Goal: Task Accomplishment & Management: Complete application form

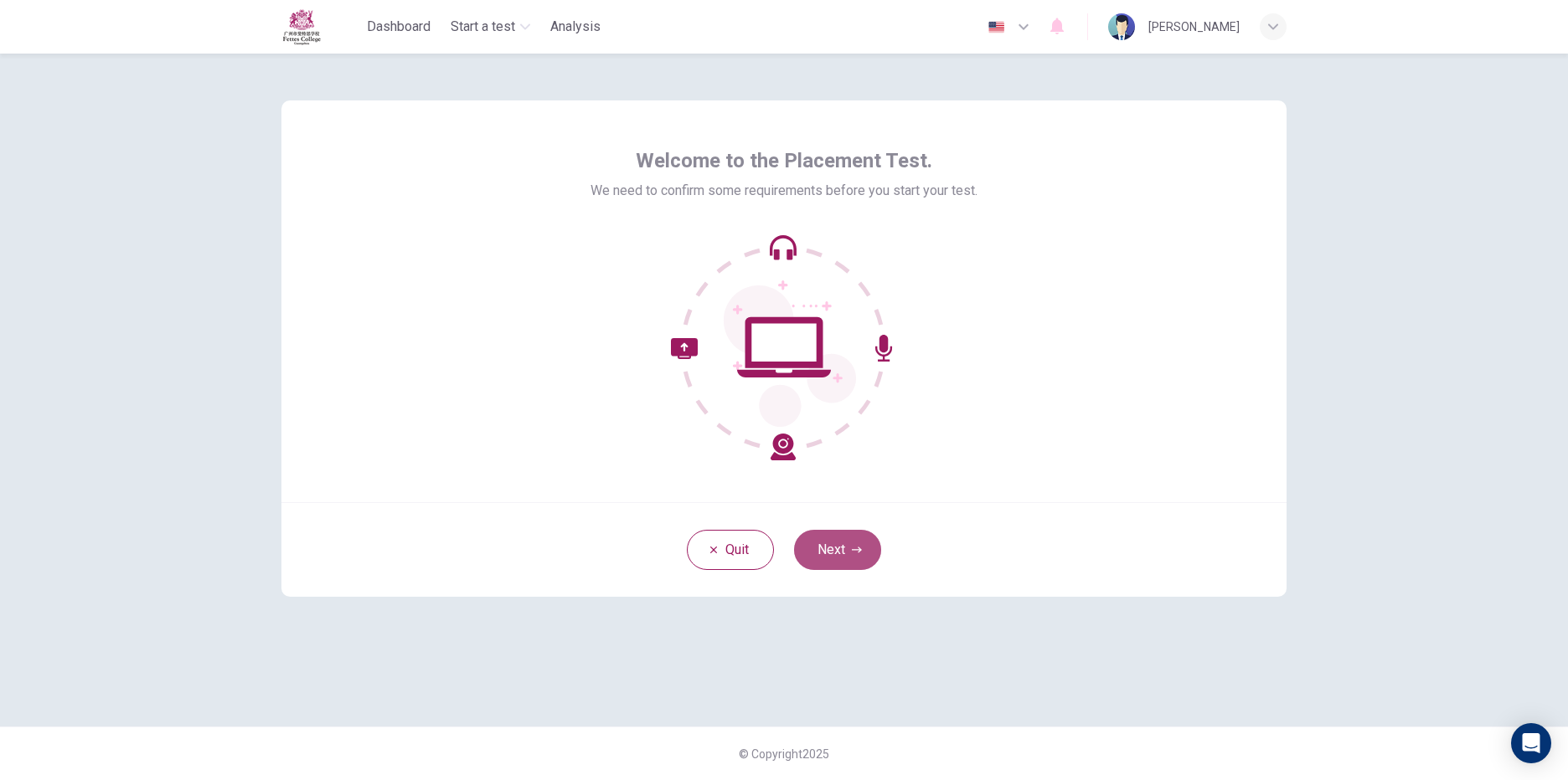
click at [865, 552] on button "Next" at bounding box center [837, 550] width 87 height 40
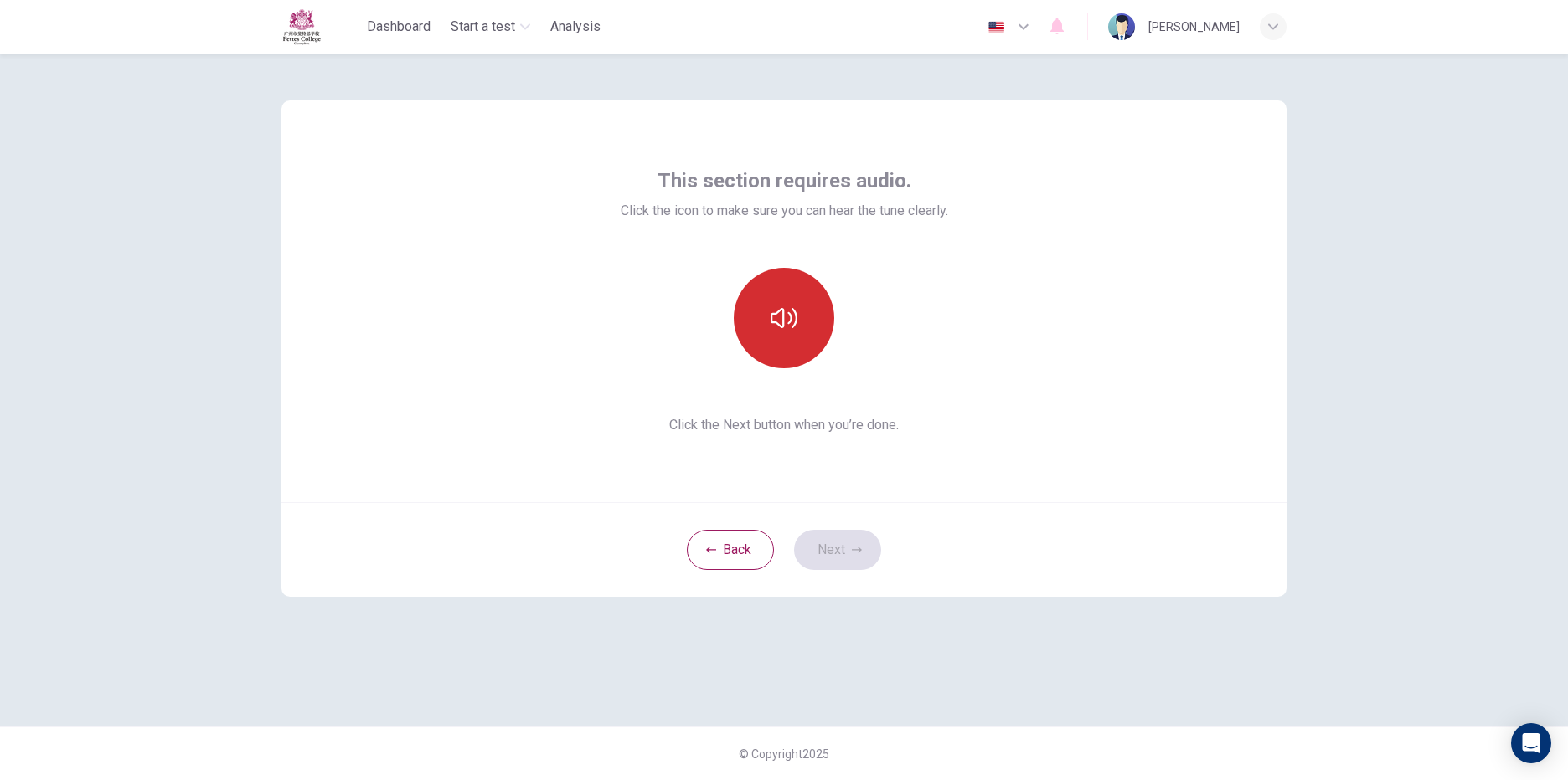
click at [782, 325] on icon "button" at bounding box center [784, 318] width 27 height 27
click at [786, 325] on icon "button" at bounding box center [784, 318] width 27 height 27
click at [773, 323] on icon "button" at bounding box center [784, 318] width 27 height 20
click at [773, 325] on icon "button" at bounding box center [784, 318] width 27 height 27
click at [853, 561] on button "Next" at bounding box center [837, 550] width 87 height 40
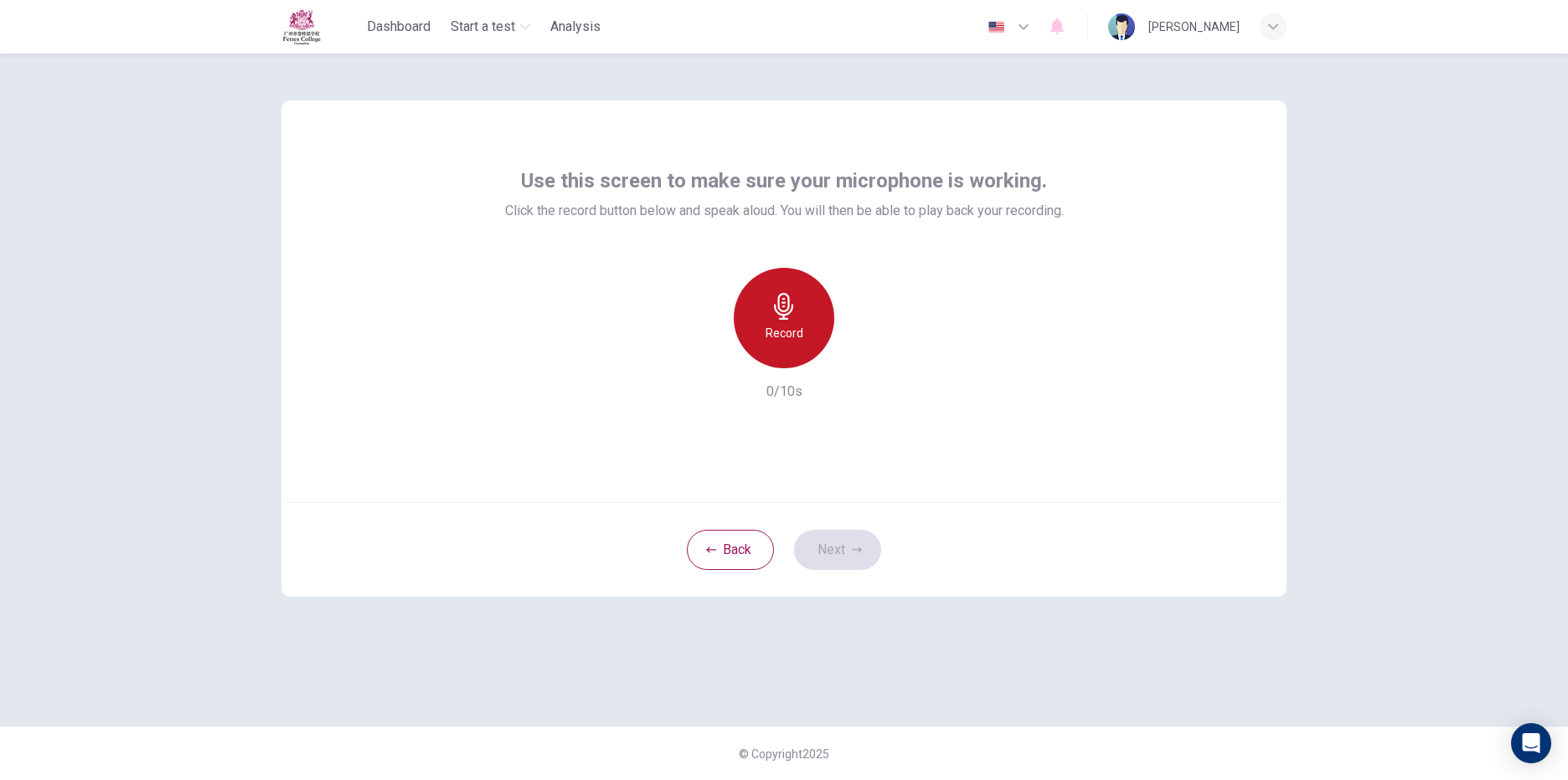
click at [783, 335] on h6 "Record" at bounding box center [784, 332] width 38 height 20
click at [783, 335] on h6 "Stop" at bounding box center [784, 332] width 25 height 20
click at [863, 360] on icon "button" at bounding box center [860, 355] width 16 height 16
click at [703, 357] on icon "button" at bounding box center [707, 356] width 10 height 10
click at [809, 328] on div "Record" at bounding box center [784, 318] width 101 height 101
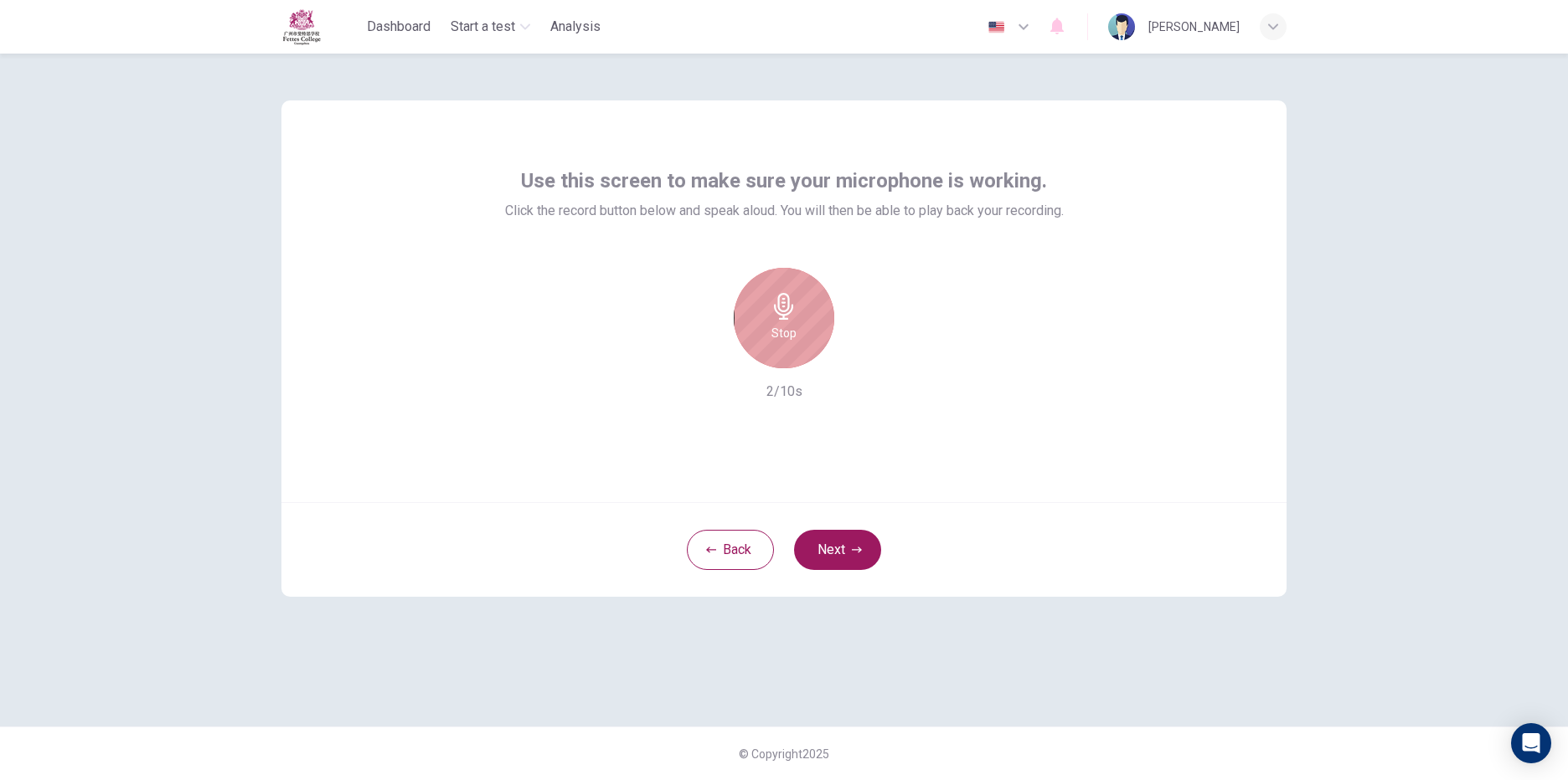
click at [809, 328] on div "Stop" at bounding box center [784, 318] width 101 height 101
click at [867, 359] on icon "button" at bounding box center [860, 355] width 16 height 16
click at [705, 355] on icon "button" at bounding box center [707, 356] width 15 height 15
click at [771, 312] on icon "button" at bounding box center [784, 306] width 27 height 27
click at [782, 339] on h6 "Stop" at bounding box center [784, 332] width 25 height 20
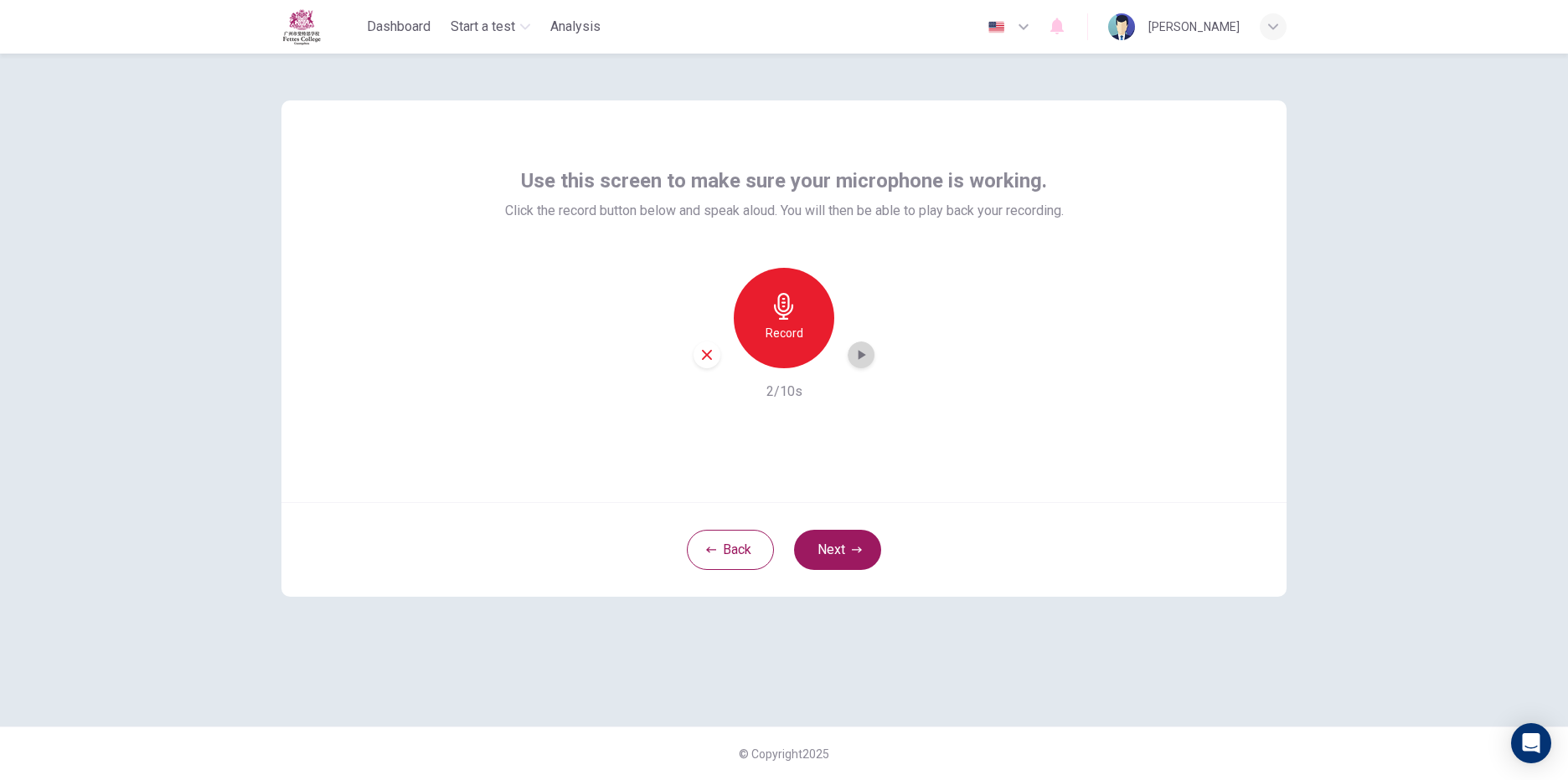
click at [858, 357] on icon "button" at bounding box center [862, 356] width 8 height 10
click at [703, 351] on icon "button" at bounding box center [707, 356] width 10 height 10
click at [795, 356] on div "Record" at bounding box center [784, 318] width 101 height 101
click at [784, 352] on div "Stop" at bounding box center [784, 318] width 101 height 101
click at [859, 361] on icon "button" at bounding box center [860, 355] width 16 height 16
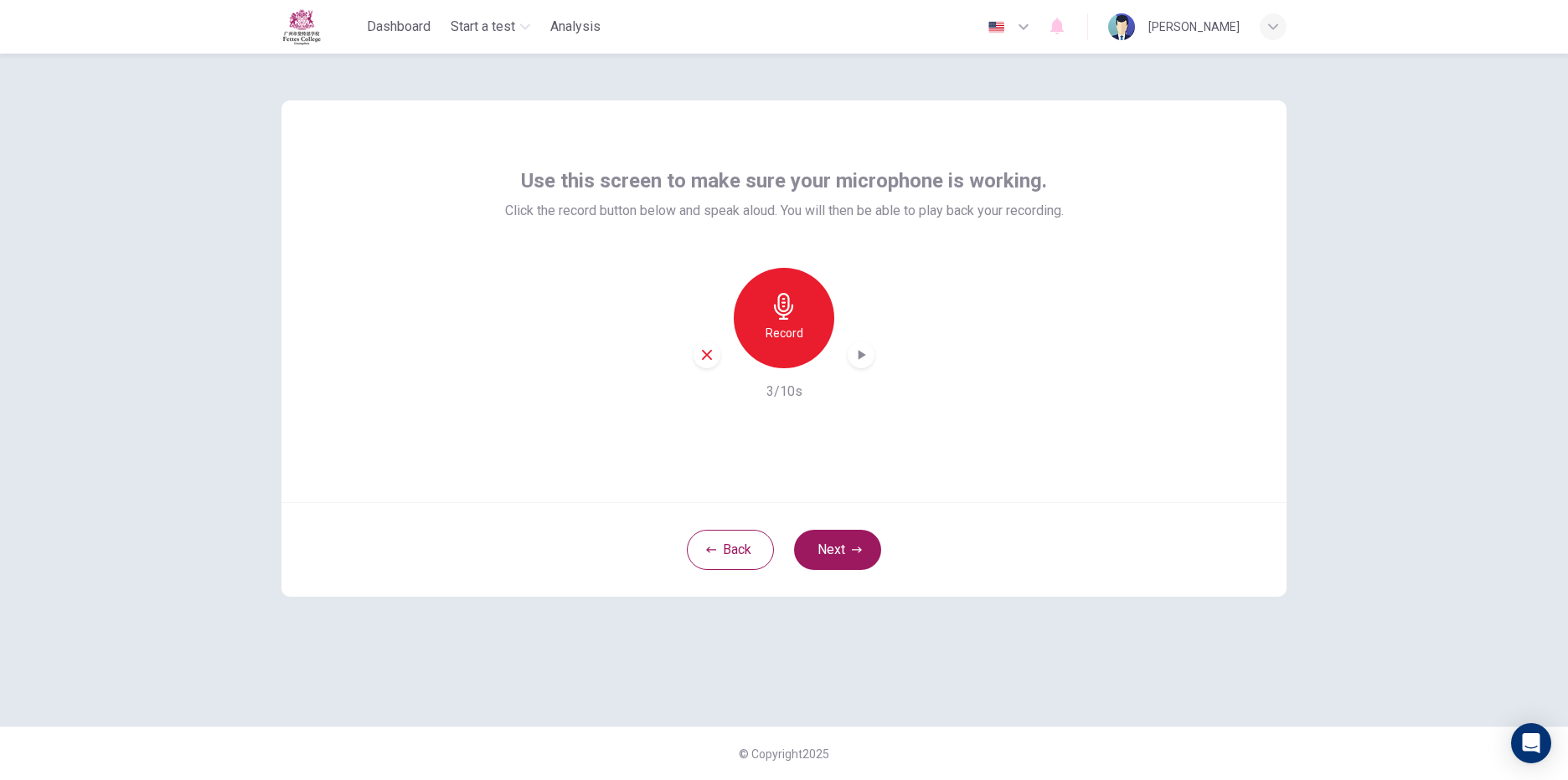
click at [861, 348] on icon "button" at bounding box center [860, 355] width 16 height 16
click at [862, 347] on icon "button" at bounding box center [860, 355] width 16 height 16
click at [711, 355] on icon "button" at bounding box center [707, 356] width 15 height 15
click at [842, 554] on button "Next" at bounding box center [837, 550] width 87 height 40
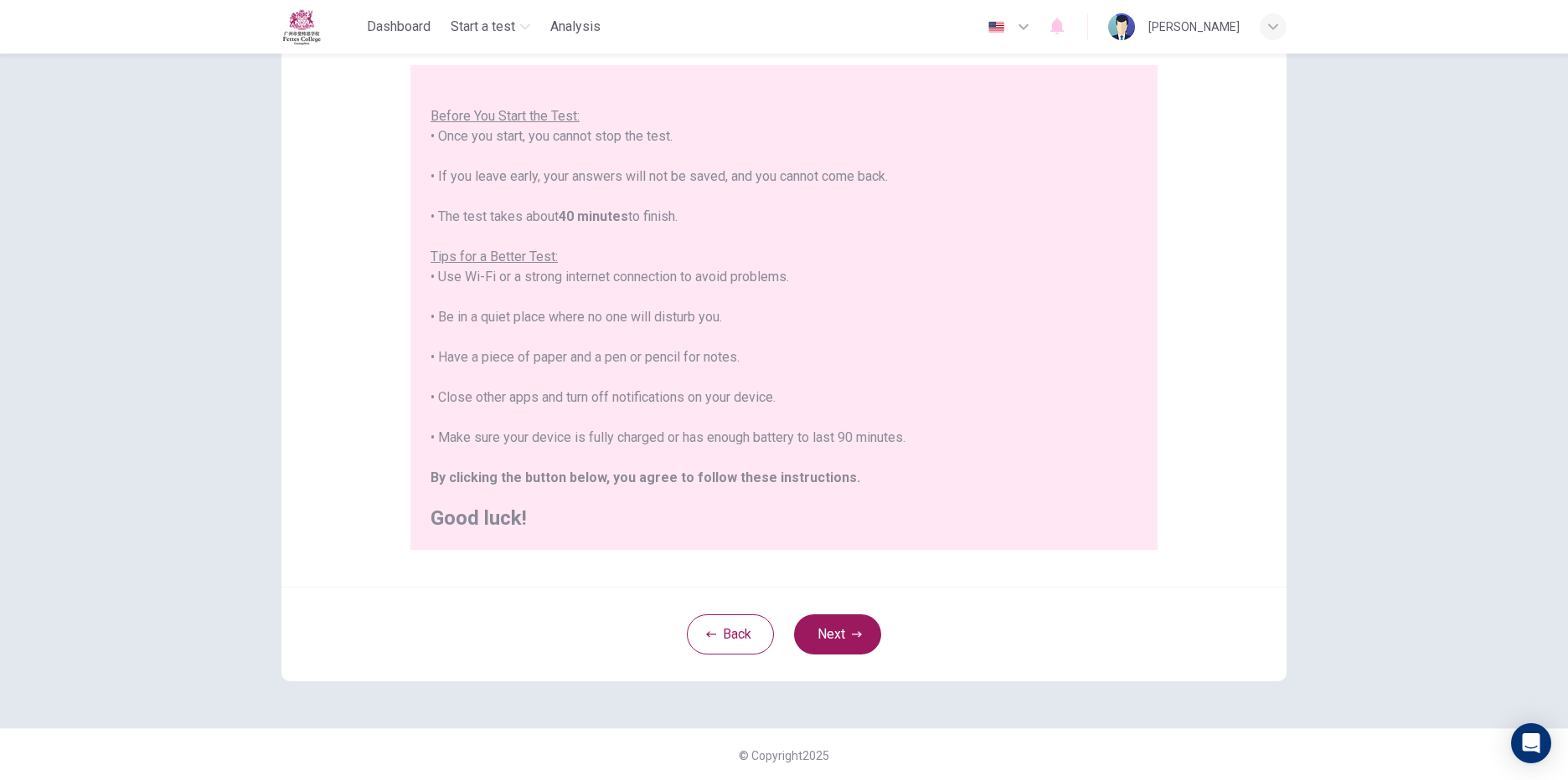
scroll to position [151, 0]
click at [826, 627] on button "Next" at bounding box center [837, 633] width 87 height 40
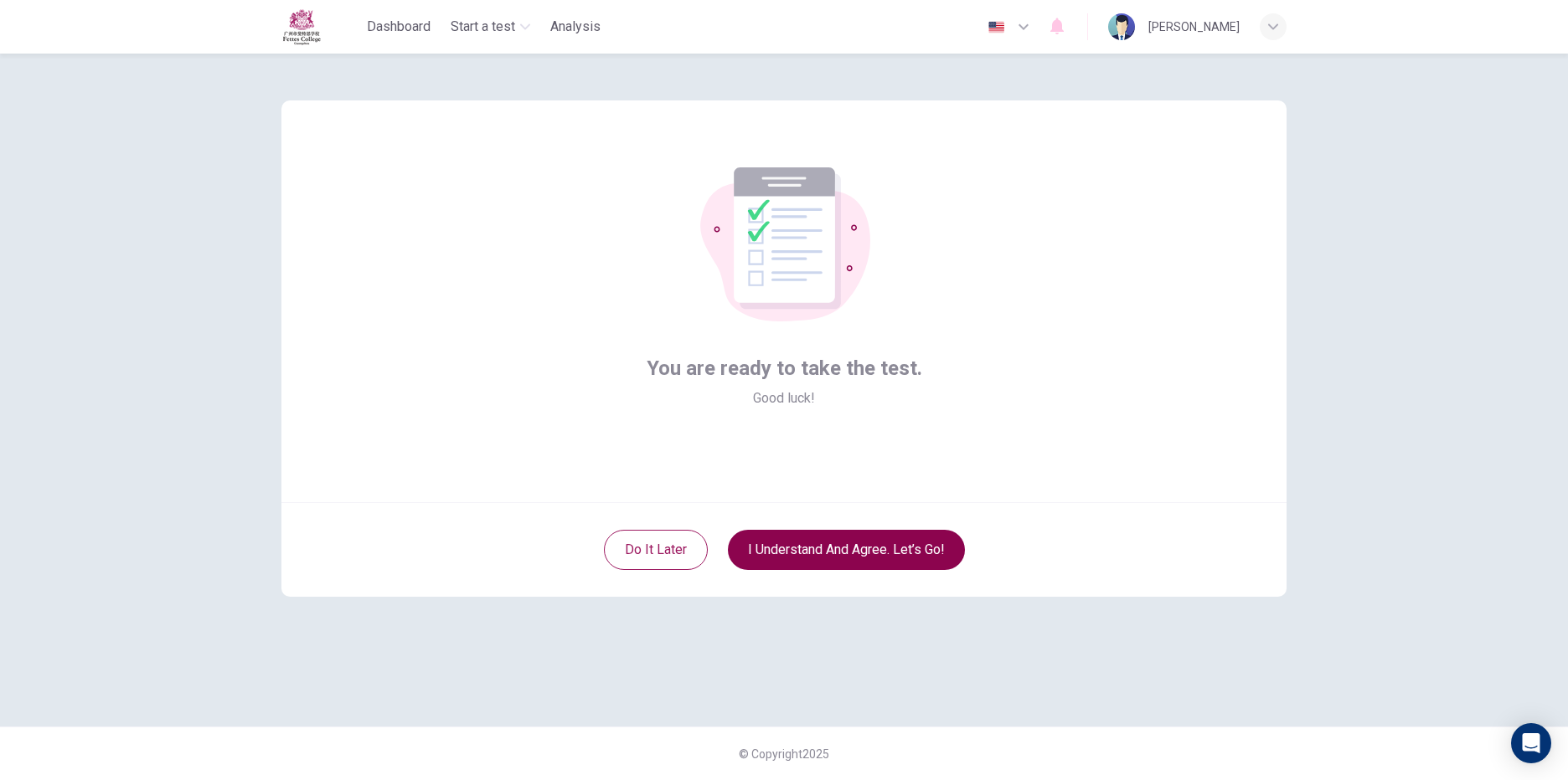
click at [800, 550] on button "I understand and agree. Let’s go!" at bounding box center [846, 550] width 237 height 40
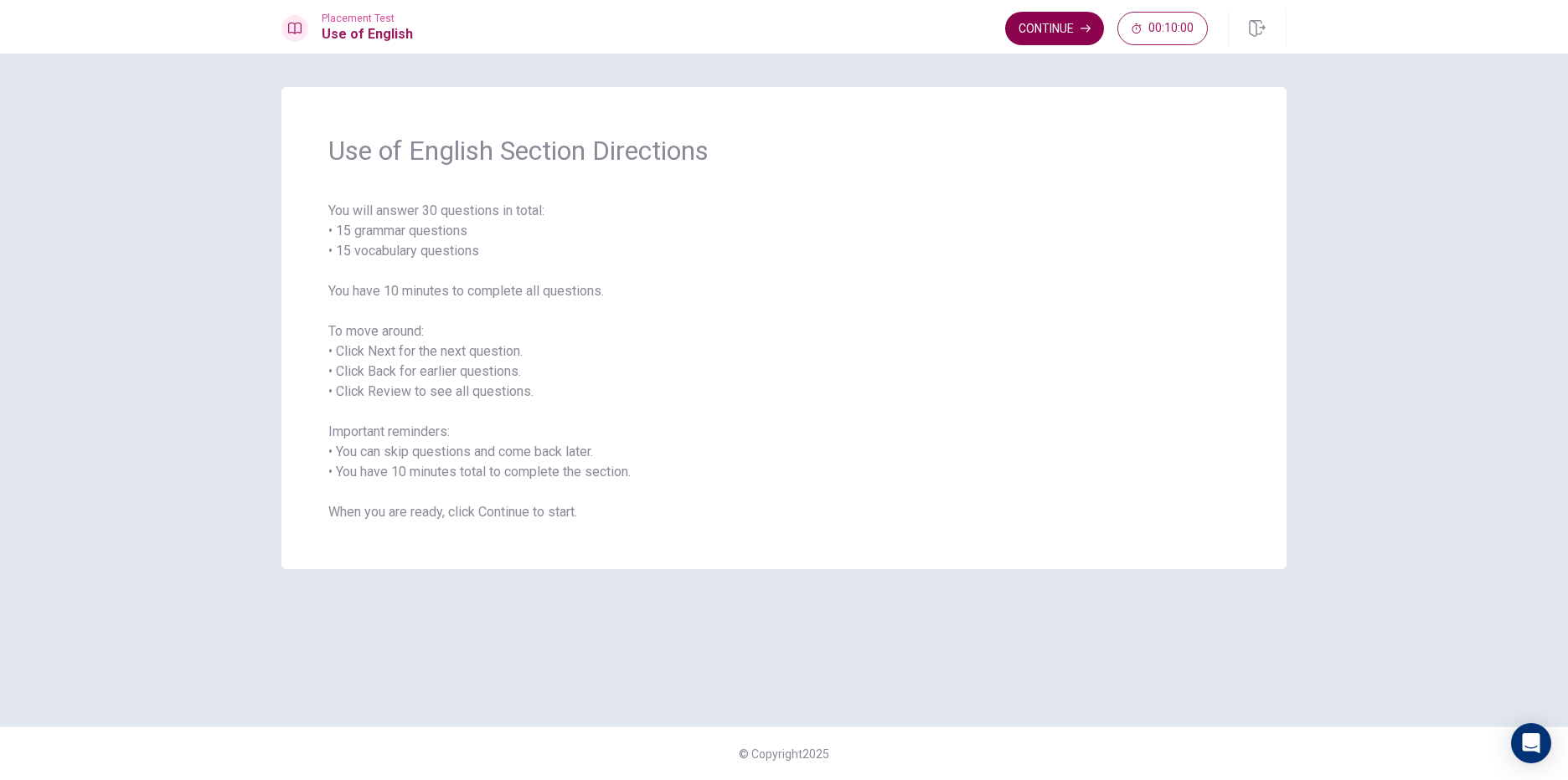
click at [1030, 31] on button "Continue" at bounding box center [1054, 28] width 99 height 34
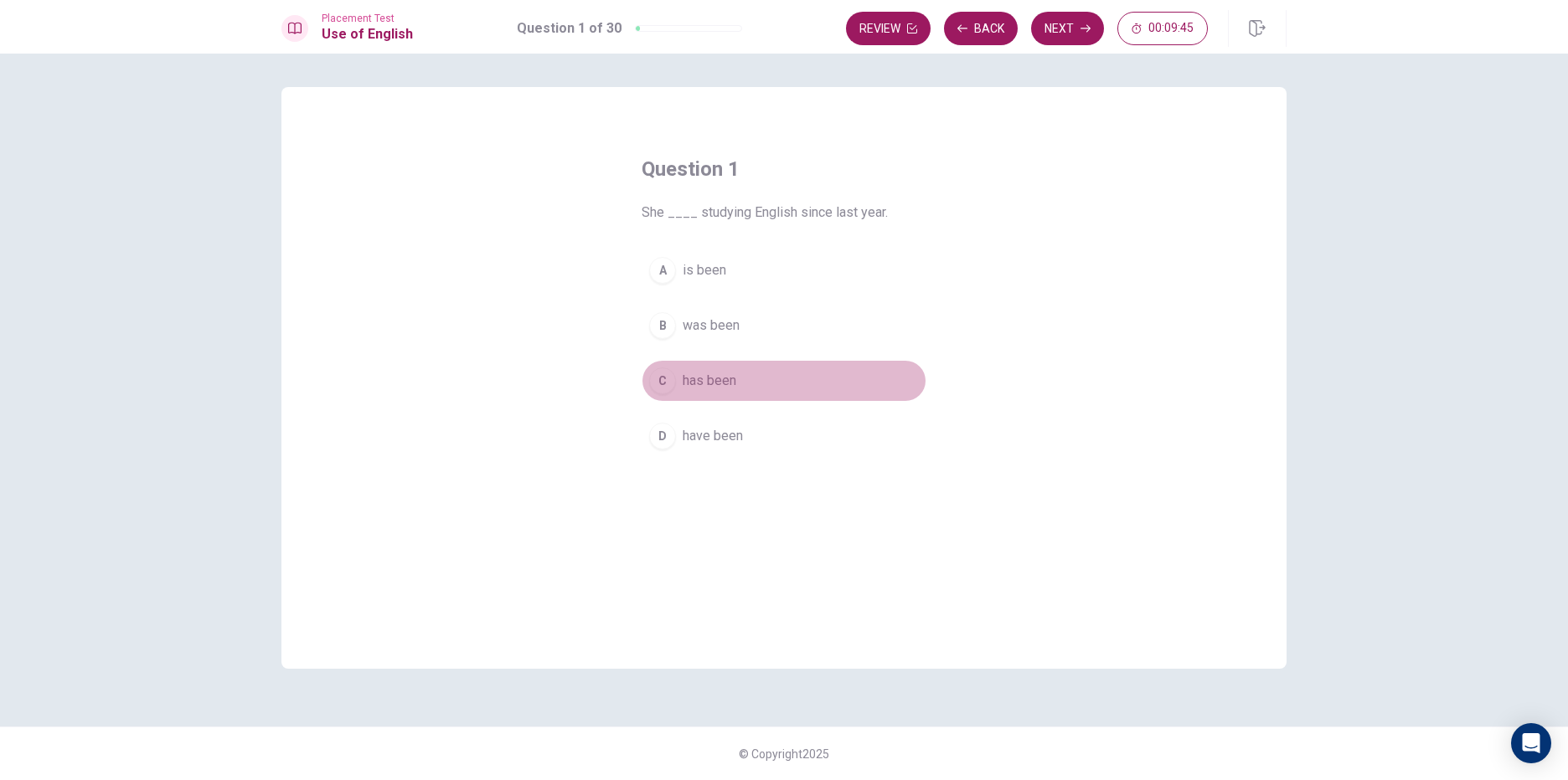
click at [671, 387] on div "C" at bounding box center [662, 381] width 27 height 27
click at [726, 421] on button "D have been" at bounding box center [784, 436] width 285 height 42
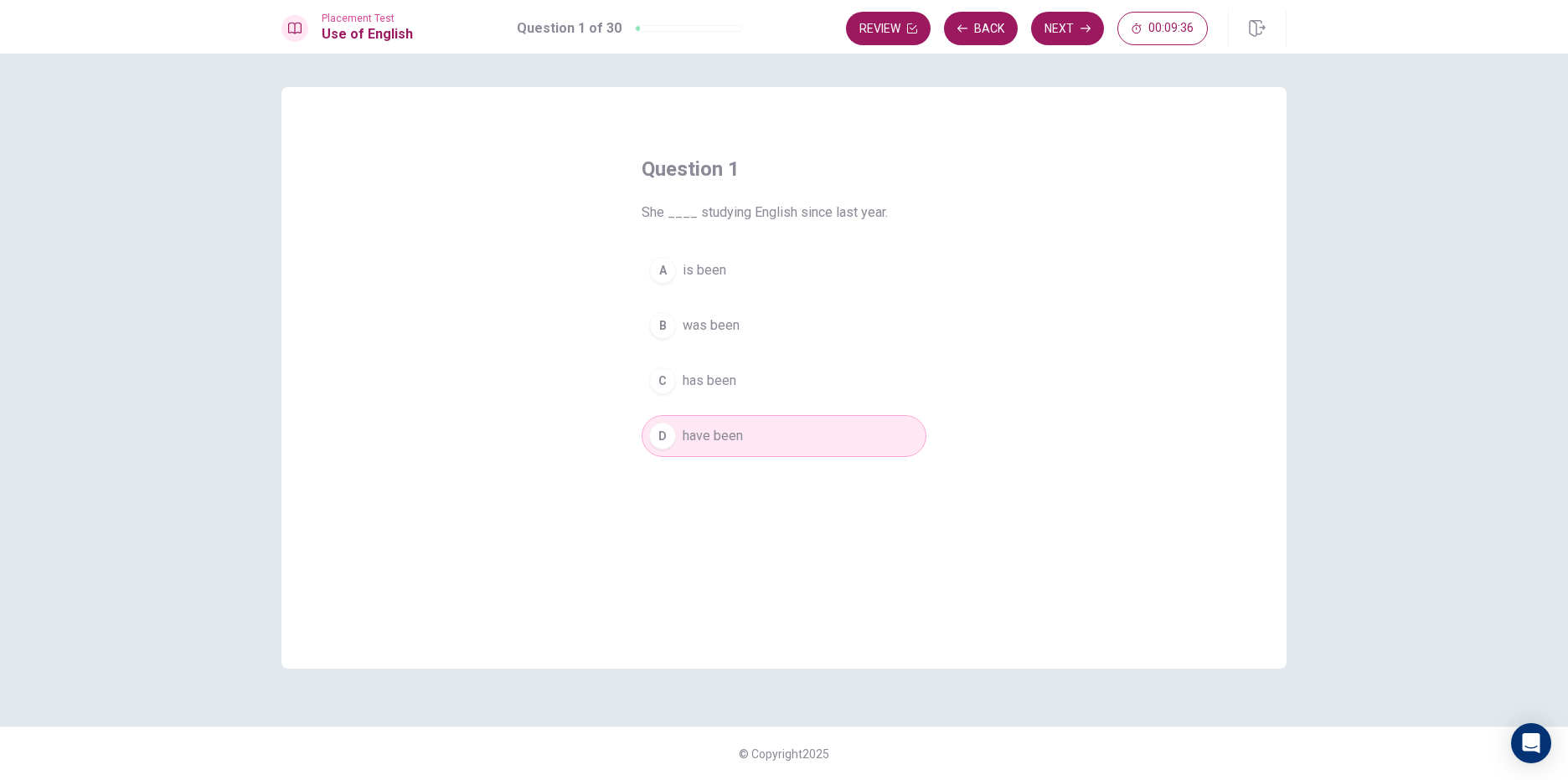
click at [732, 385] on span "has been" at bounding box center [710, 381] width 53 height 20
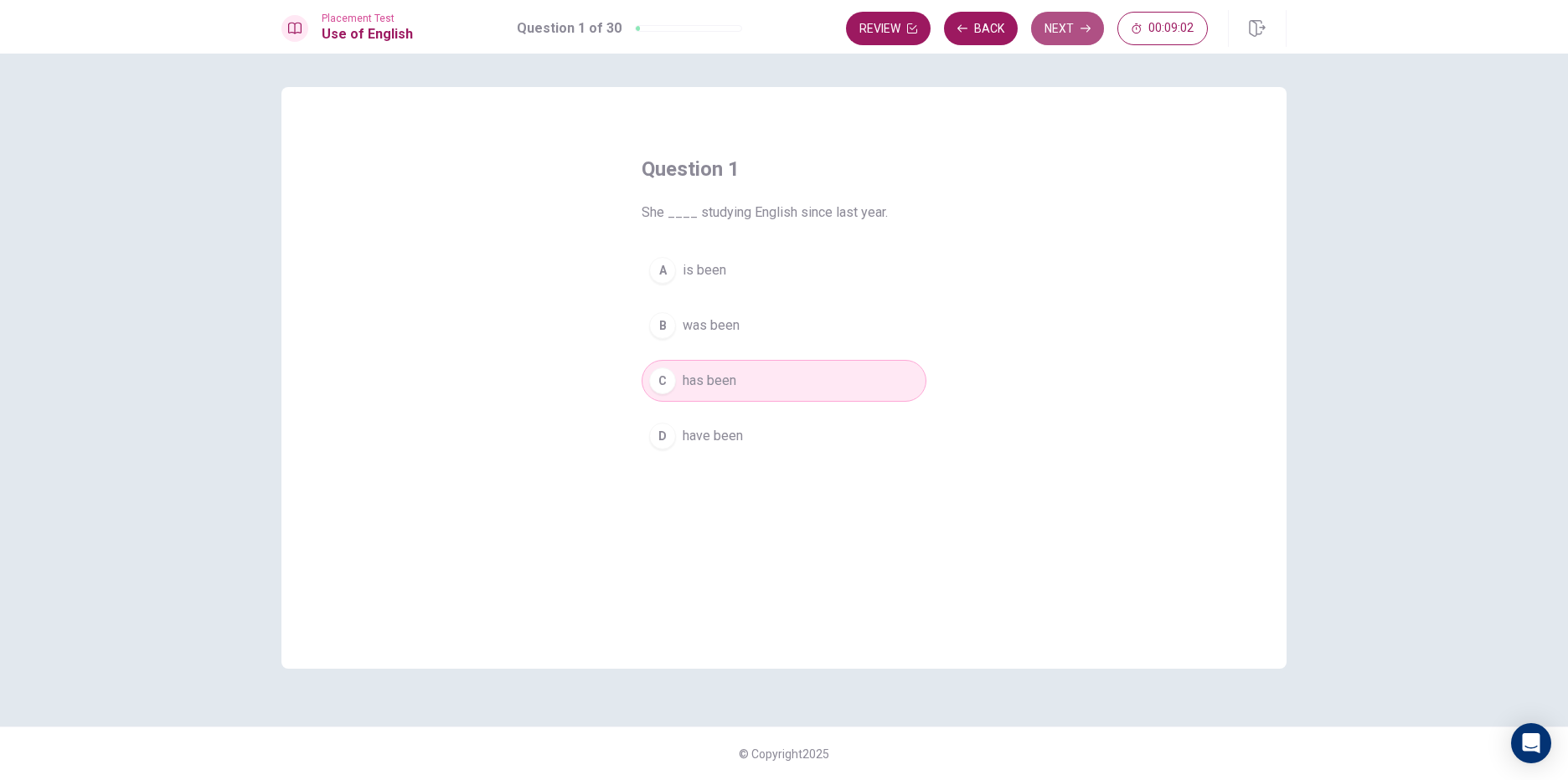
click at [1063, 29] on button "Next" at bounding box center [1067, 28] width 73 height 34
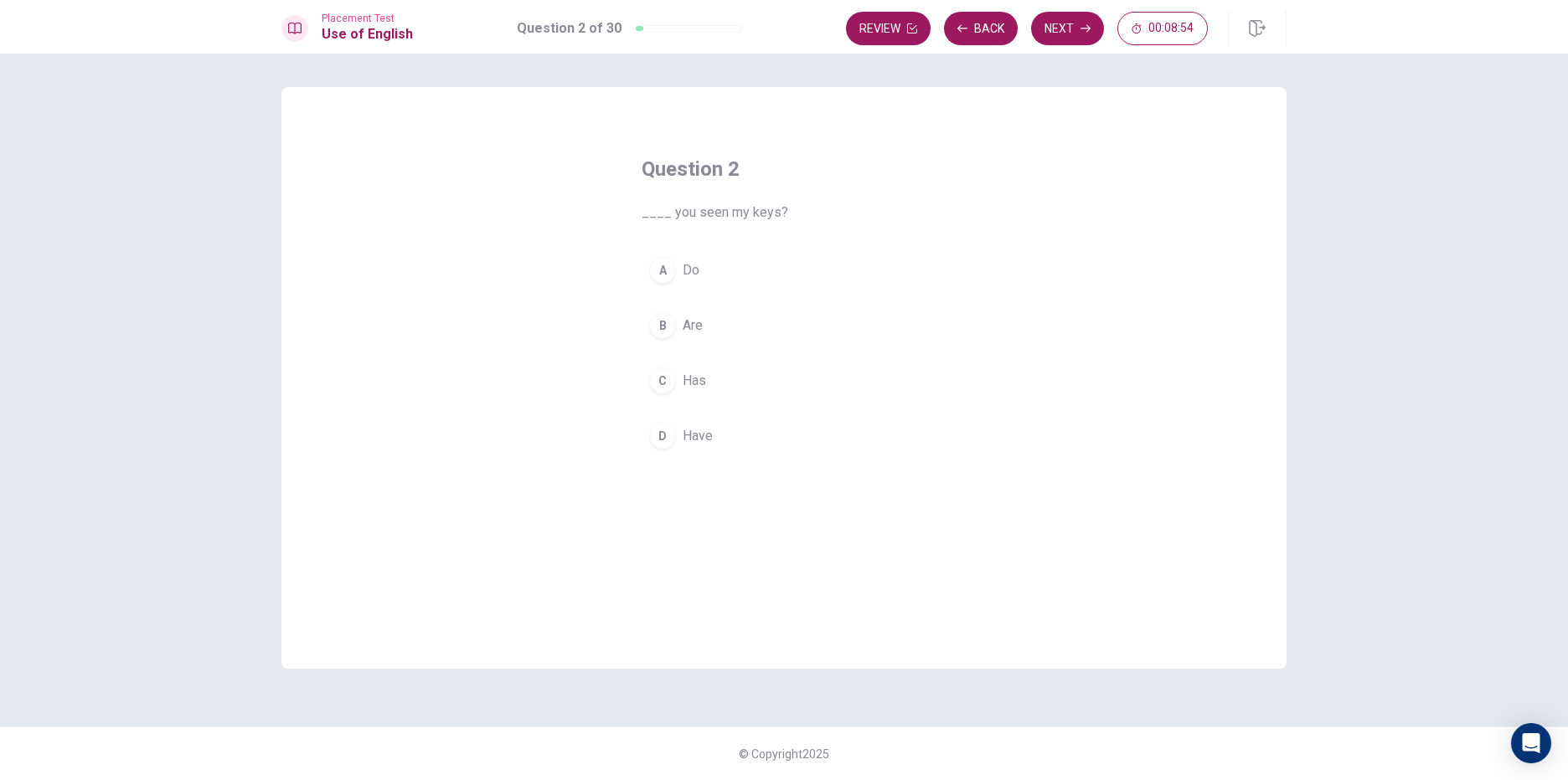
click at [678, 325] on button "B Are" at bounding box center [784, 325] width 285 height 42
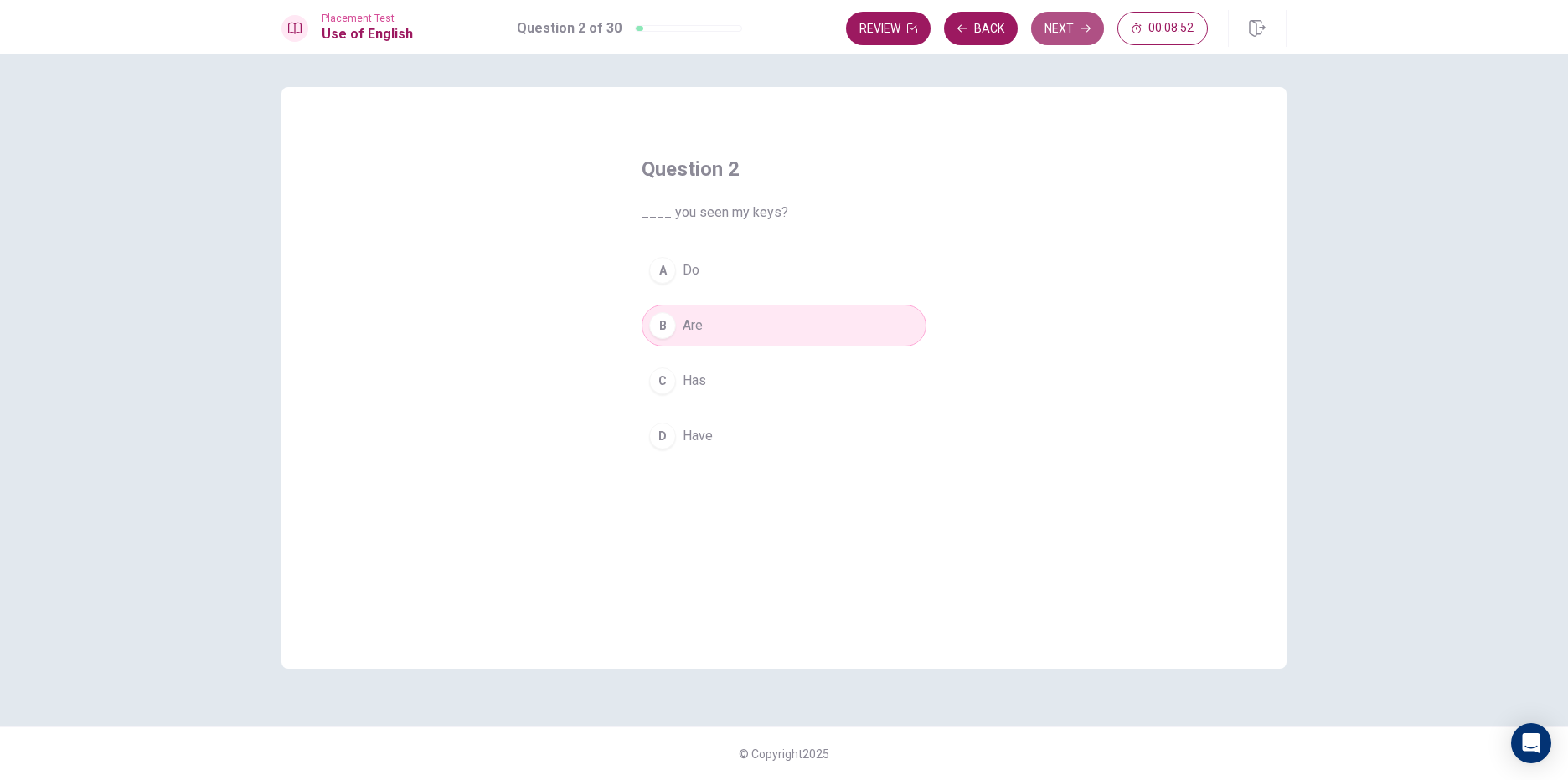
click at [1069, 22] on button "Next" at bounding box center [1067, 28] width 73 height 34
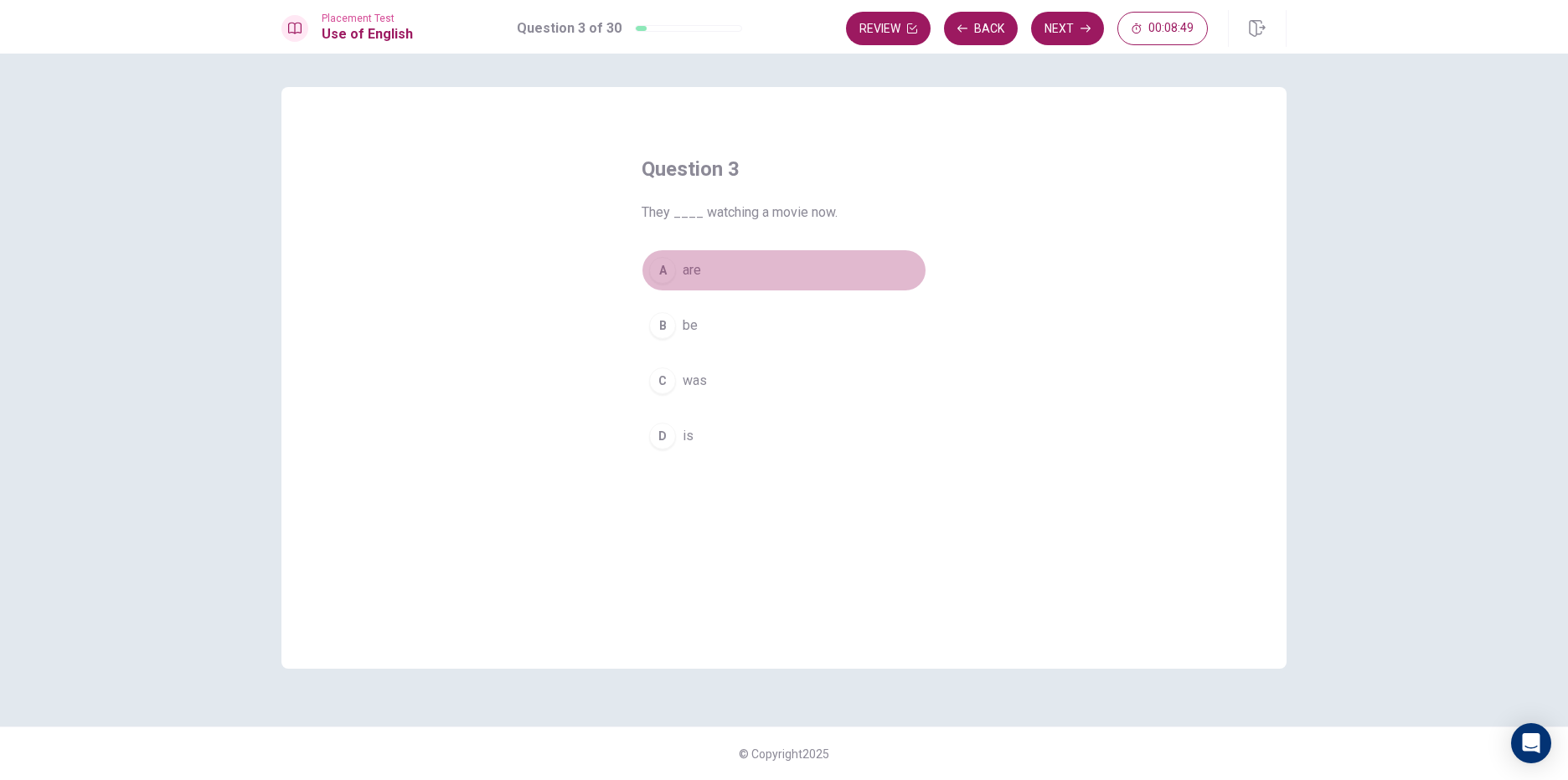
click at [720, 281] on button "A are" at bounding box center [784, 270] width 285 height 42
click at [1068, 31] on button "Next" at bounding box center [1067, 28] width 73 height 34
click at [662, 265] on div "A" at bounding box center [662, 270] width 27 height 27
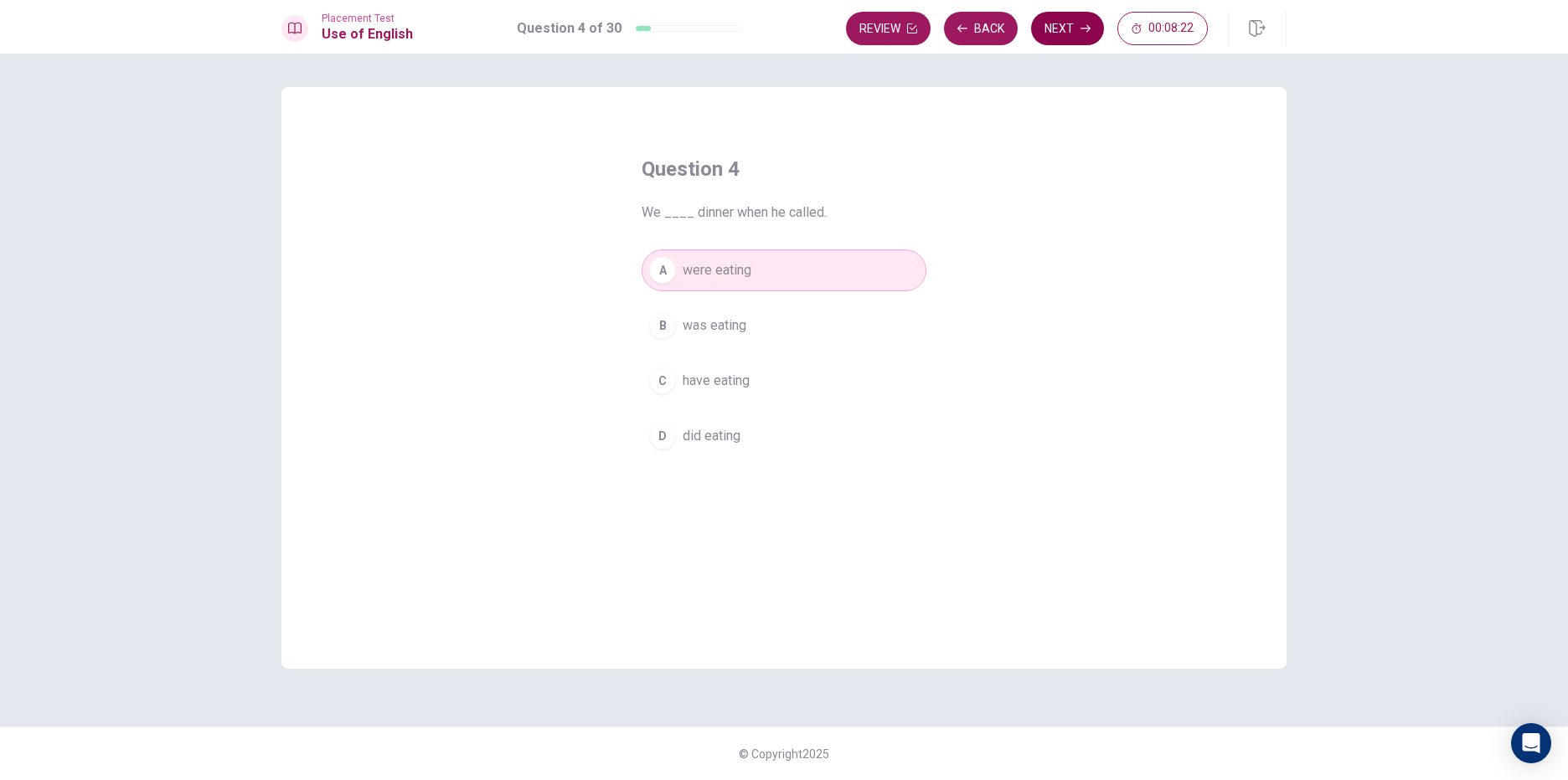
click at [1050, 25] on button "Next" at bounding box center [1067, 28] width 73 height 34
click at [728, 273] on button "A hiking" at bounding box center [784, 270] width 285 height 42
click at [1064, 26] on button "Next" at bounding box center [1067, 28] width 73 height 34
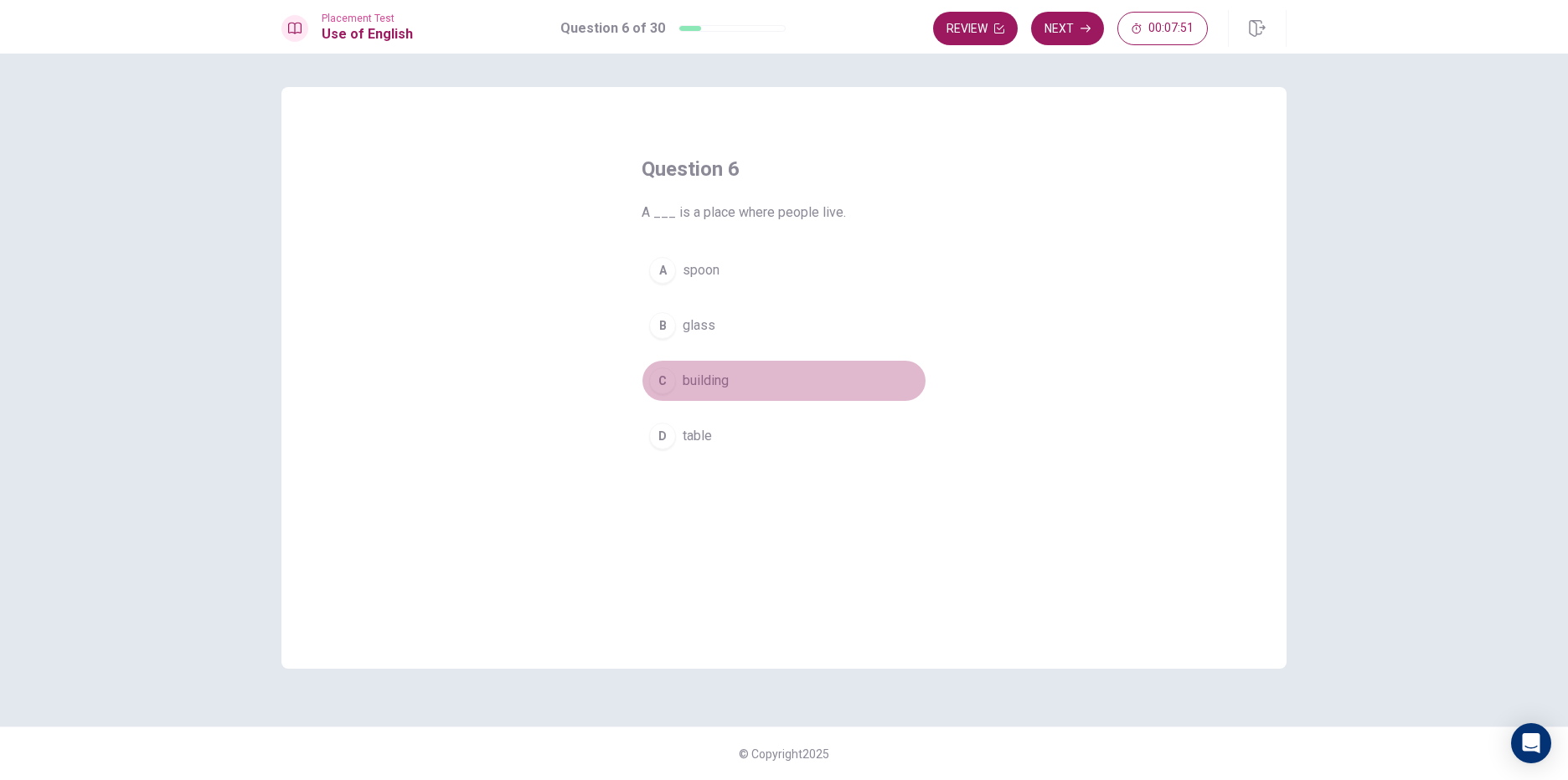
click at [664, 384] on div "C" at bounding box center [662, 381] width 27 height 27
click at [1073, 33] on button "Next" at bounding box center [1067, 28] width 73 height 34
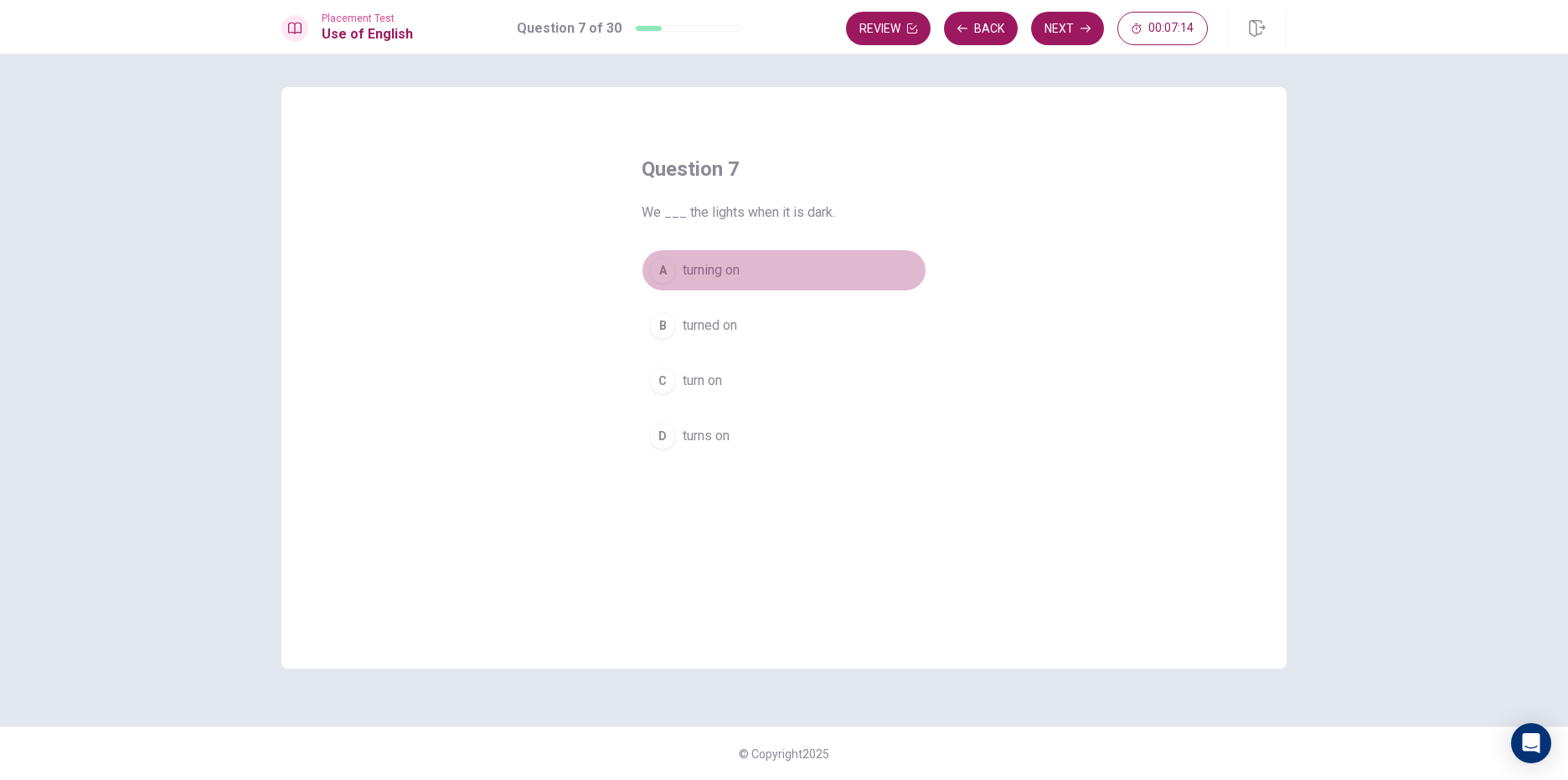
click at [666, 275] on div "A" at bounding box center [662, 270] width 27 height 27
click at [784, 385] on button "C turn on" at bounding box center [784, 381] width 285 height 42
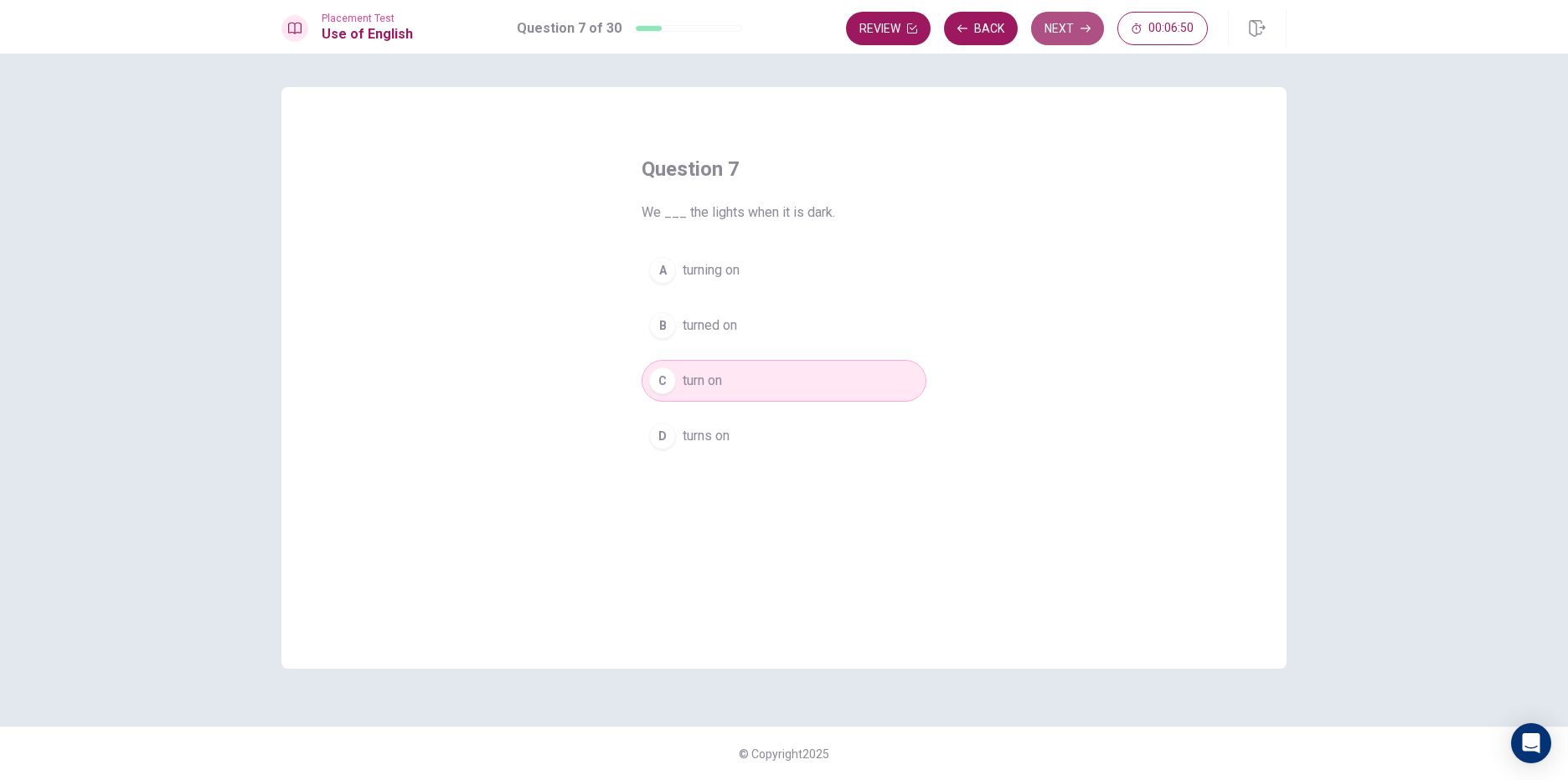
click at [1096, 33] on button "Next" at bounding box center [1067, 28] width 73 height 34
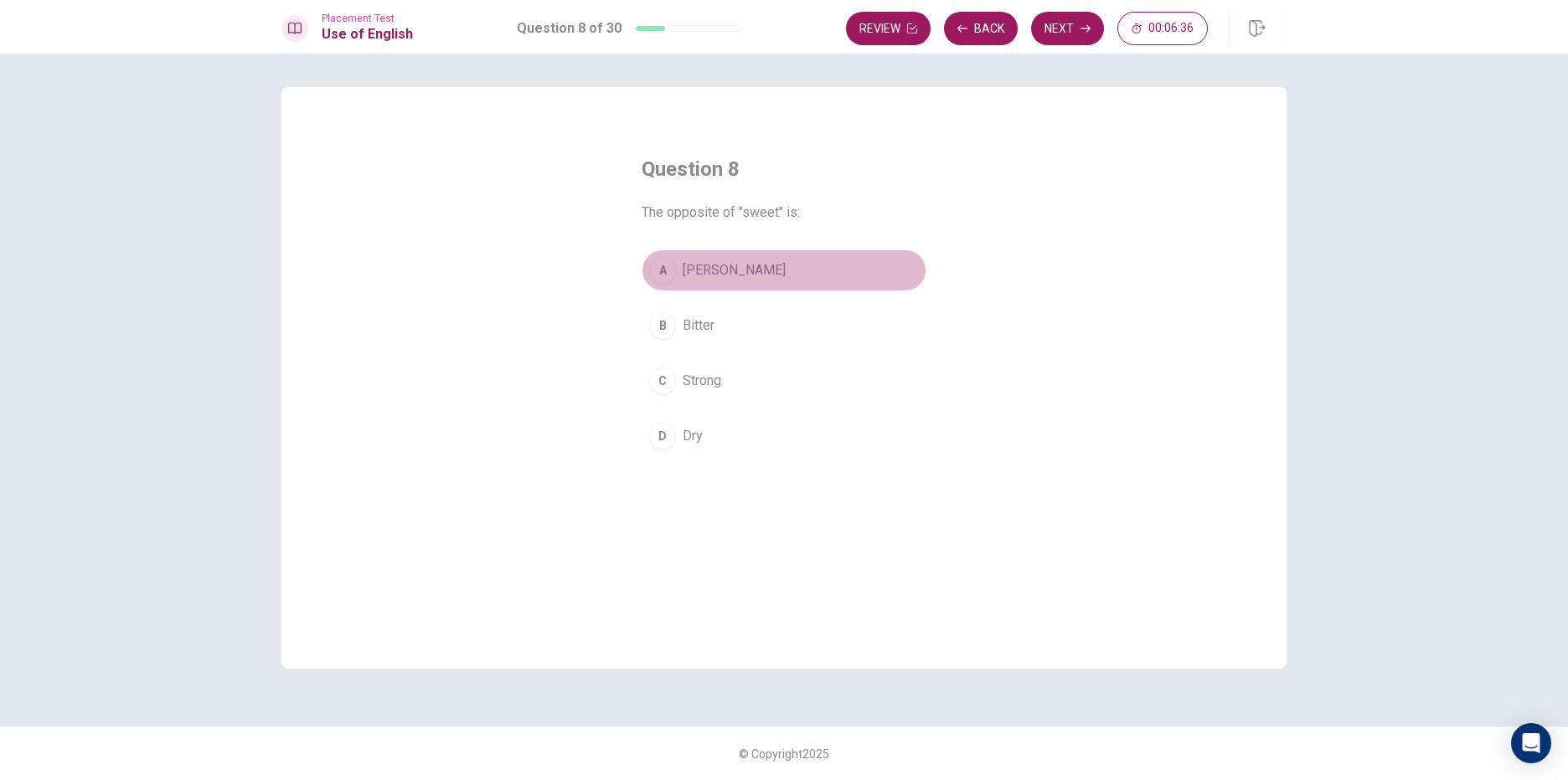
click at [666, 274] on div "A" at bounding box center [662, 270] width 27 height 27
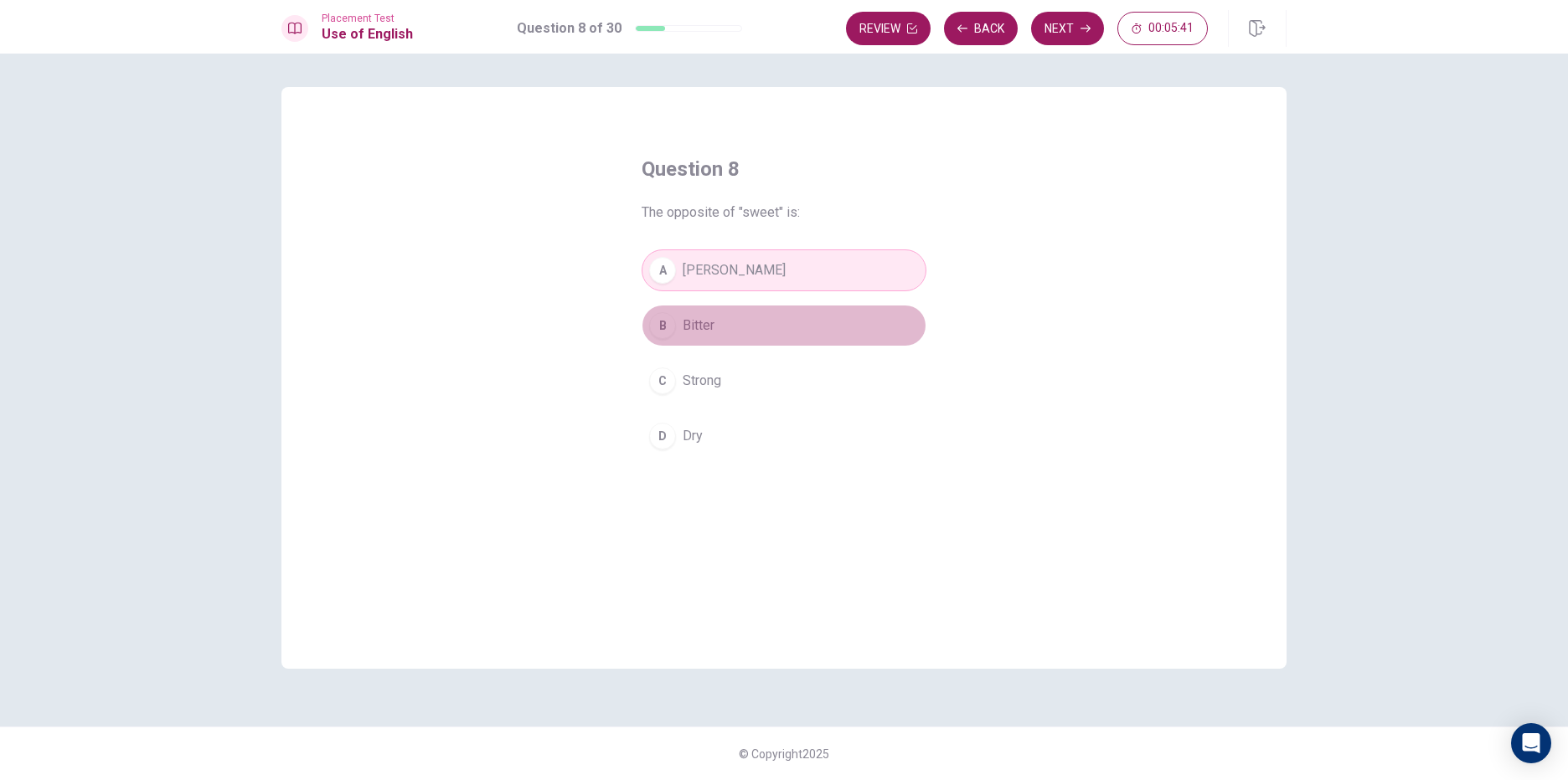
click at [687, 323] on span "Bitter" at bounding box center [698, 325] width 32 height 20
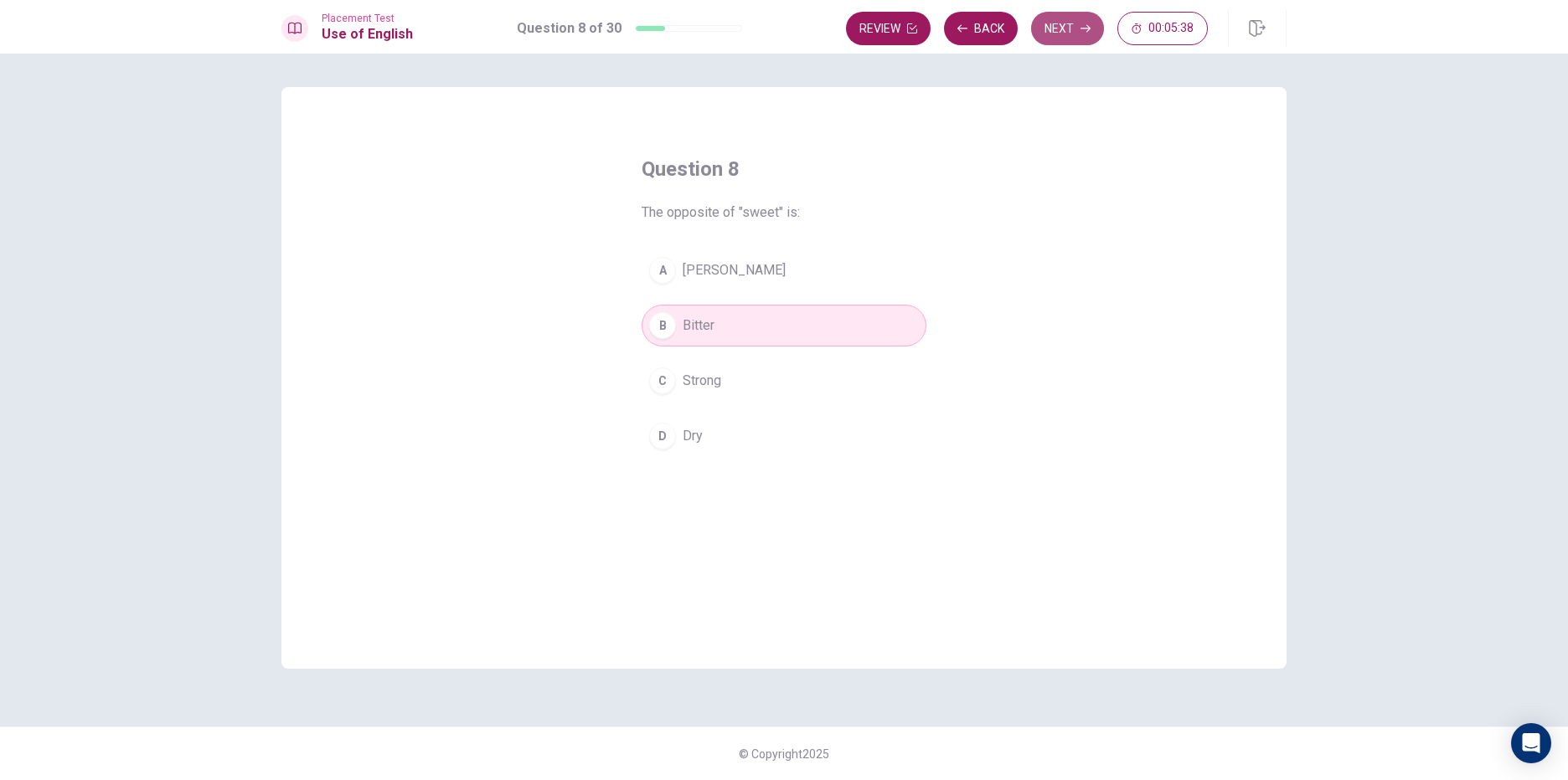
click at [1056, 19] on button "Next" at bounding box center [1067, 28] width 73 height 34
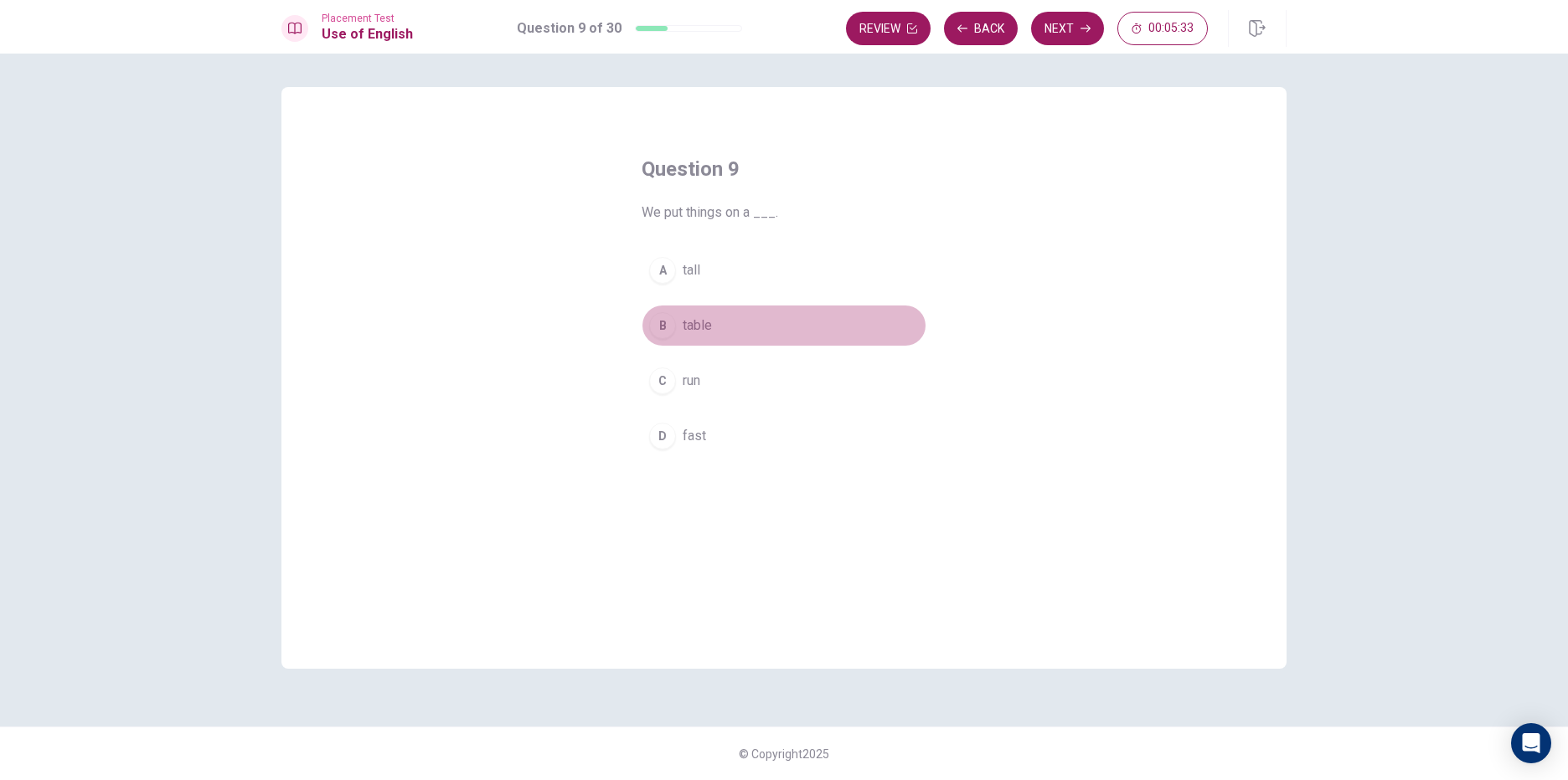
click at [716, 319] on button "B table" at bounding box center [784, 325] width 285 height 42
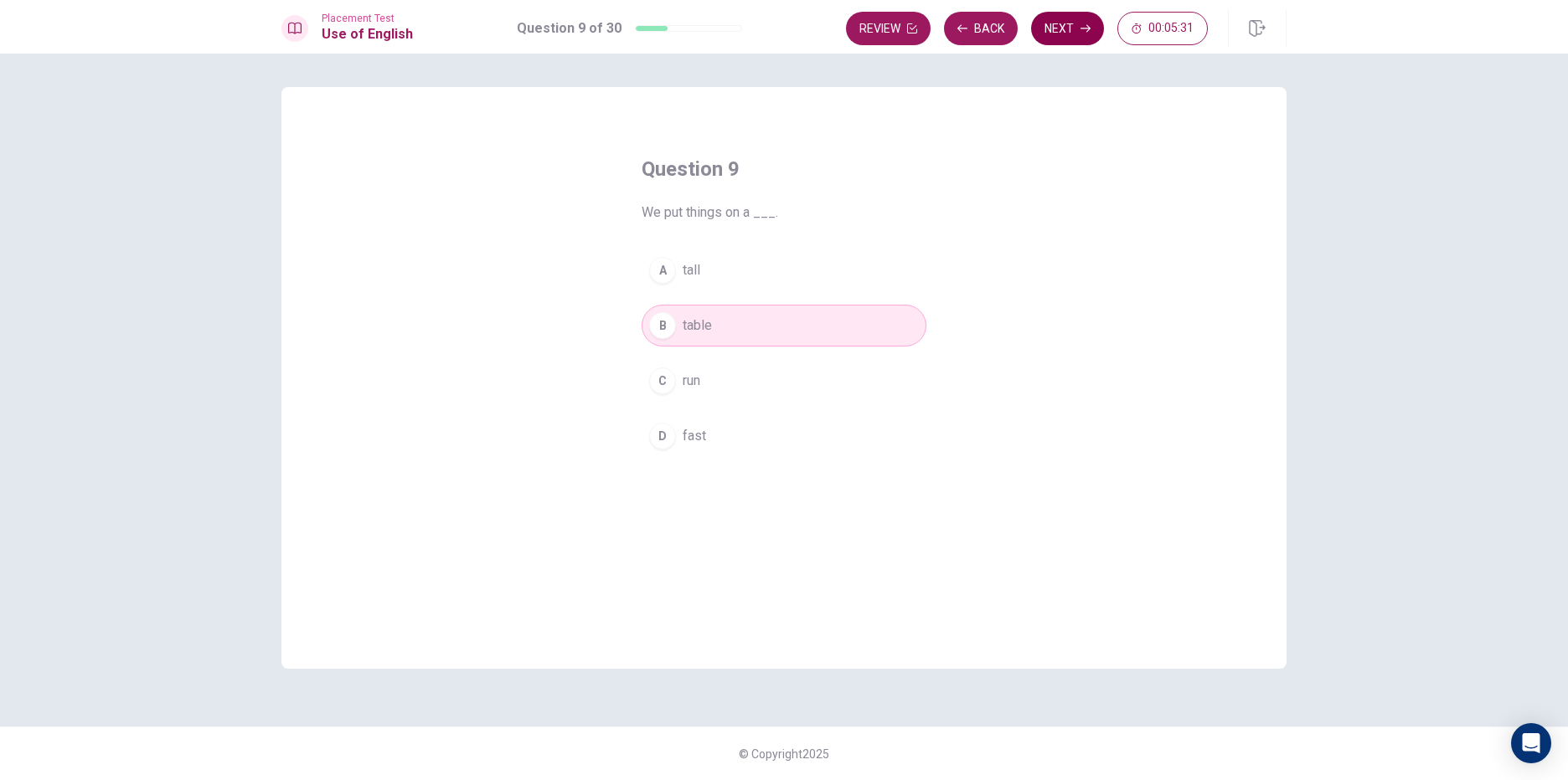
click at [1057, 18] on button "Next" at bounding box center [1067, 28] width 73 height 34
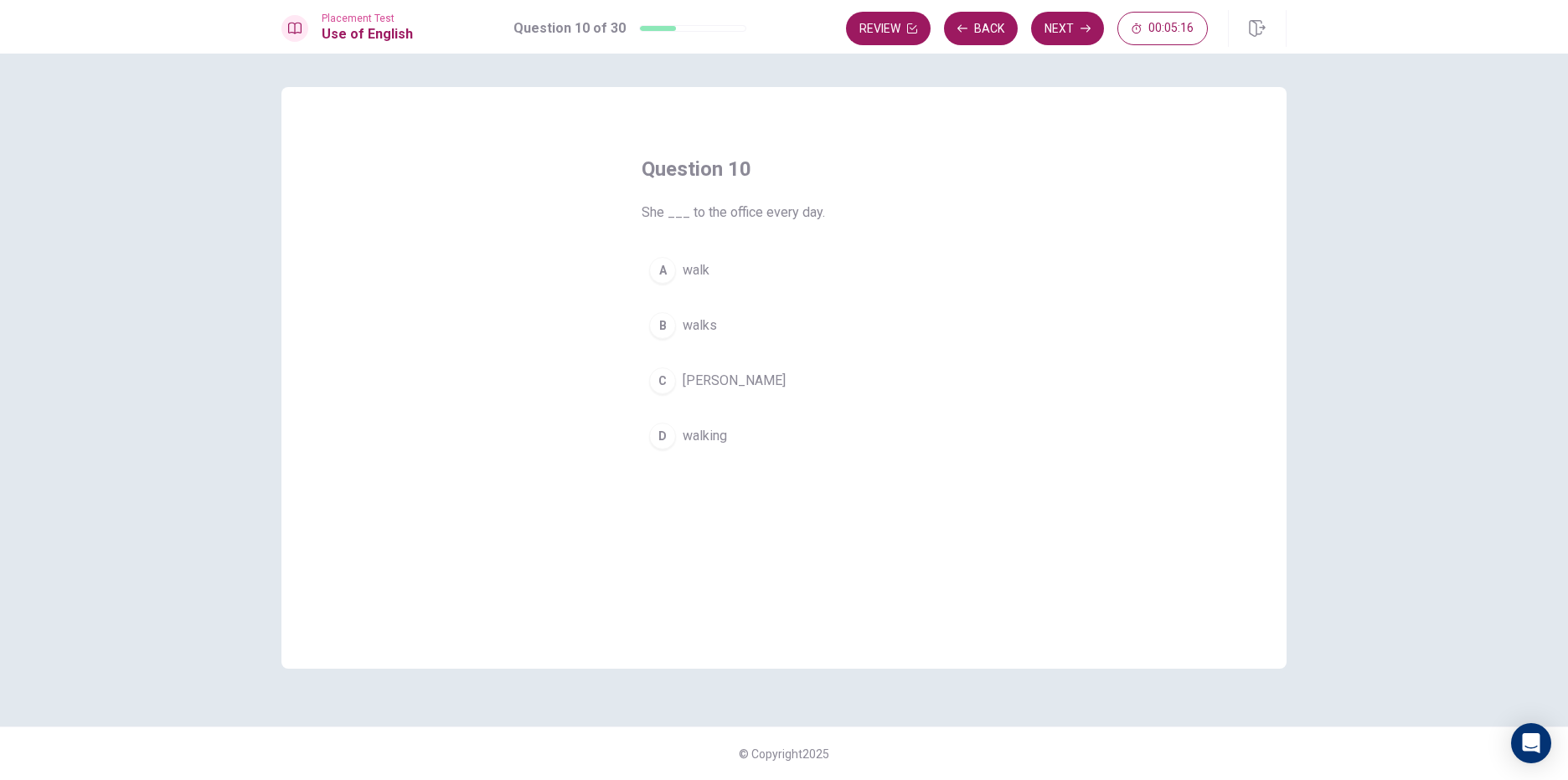
click at [714, 272] on button "A walk" at bounding box center [784, 270] width 285 height 42
click at [1071, 21] on button "Next" at bounding box center [1067, 28] width 73 height 34
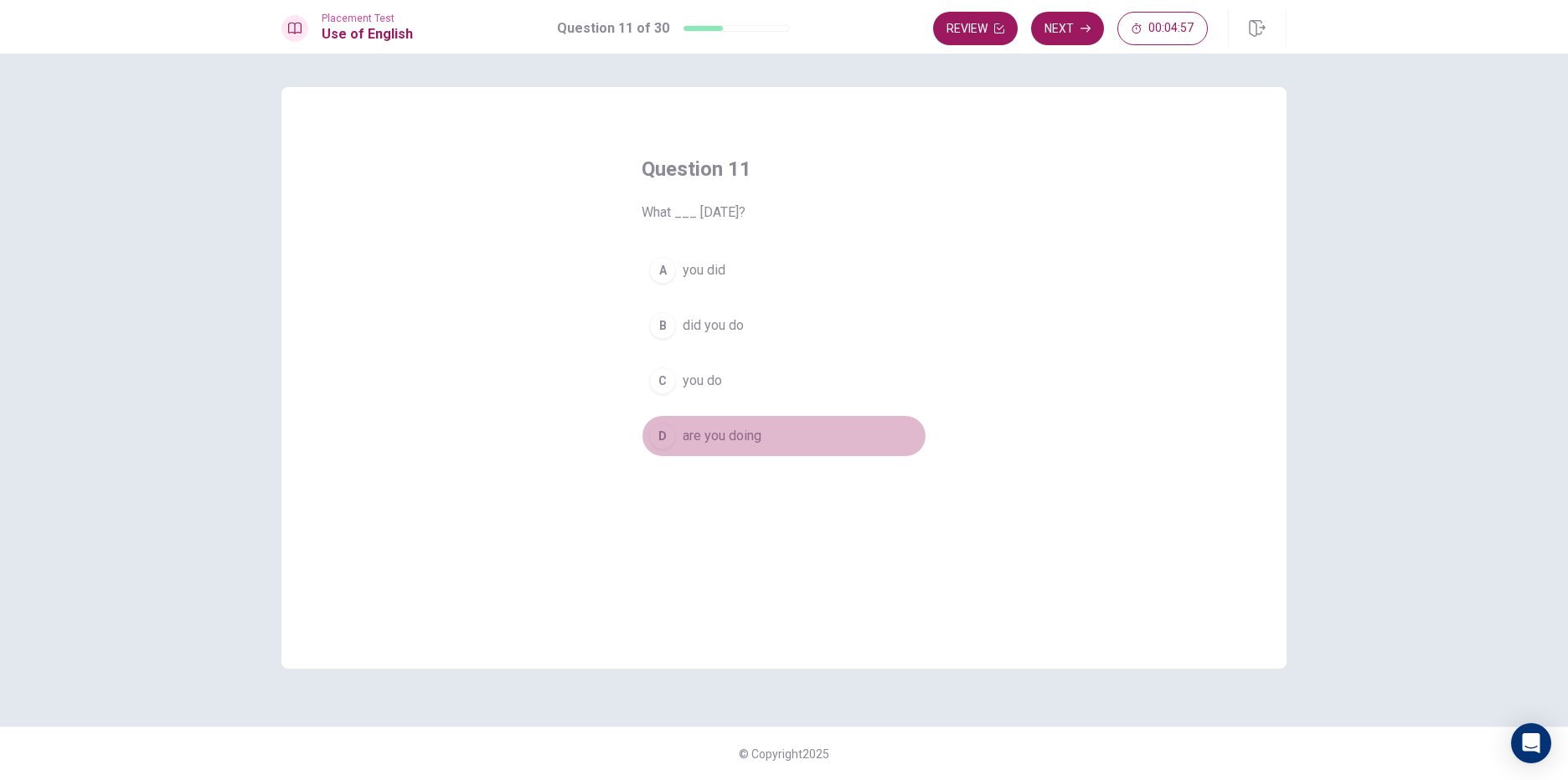
click at [663, 436] on div "D" at bounding box center [662, 436] width 27 height 27
click at [1082, 28] on icon "button" at bounding box center [1086, 28] width 10 height 8
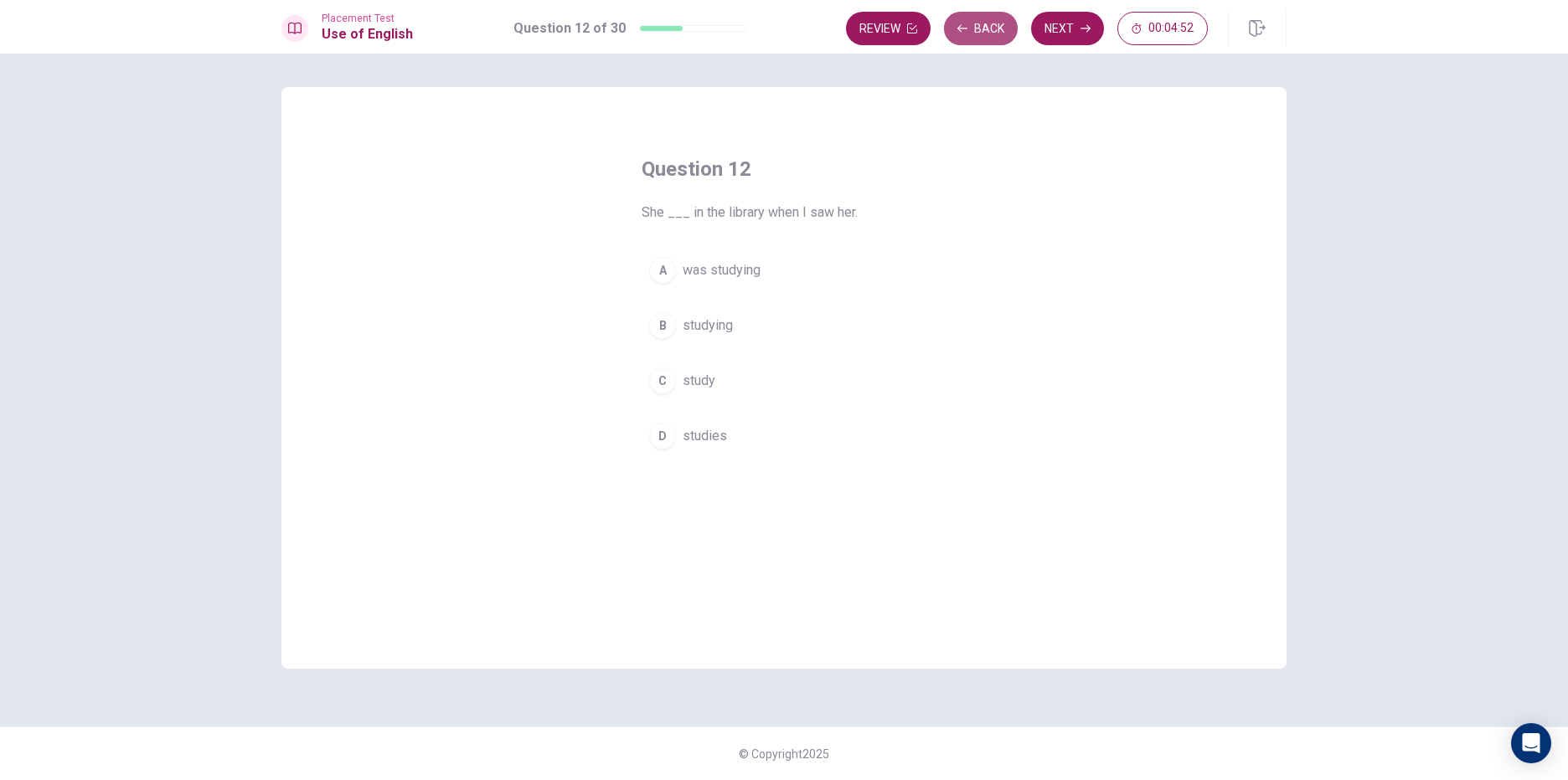
click at [981, 28] on button "Back" at bounding box center [981, 28] width 74 height 34
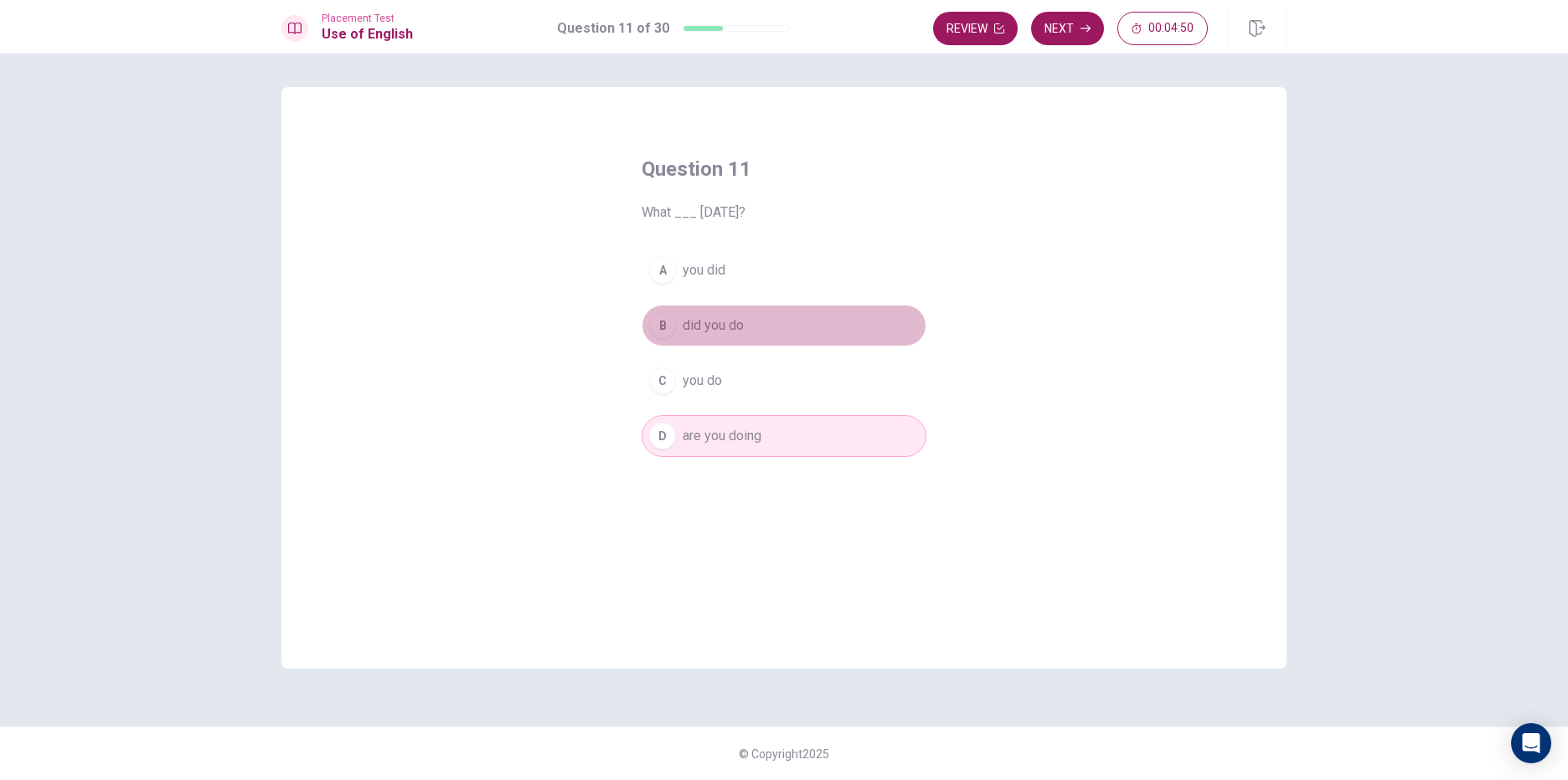
click at [674, 314] on button "B did you do" at bounding box center [784, 325] width 285 height 42
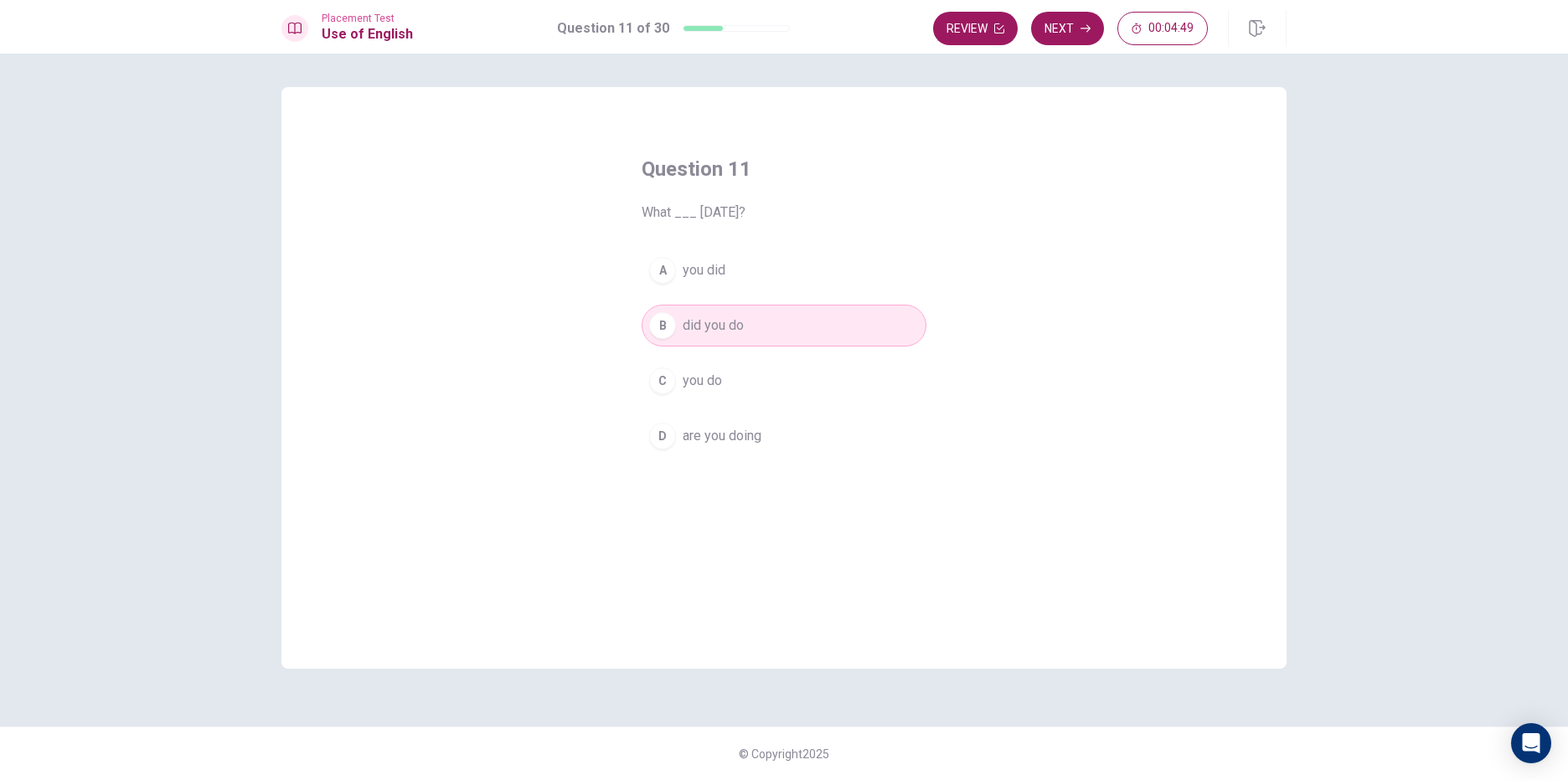
drag, startPoint x: 1079, startPoint y: 28, endPoint x: 1070, endPoint y: 41, distance: 15.8
click at [1075, 34] on button "Next" at bounding box center [1067, 28] width 73 height 34
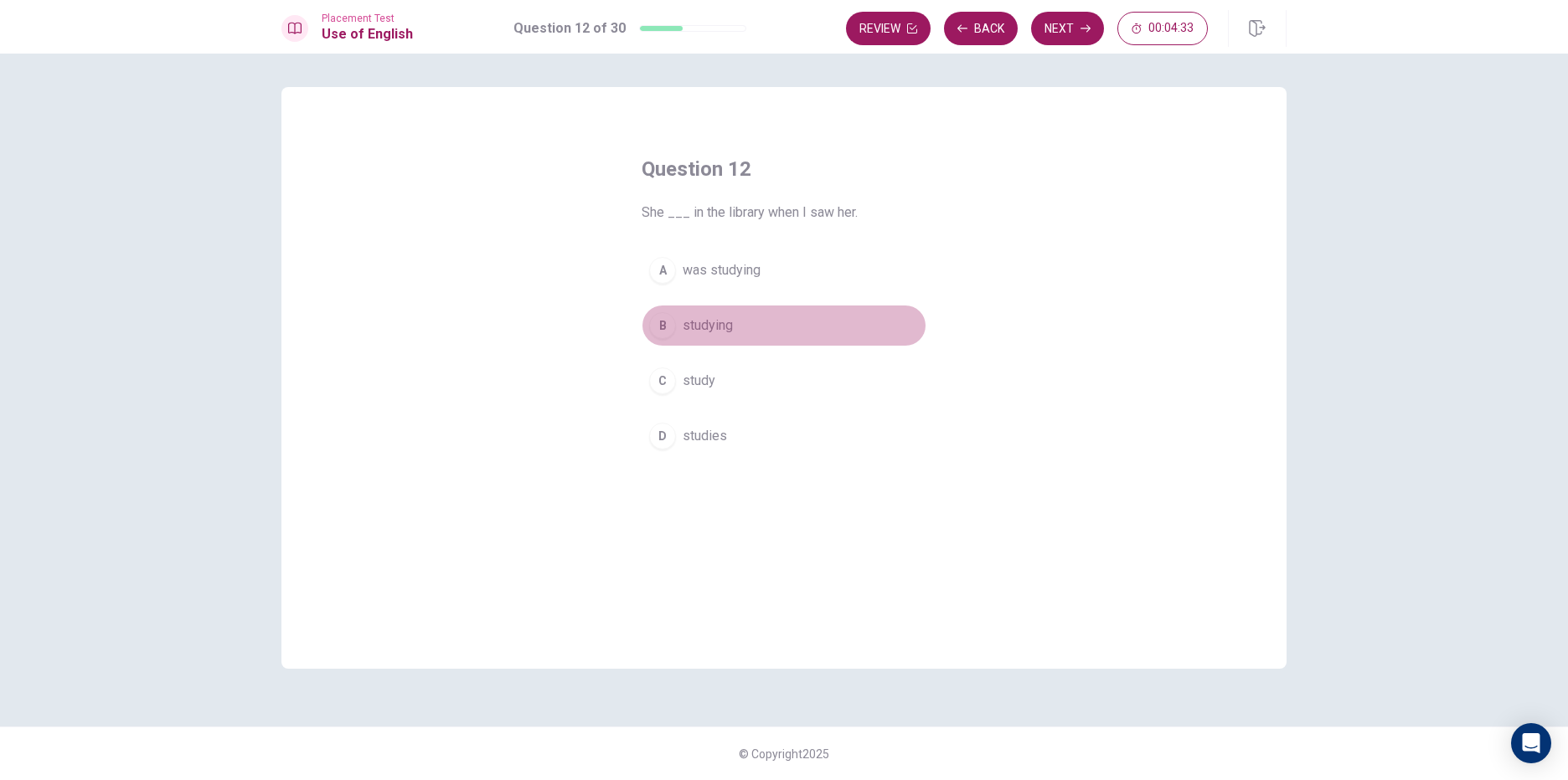
click at [716, 329] on span "studying" at bounding box center [708, 325] width 50 height 20
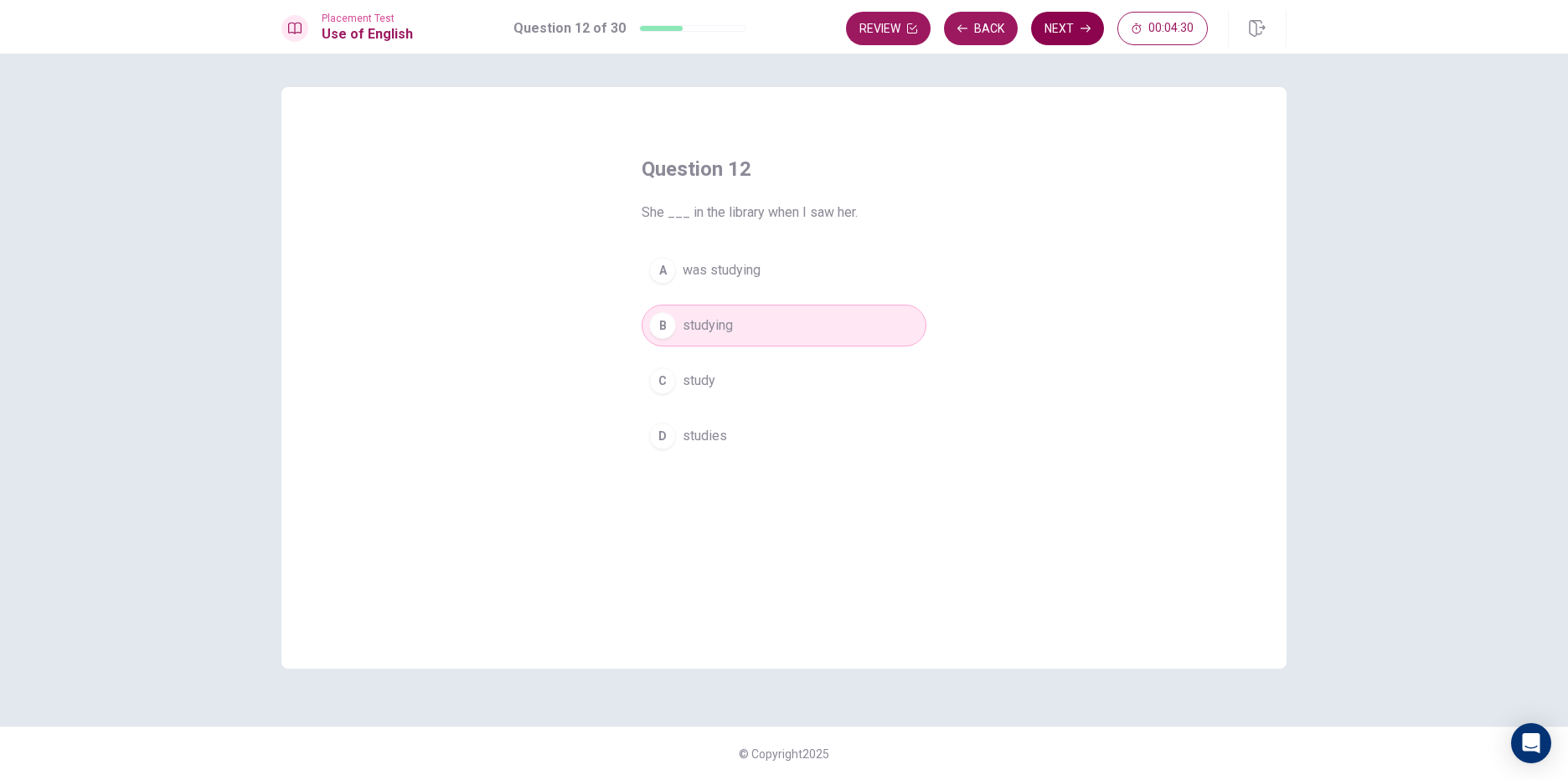
click at [1050, 30] on button "Next" at bounding box center [1067, 28] width 73 height 34
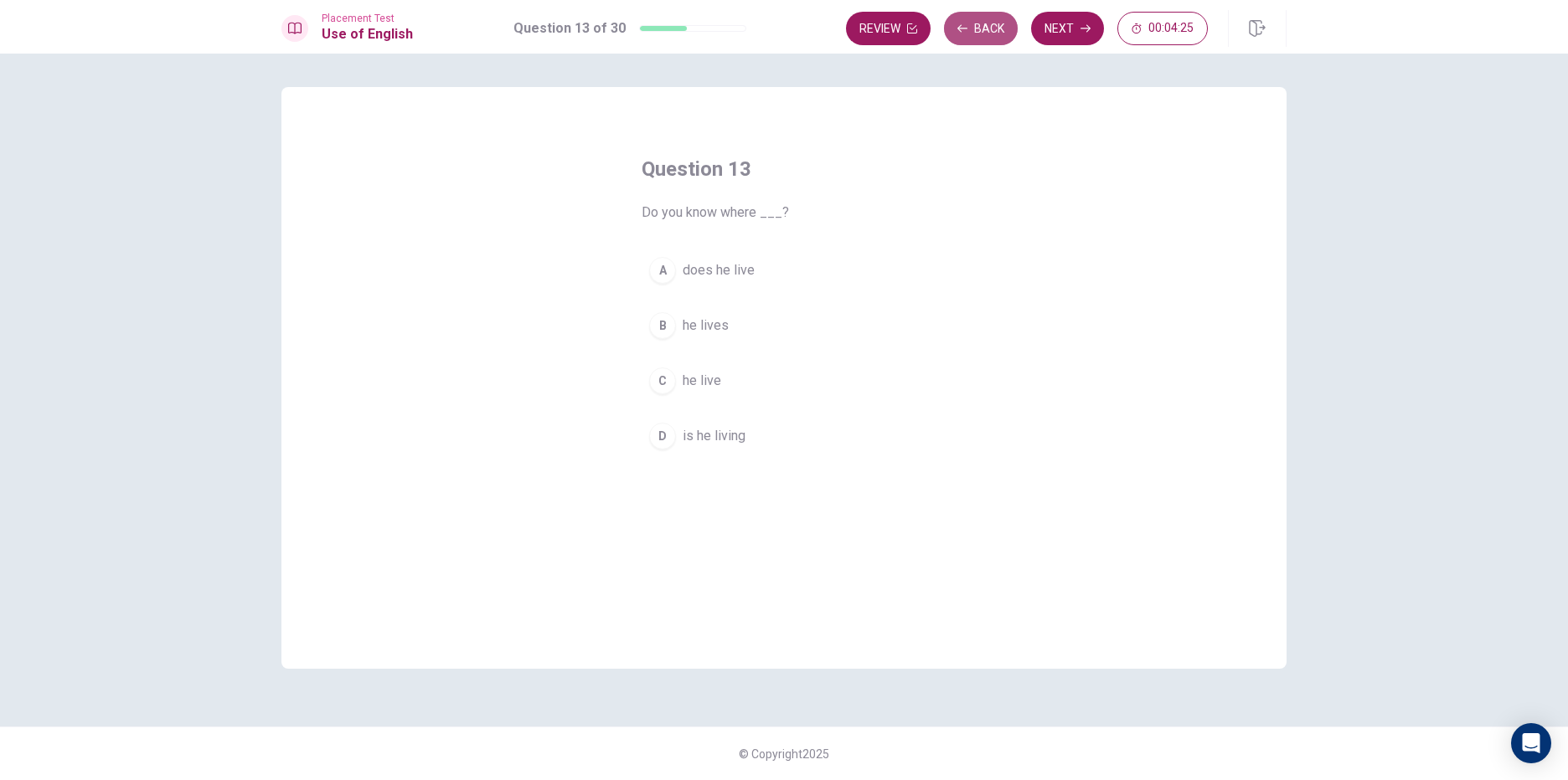
click at [992, 30] on button "Back" at bounding box center [981, 28] width 74 height 34
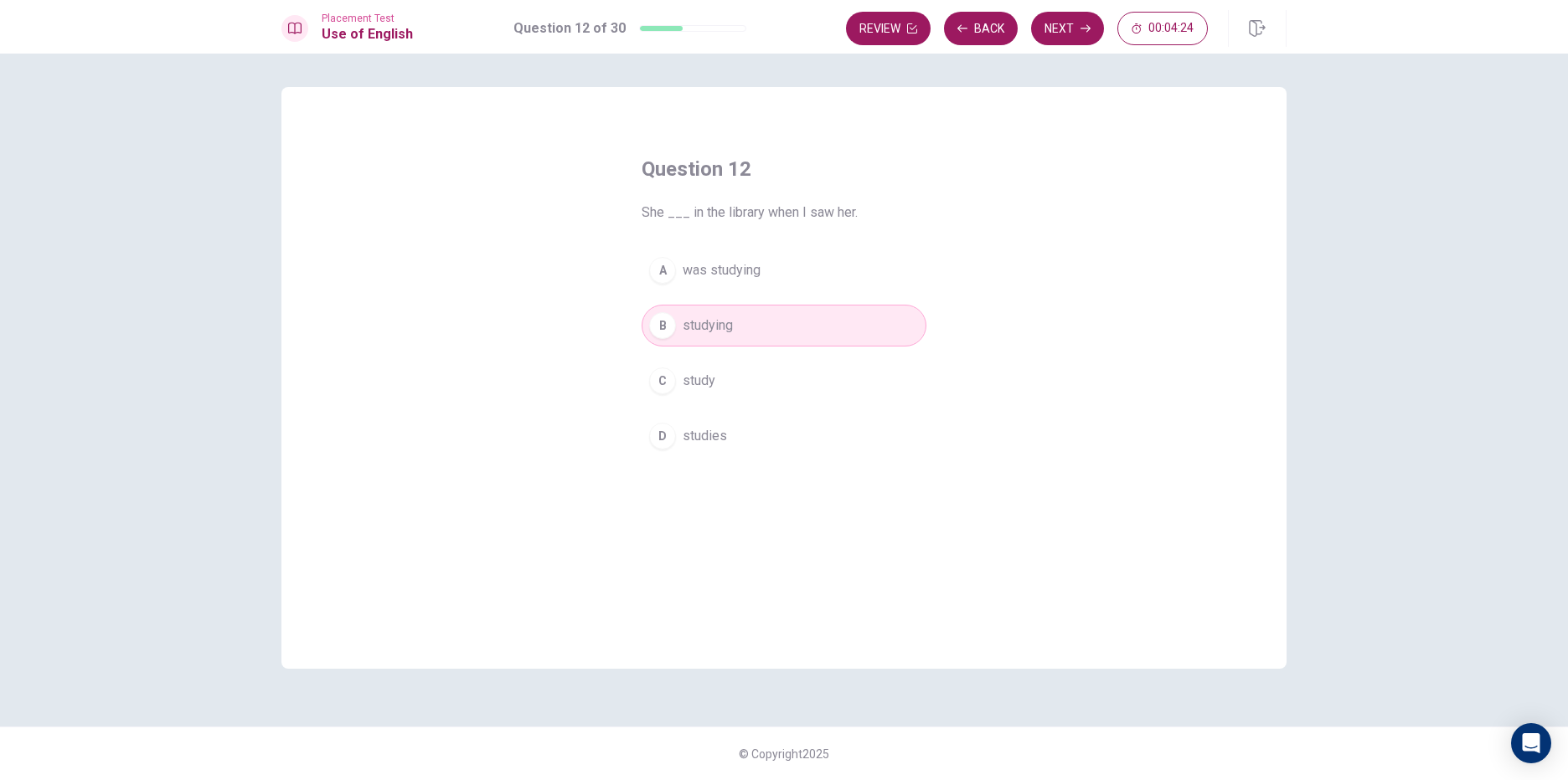
click at [769, 263] on button "A was studying" at bounding box center [784, 270] width 285 height 42
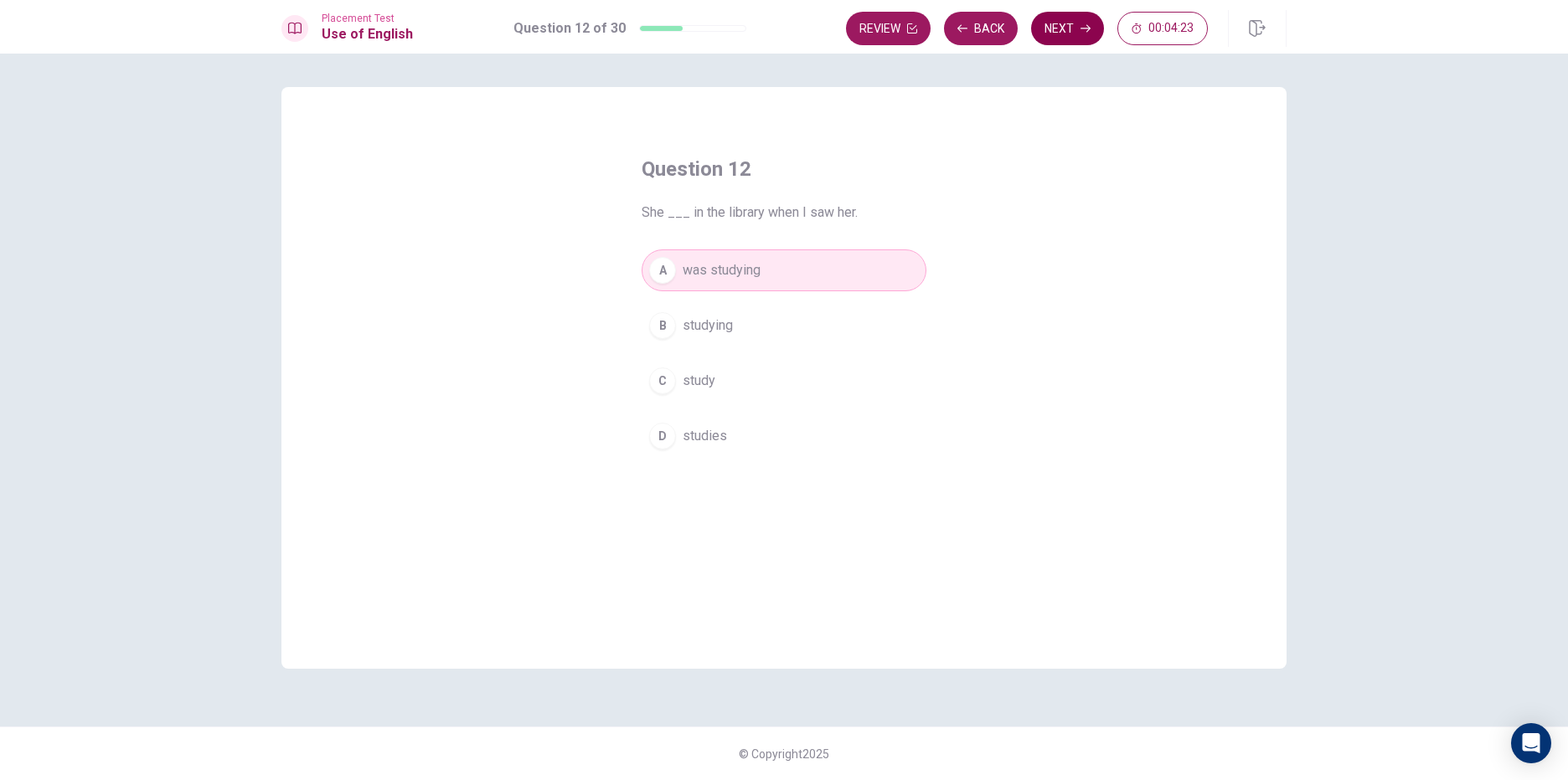
click at [1073, 25] on button "Next" at bounding box center [1067, 28] width 73 height 34
click at [717, 263] on span "does he live" at bounding box center [719, 269] width 72 height 20
click at [1074, 34] on button "Next" at bounding box center [1067, 28] width 73 height 34
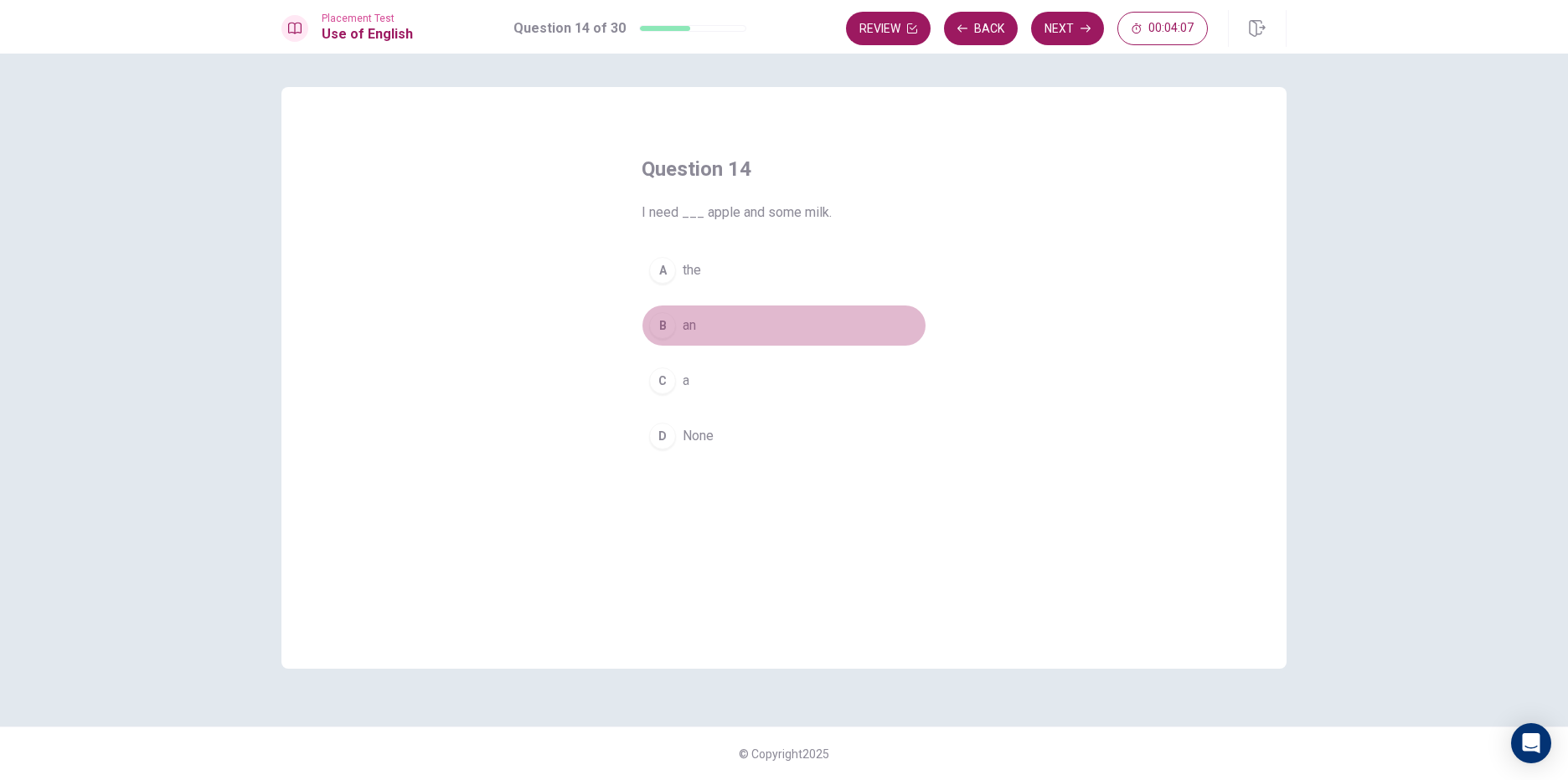
click at [693, 324] on span "an" at bounding box center [690, 325] width 14 height 20
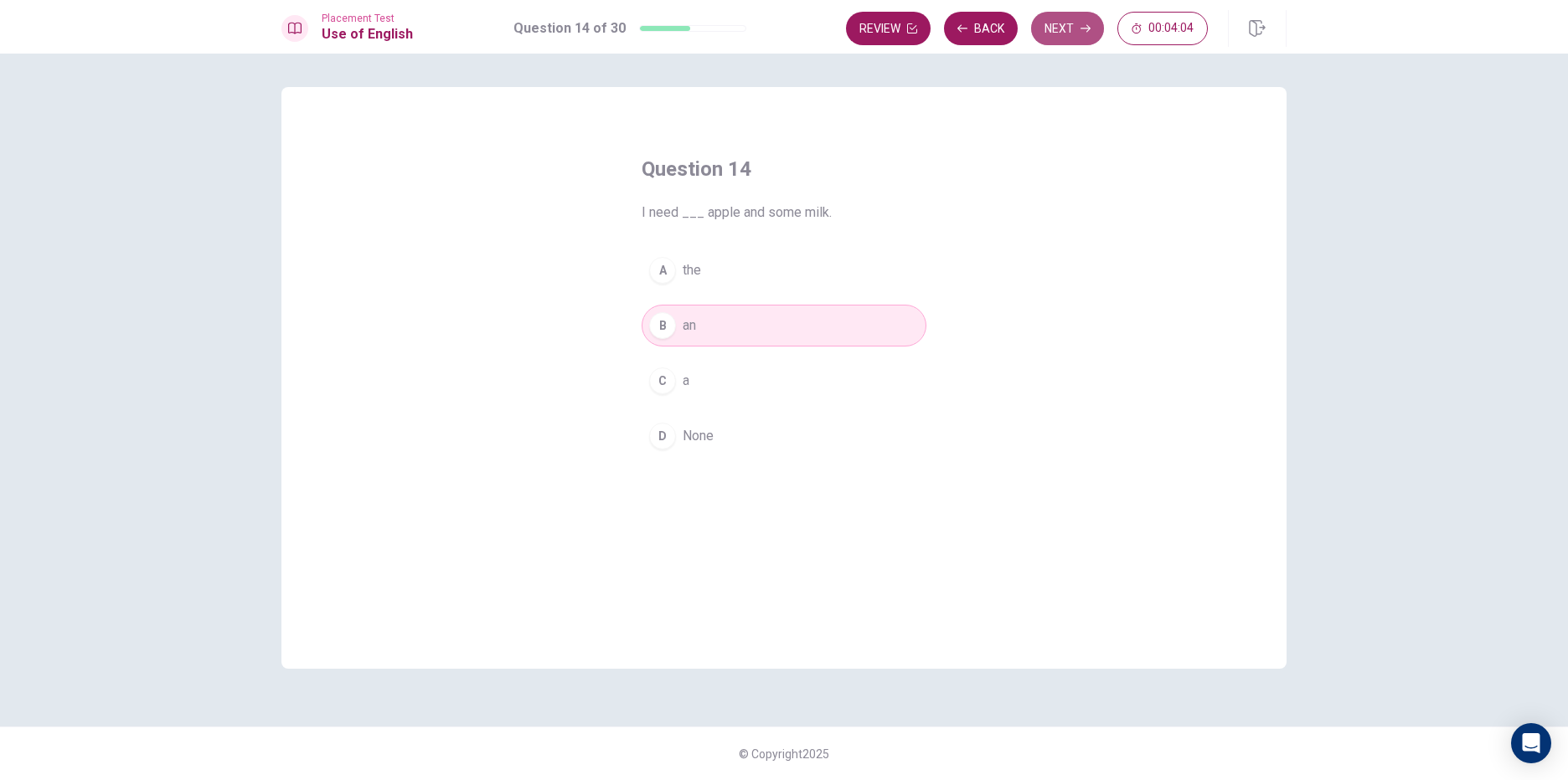
click at [1058, 30] on button "Next" at bounding box center [1067, 28] width 73 height 34
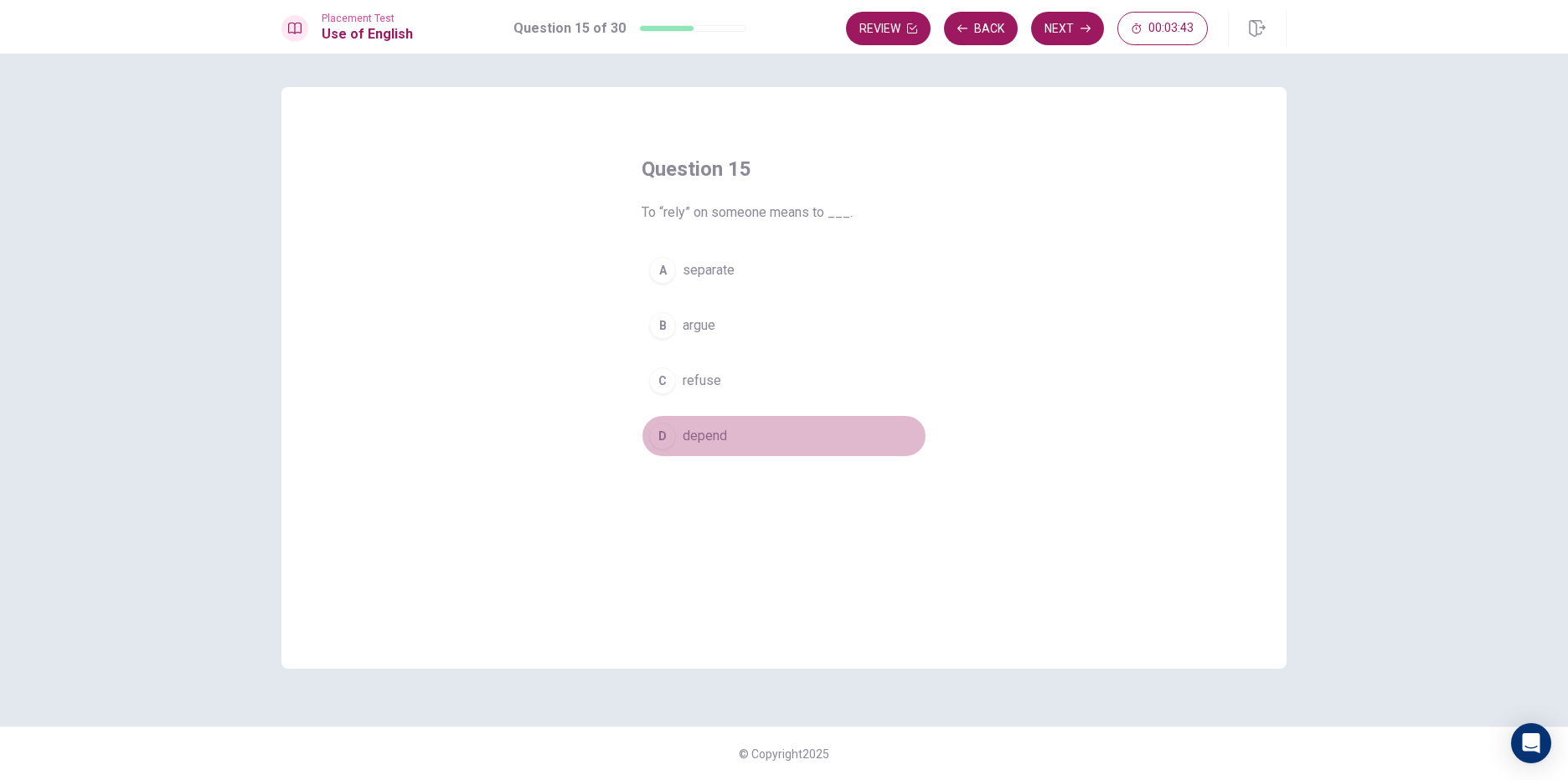
click at [671, 438] on div "D" at bounding box center [662, 436] width 27 height 27
click at [1073, 21] on button "Next" at bounding box center [1067, 28] width 73 height 34
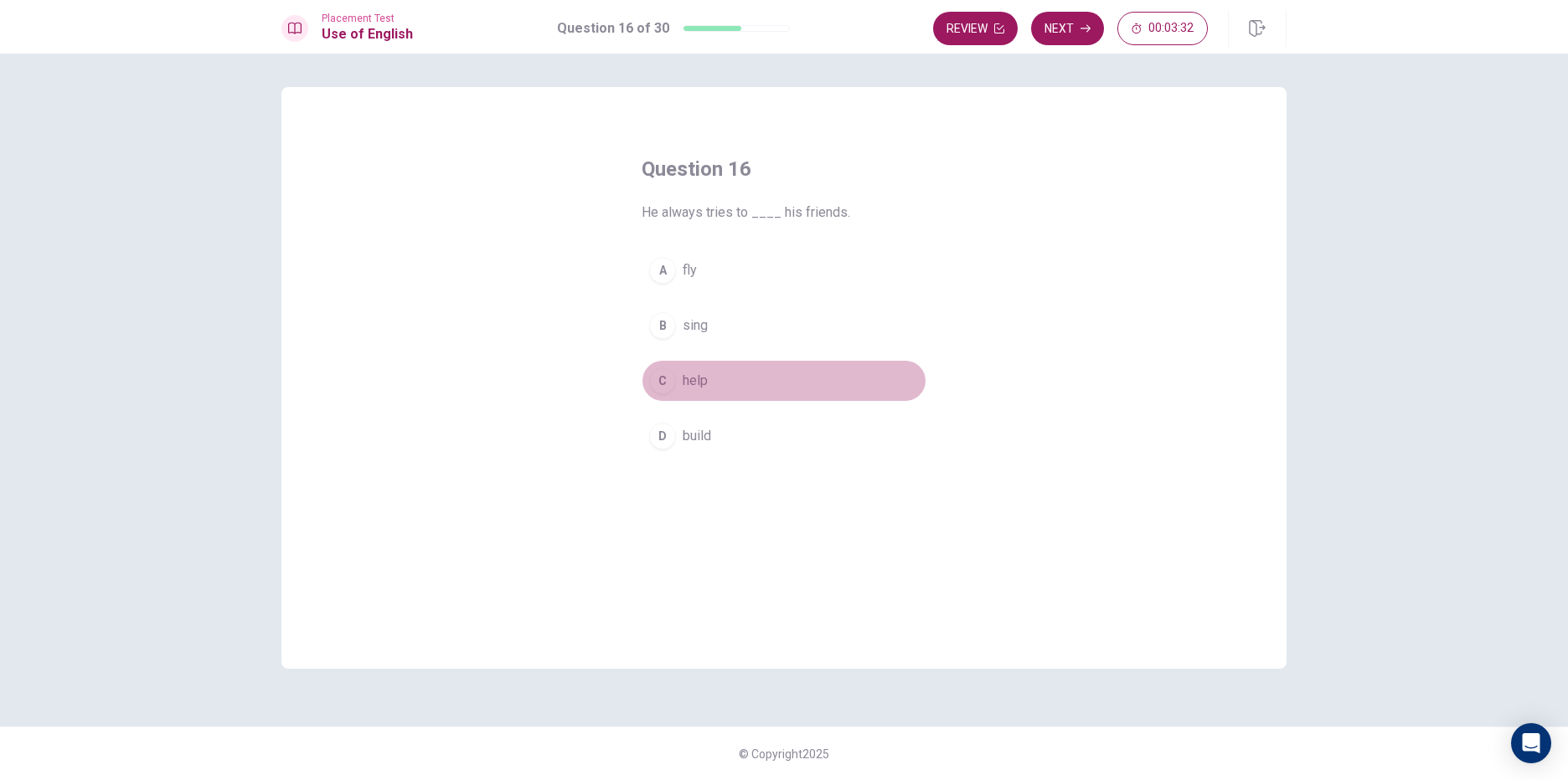
click at [669, 387] on div "C" at bounding box center [662, 381] width 27 height 27
click at [1059, 27] on button "Next" at bounding box center [1067, 28] width 73 height 34
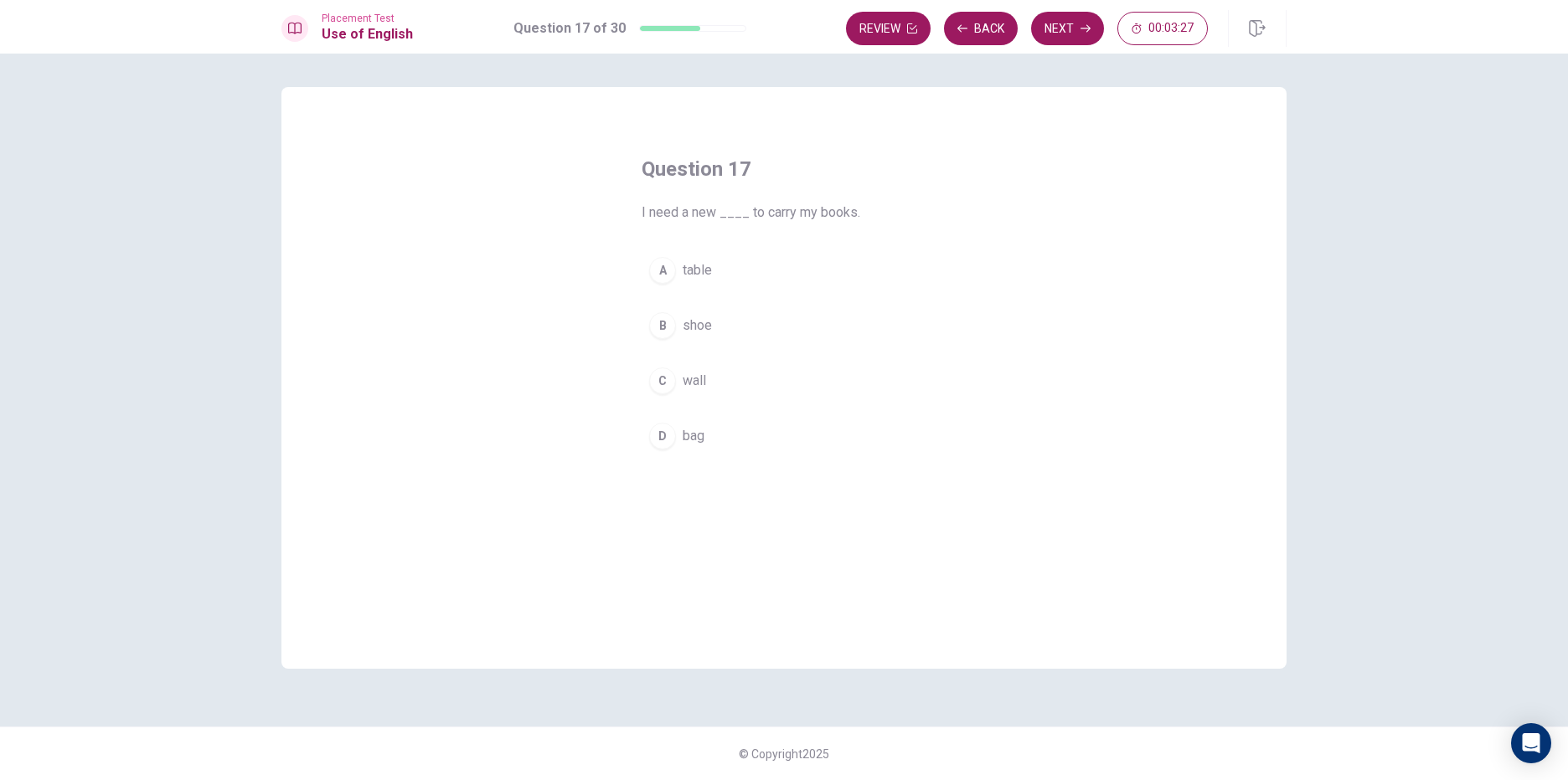
click at [679, 266] on button "A table" at bounding box center [784, 270] width 285 height 42
click at [680, 436] on button "D bag" at bounding box center [784, 436] width 285 height 42
click at [1062, 18] on button "Next" at bounding box center [1067, 28] width 73 height 34
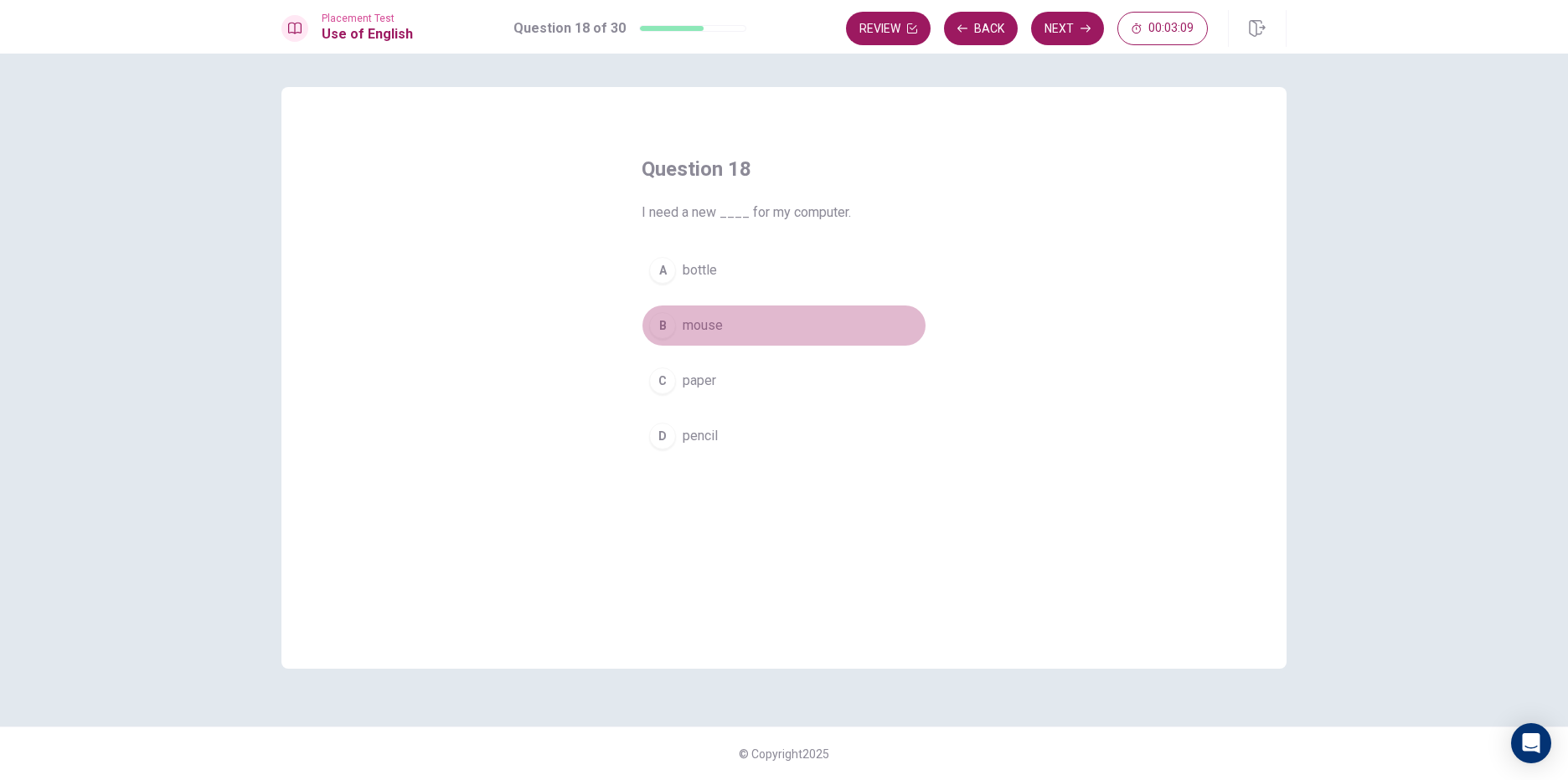
click at [660, 325] on div "B" at bounding box center [662, 325] width 27 height 27
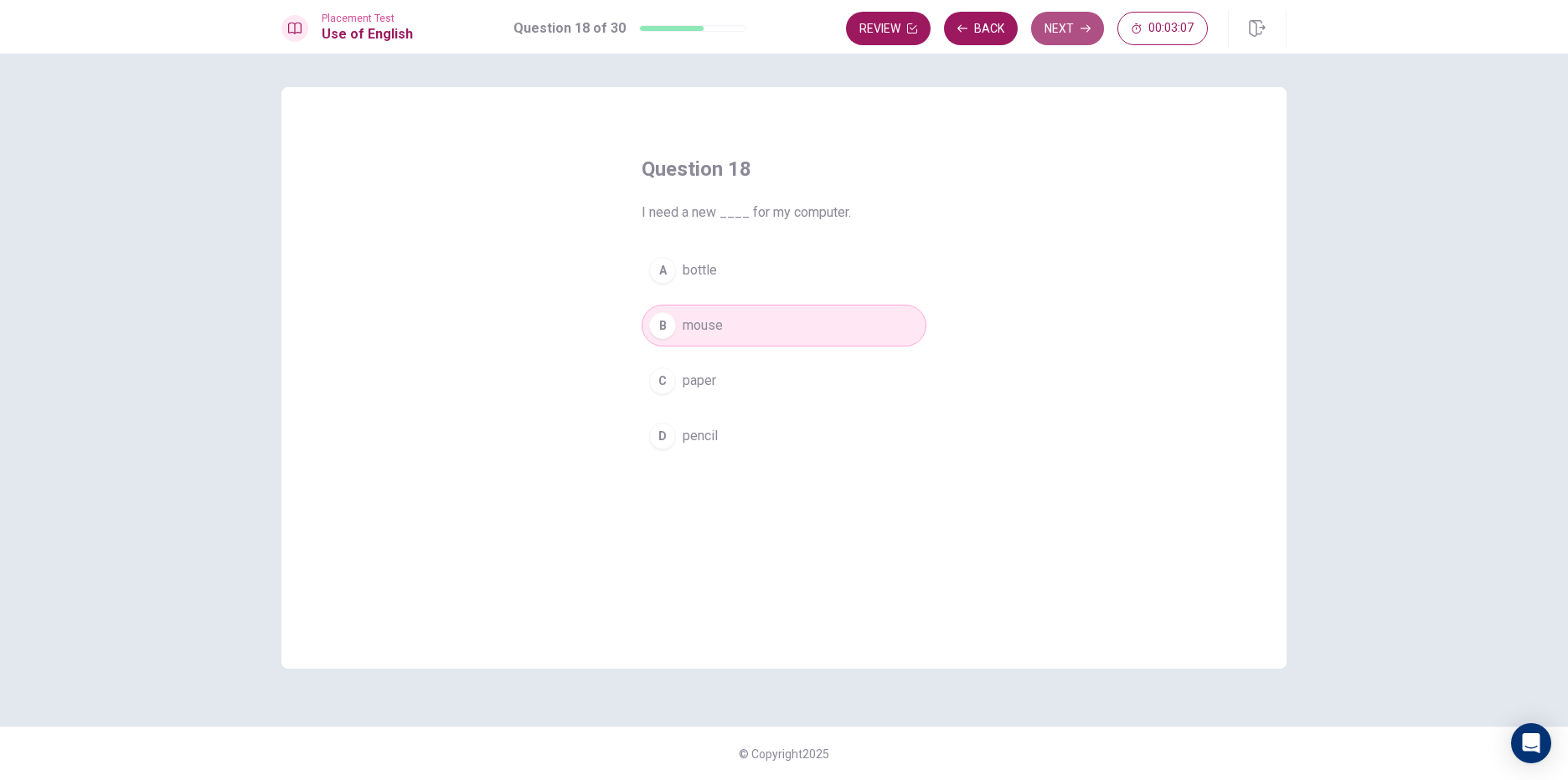
click at [1066, 34] on button "Next" at bounding box center [1067, 28] width 73 height 34
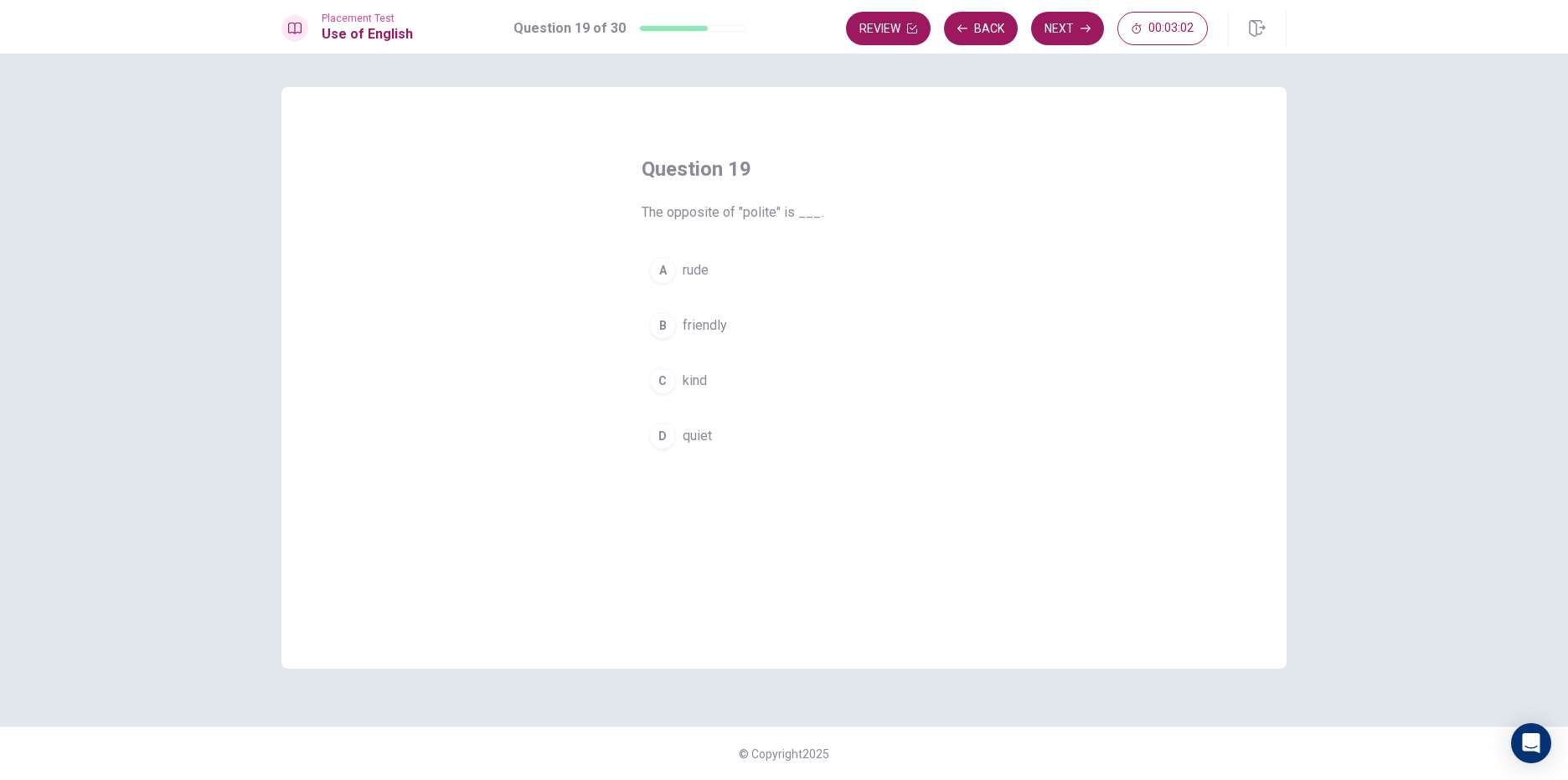
click at [660, 376] on div "C" at bounding box center [662, 381] width 27 height 27
click at [1066, 23] on button "Next" at bounding box center [1067, 28] width 73 height 34
click at [672, 327] on div "B" at bounding box center [662, 325] width 27 height 27
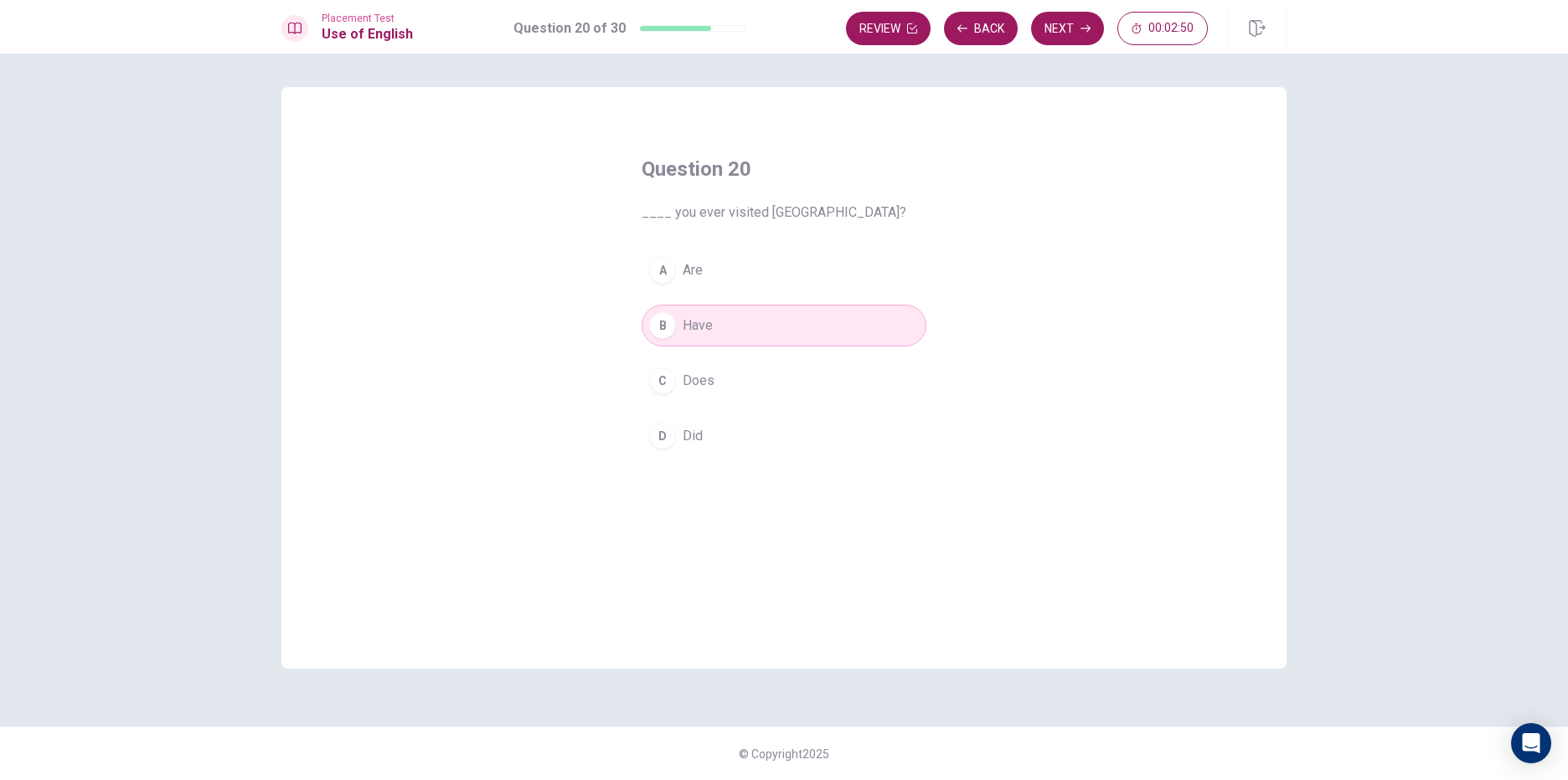
click at [1031, 19] on div "Review Back Next 00:02:50" at bounding box center [1026, 28] width 362 height 34
click at [1040, 24] on button "Next" at bounding box center [1067, 28] width 73 height 34
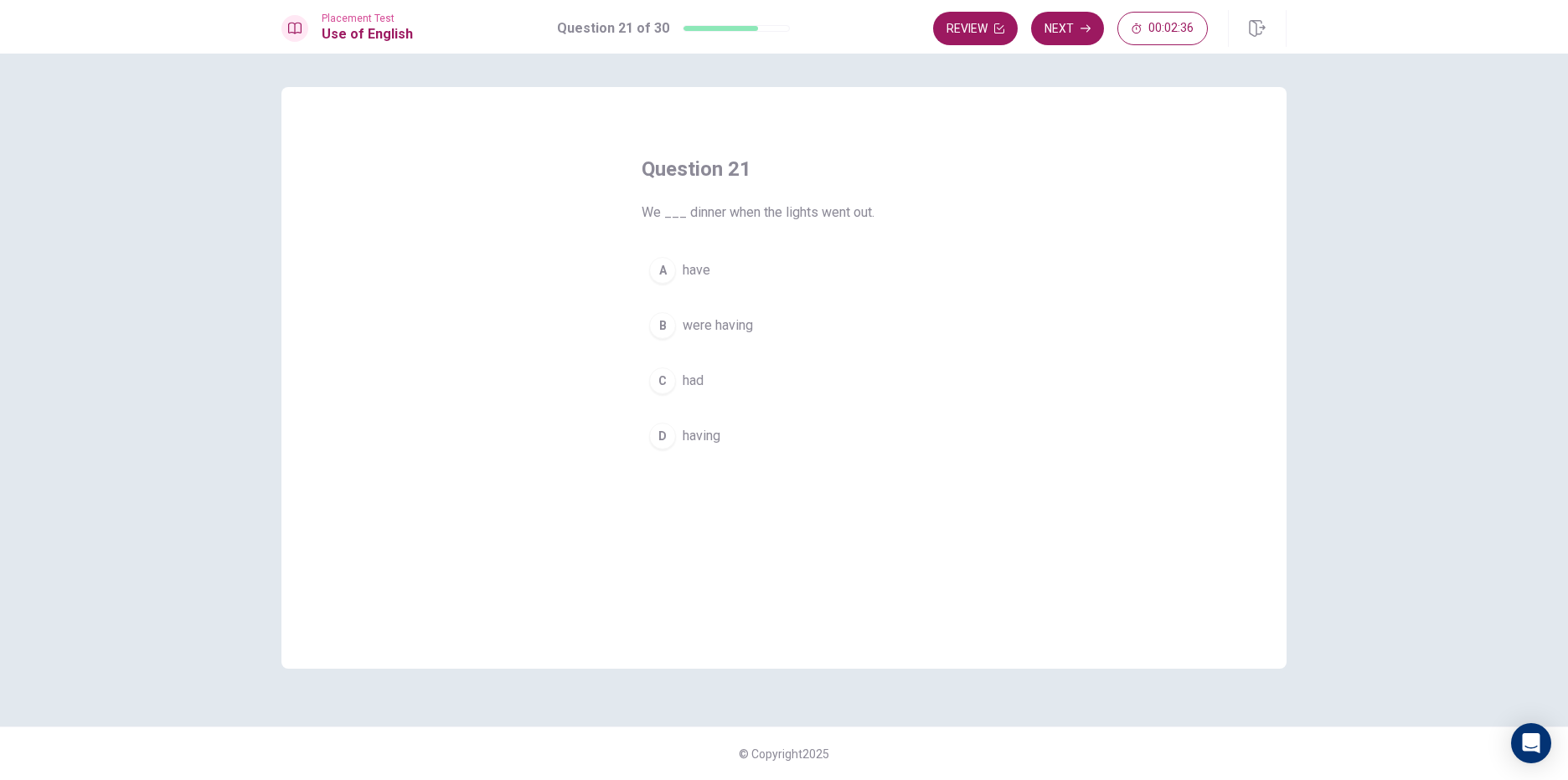
click at [666, 376] on div "C" at bounding box center [662, 381] width 27 height 27
click at [1065, 22] on button "Next" at bounding box center [1067, 28] width 73 height 34
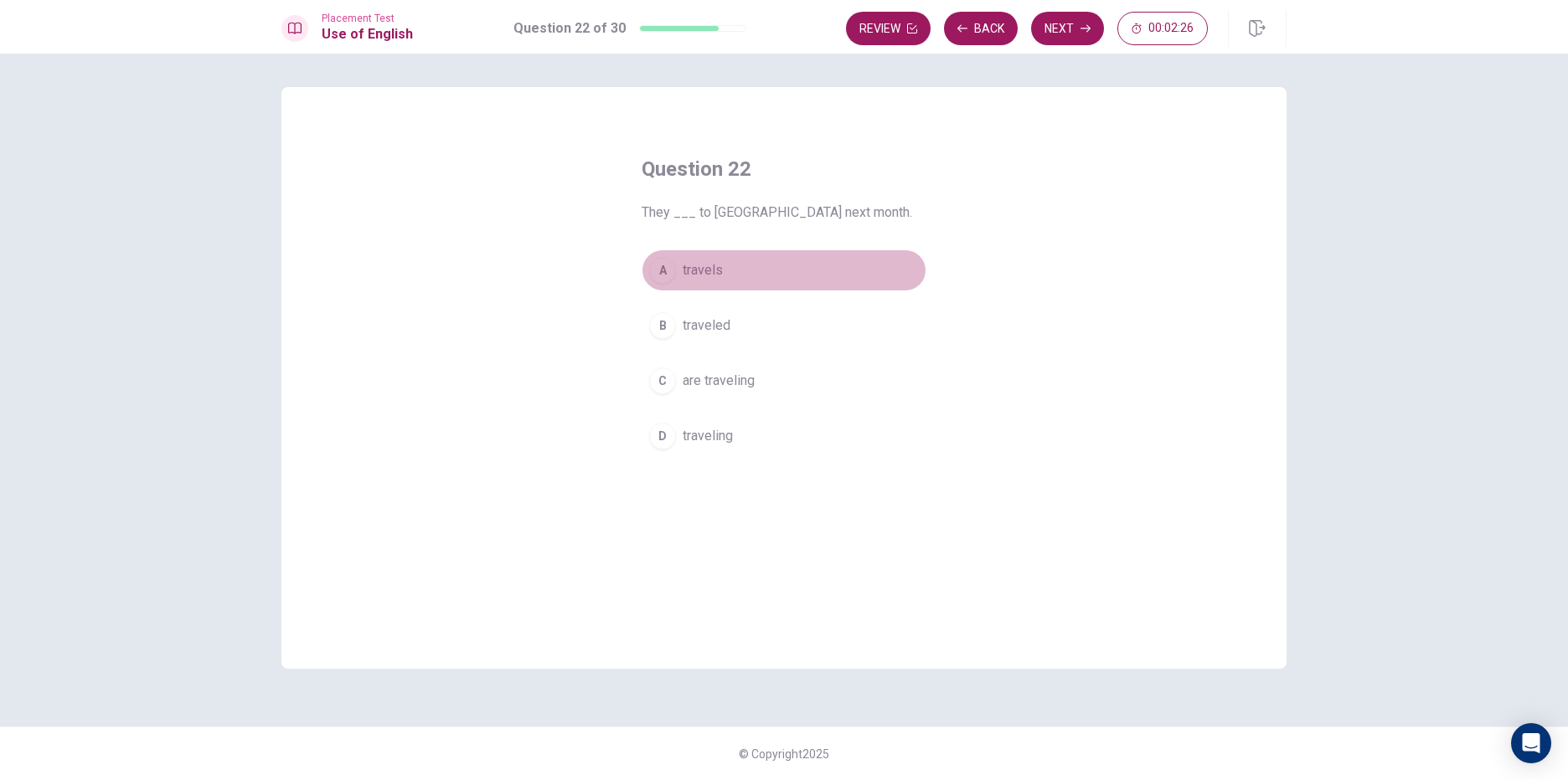
click at [662, 278] on div "A" at bounding box center [662, 270] width 27 height 27
click at [1070, 27] on button "Next" at bounding box center [1067, 28] width 73 height 34
click at [706, 437] on span "makes" at bounding box center [703, 436] width 40 height 20
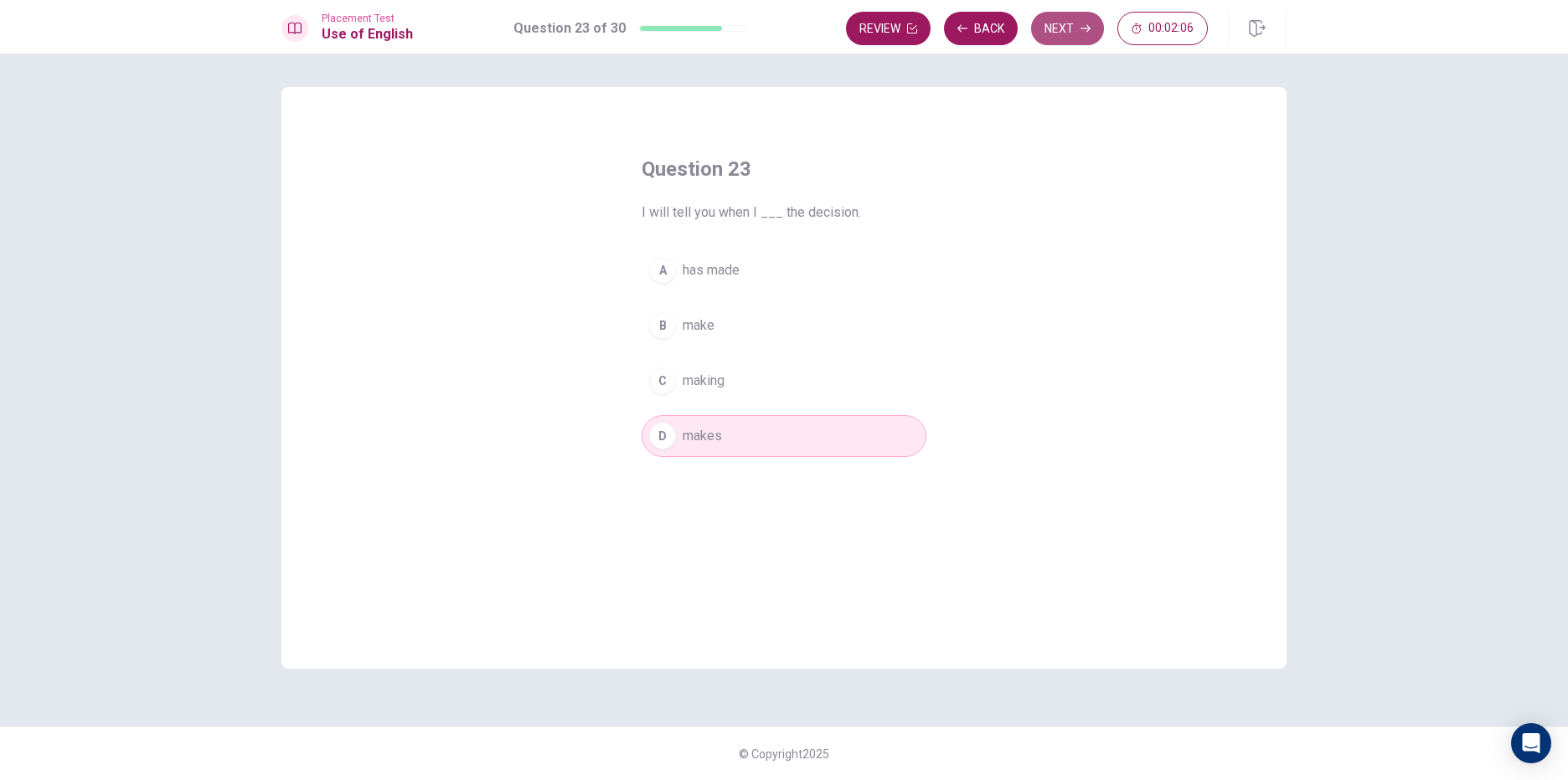
click at [1084, 15] on button "Next" at bounding box center [1067, 28] width 73 height 34
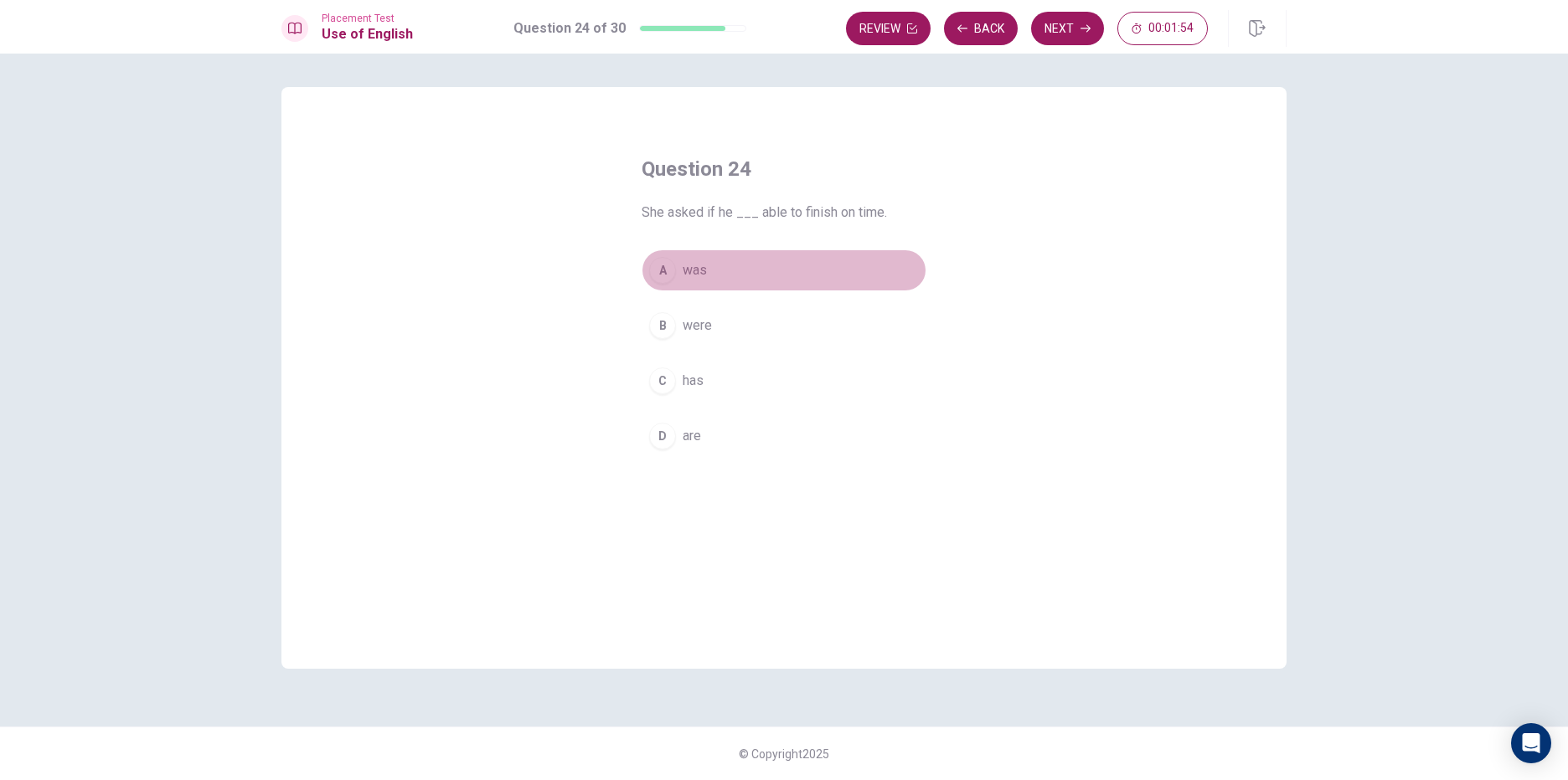
click at [708, 268] on button "A was" at bounding box center [784, 270] width 285 height 42
click at [1081, 34] on button "Next" at bounding box center [1067, 28] width 73 height 34
click at [675, 370] on button "C understand it" at bounding box center [784, 381] width 285 height 42
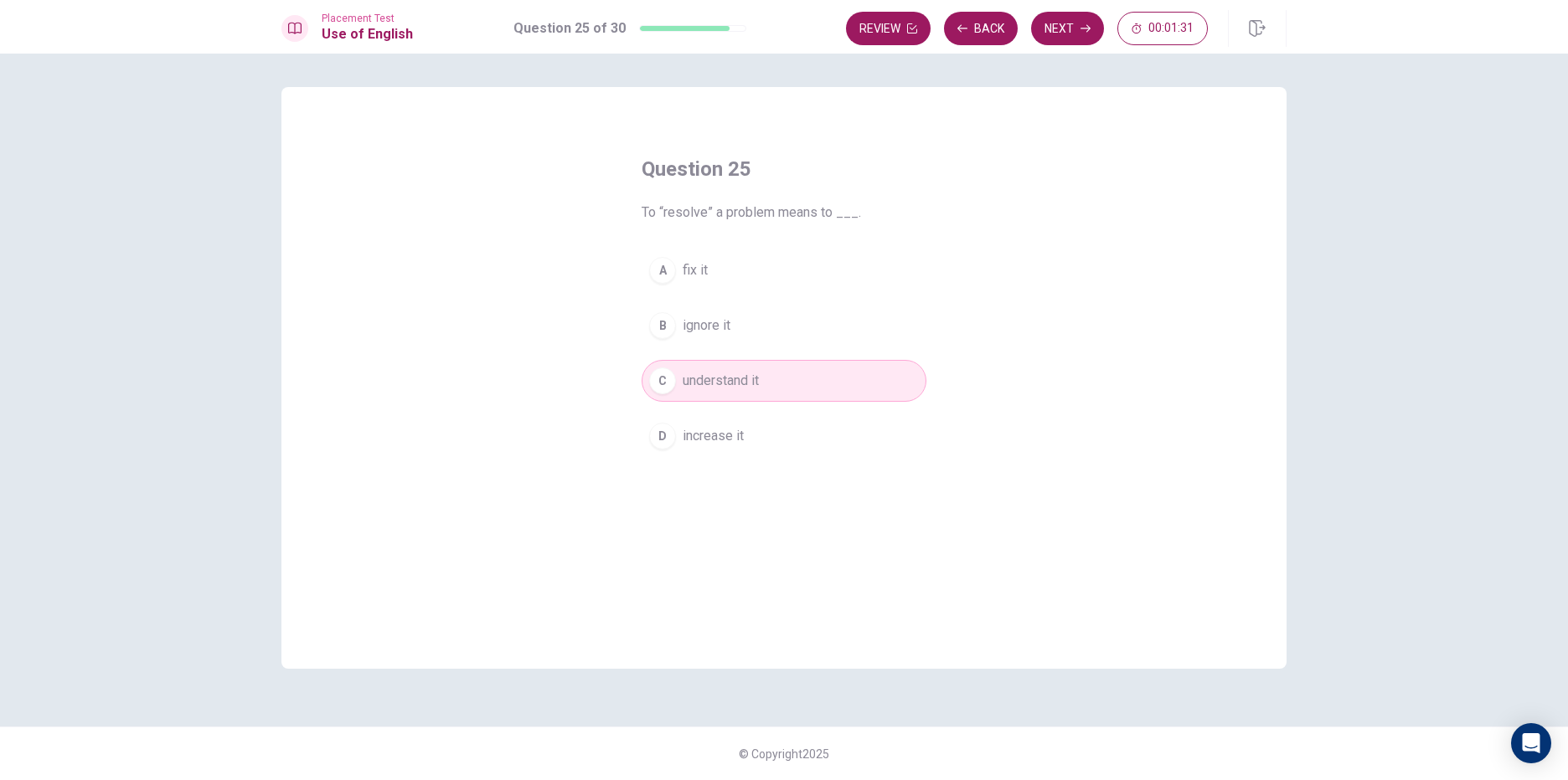
click at [667, 436] on div "D" at bounding box center [662, 436] width 27 height 27
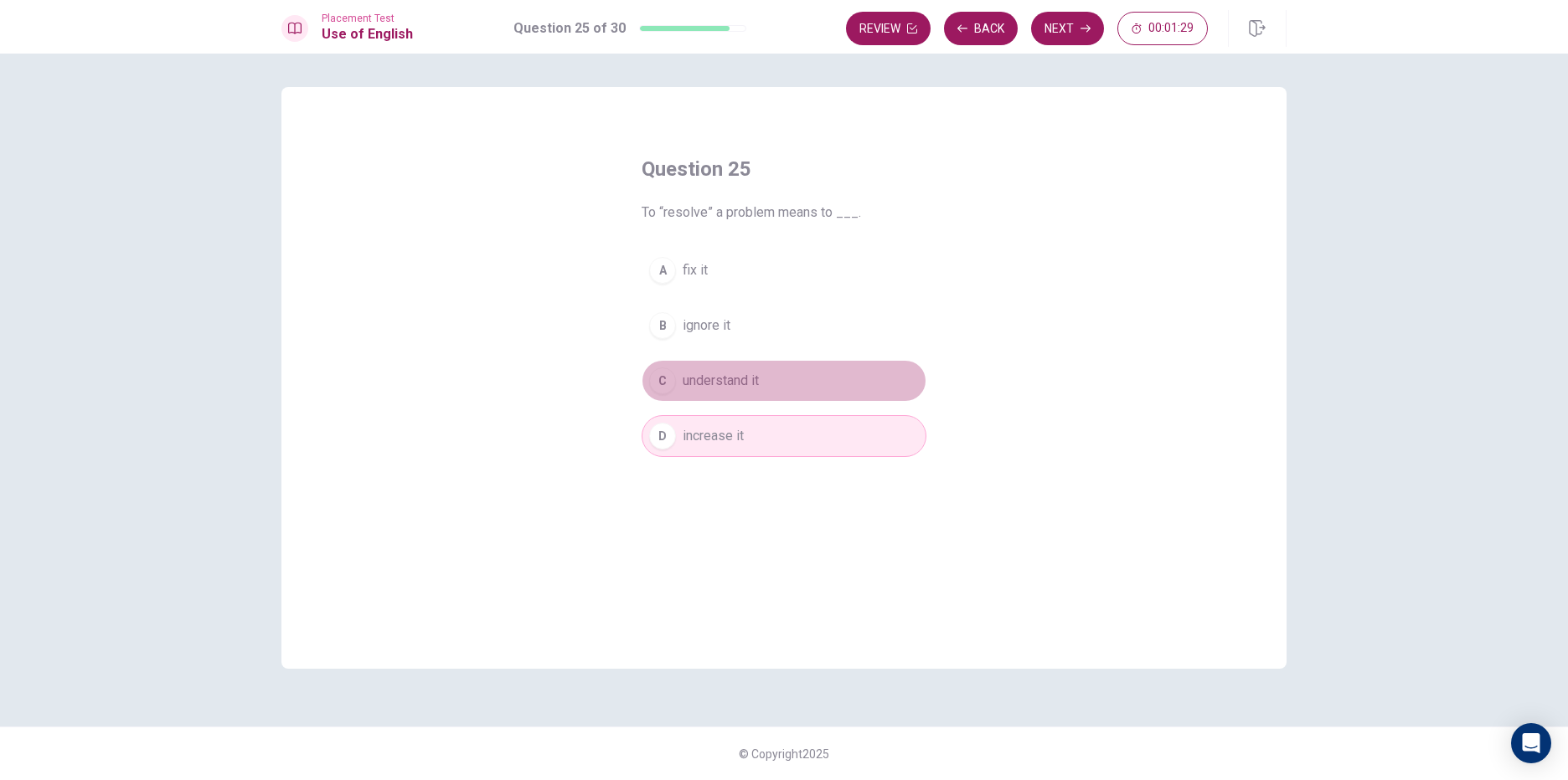
drag, startPoint x: 688, startPoint y: 373, endPoint x: 960, endPoint y: 194, distance: 325.6
click at [686, 374] on span "understand it" at bounding box center [721, 381] width 77 height 20
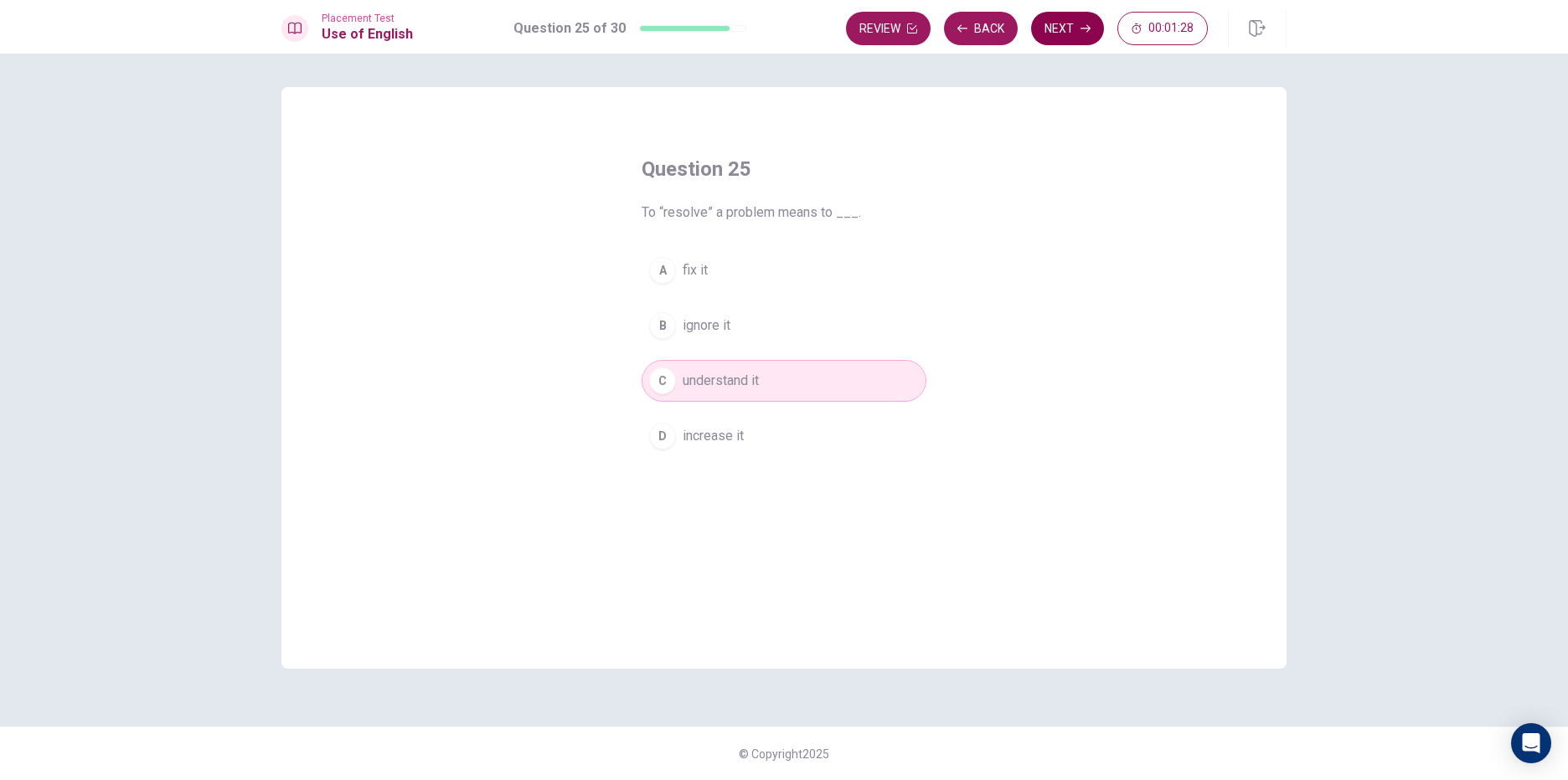
click at [1053, 25] on button "Next" at bounding box center [1067, 28] width 73 height 34
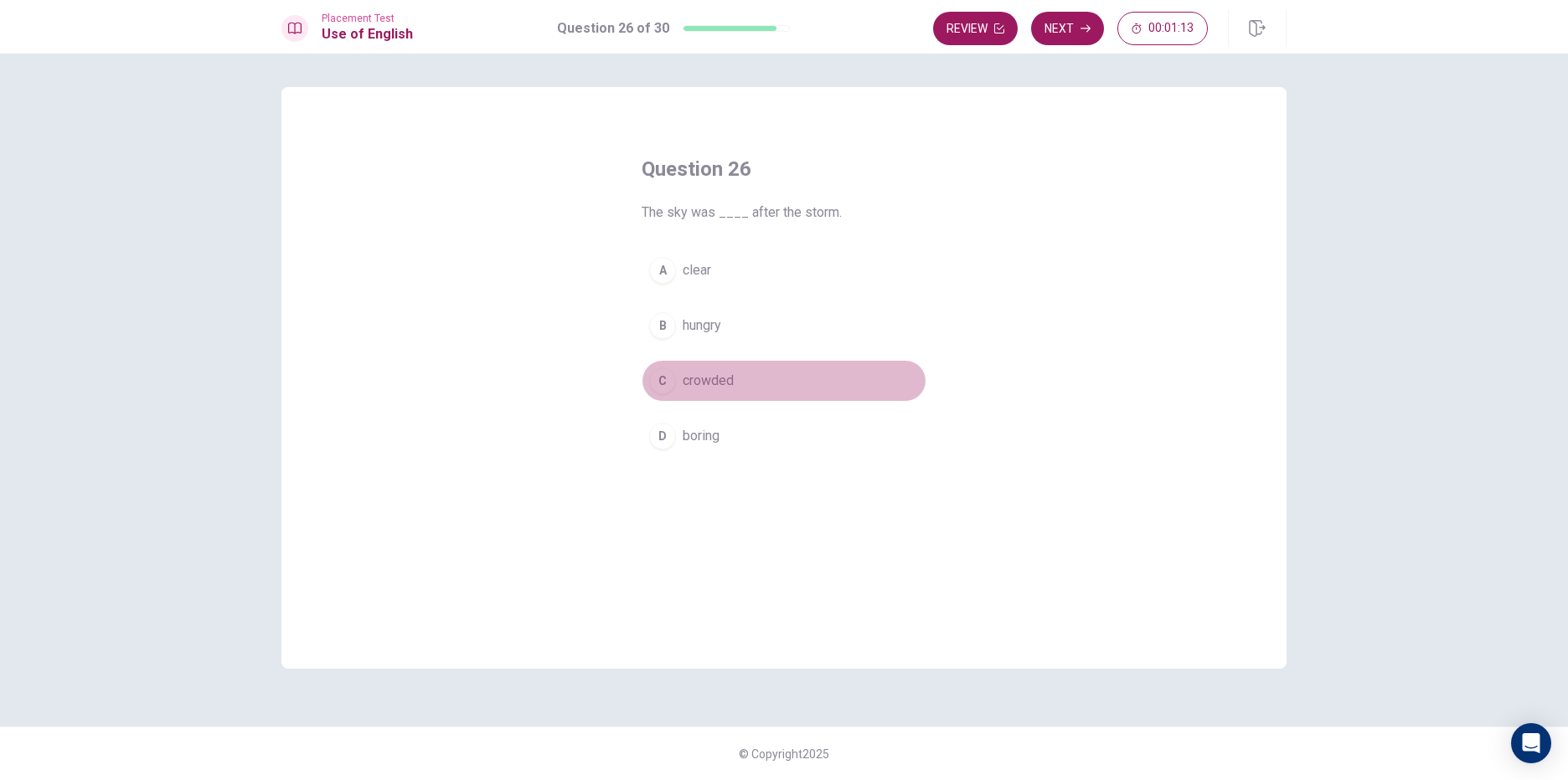
click at [719, 382] on span "crowded" at bounding box center [708, 381] width 51 height 20
click at [1078, 23] on button "Next" at bounding box center [1067, 28] width 73 height 34
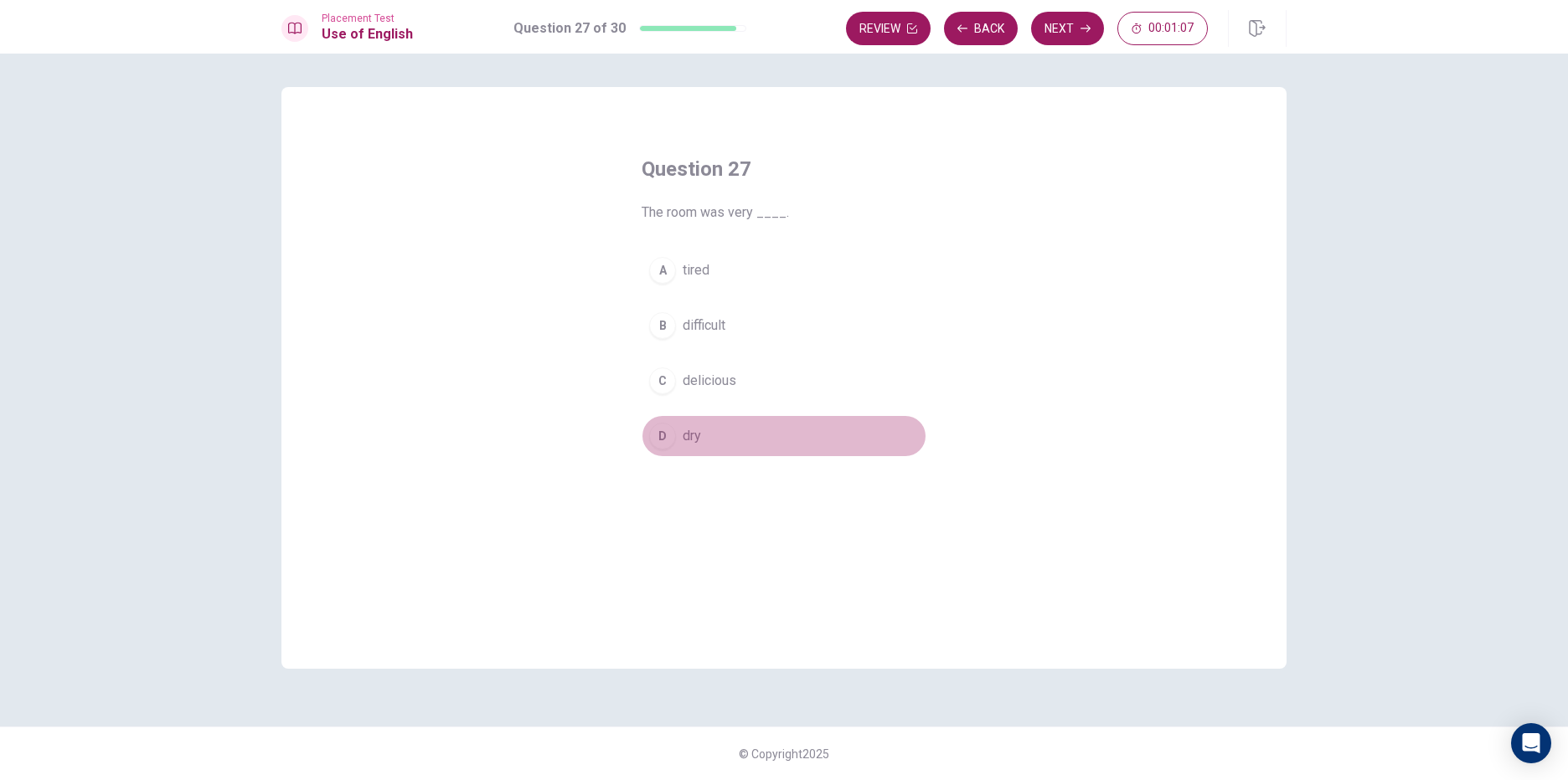
click at [700, 434] on span "dry" at bounding box center [691, 436] width 18 height 20
click at [1081, 33] on icon "button" at bounding box center [1086, 28] width 10 height 10
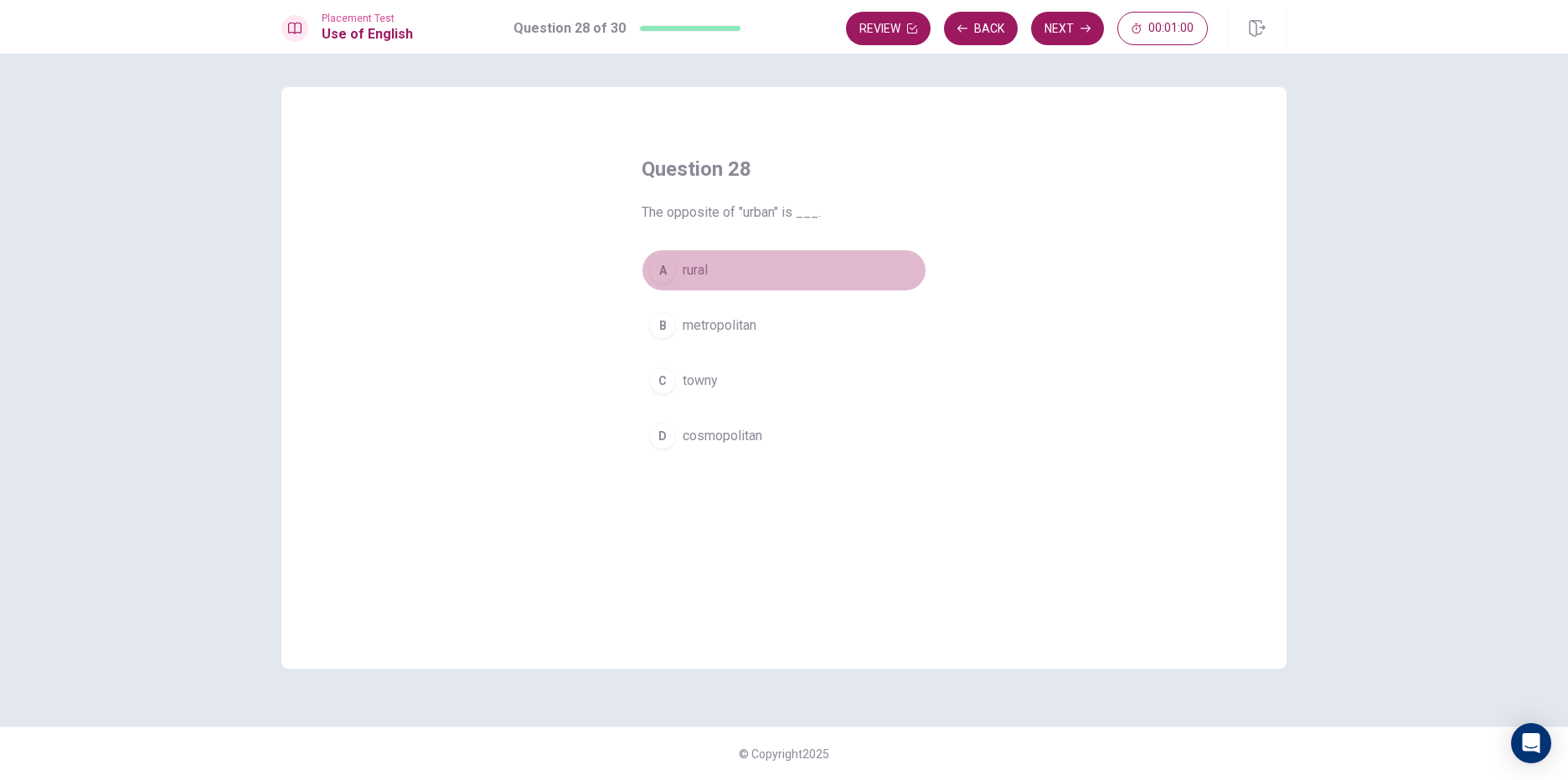
click at [697, 271] on span "rural" at bounding box center [695, 269] width 25 height 20
click at [827, 318] on button "B metropolitan" at bounding box center [784, 325] width 285 height 42
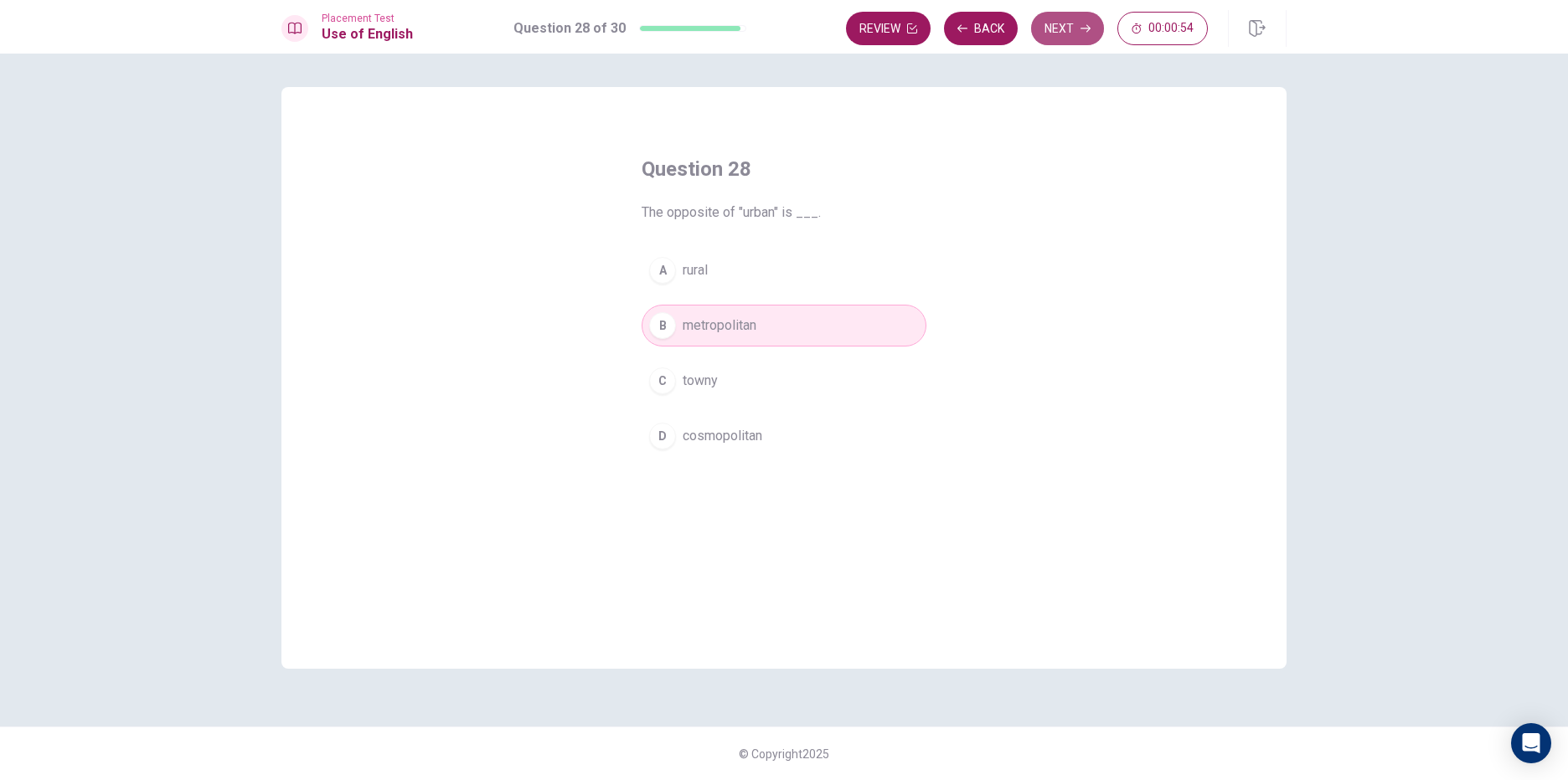
click at [1088, 38] on button "Next" at bounding box center [1067, 28] width 73 height 34
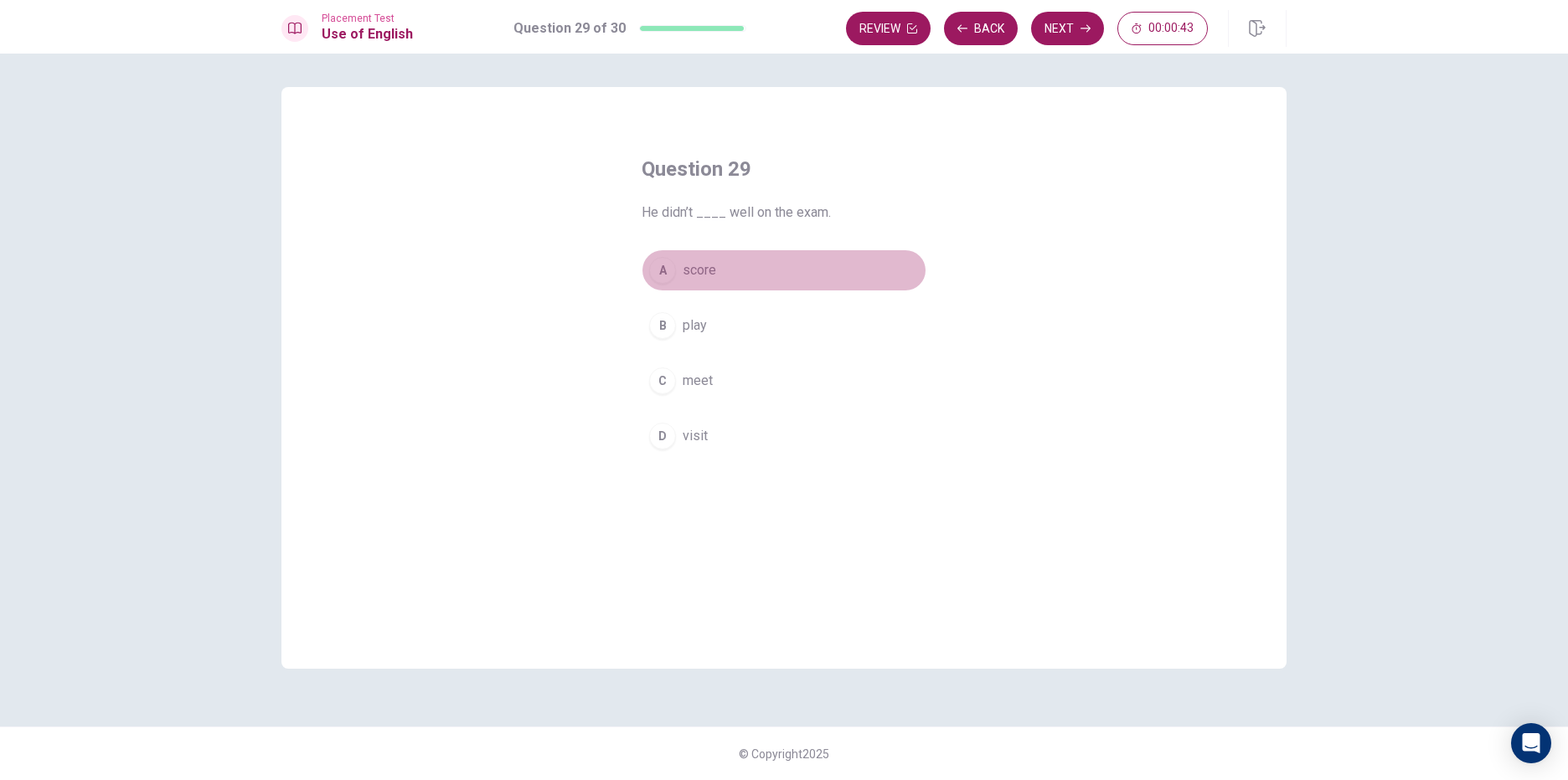
drag, startPoint x: 697, startPoint y: 269, endPoint x: 747, endPoint y: 211, distance: 76.6
click at [697, 266] on span "score" at bounding box center [699, 269] width 34 height 20
click at [1065, 23] on button "Next" at bounding box center [1067, 28] width 73 height 34
click at [690, 384] on span "Does" at bounding box center [698, 381] width 32 height 20
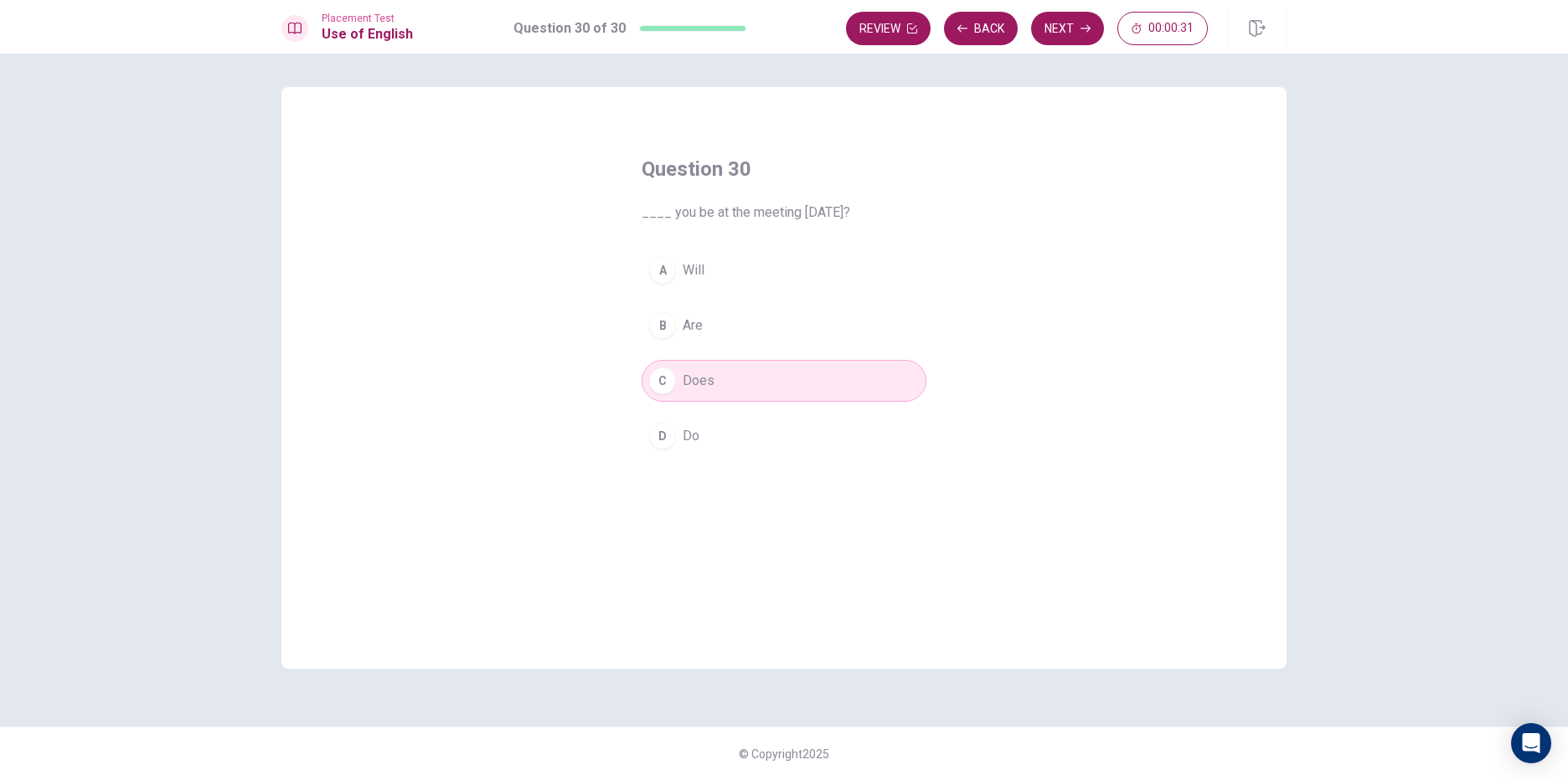
click at [758, 265] on button "A Will" at bounding box center [784, 270] width 285 height 42
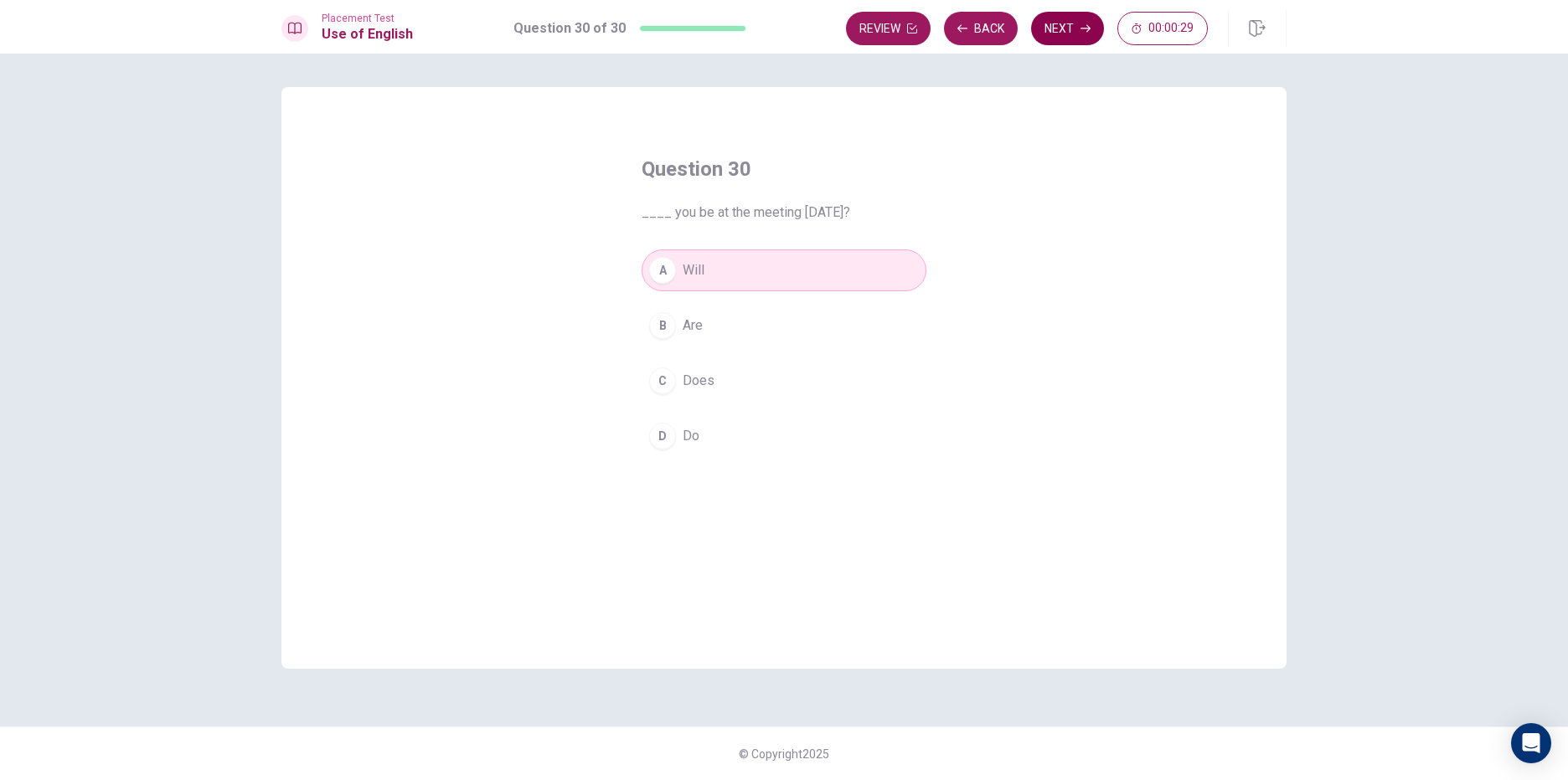
click at [1084, 23] on button "Next" at bounding box center [1067, 28] width 73 height 34
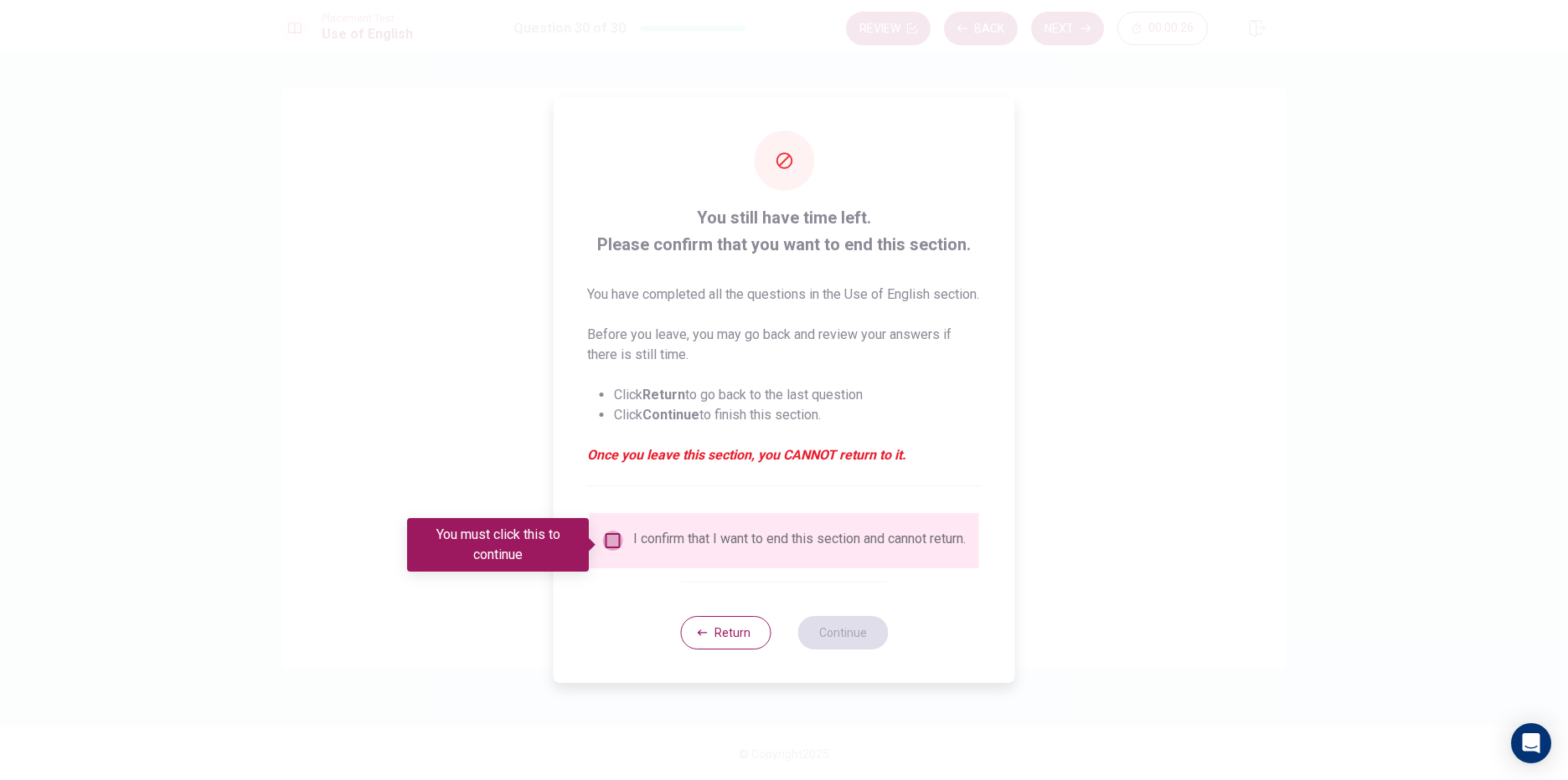
click at [614, 535] on input "You must click this to continue" at bounding box center [612, 541] width 20 height 20
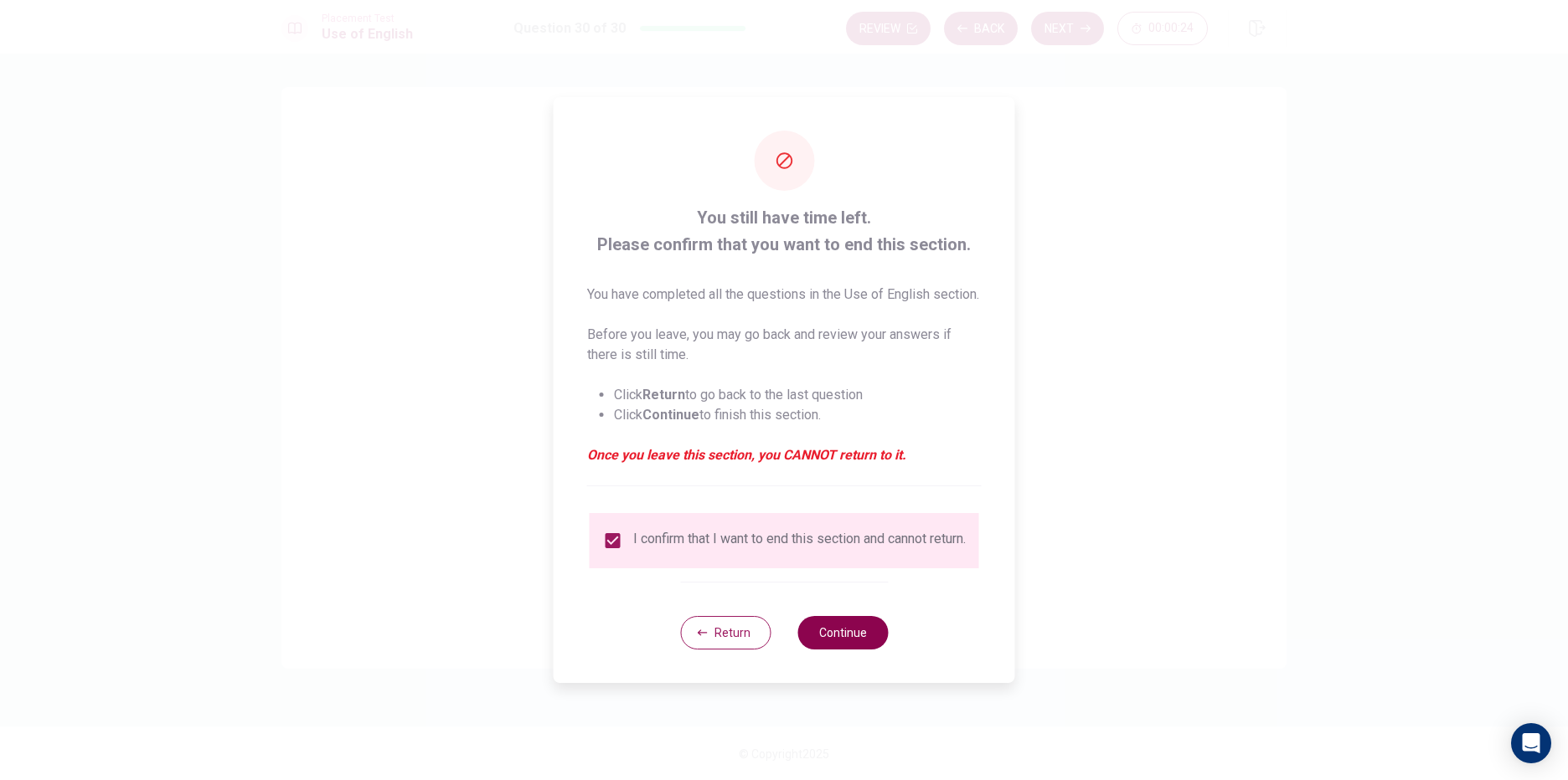
click at [834, 643] on button "Continue" at bounding box center [842, 633] width 90 height 34
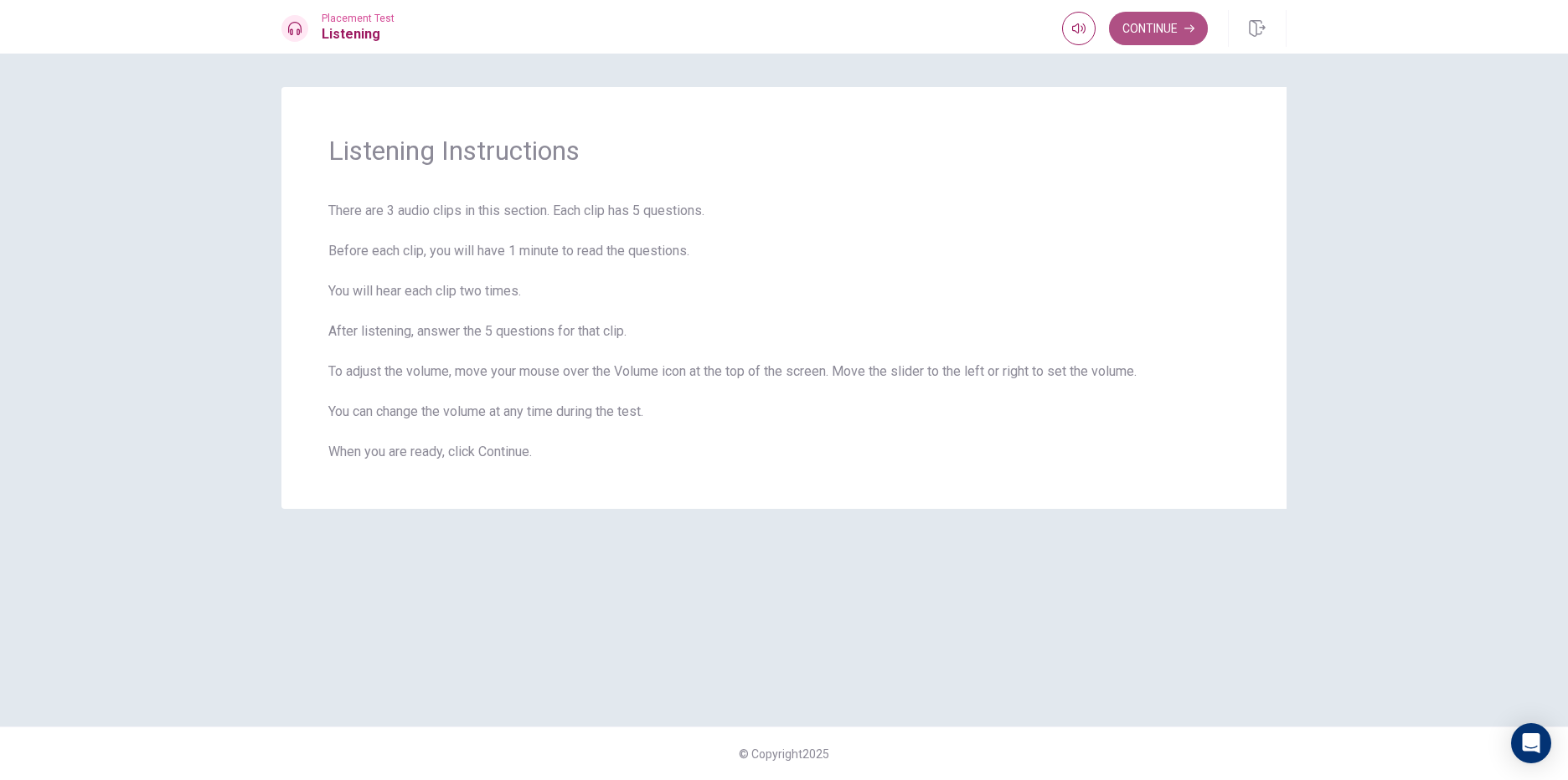
click at [1143, 22] on button "Continue" at bounding box center [1158, 28] width 99 height 34
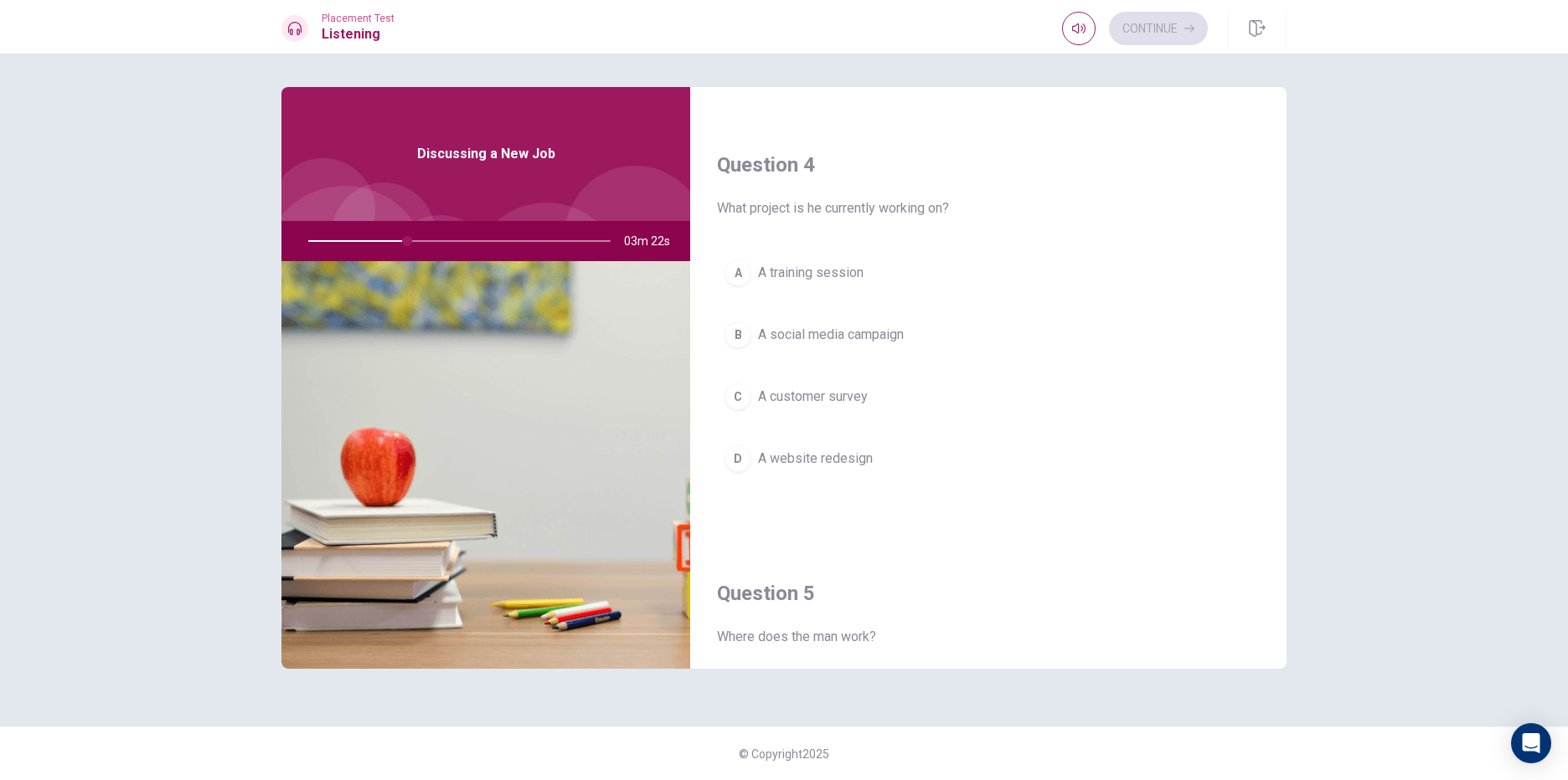
scroll to position [1256, 0]
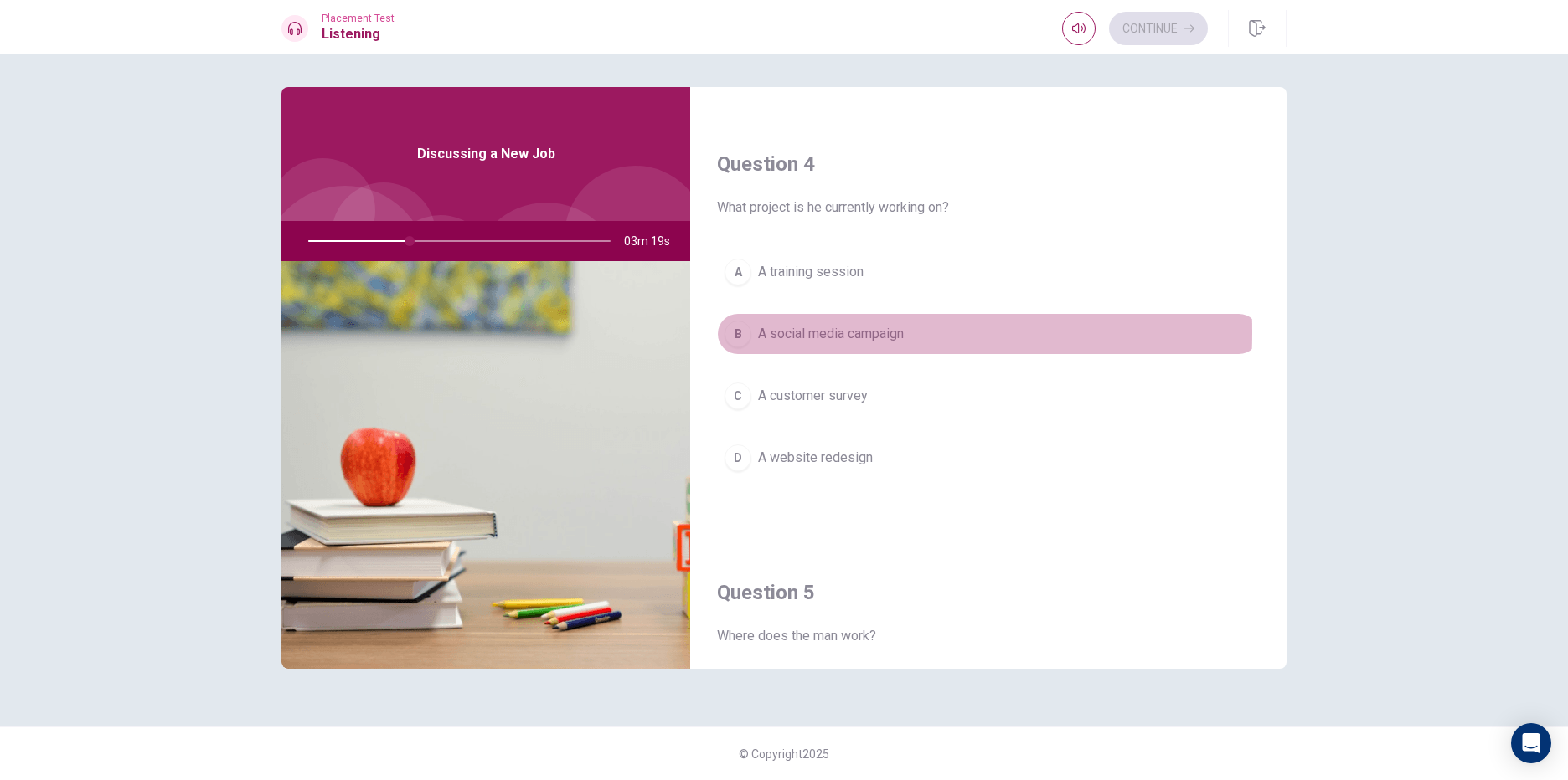
click at [739, 332] on div "B" at bounding box center [737, 333] width 27 height 27
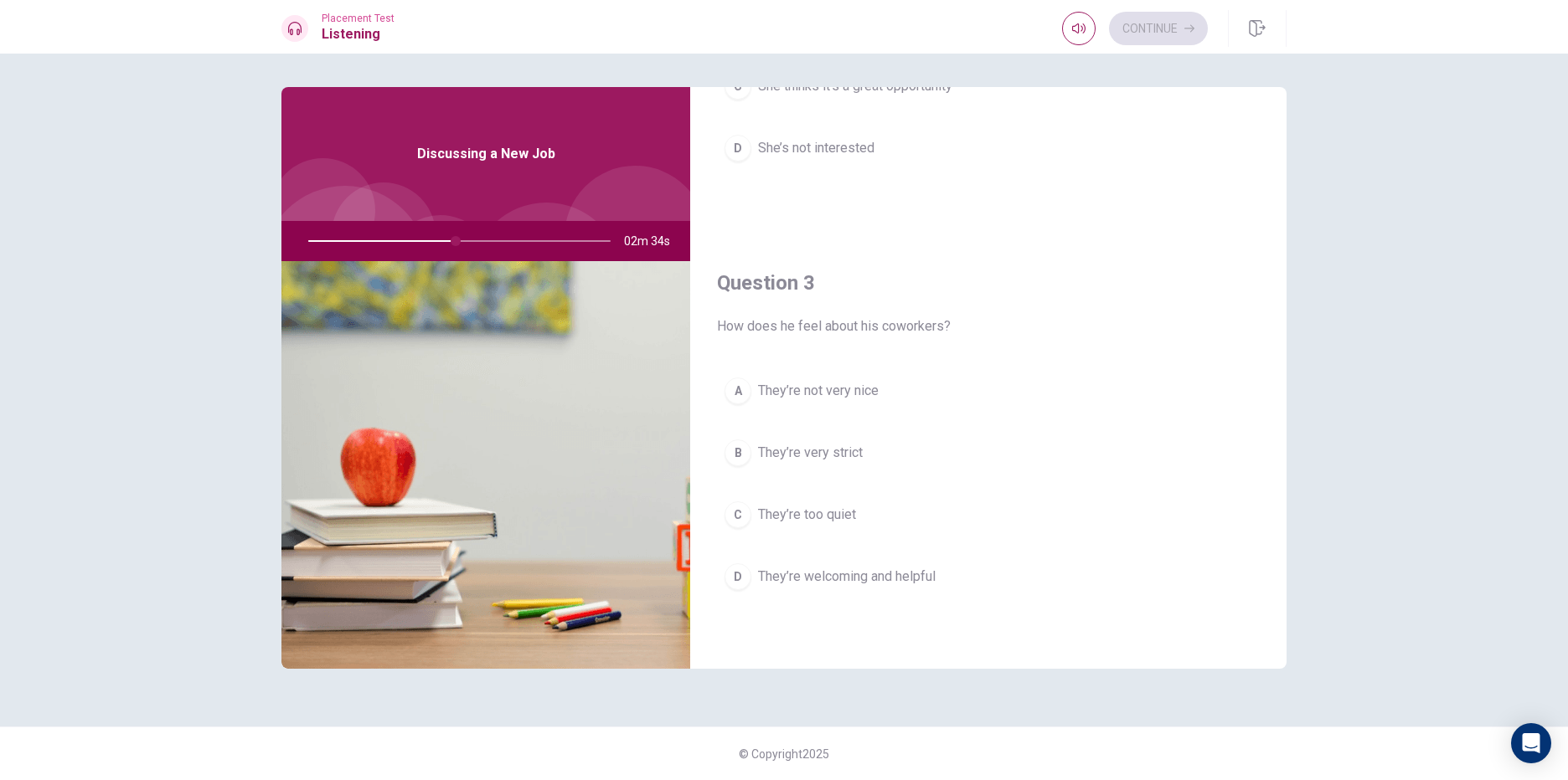
scroll to position [753, 0]
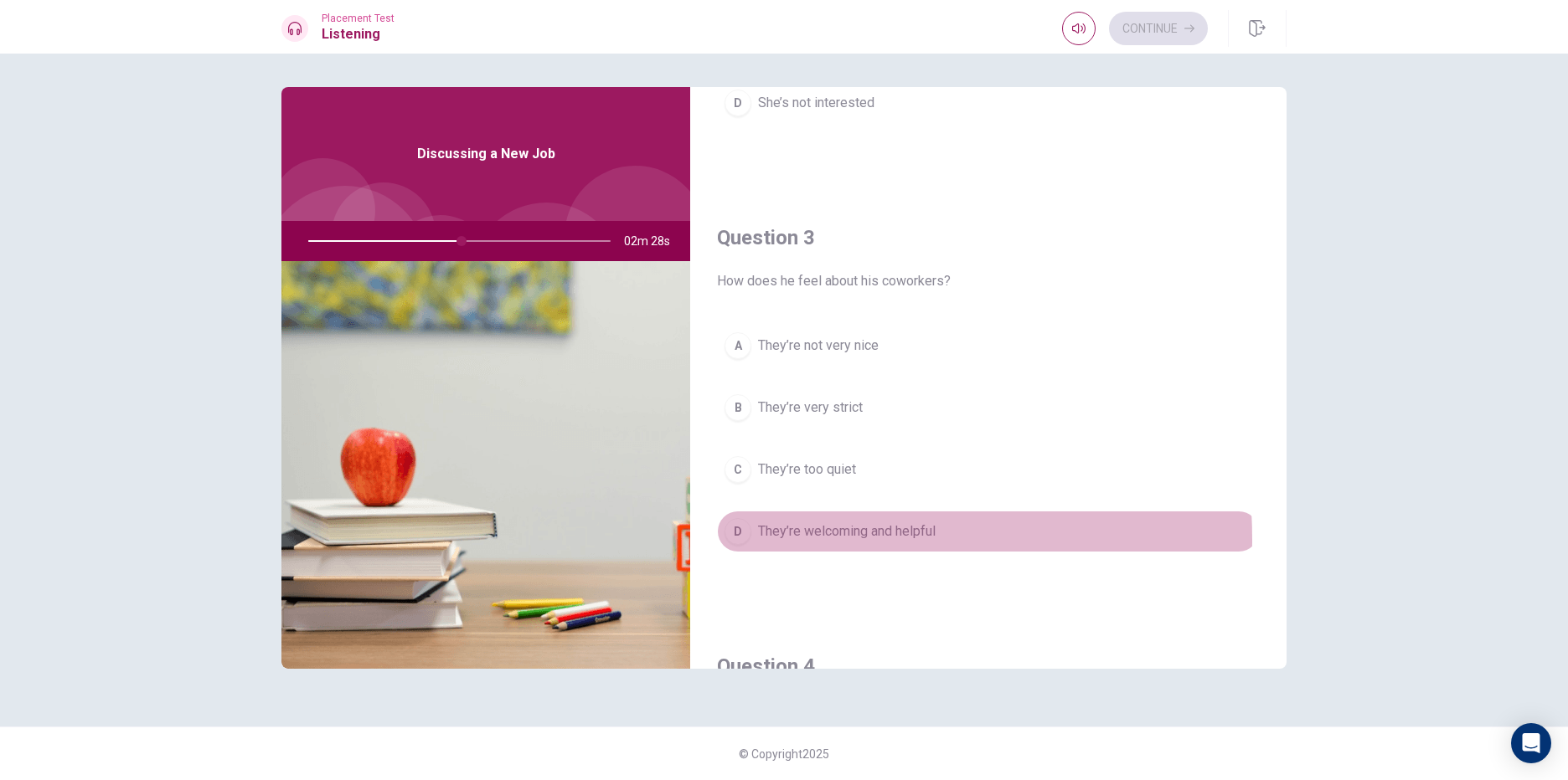
click at [748, 541] on button "D They’re welcoming and helpful" at bounding box center [989, 531] width 542 height 42
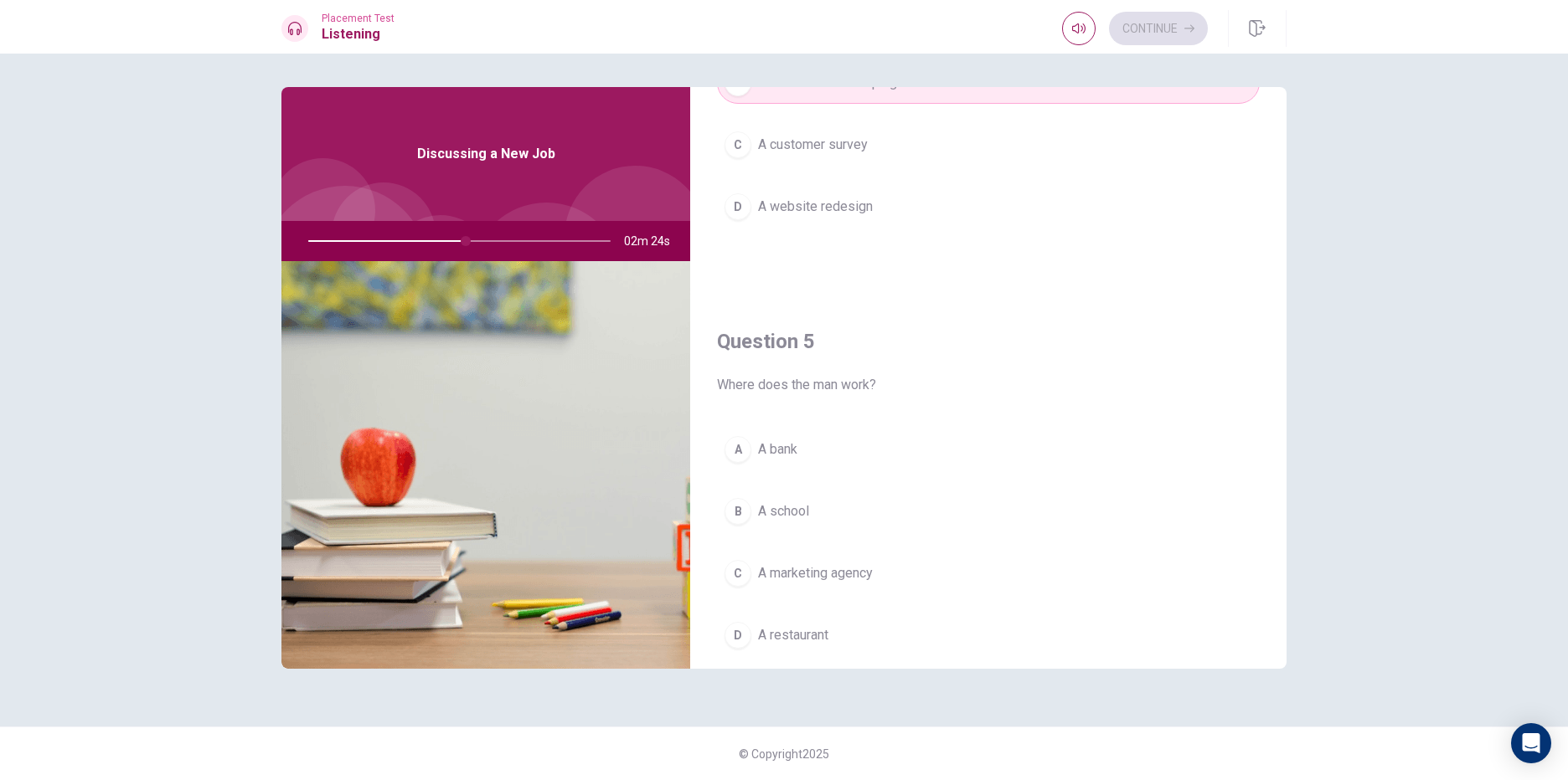
scroll to position [1562, 0]
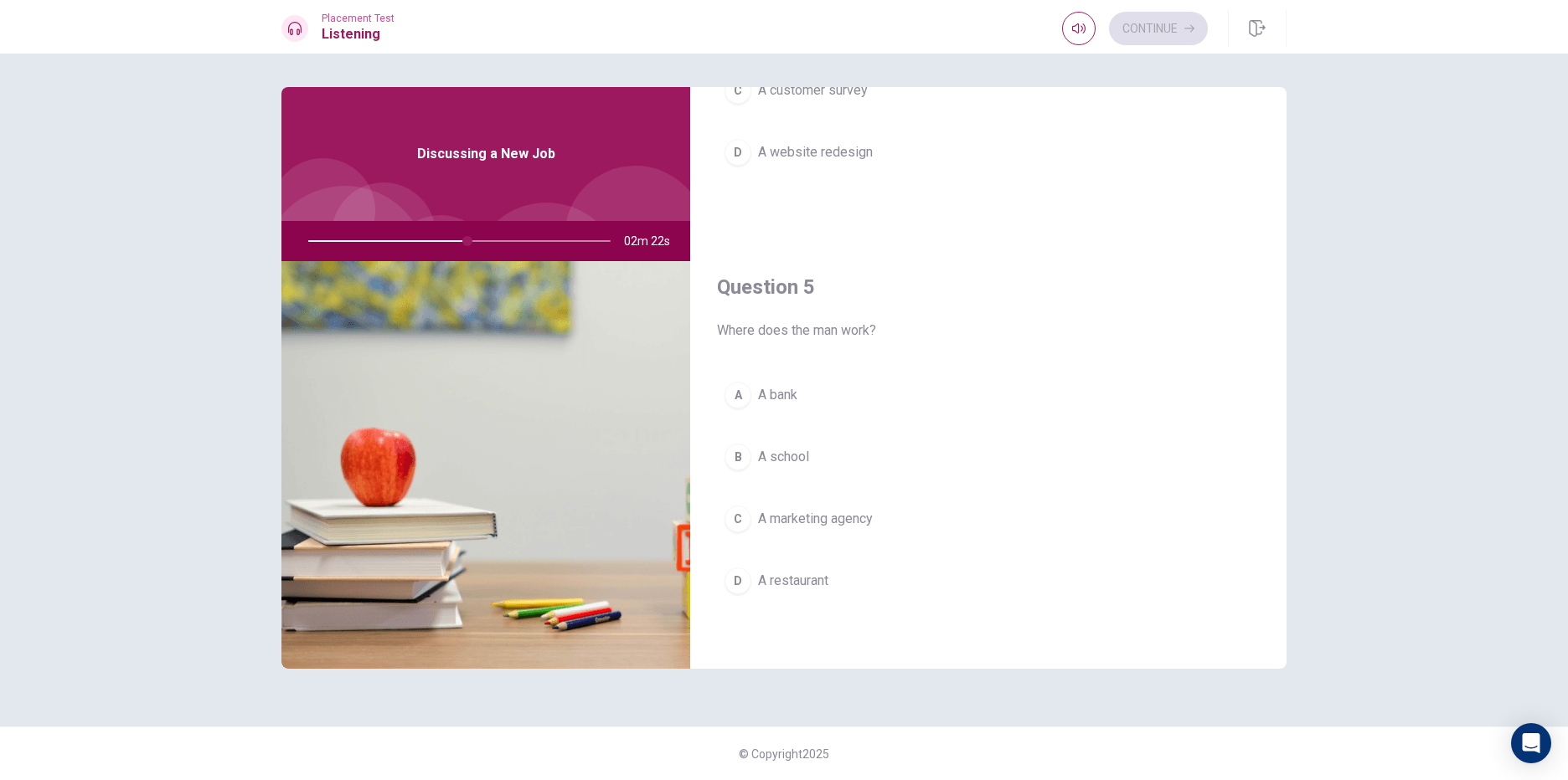
click at [742, 579] on div "D" at bounding box center [737, 580] width 27 height 27
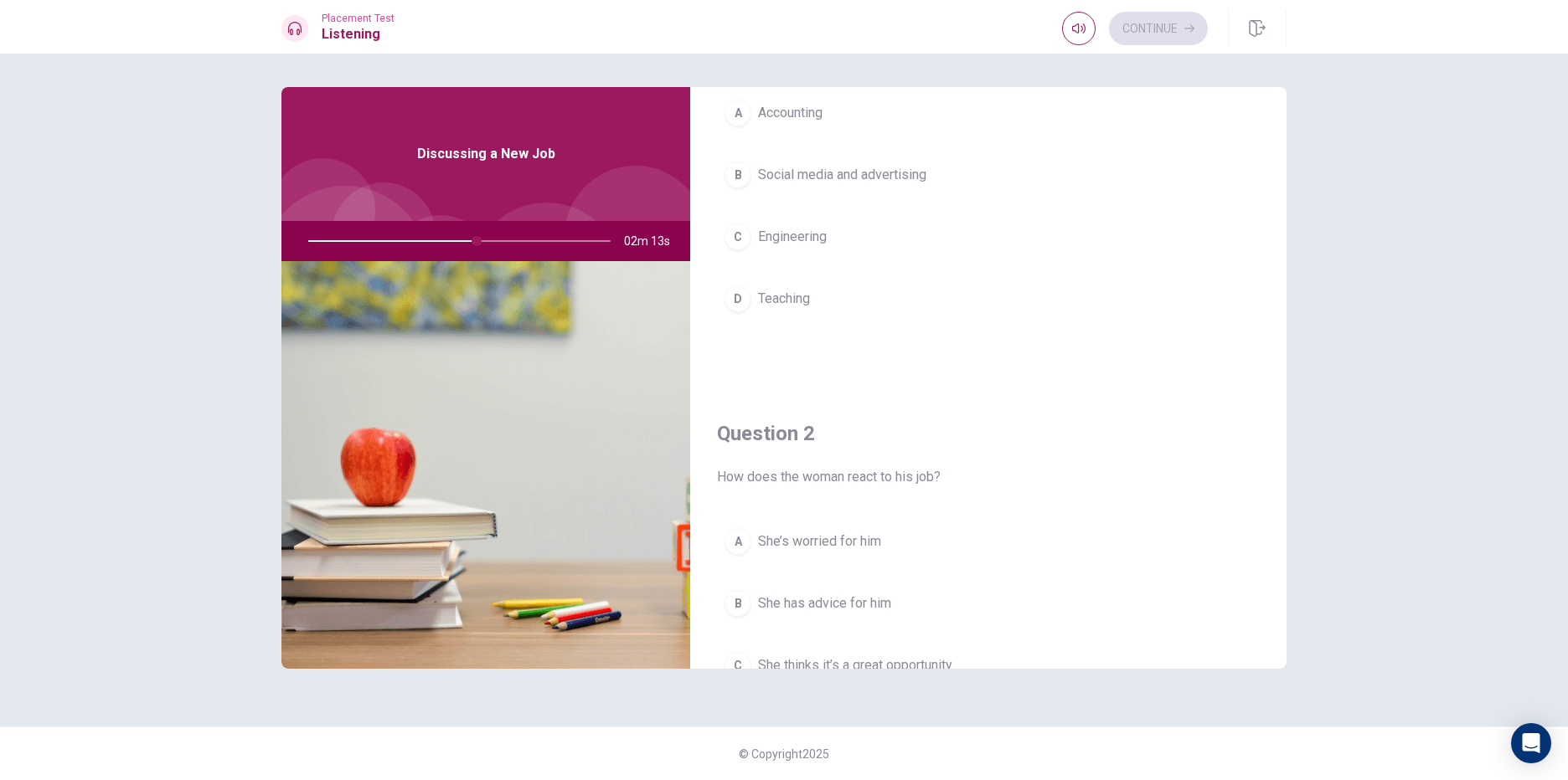
scroll to position [54, 0]
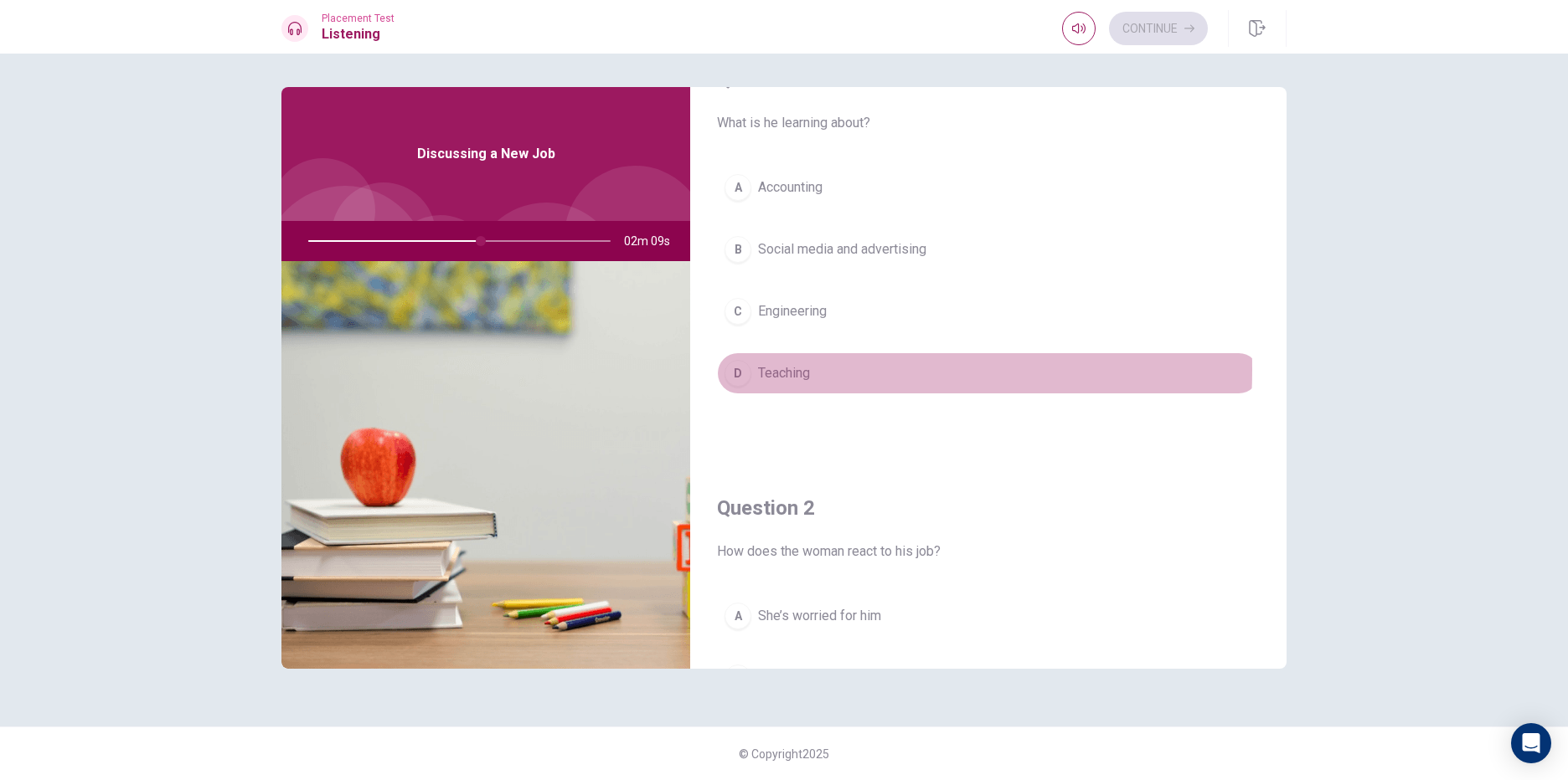
click at [728, 369] on div "D" at bounding box center [737, 373] width 27 height 27
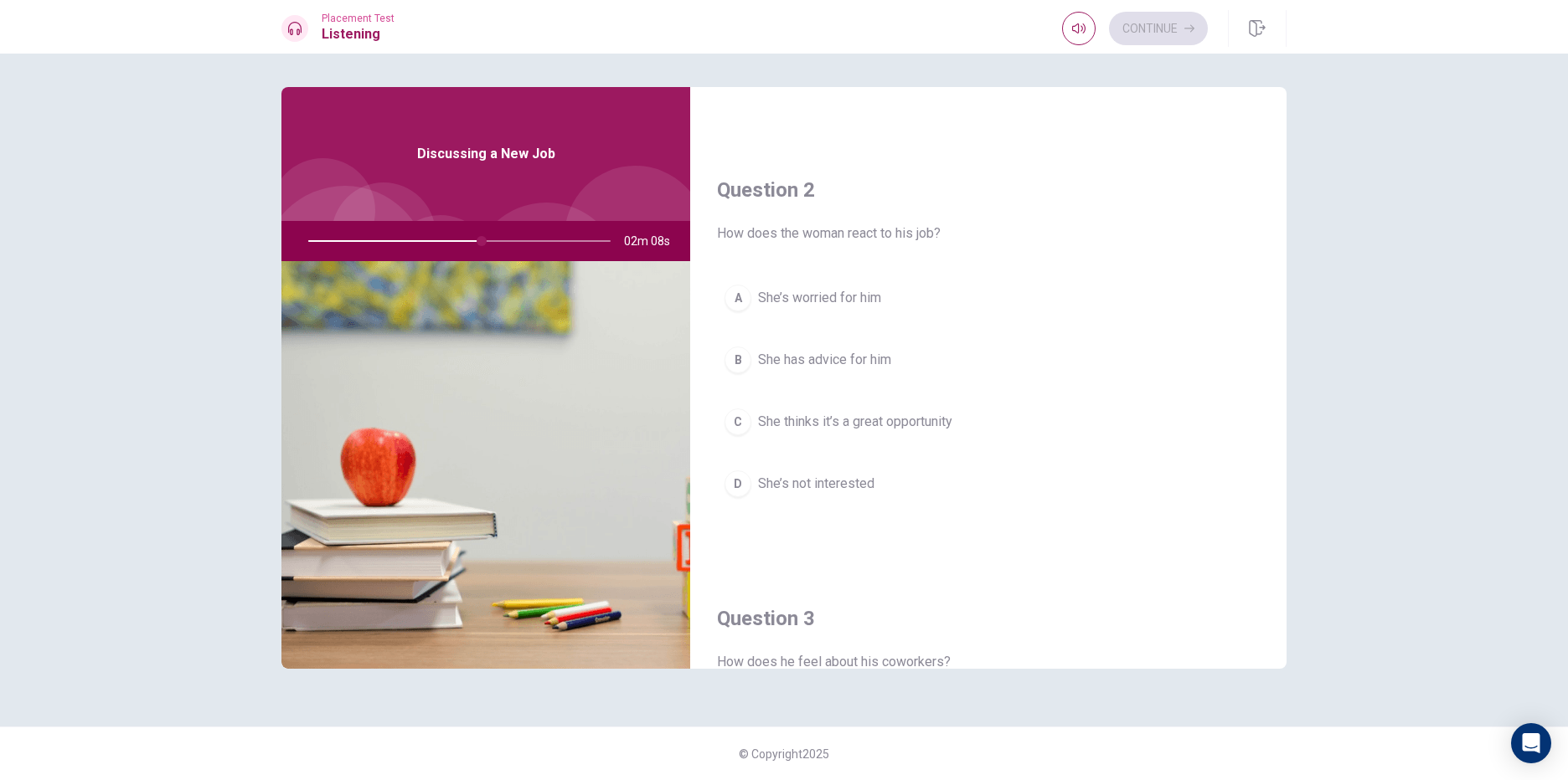
scroll to position [389, 0]
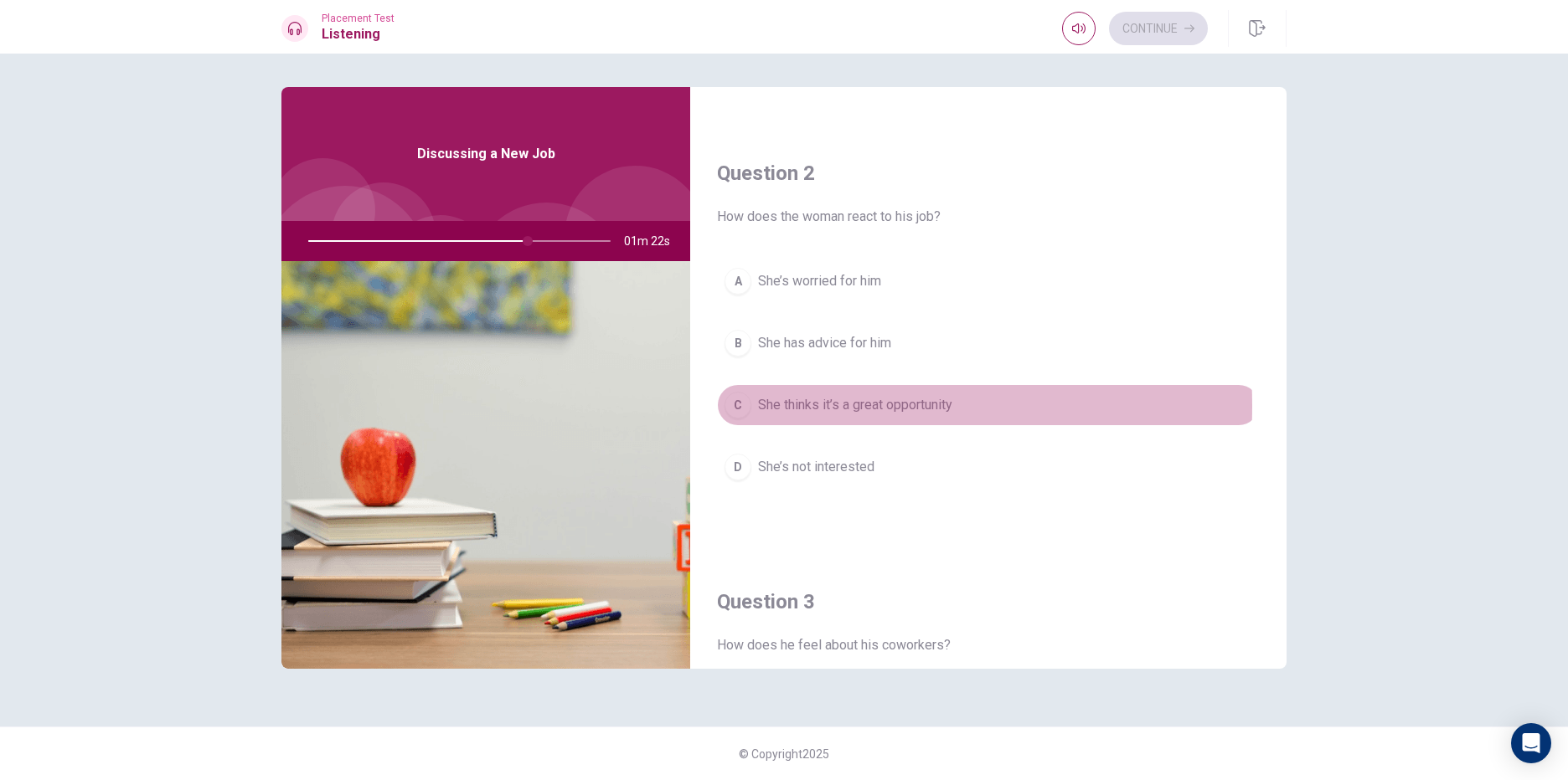
click at [748, 406] on div "C" at bounding box center [737, 405] width 27 height 27
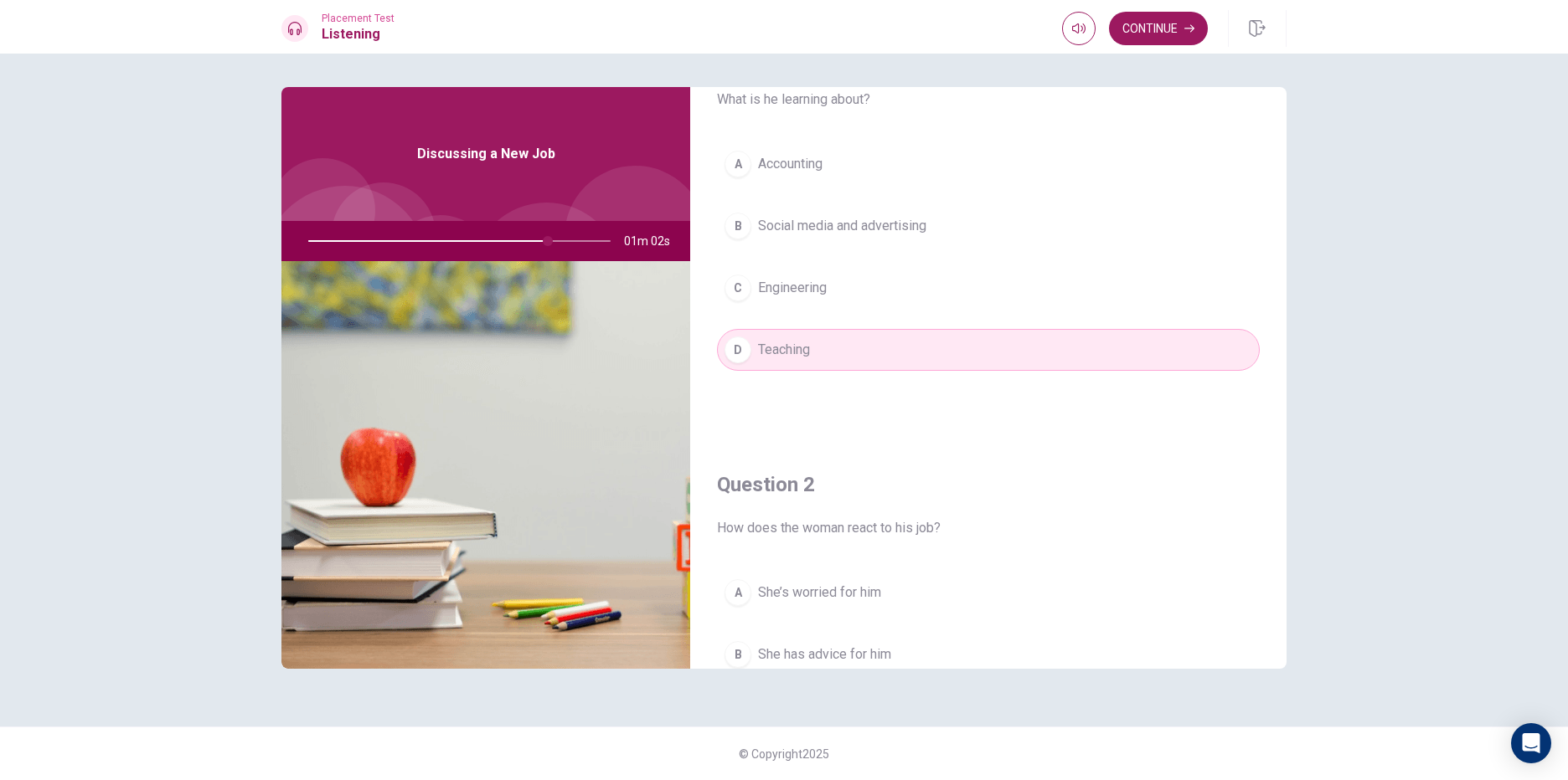
scroll to position [0, 0]
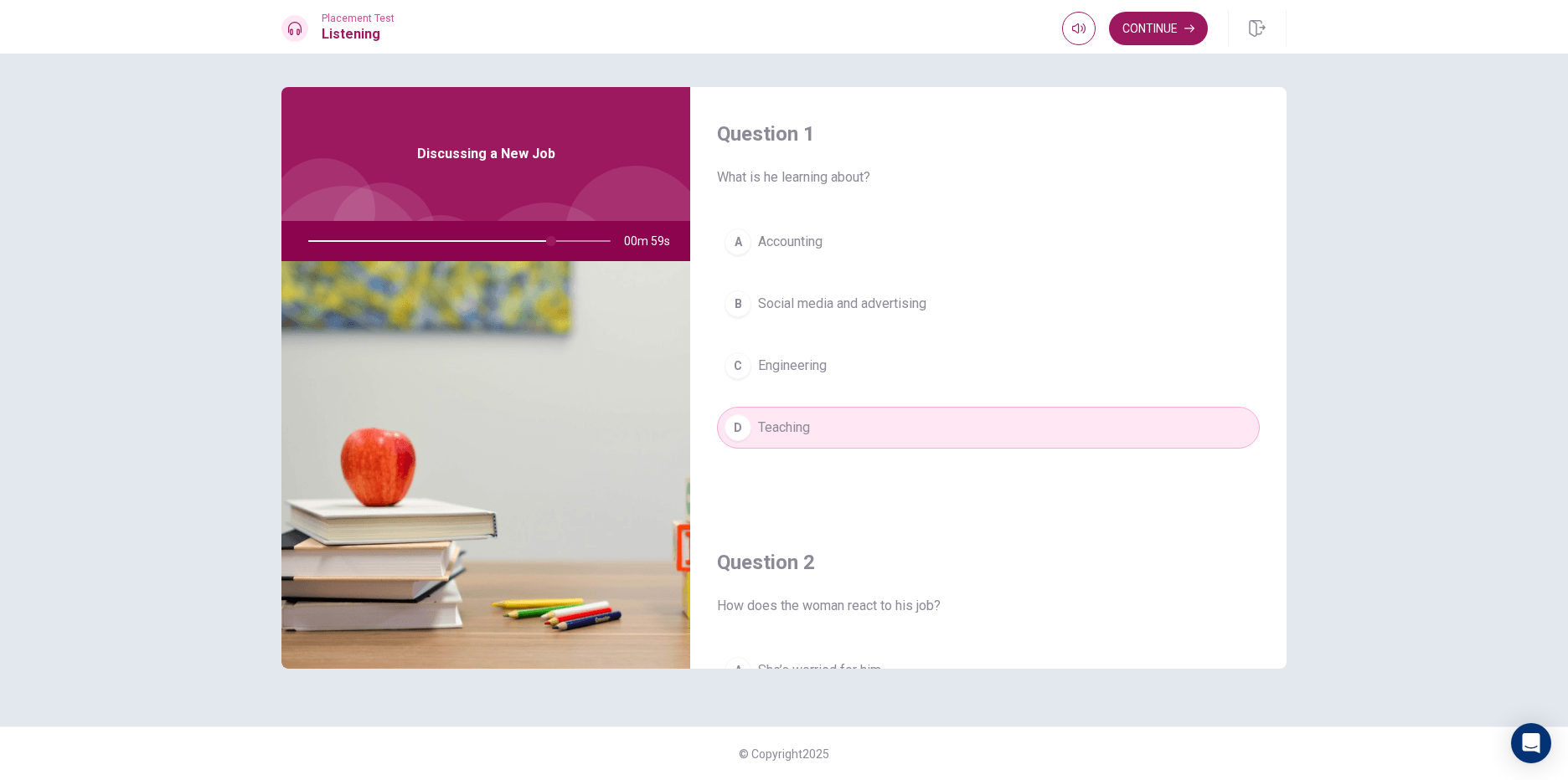
click at [844, 255] on button "A Accounting" at bounding box center [989, 242] width 542 height 42
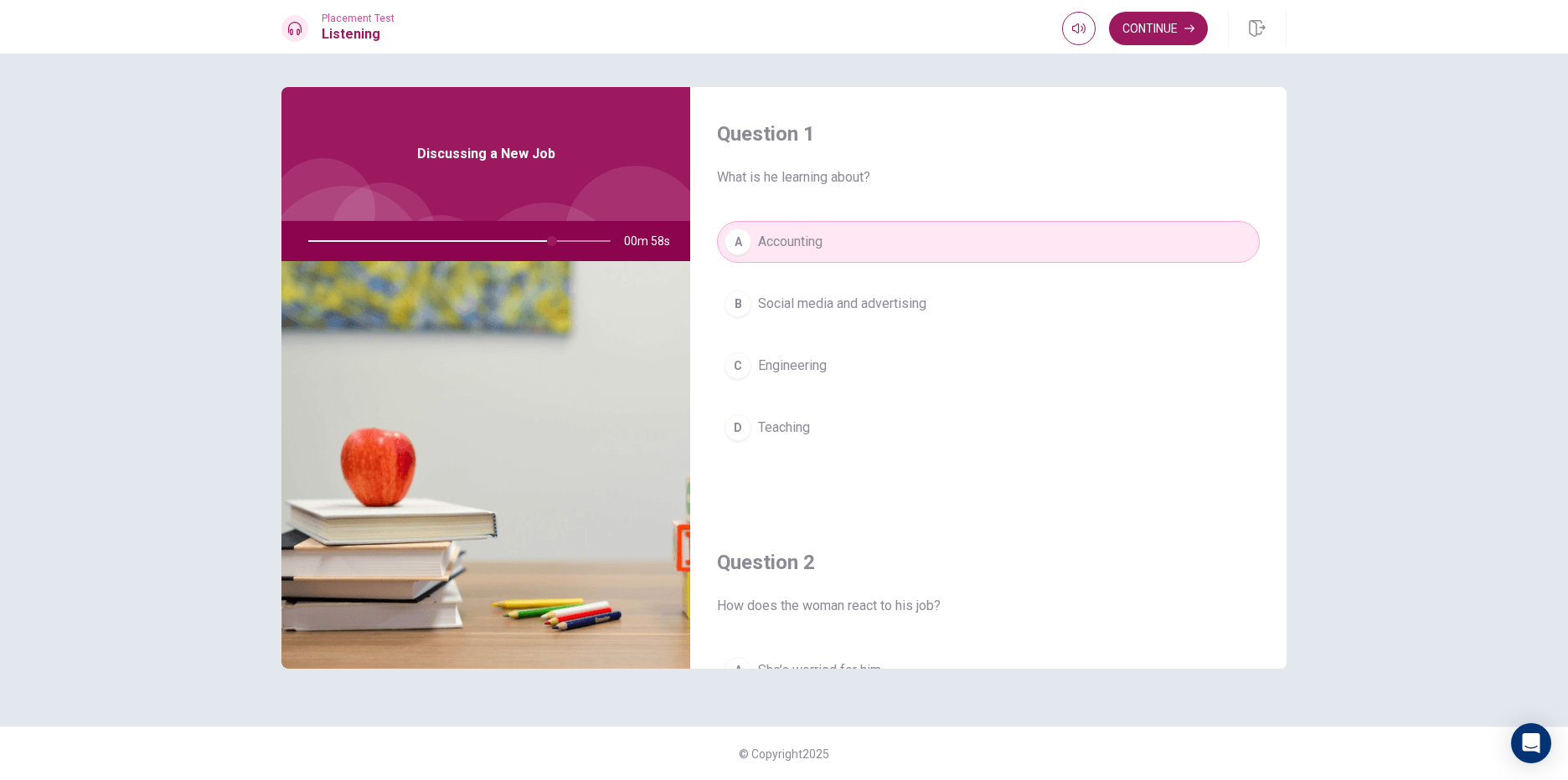
click at [790, 367] on span "Engineering" at bounding box center [792, 365] width 69 height 20
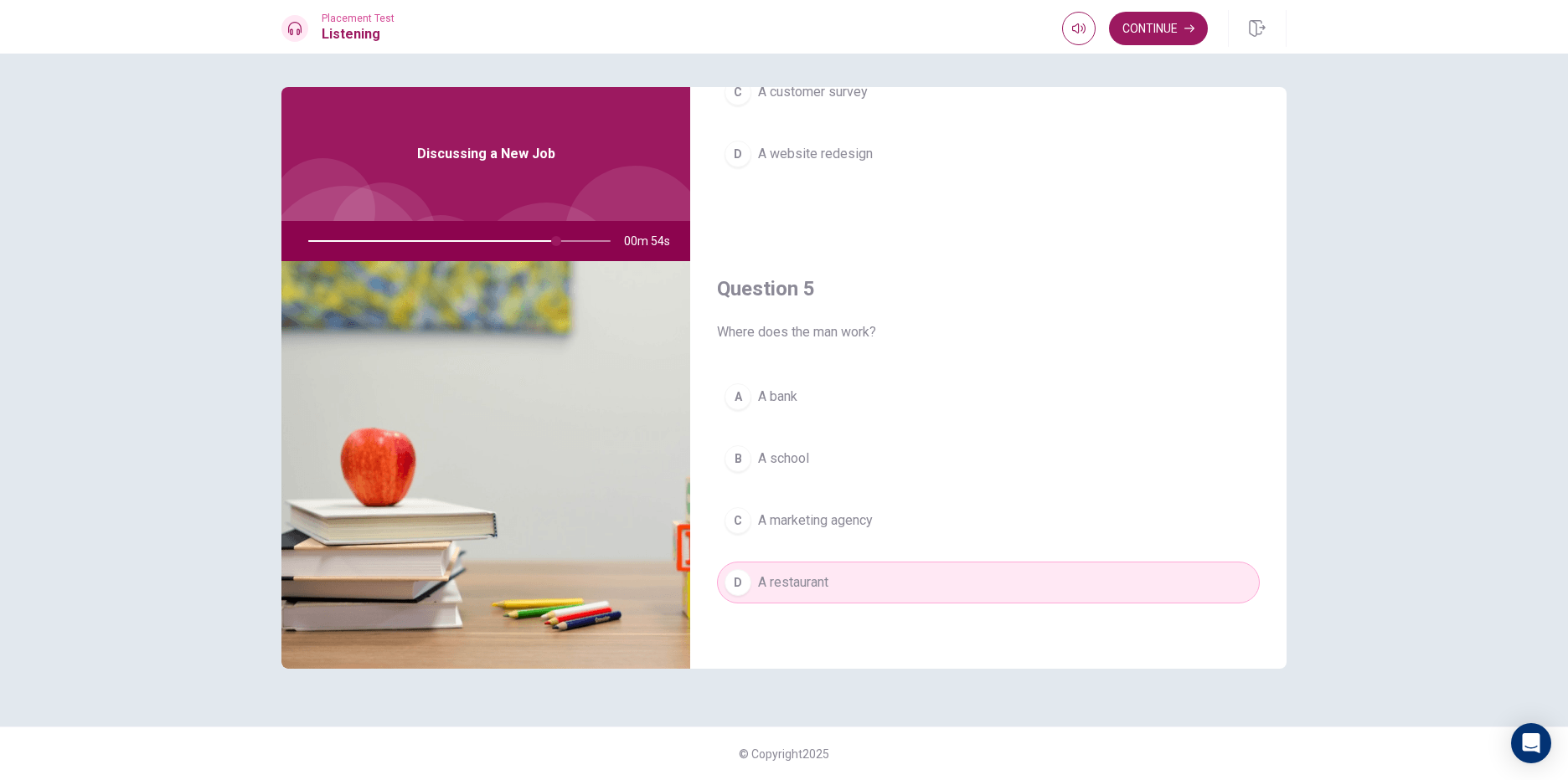
scroll to position [1562, 0]
click at [1168, 28] on button "Continue" at bounding box center [1158, 28] width 99 height 34
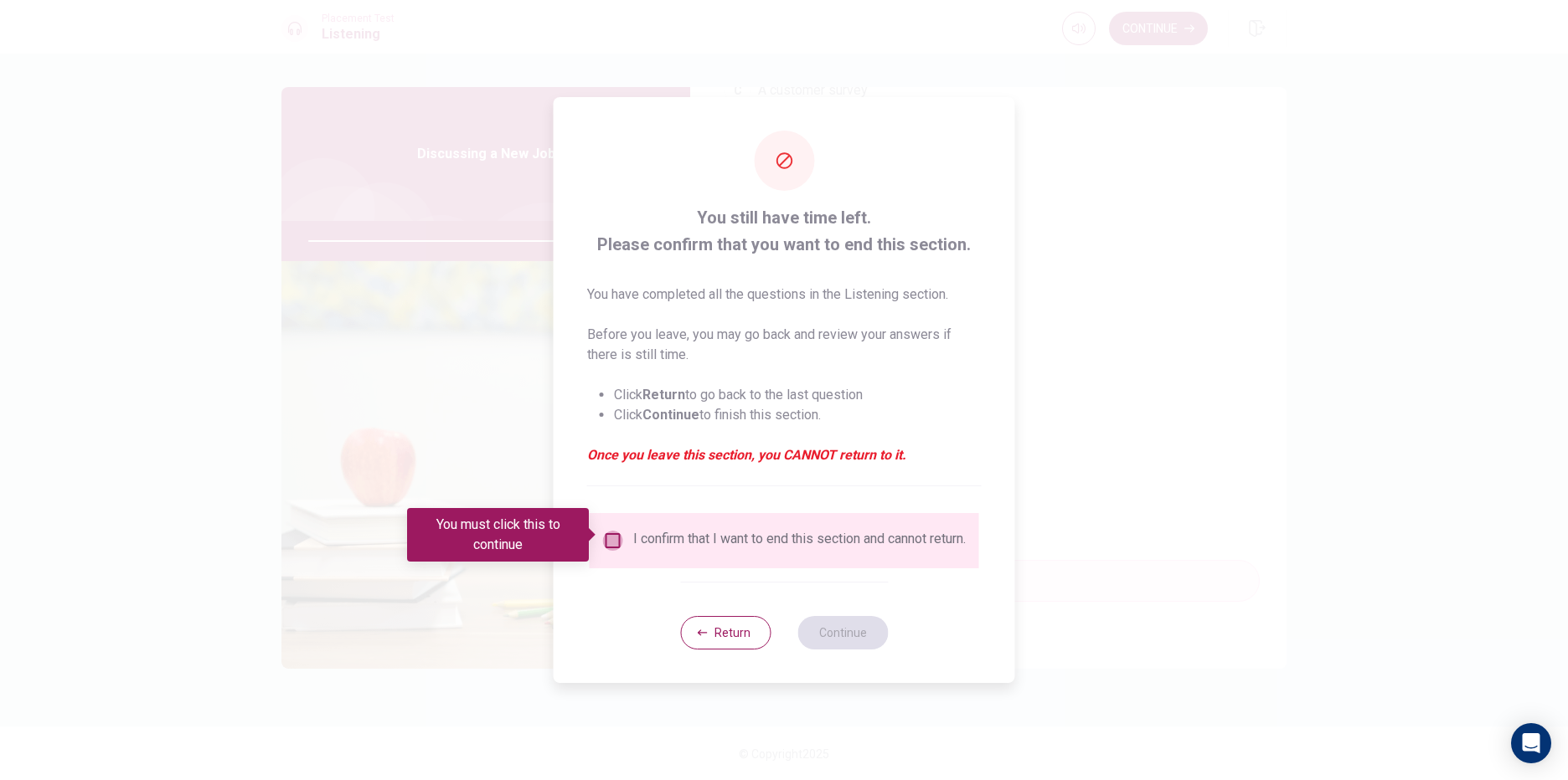
click at [603, 531] on input "You must click this to continue" at bounding box center [612, 541] width 20 height 20
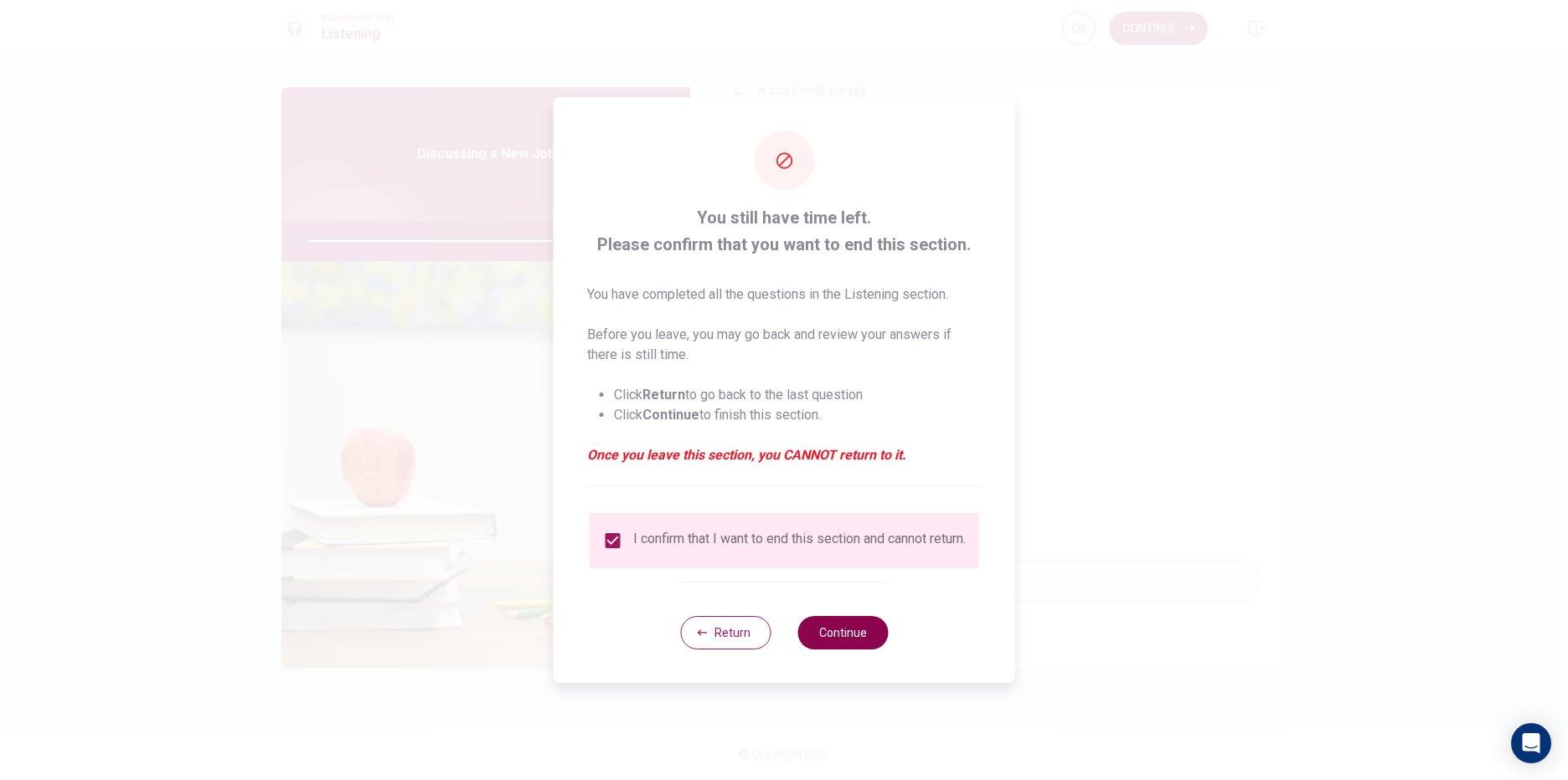
click at [869, 634] on button "Continue" at bounding box center [842, 633] width 90 height 34
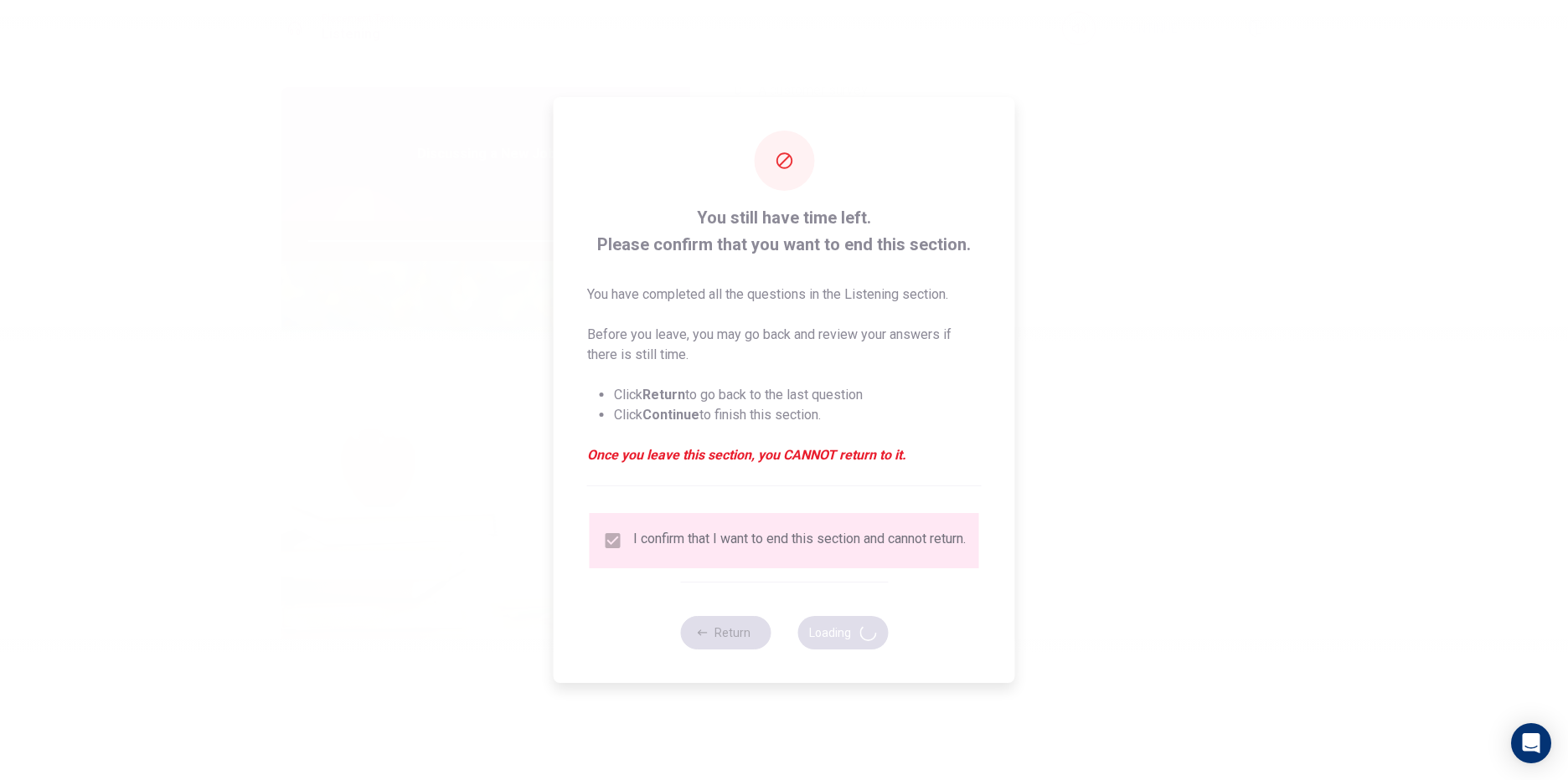
type input "86"
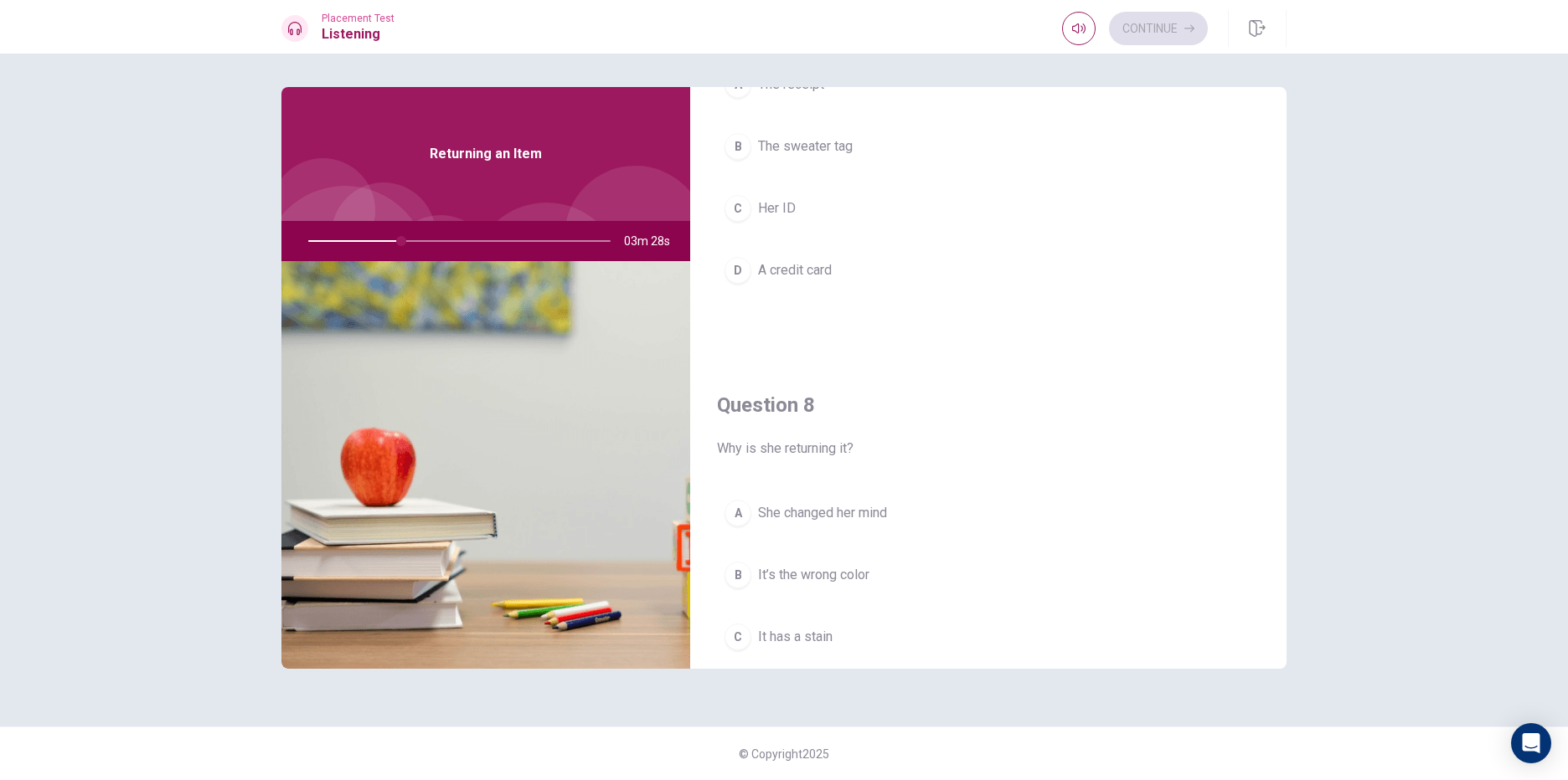
scroll to position [670, 0]
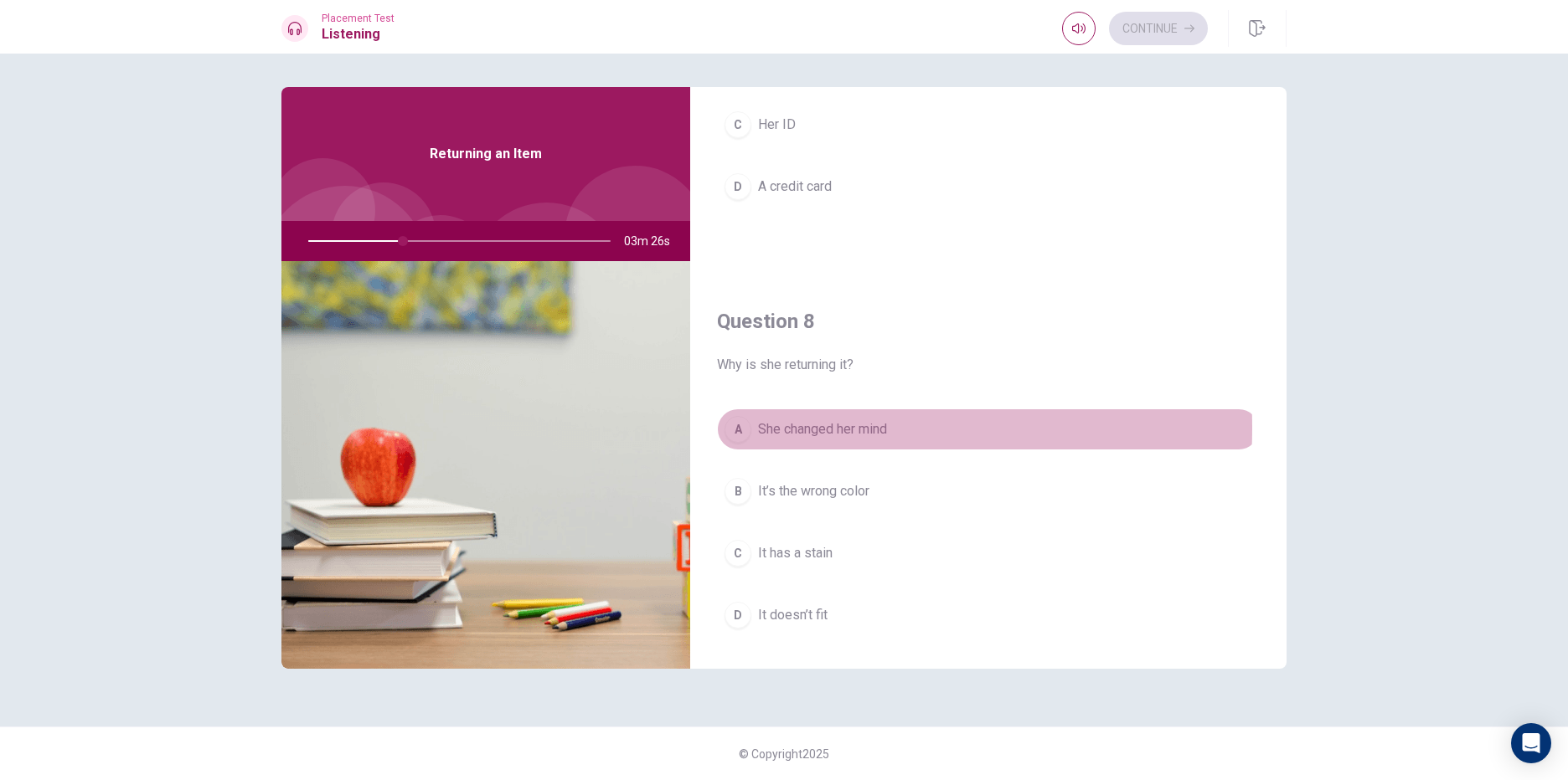
click at [739, 430] on div "A" at bounding box center [737, 429] width 27 height 27
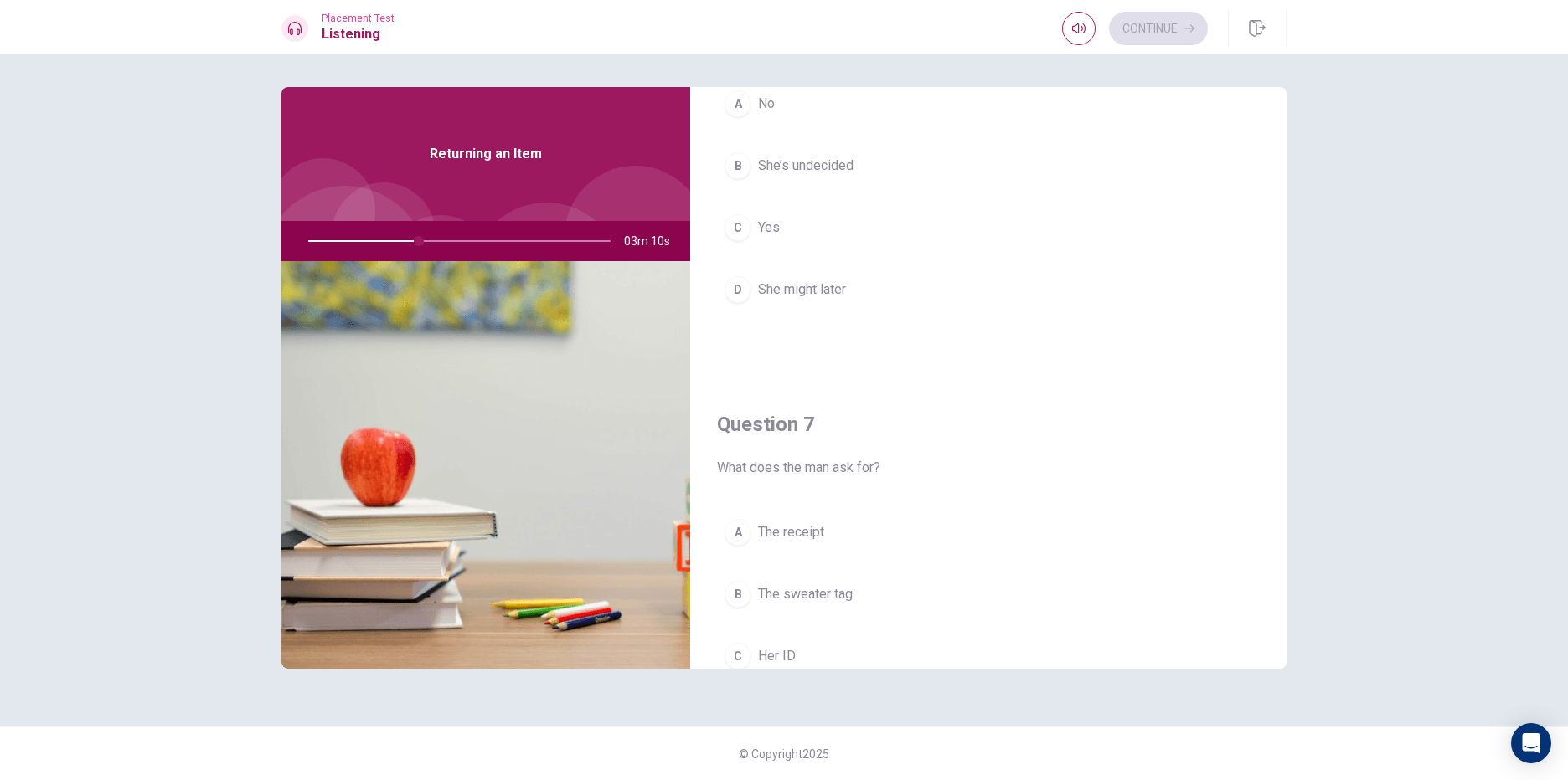
scroll to position [54, 0]
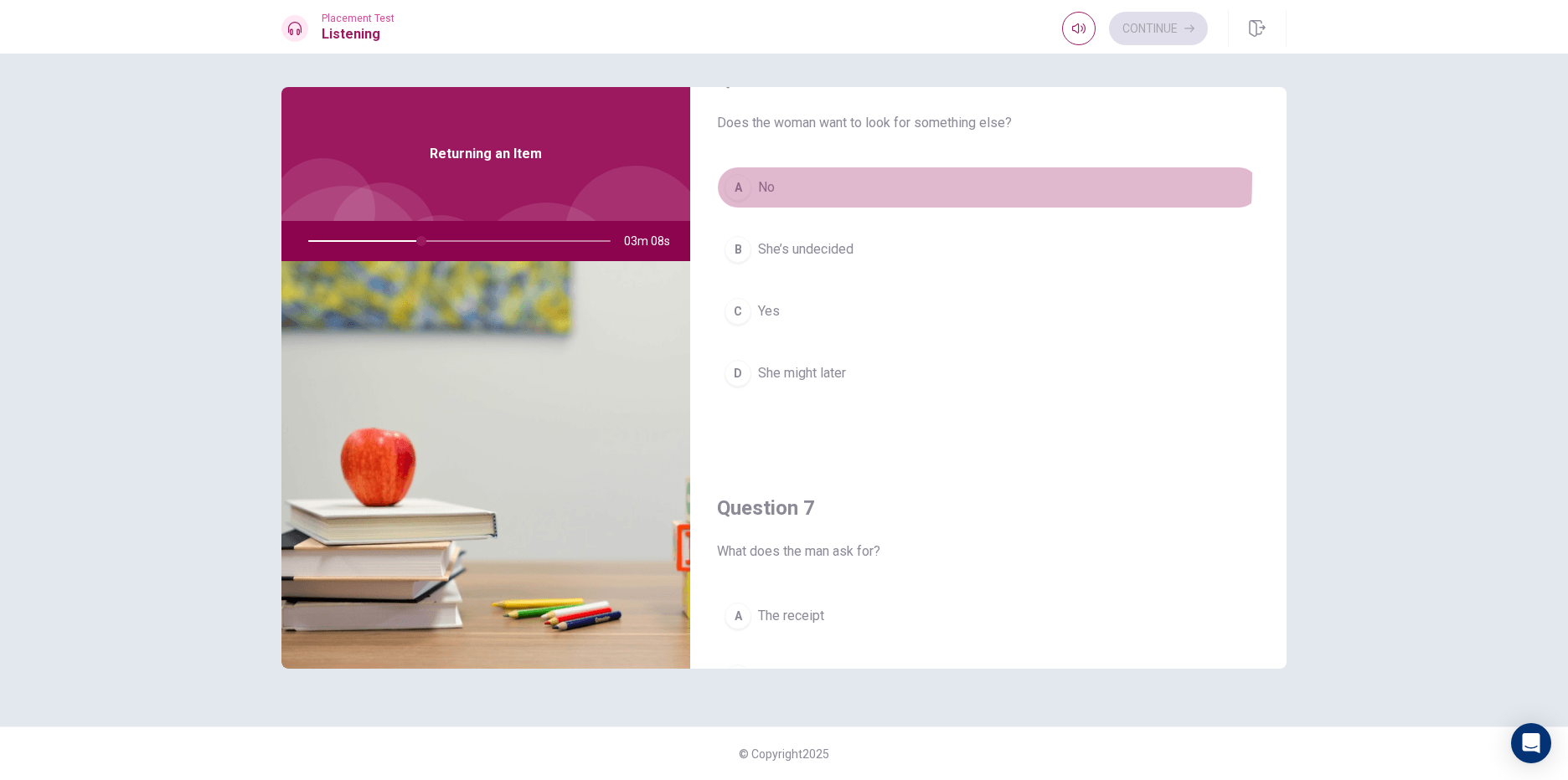
click at [739, 176] on div "A" at bounding box center [737, 187] width 27 height 27
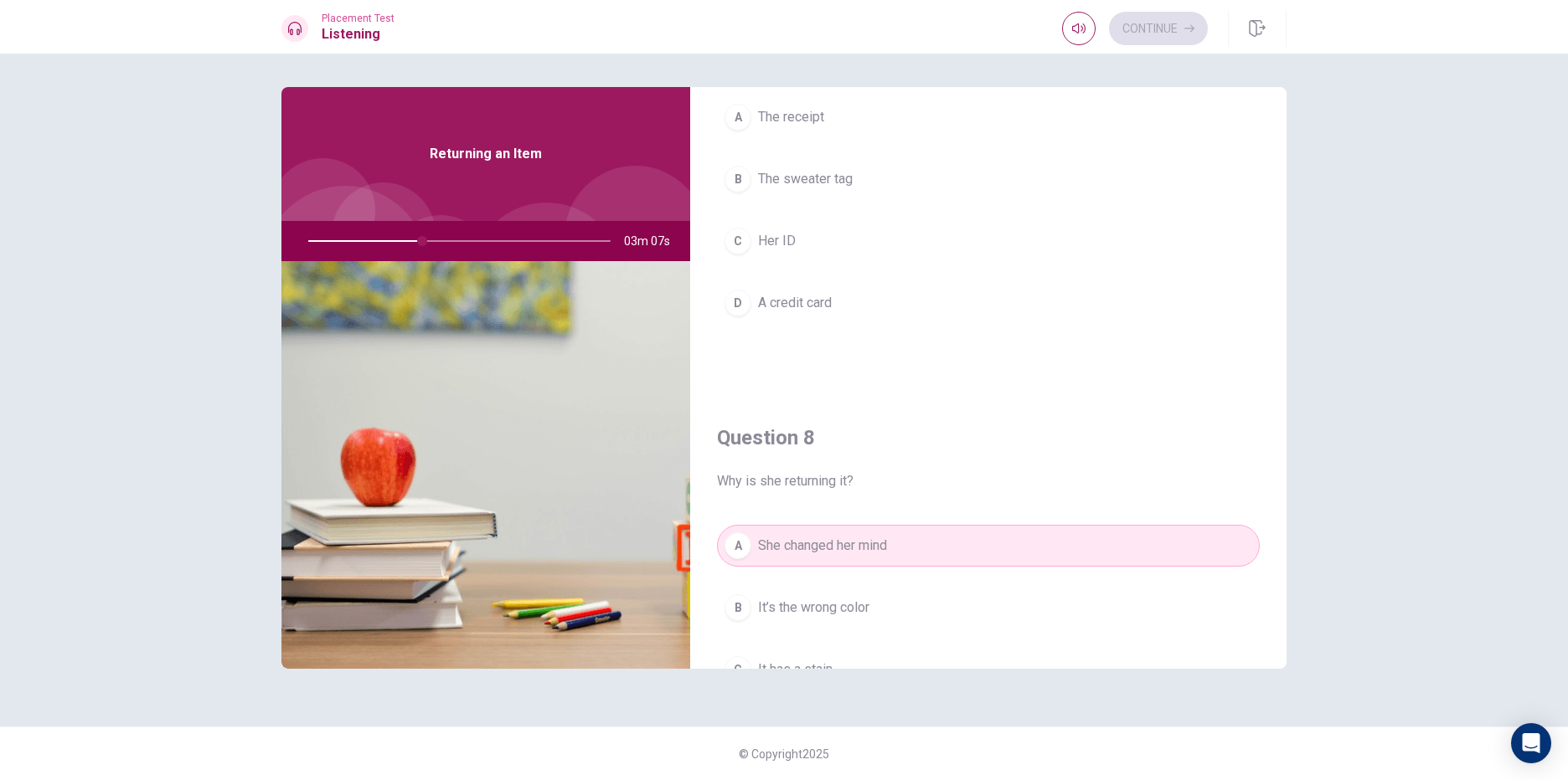
scroll to position [557, 0]
click at [800, 295] on span "A credit card" at bounding box center [795, 300] width 74 height 20
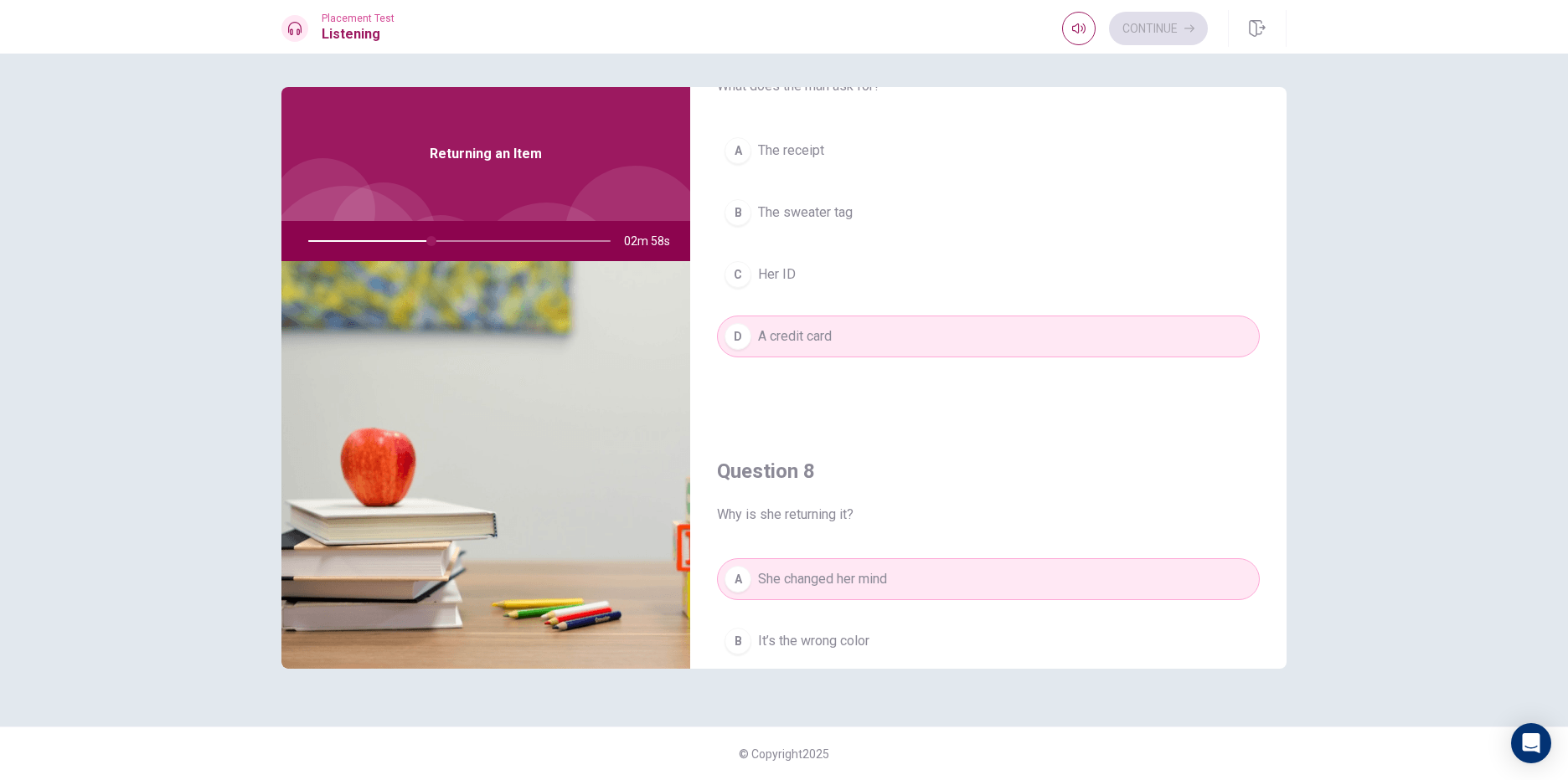
scroll to position [474, 0]
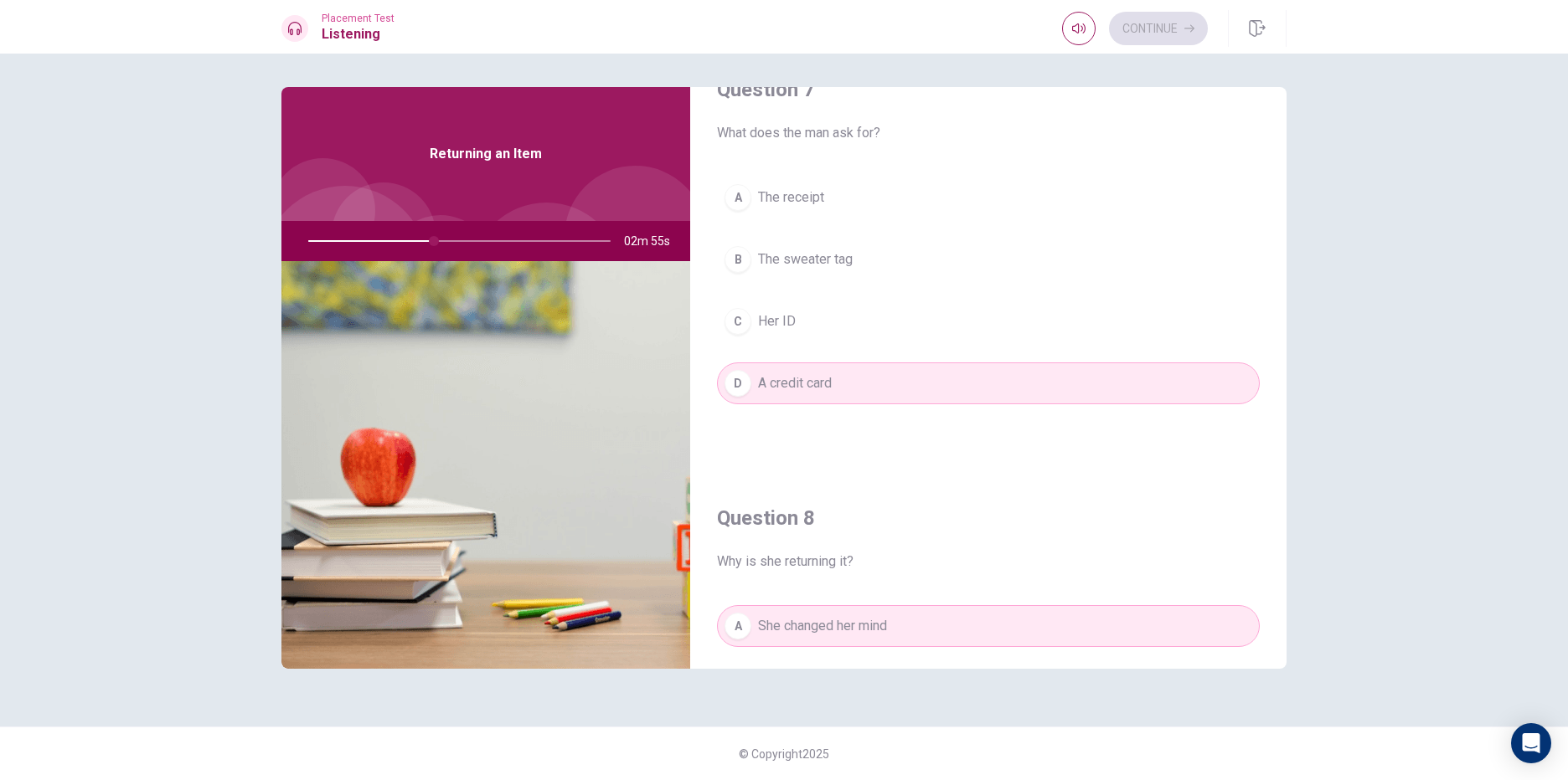
click at [865, 199] on button "A The receipt" at bounding box center [989, 197] width 542 height 42
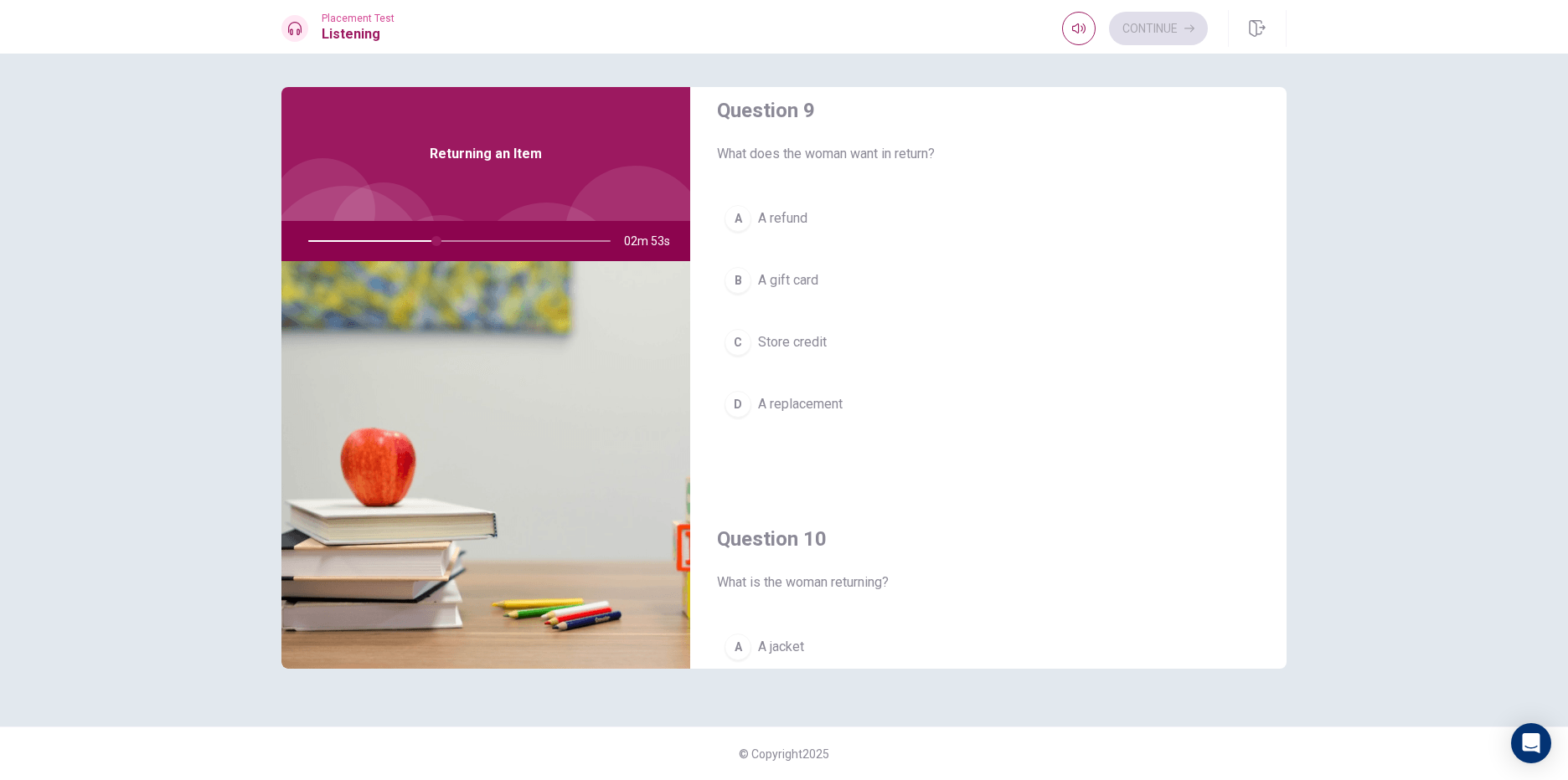
scroll to position [1310, 0]
click at [847, 215] on button "A A refund" at bounding box center [989, 218] width 542 height 42
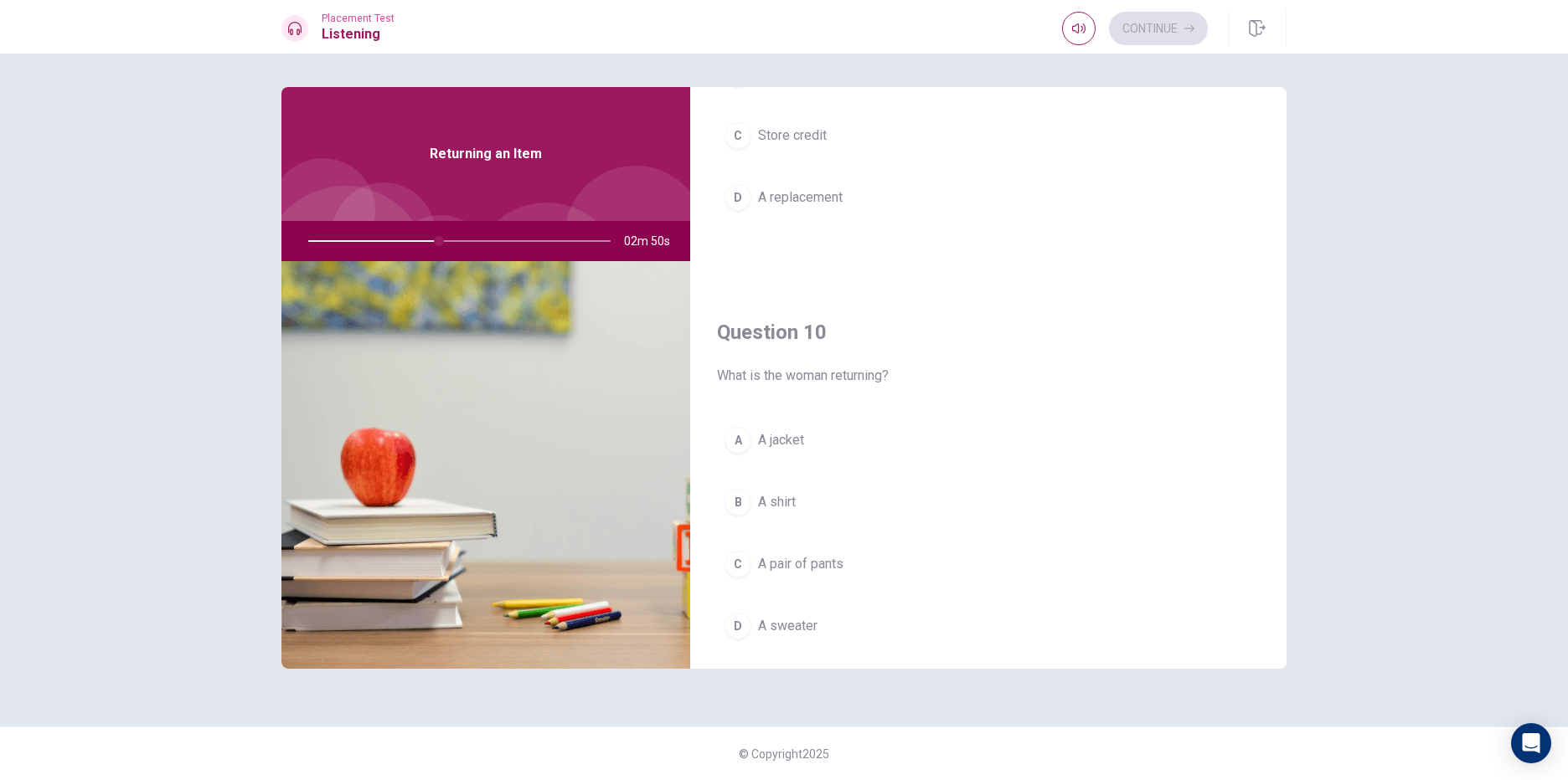
scroll to position [1562, 0]
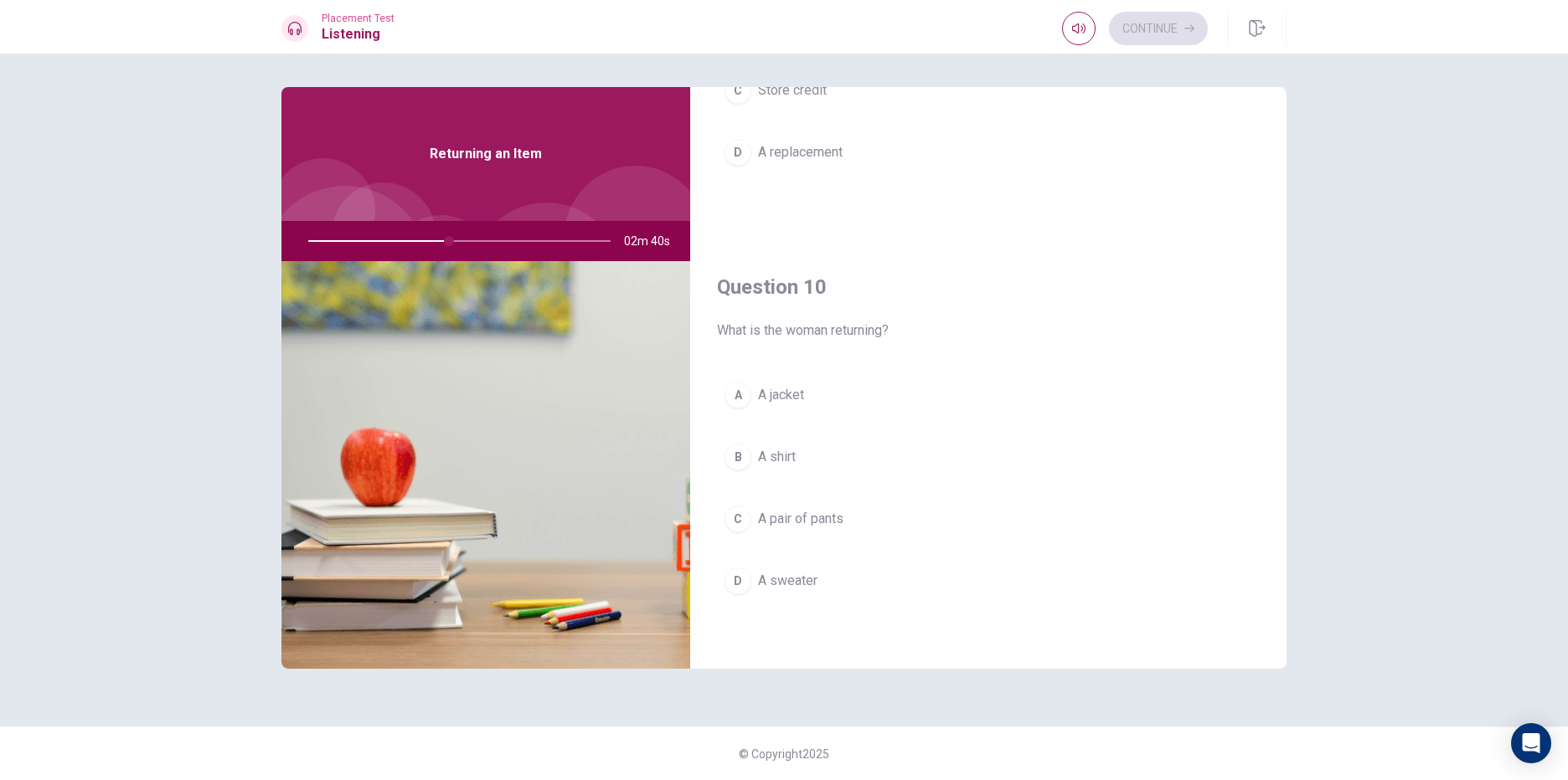
click at [843, 523] on span "A pair of pants" at bounding box center [800, 518] width 85 height 20
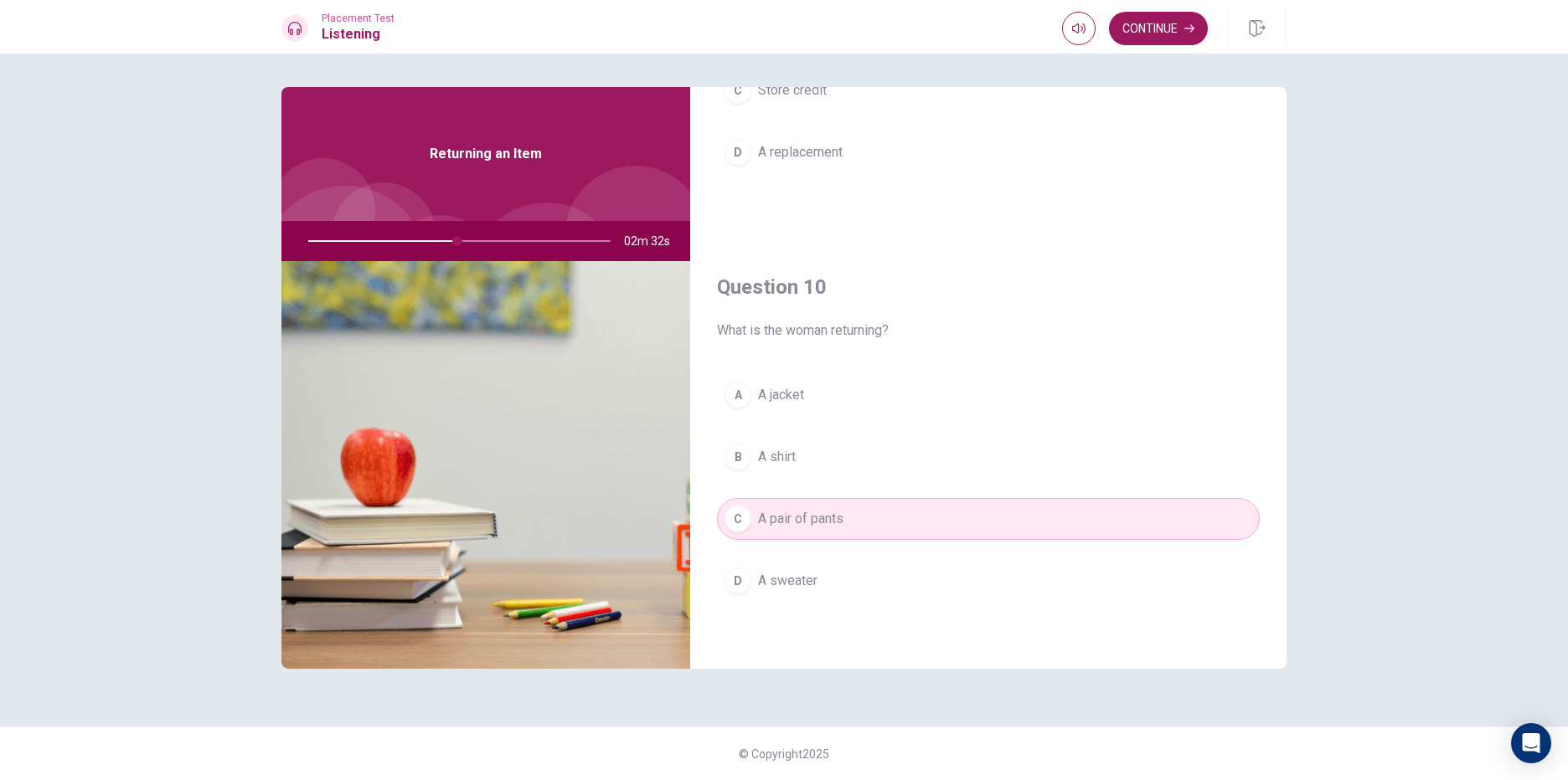
drag, startPoint x: 454, startPoint y: 247, endPoint x: 439, endPoint y: 246, distance: 15.0
click at [435, 246] on div at bounding box center [456, 241] width 336 height 40
drag, startPoint x: 458, startPoint y: 243, endPoint x: 425, endPoint y: 232, distance: 34.8
click at [426, 232] on div at bounding box center [456, 241] width 336 height 40
click at [412, 238] on div at bounding box center [456, 241] width 336 height 40
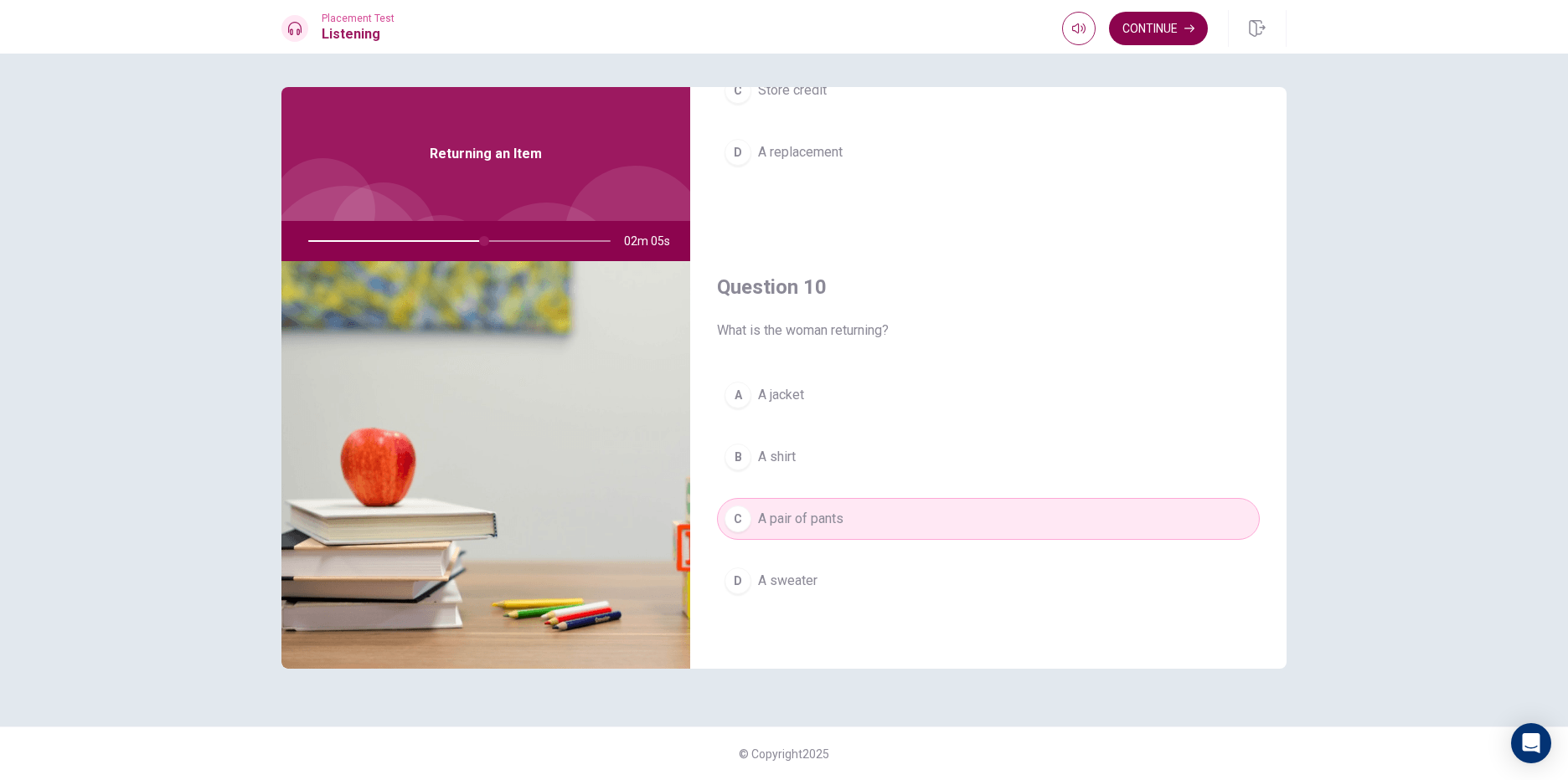
click at [1144, 30] on button "Continue" at bounding box center [1158, 28] width 99 height 34
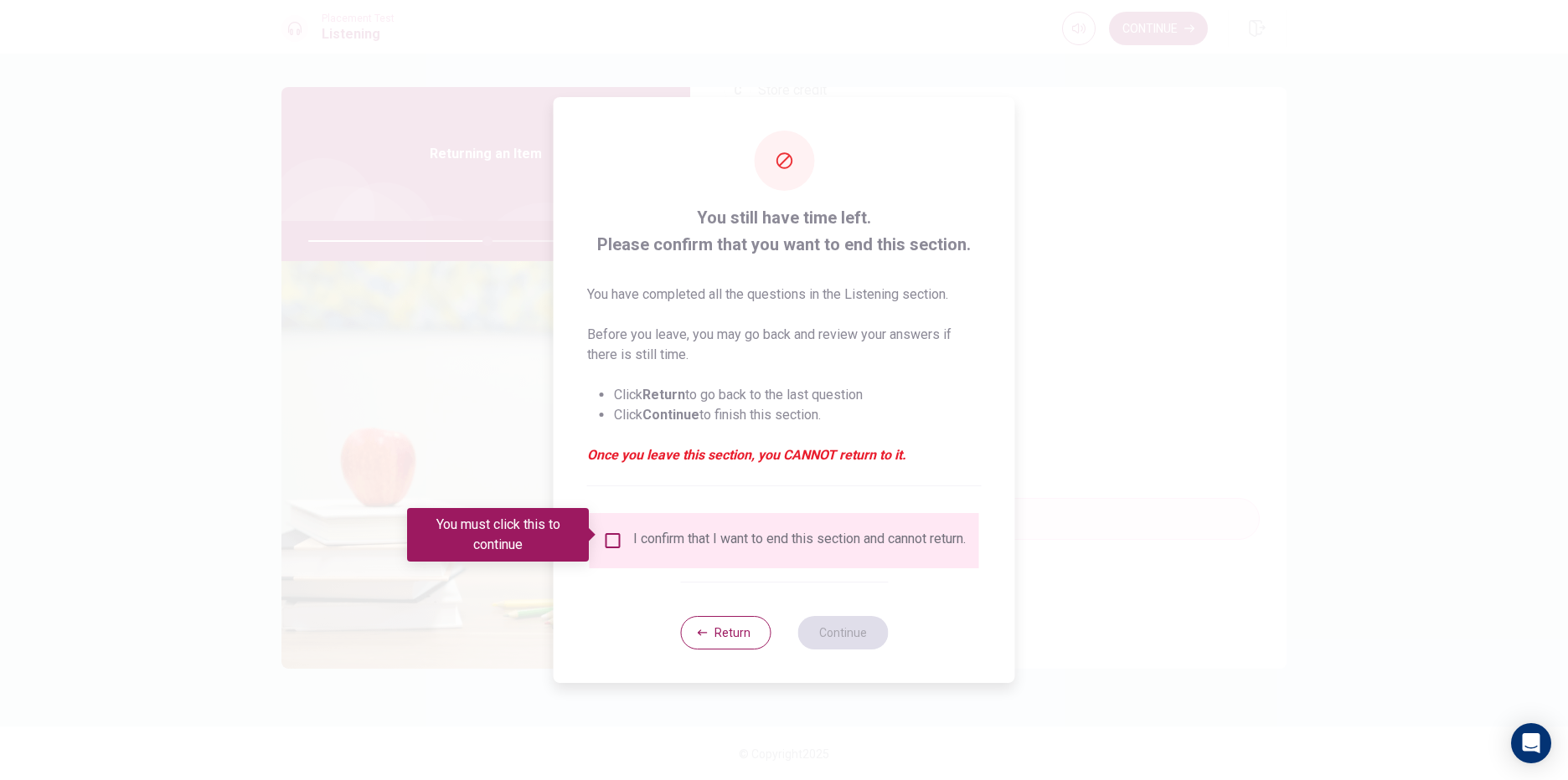
click at [606, 538] on input "You must click this to continue" at bounding box center [612, 541] width 20 height 20
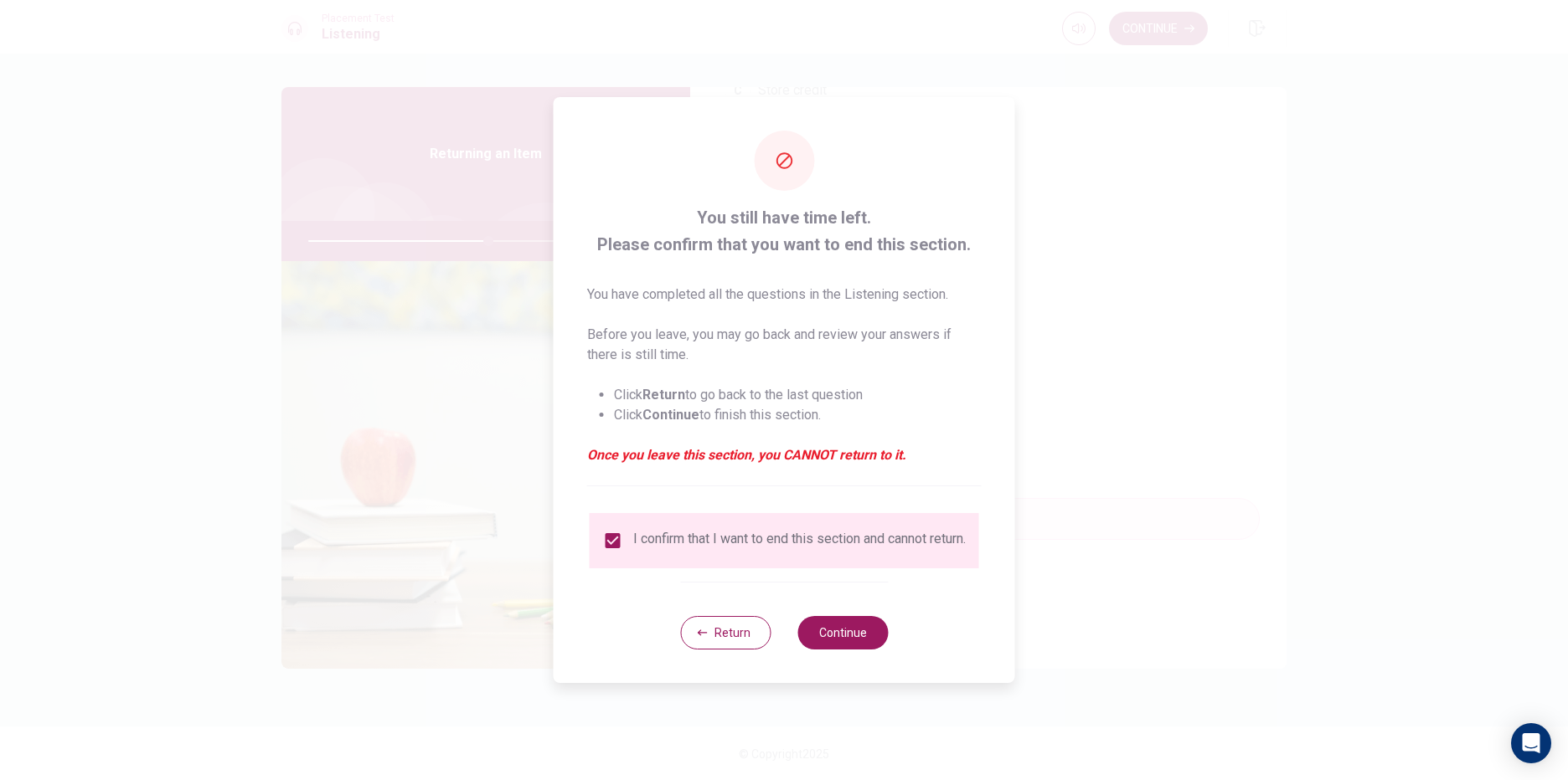
click at [895, 629] on div "You still have time left. Please confirm that you want to end this section. You…" at bounding box center [784, 390] width 462 height 586
click at [874, 636] on button "Continue" at bounding box center [842, 633] width 90 height 34
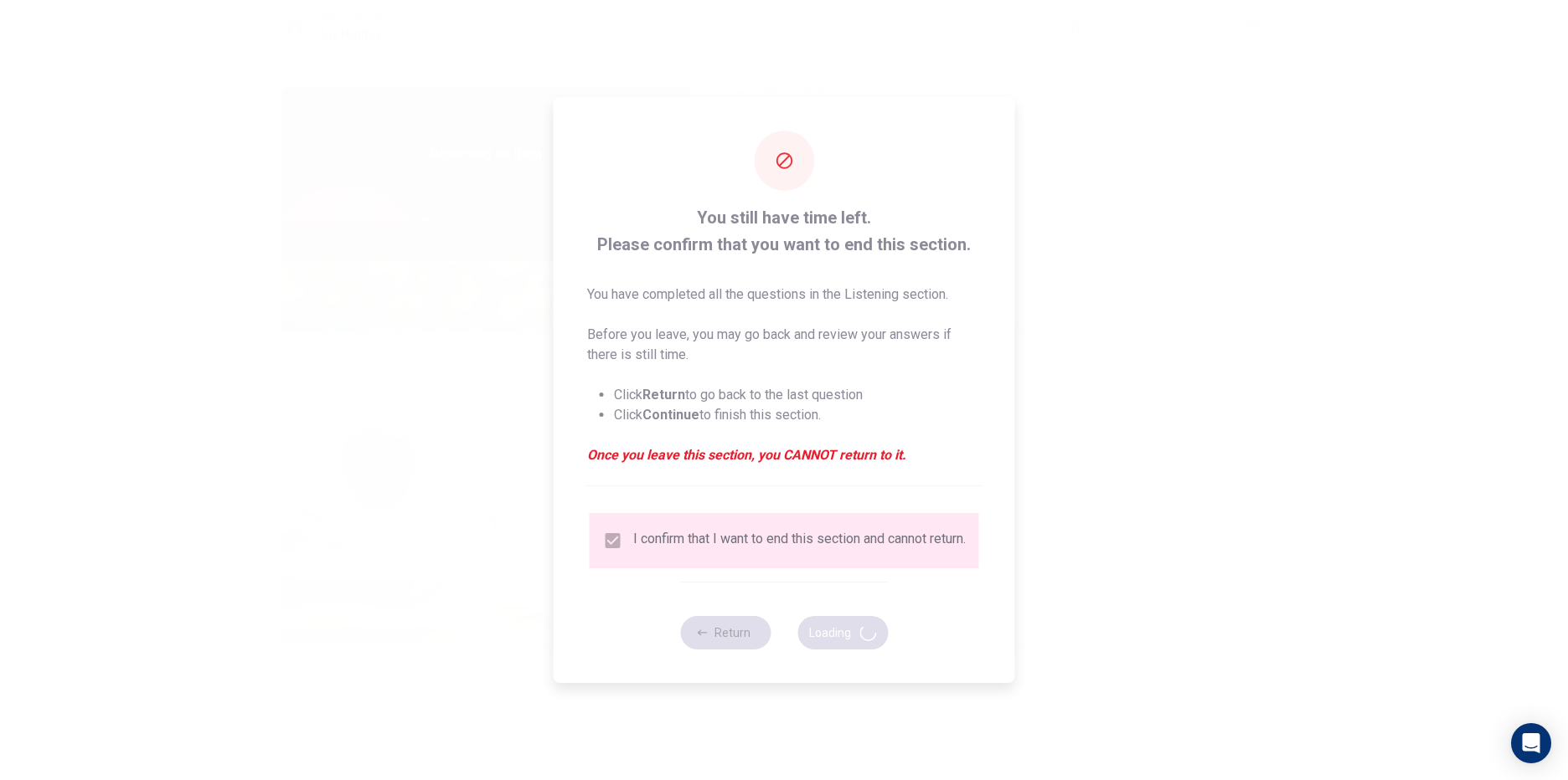
type input "61"
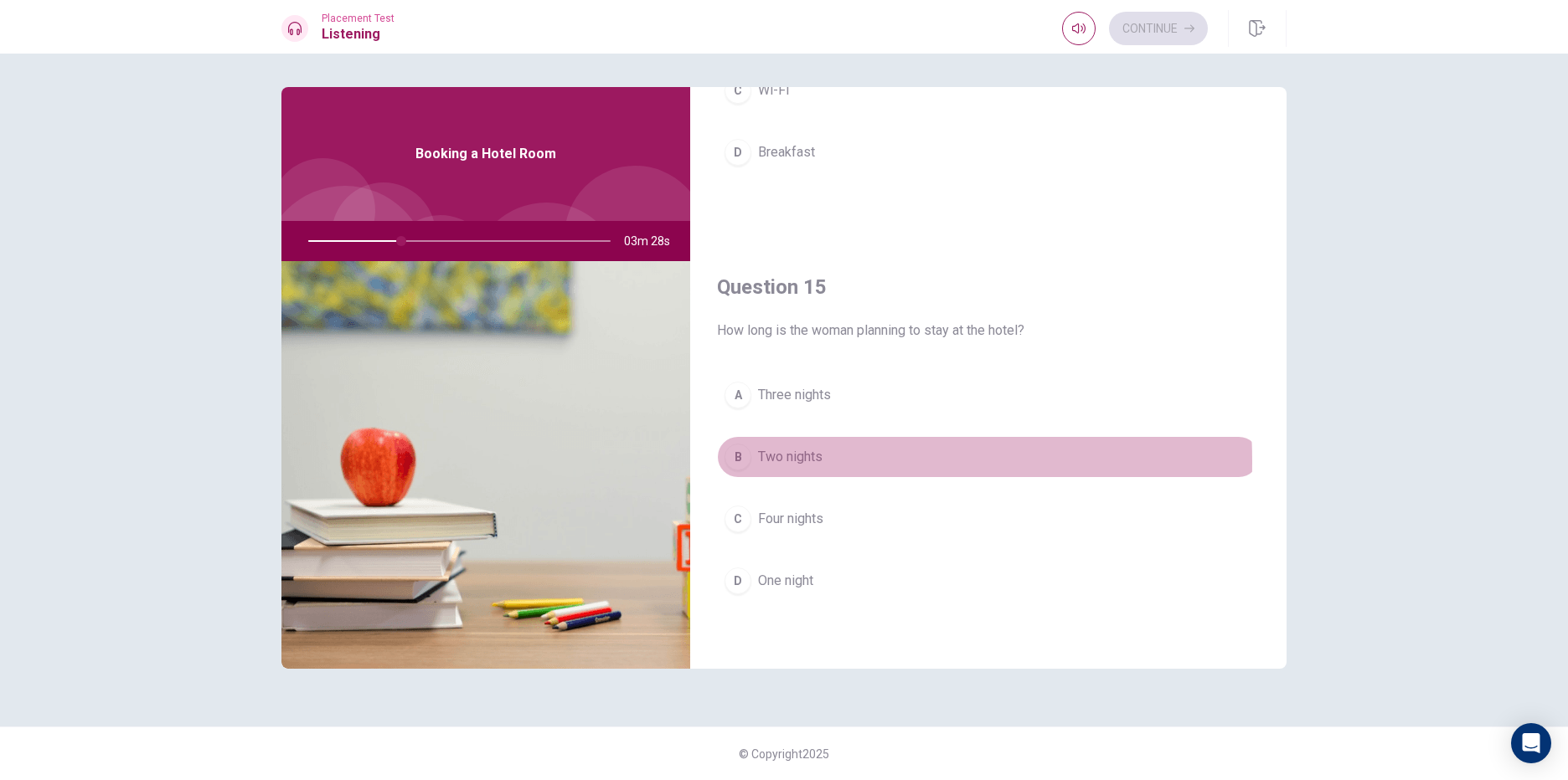
click at [741, 462] on div "B" at bounding box center [737, 456] width 27 height 27
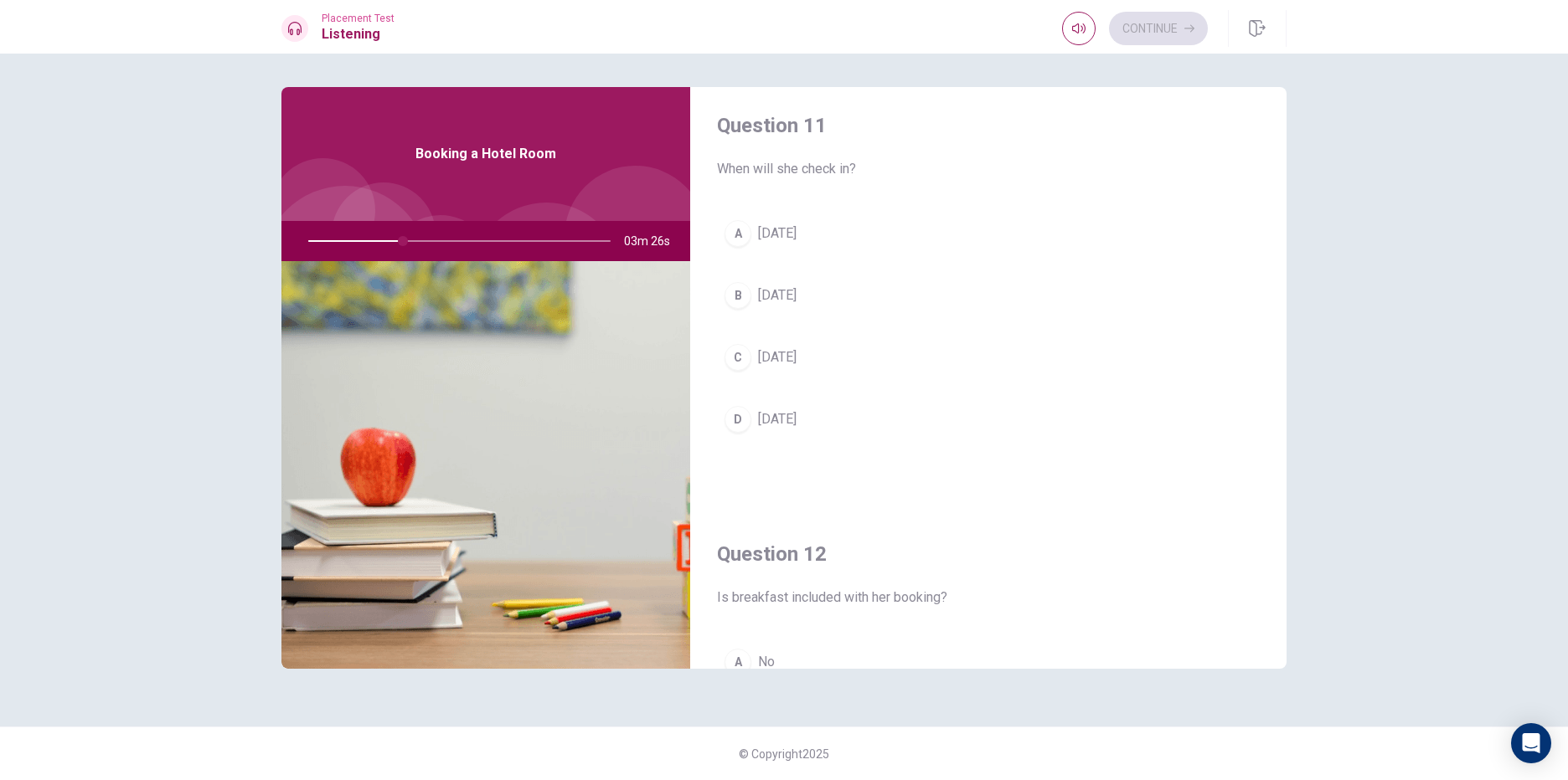
scroll to position [0, 0]
click at [732, 366] on div "C" at bounding box center [737, 365] width 27 height 27
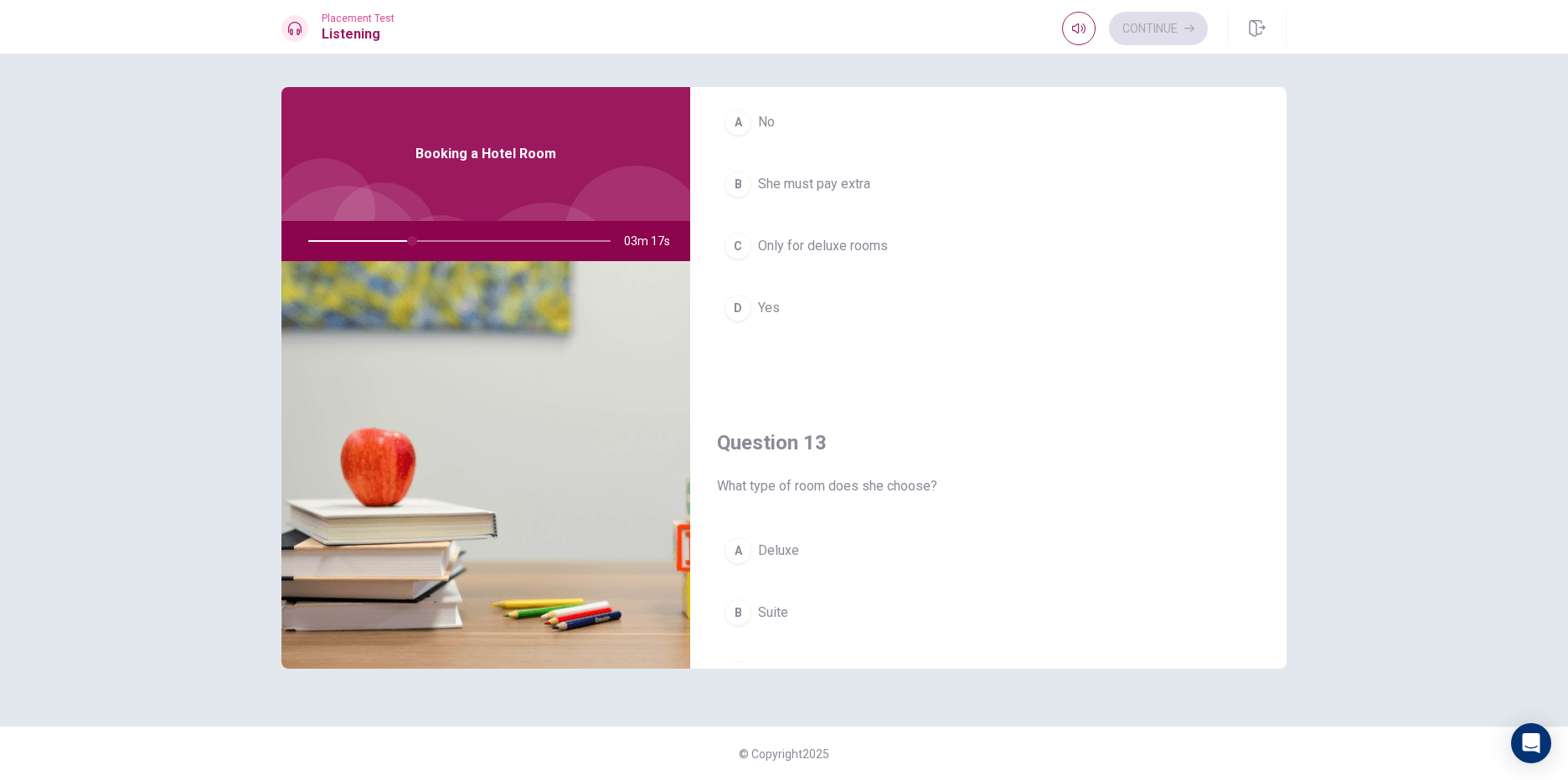
scroll to position [586, 0]
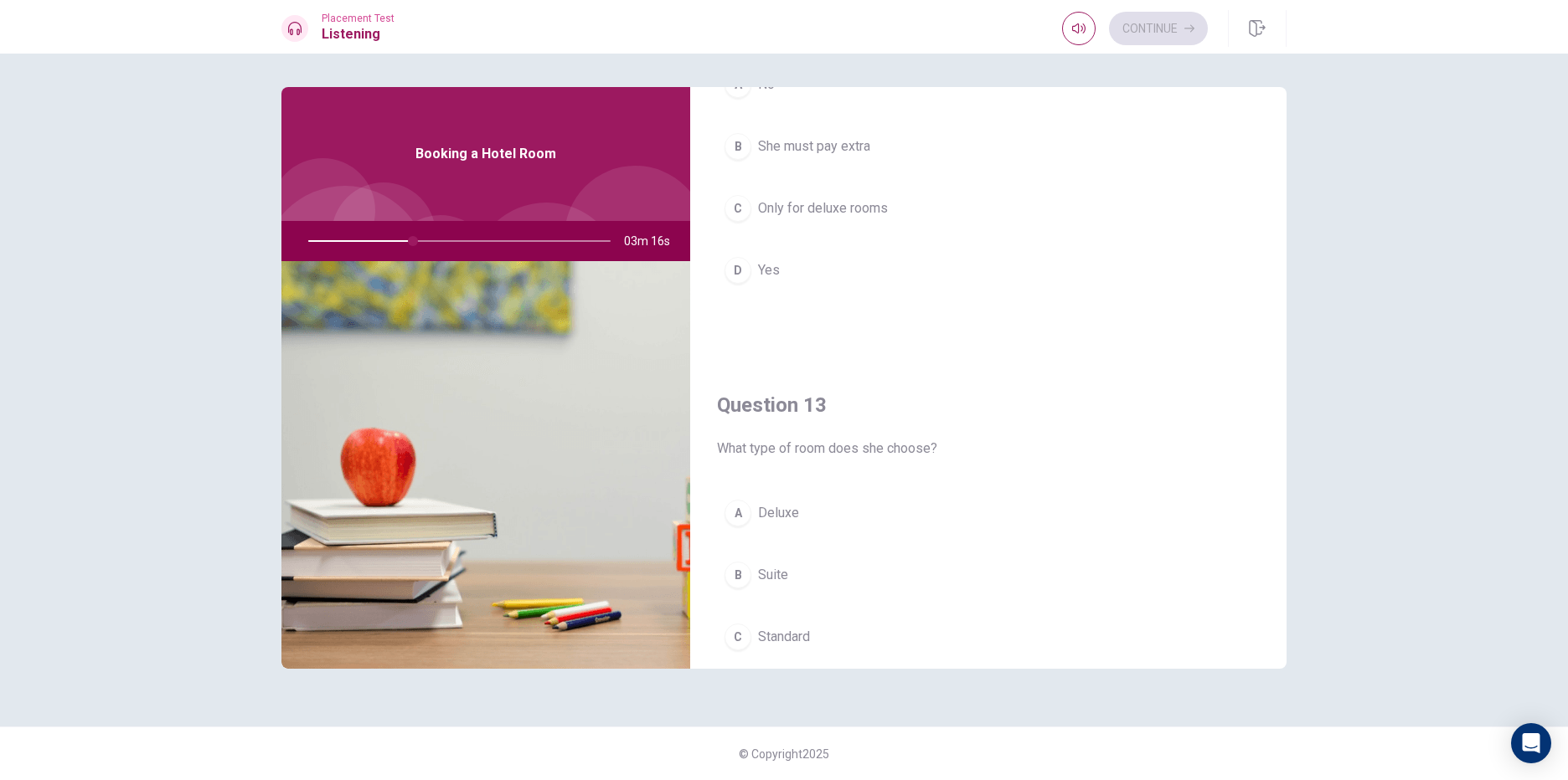
click at [741, 270] on div "D" at bounding box center [737, 270] width 27 height 27
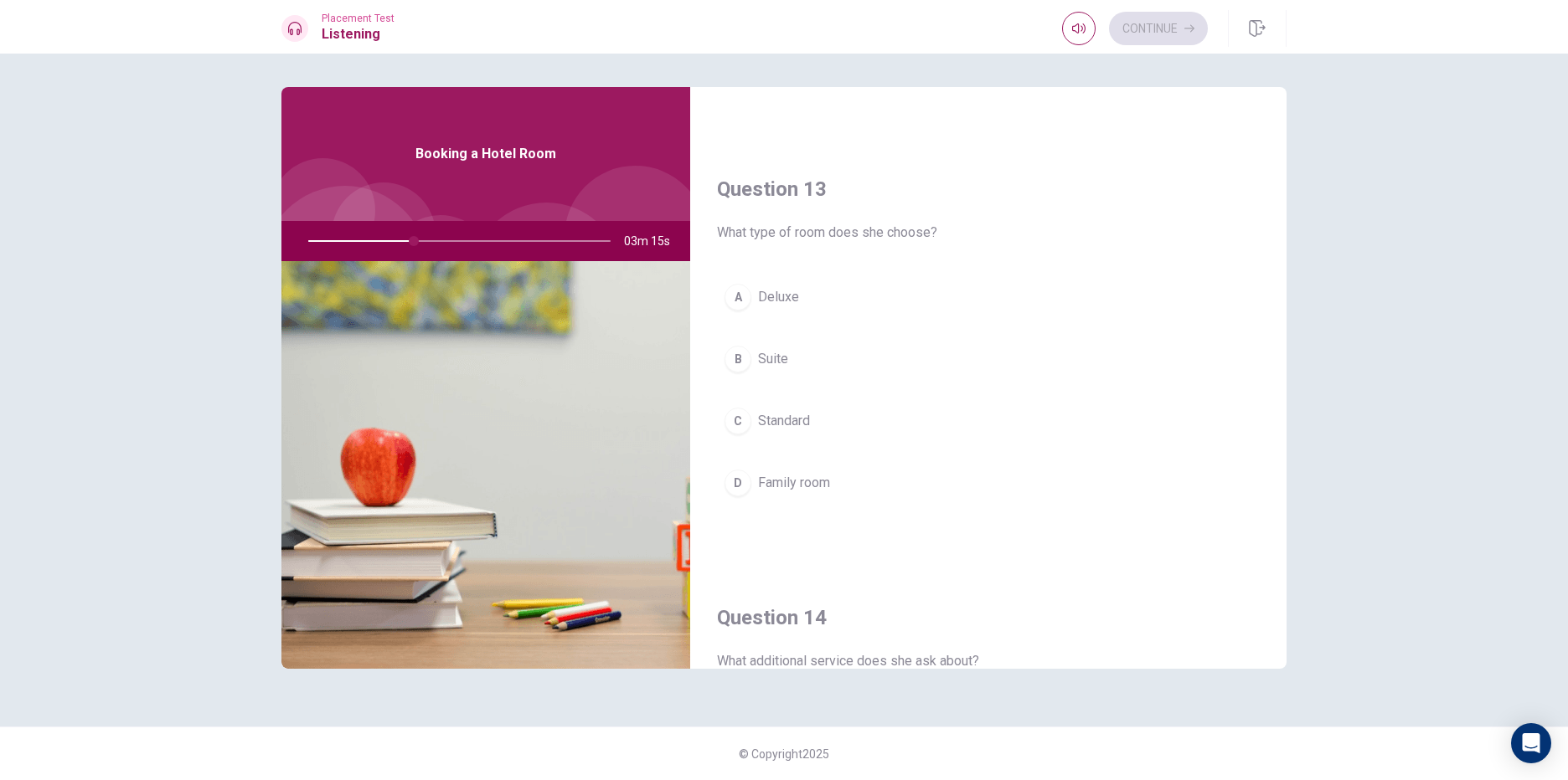
scroll to position [838, 0]
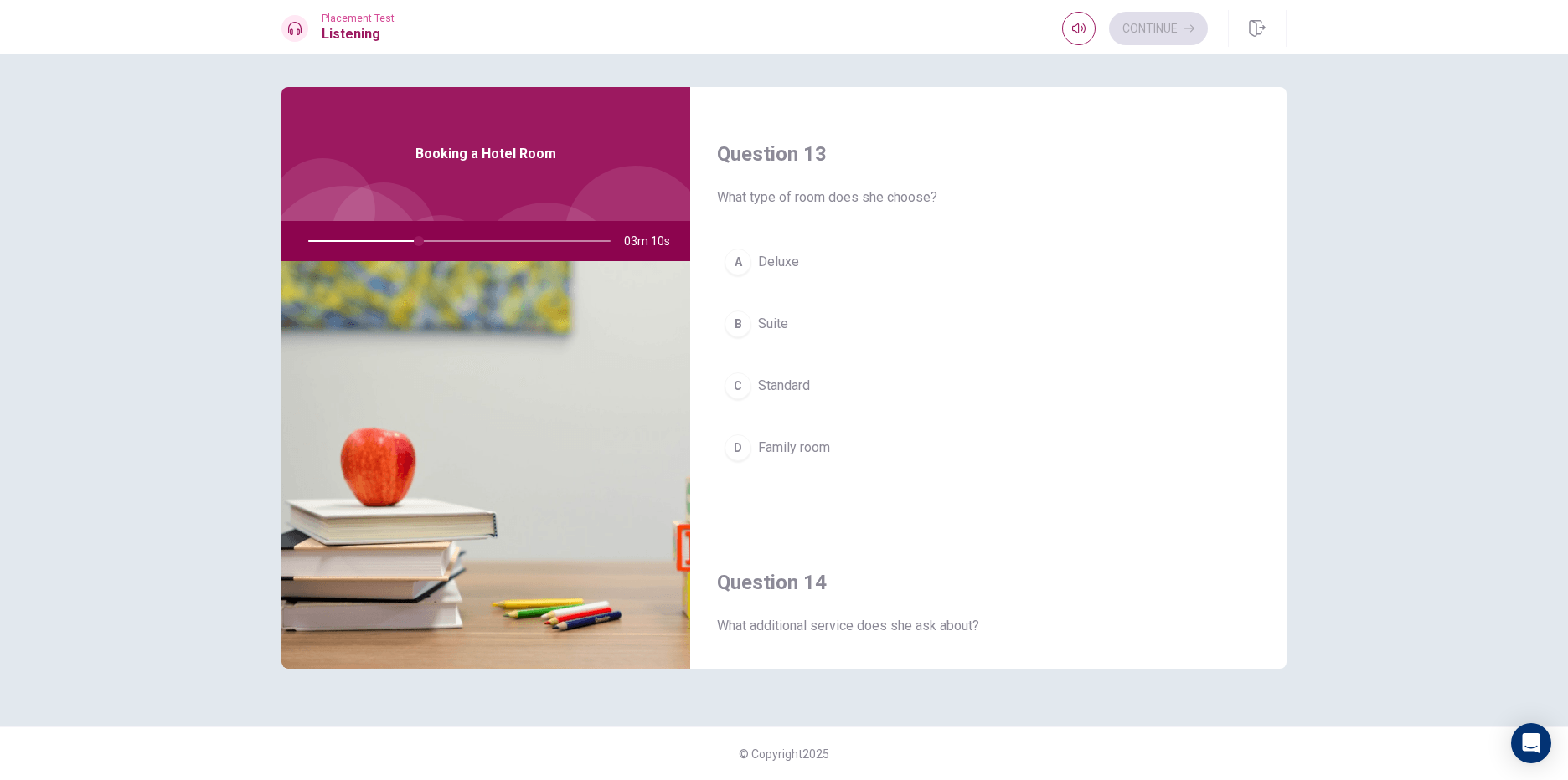
click at [733, 387] on div "C" at bounding box center [737, 386] width 27 height 27
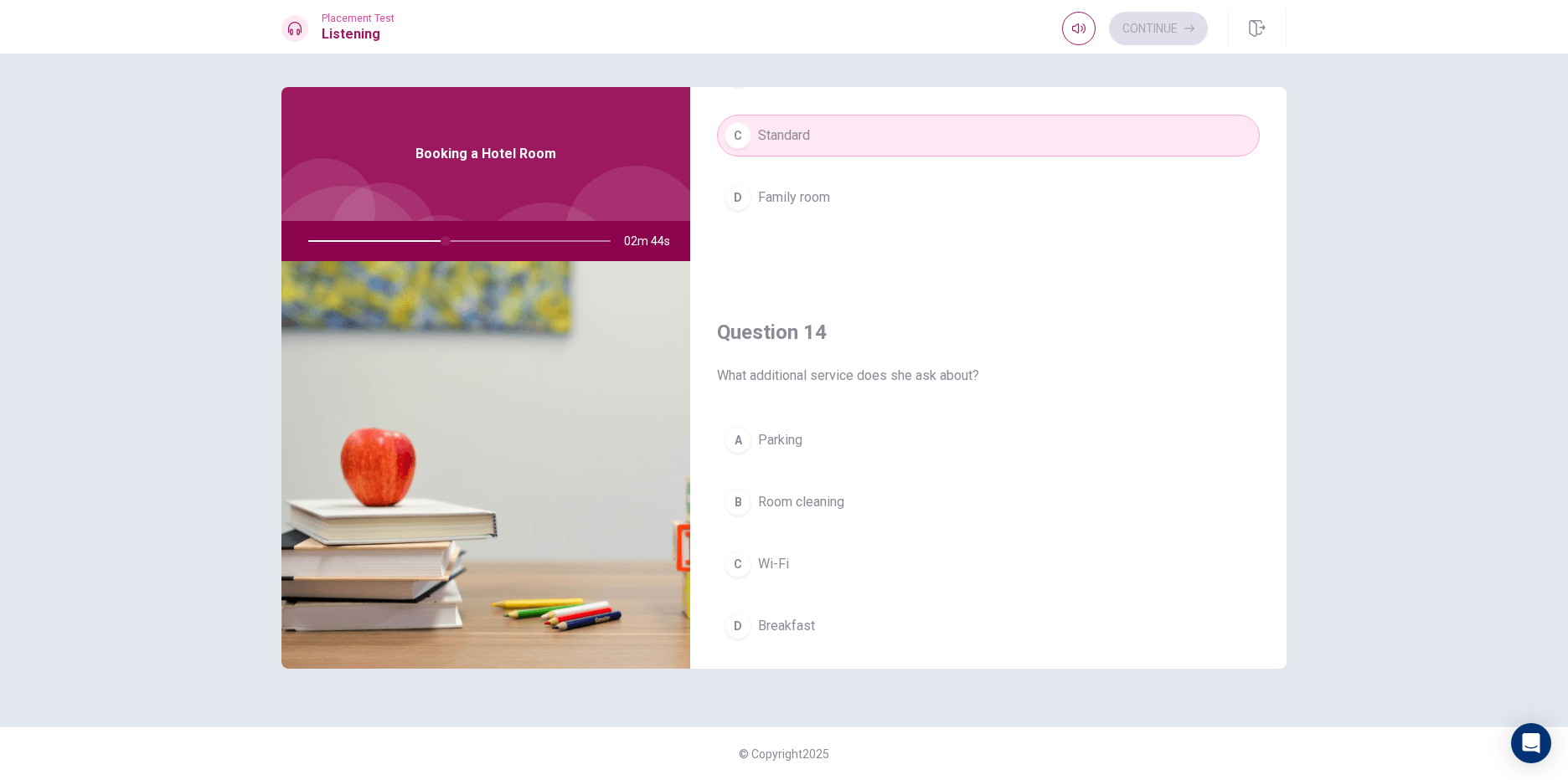
scroll to position [1173, 0]
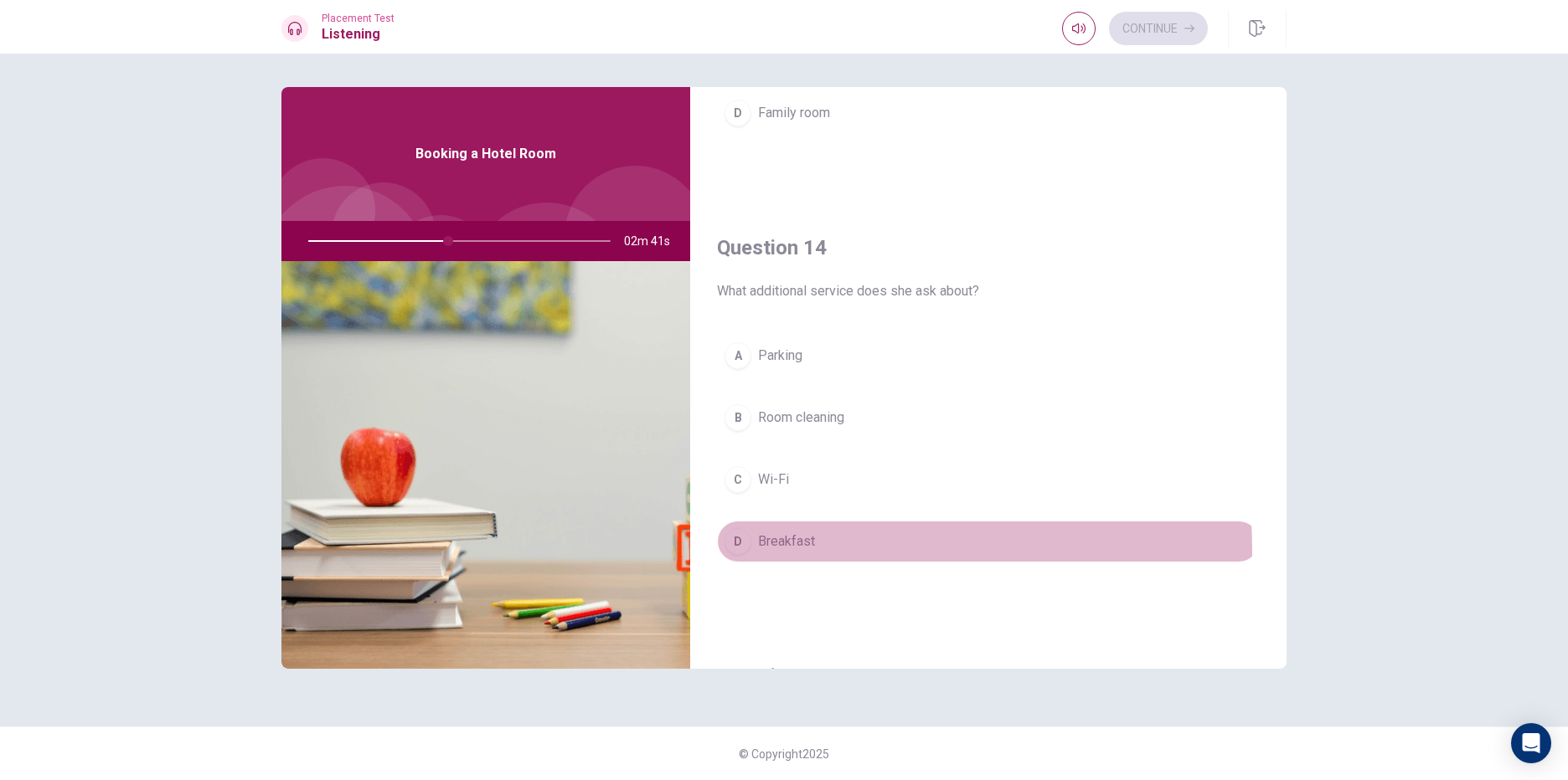
click at [761, 551] on span "Breakfast" at bounding box center [786, 542] width 57 height 20
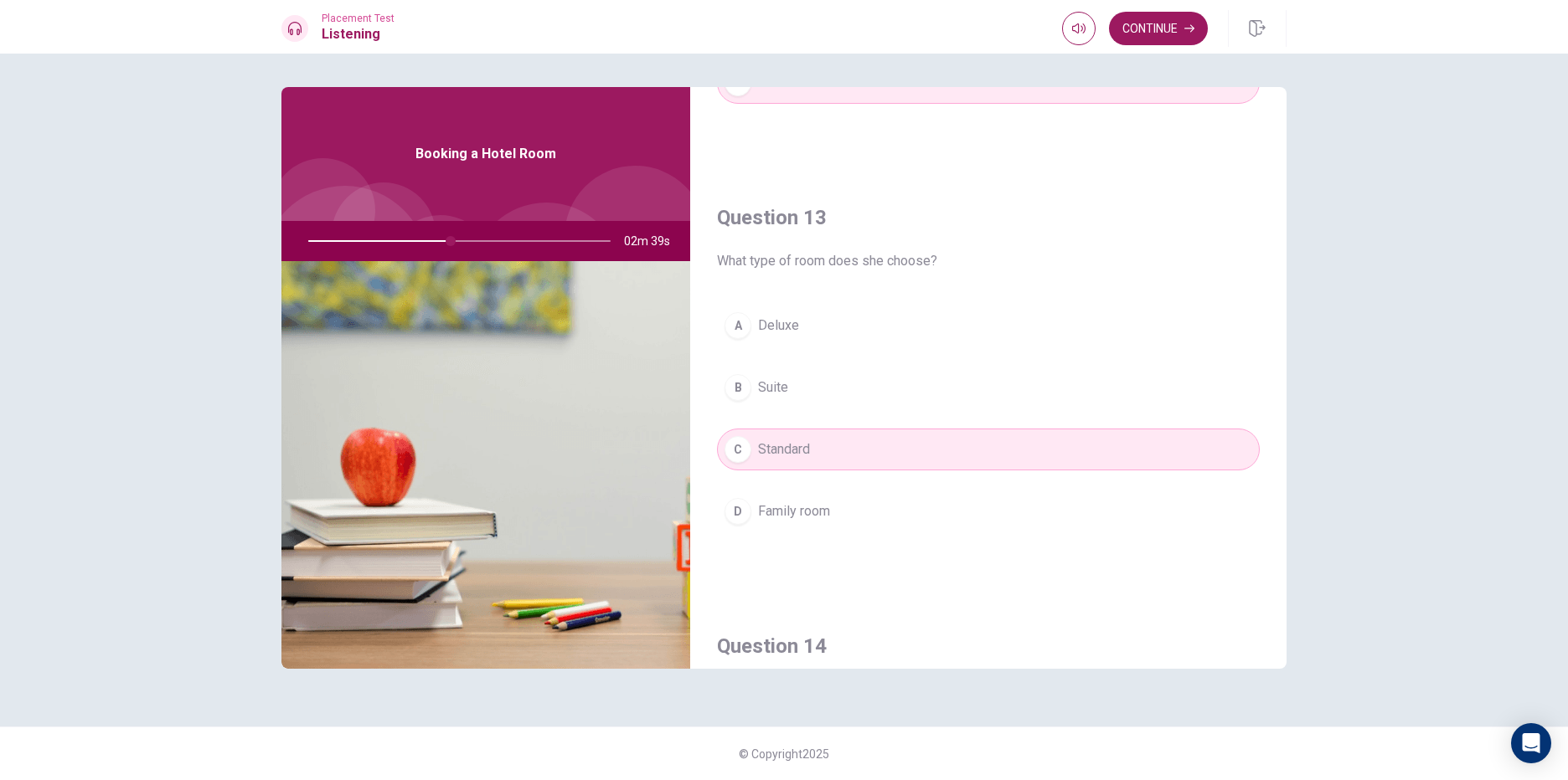
scroll to position [753, 0]
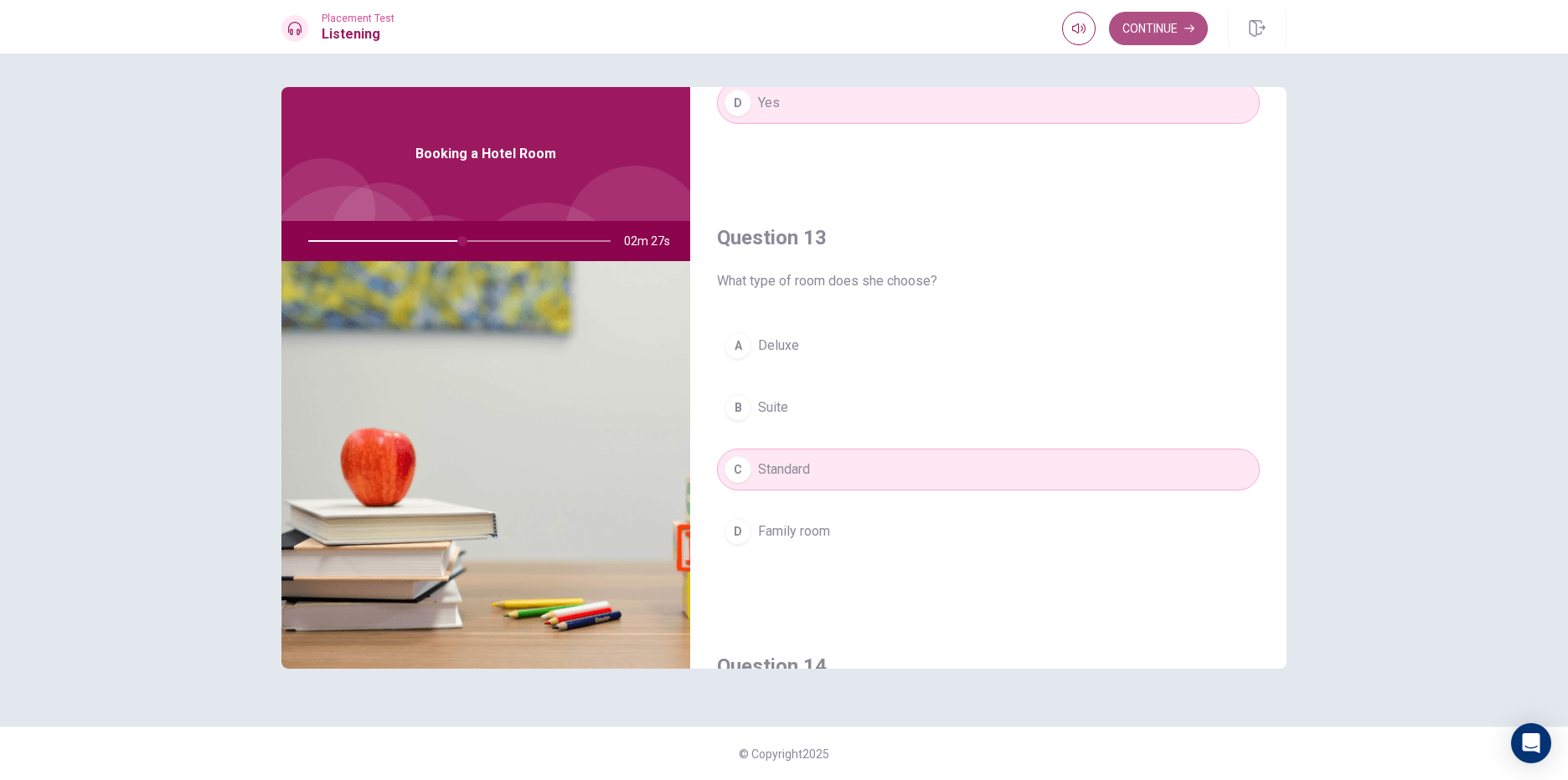
click at [1168, 24] on button "Continue" at bounding box center [1158, 28] width 99 height 34
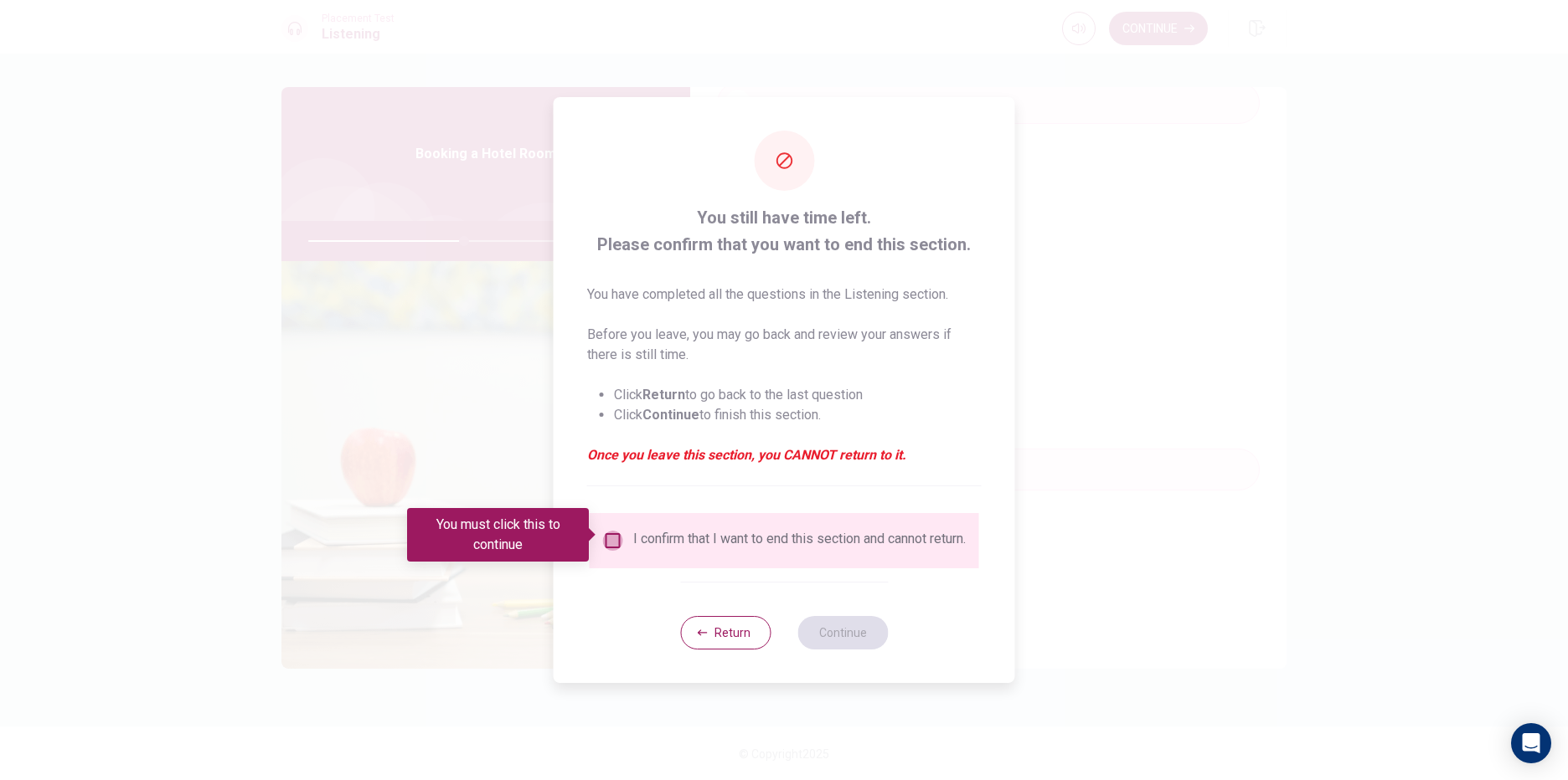
click at [608, 531] on input "You must click this to continue" at bounding box center [612, 541] width 20 height 20
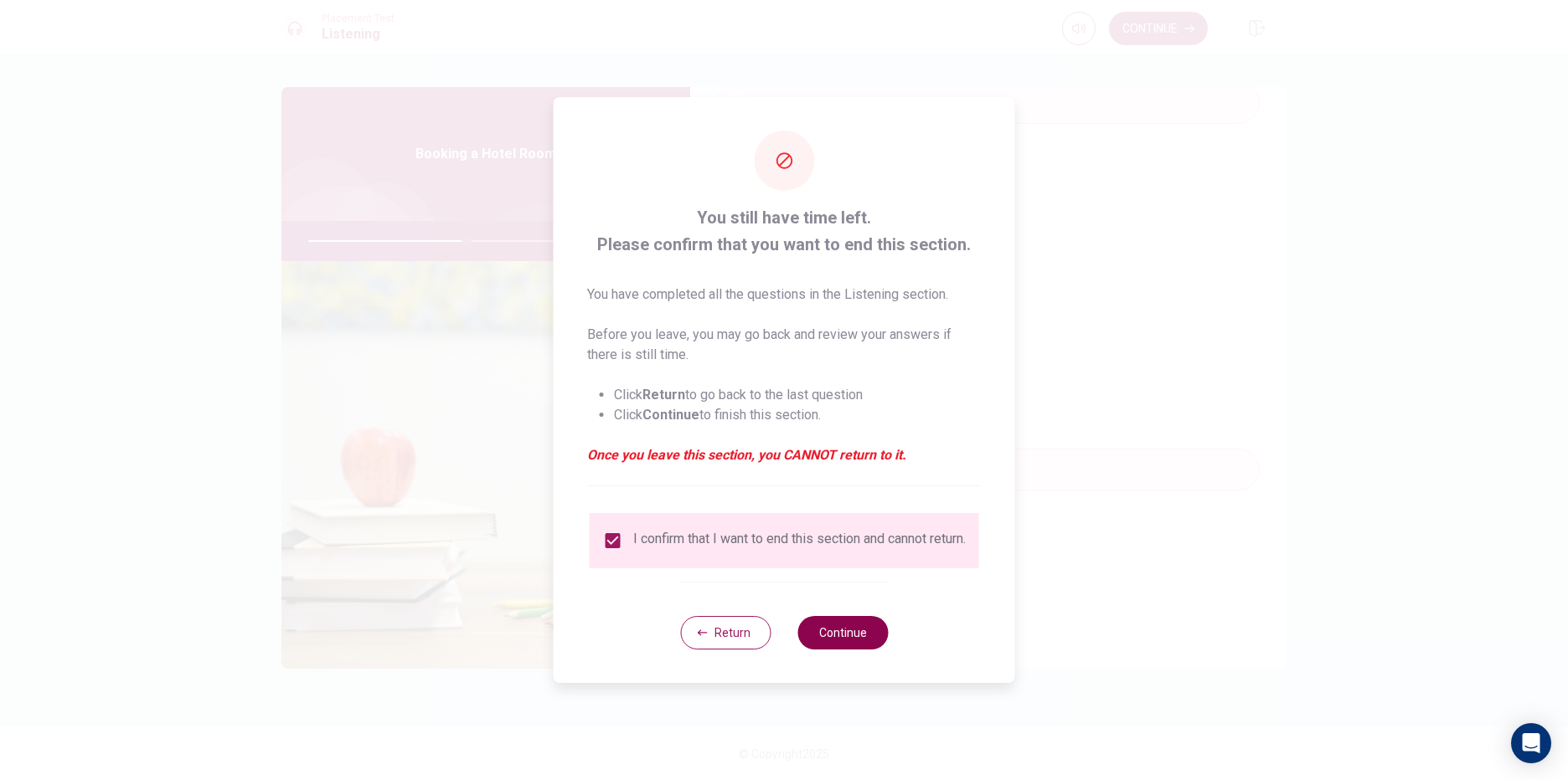
click at [853, 635] on button "Continue" at bounding box center [842, 633] width 90 height 34
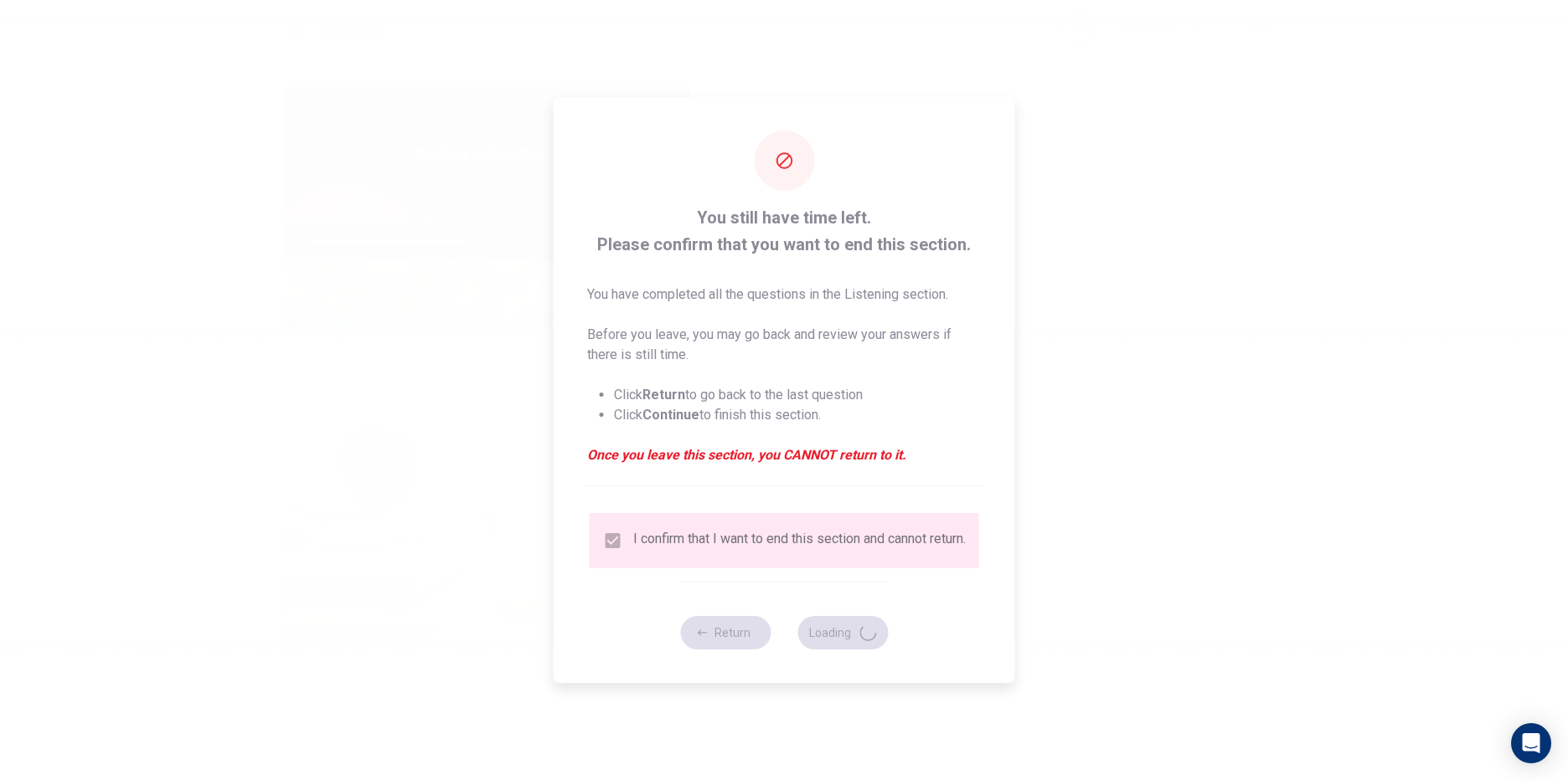
type input "53"
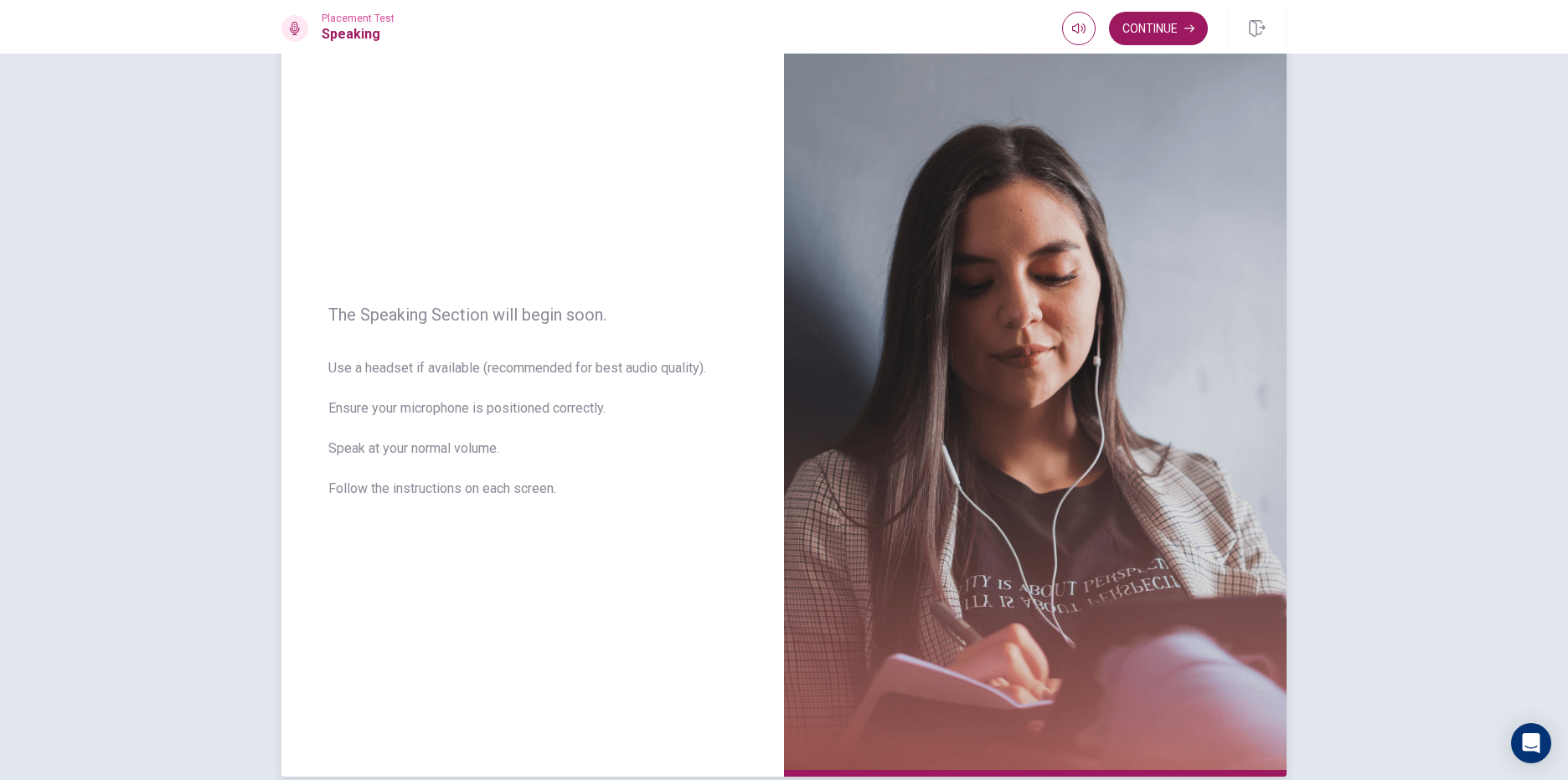
scroll to position [0, 0]
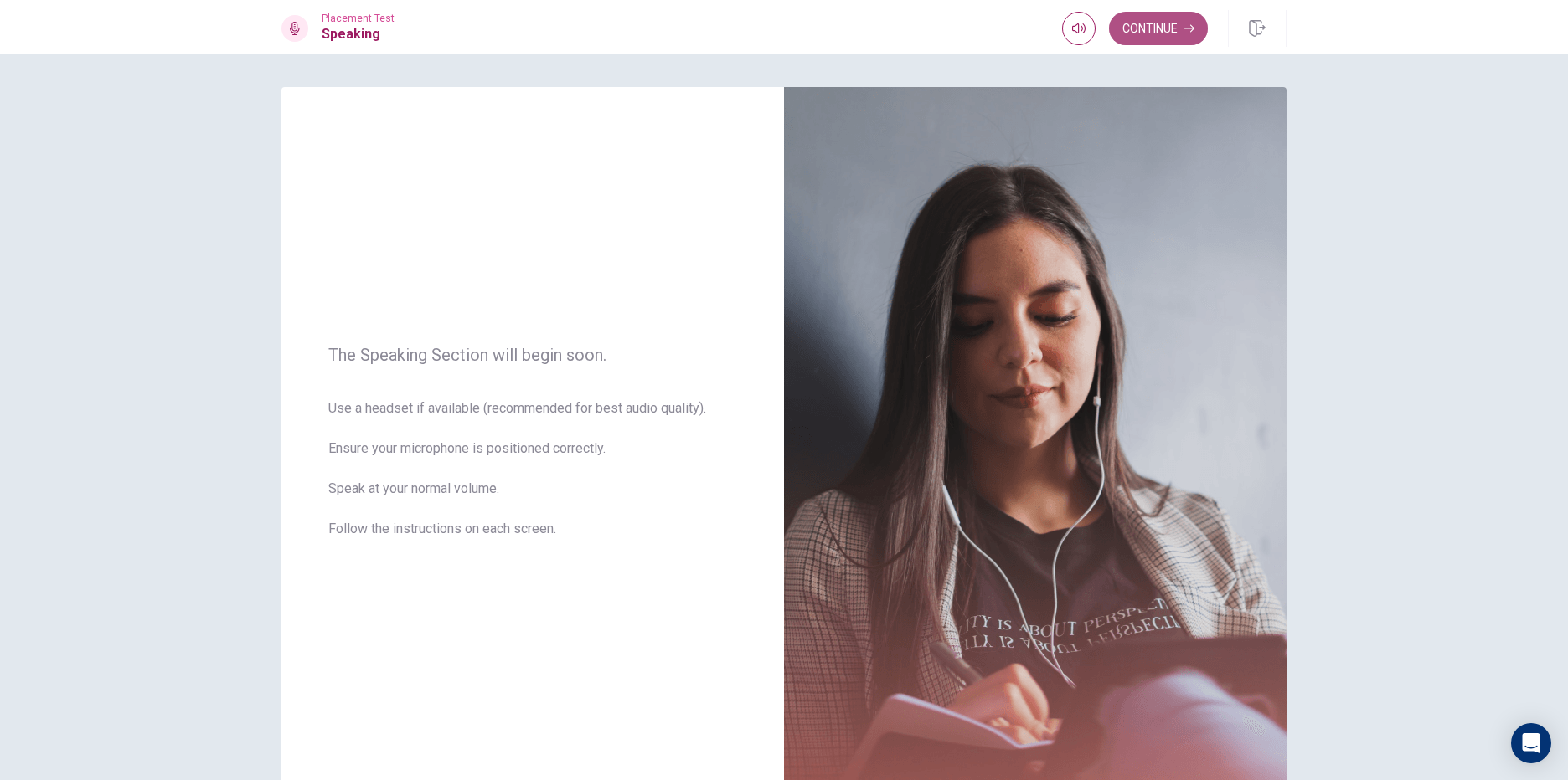
click at [1164, 25] on button "Continue" at bounding box center [1158, 28] width 99 height 34
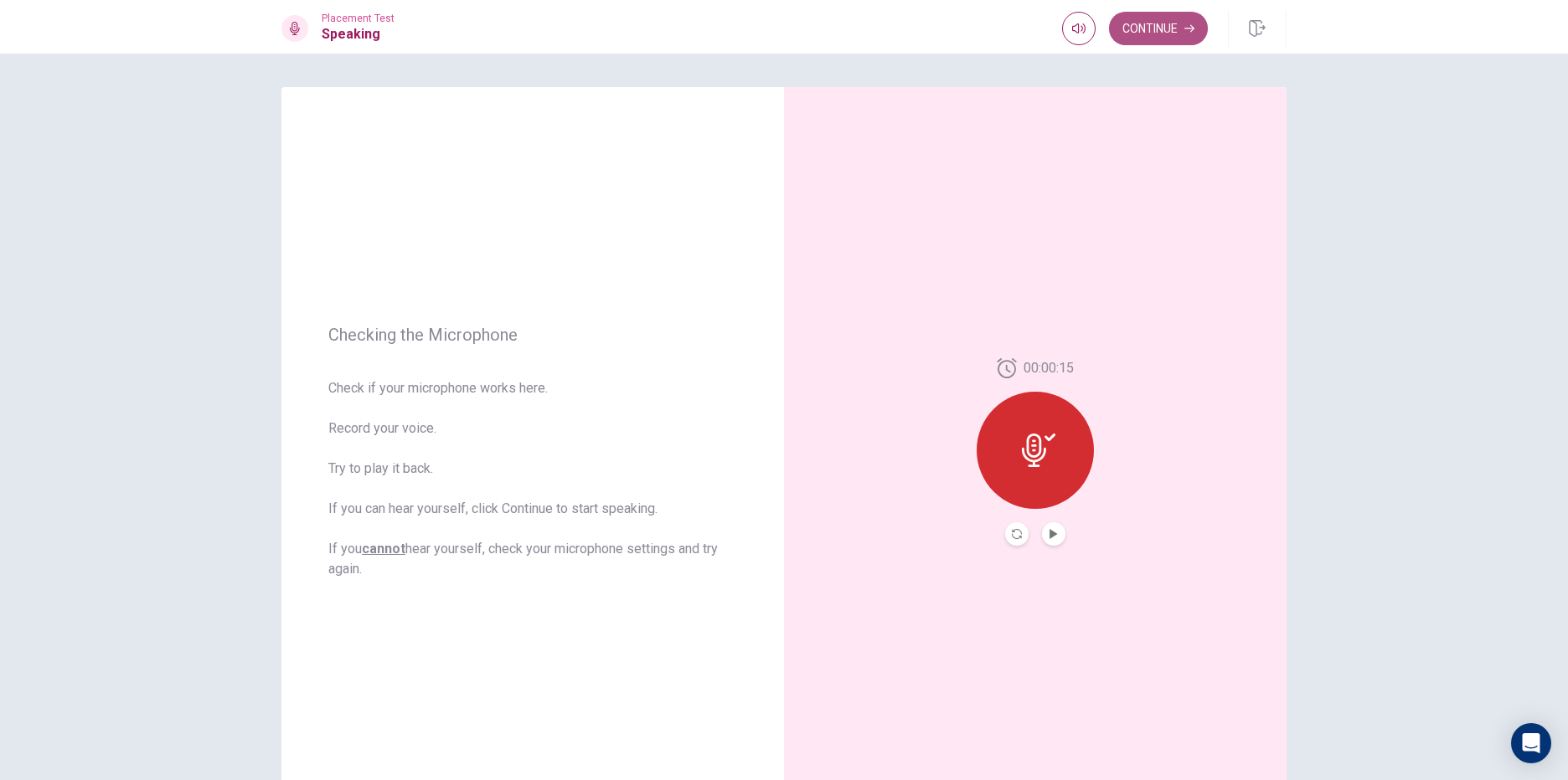
click at [1168, 42] on button "Continue" at bounding box center [1158, 28] width 99 height 34
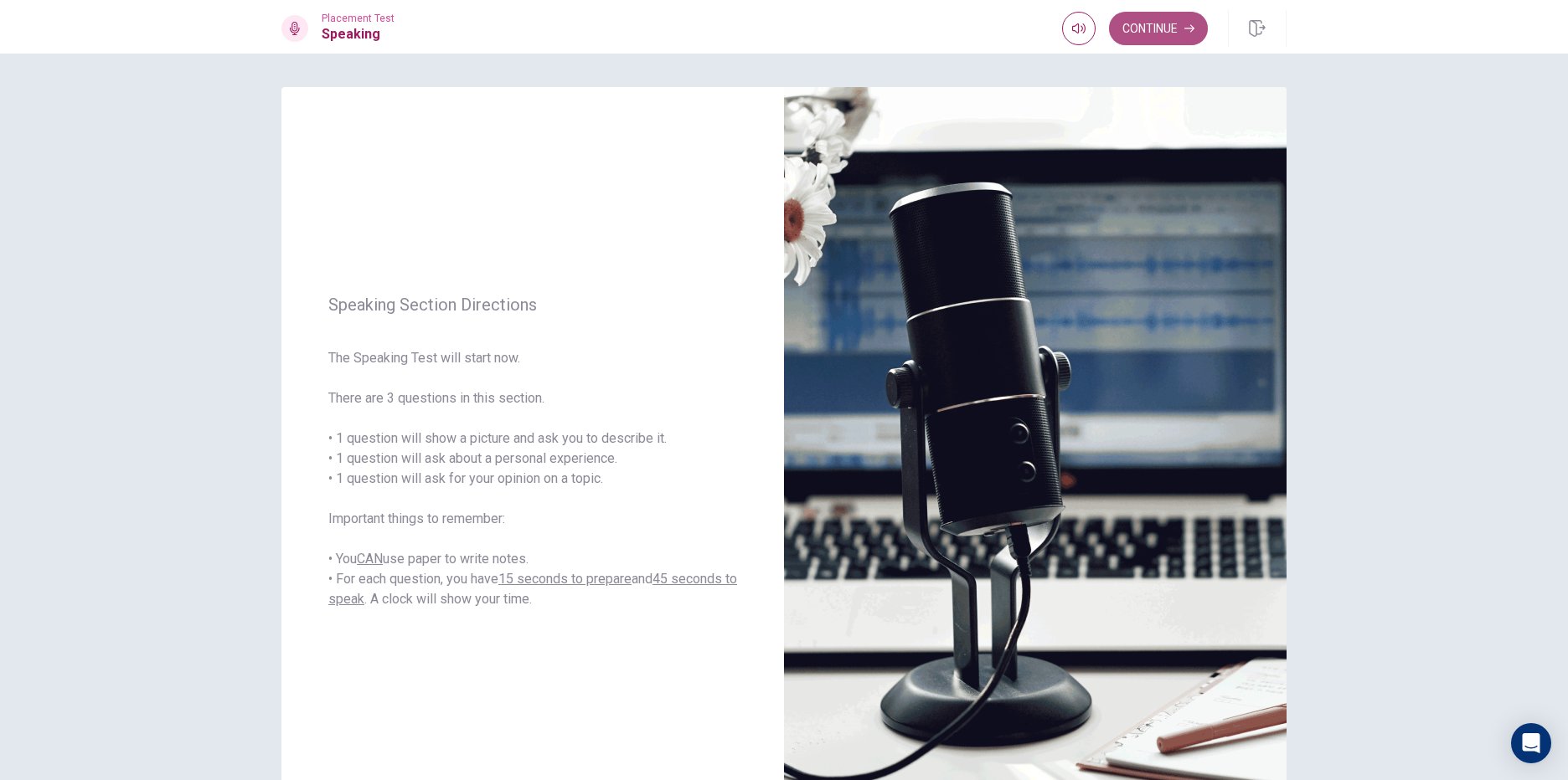
click at [1190, 22] on button "Continue" at bounding box center [1158, 28] width 99 height 34
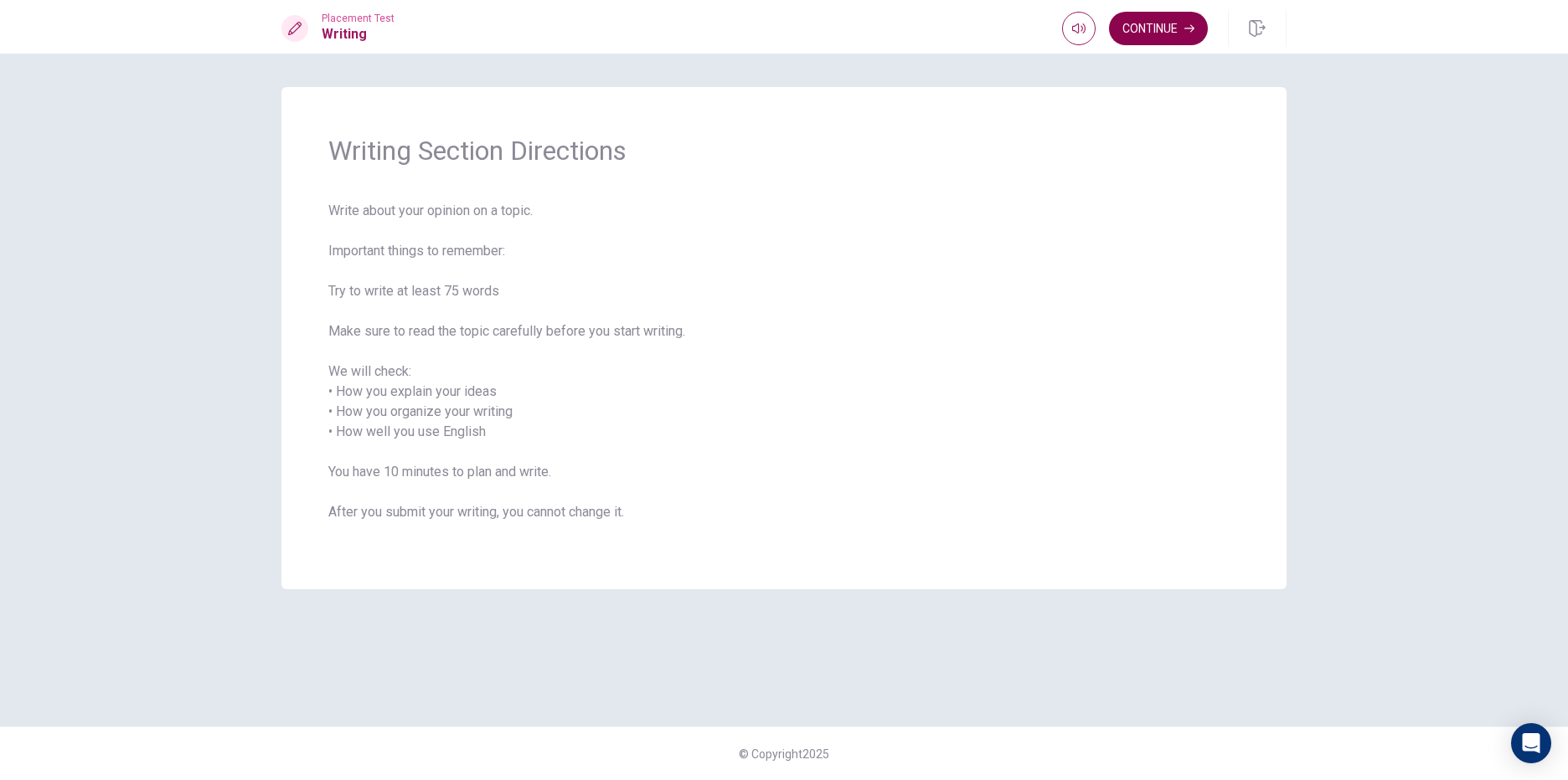
click at [1150, 33] on button "Continue" at bounding box center [1158, 28] width 99 height 34
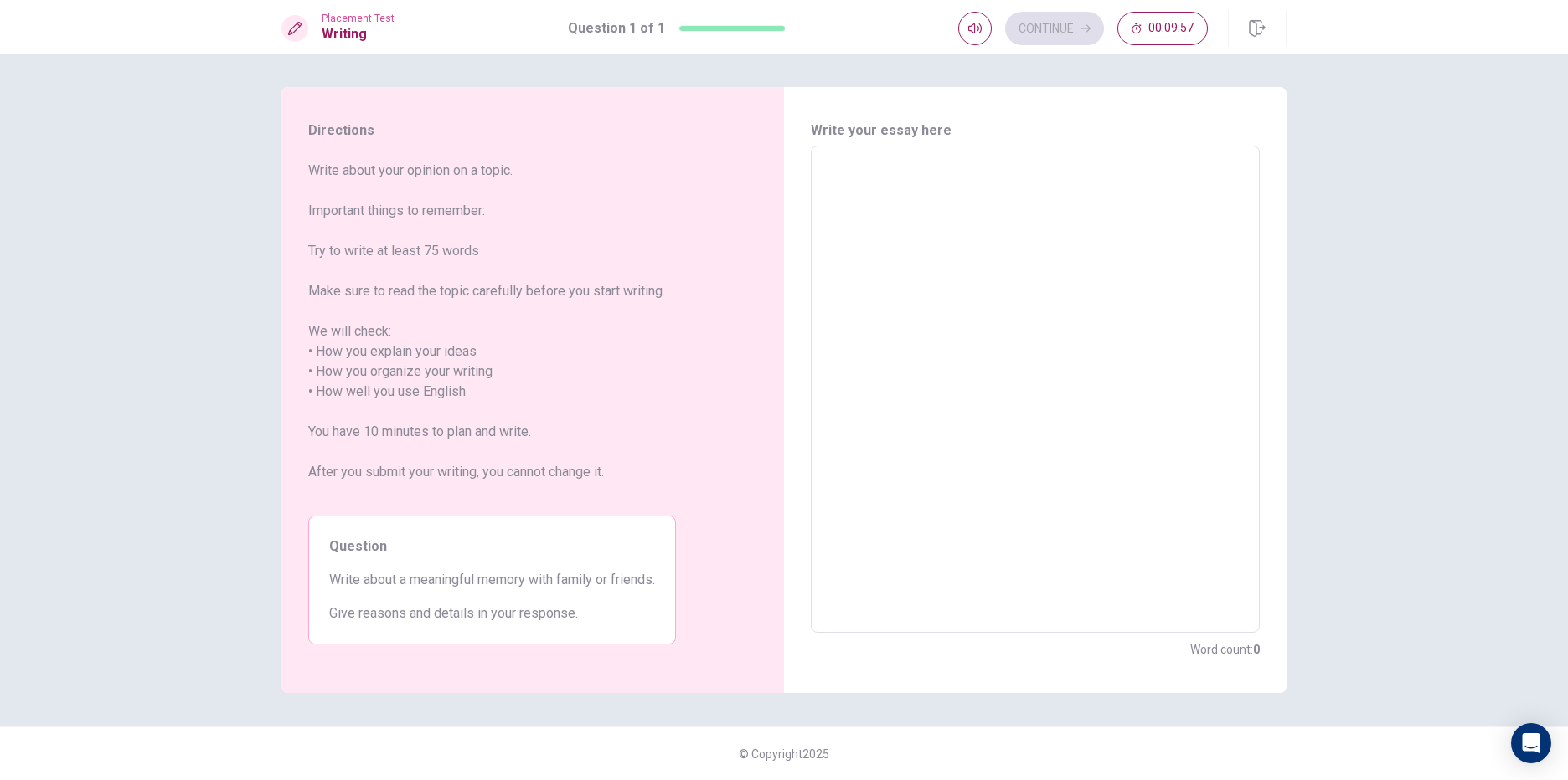
click at [811, 155] on div "x ​" at bounding box center [1034, 389] width 449 height 487
click at [823, 155] on div "x ​" at bounding box center [1034, 389] width 449 height 487
type textarea "L"
type textarea "x"
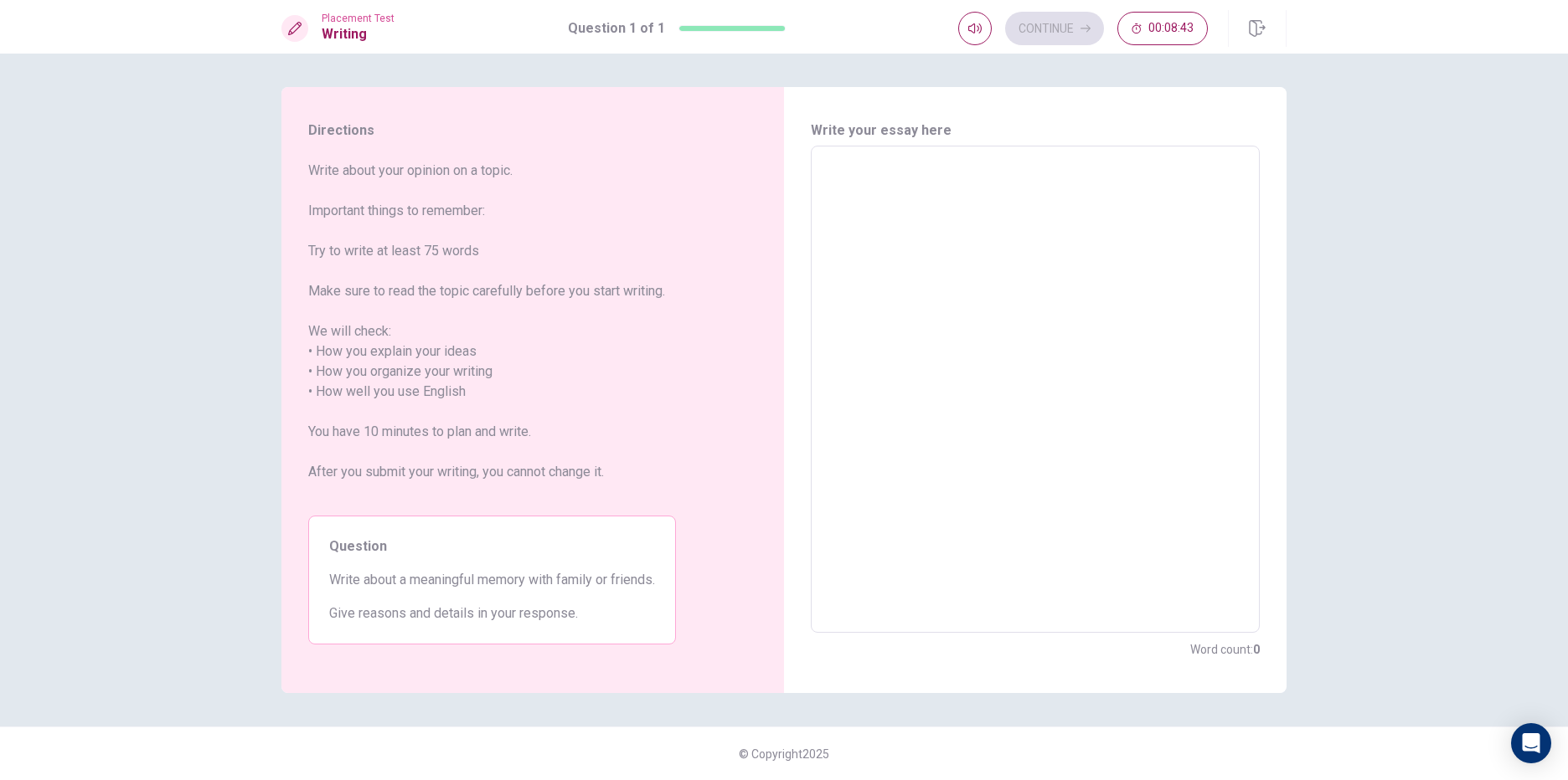
type textarea "I"
type textarea "x"
type textarea "I"
type textarea "x"
type textarea "I h"
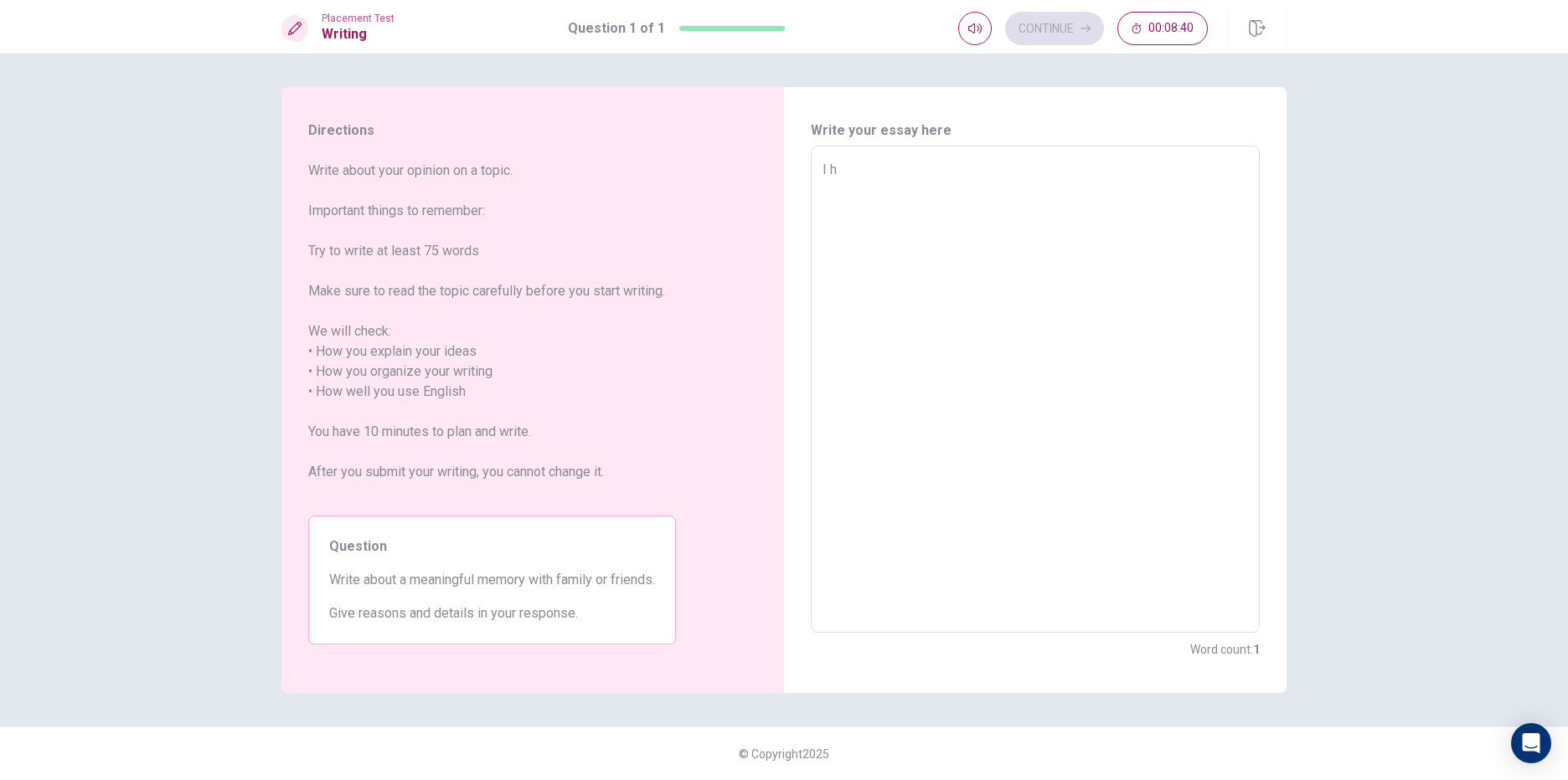
type textarea "x"
type textarea "I ha"
type textarea "x"
type textarea "I hav"
type textarea "x"
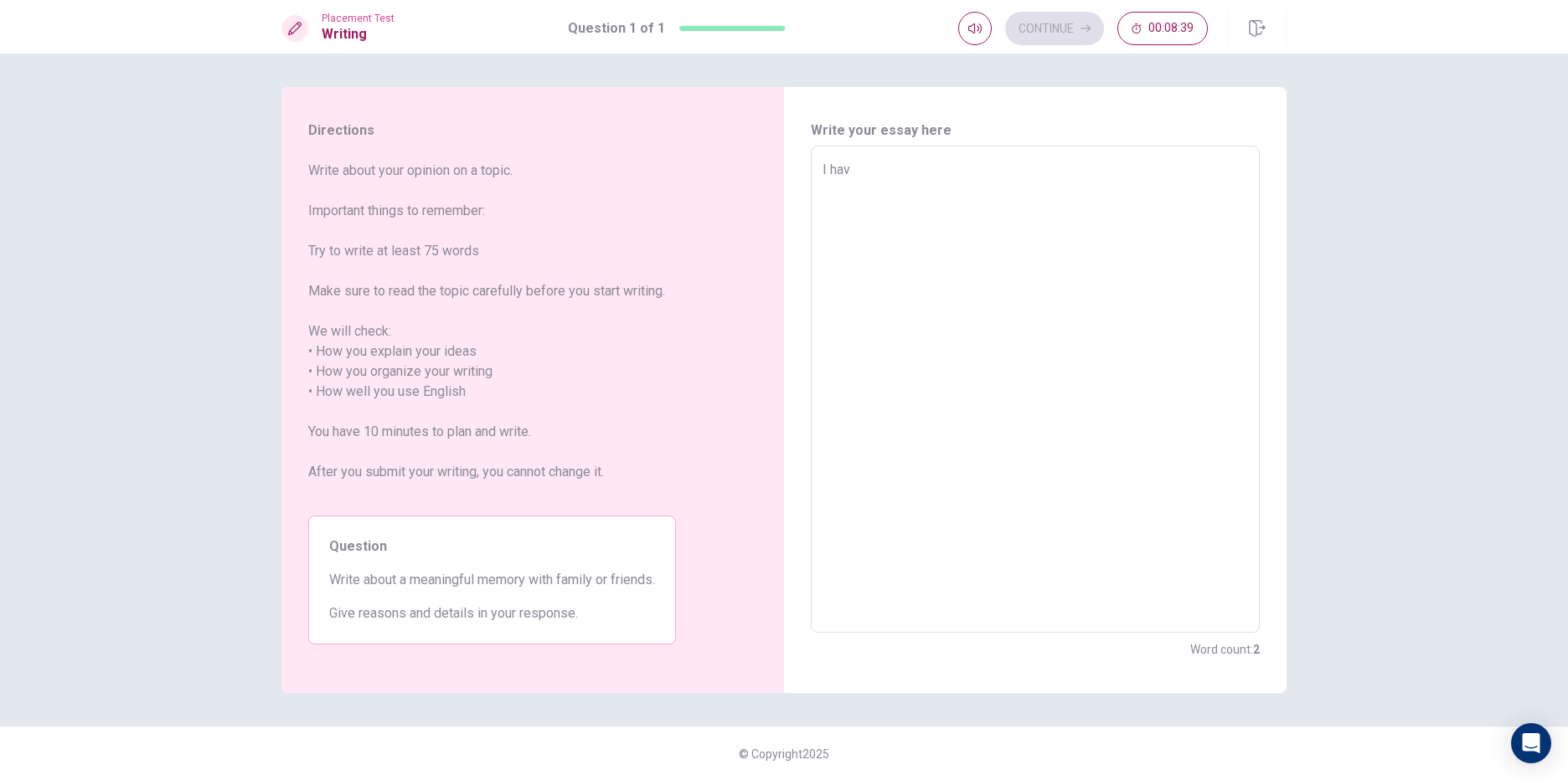
type textarea "I have"
type textarea "x"
type textarea "I have"
type textarea "x"
type textarea "I have a"
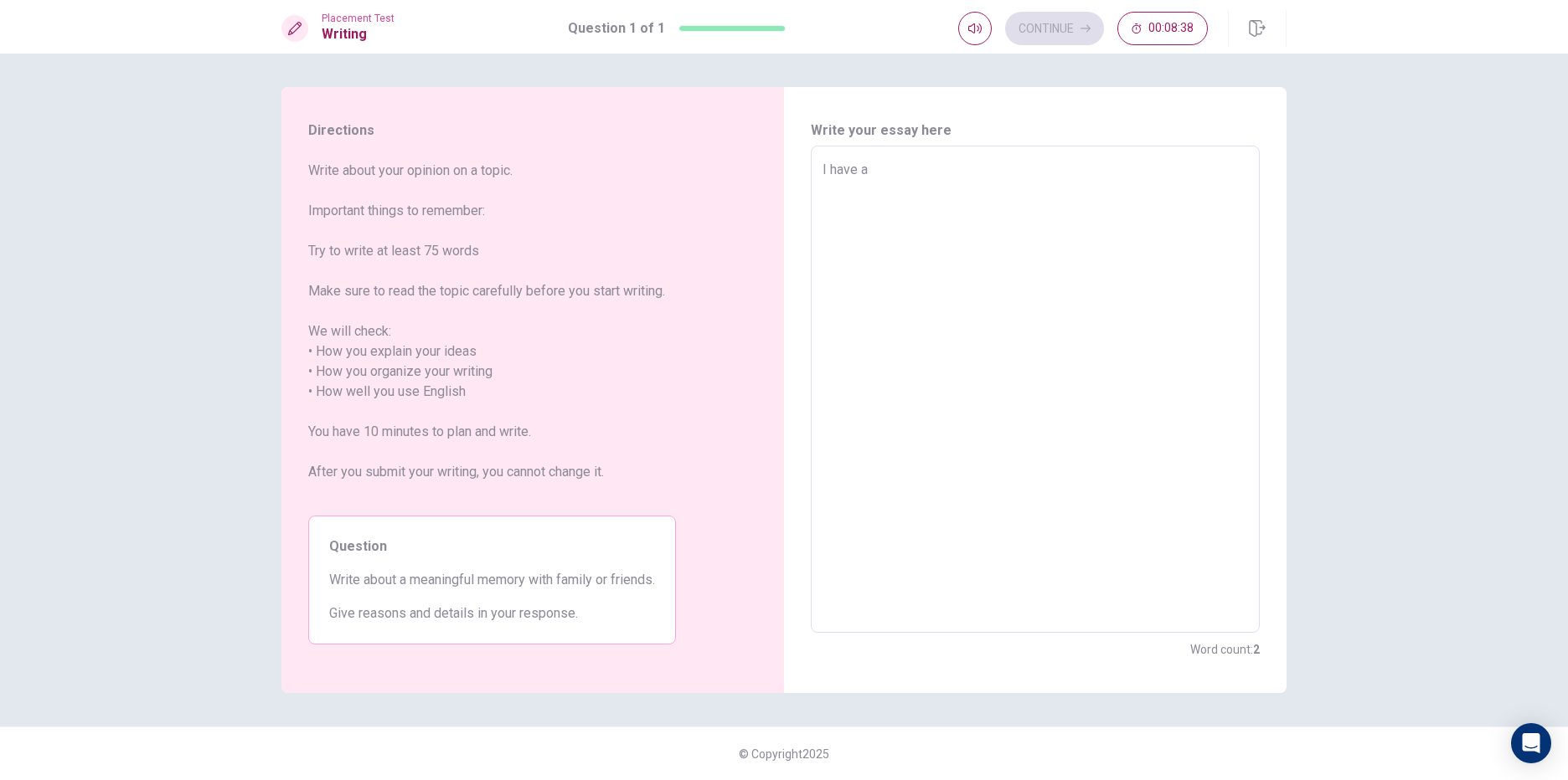
type textarea "x"
type textarea "I have a"
type textarea "x"
type textarea "I have a g"
type textarea "x"
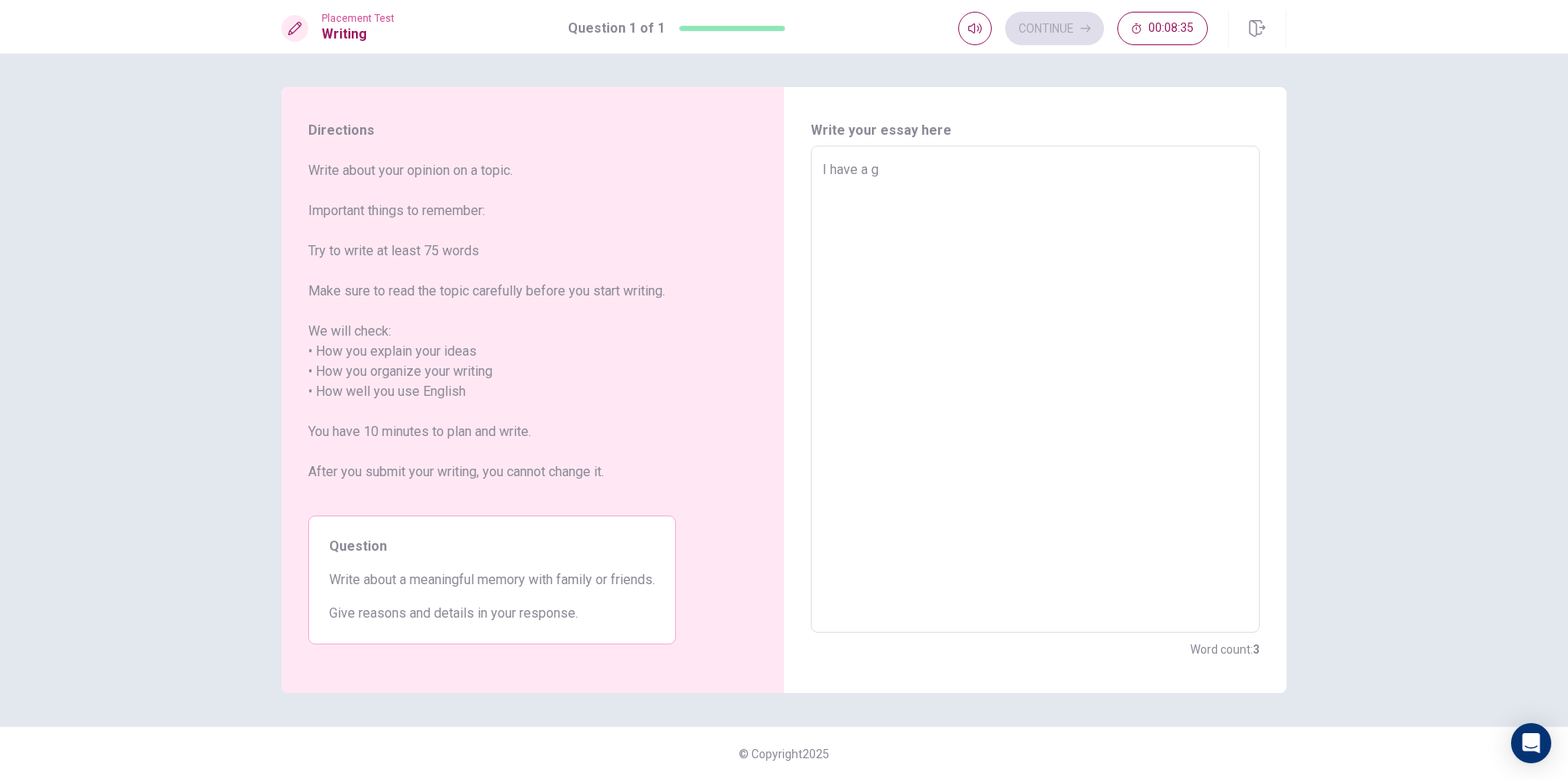
type textarea "I have a gr"
type textarea "x"
type textarea "I have a gre"
type textarea "x"
type textarea "I have a grea"
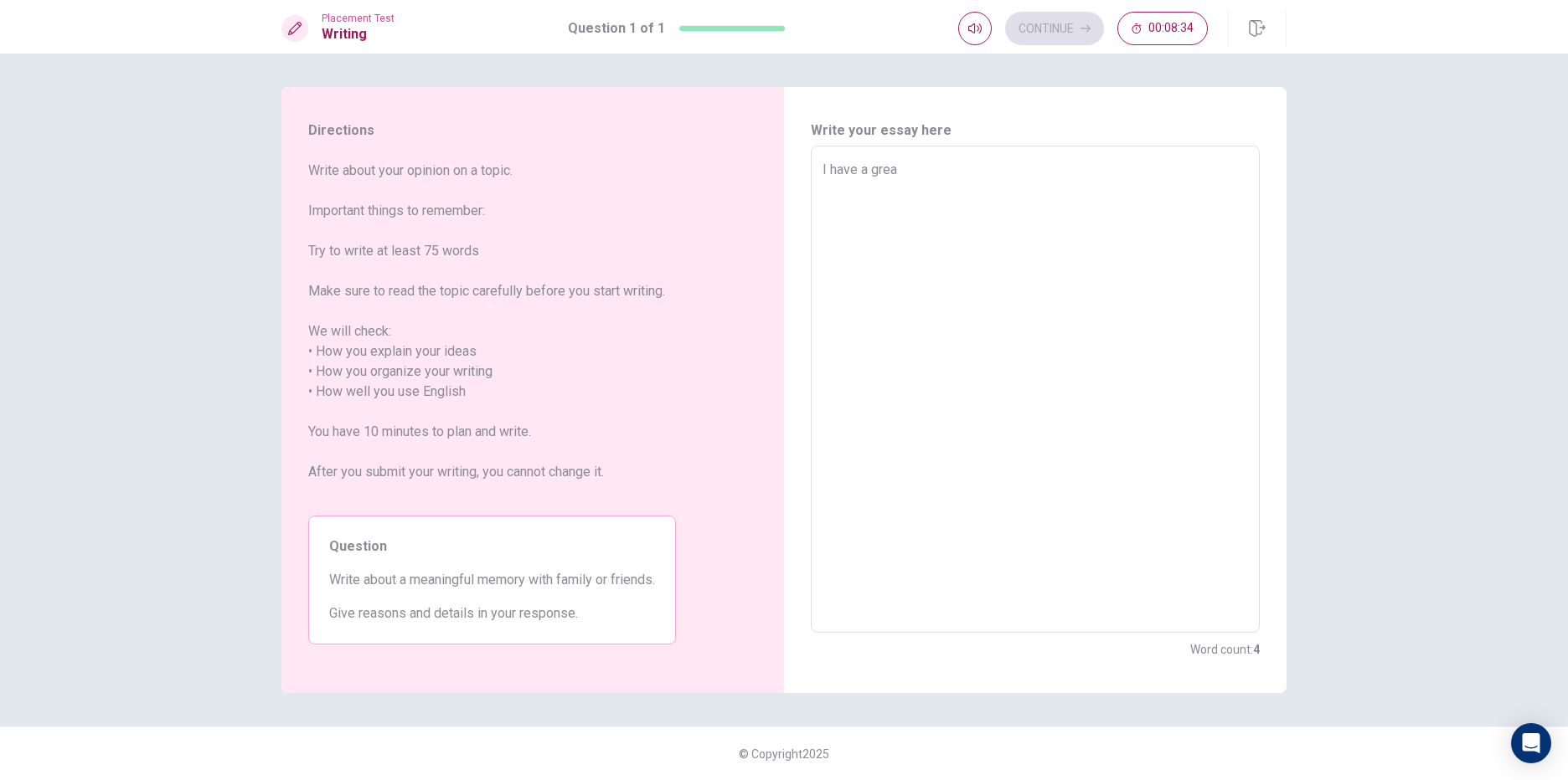
type textarea "x"
type textarea "I have a great"
type textarea "x"
type textarea "I have a great"
type textarea "x"
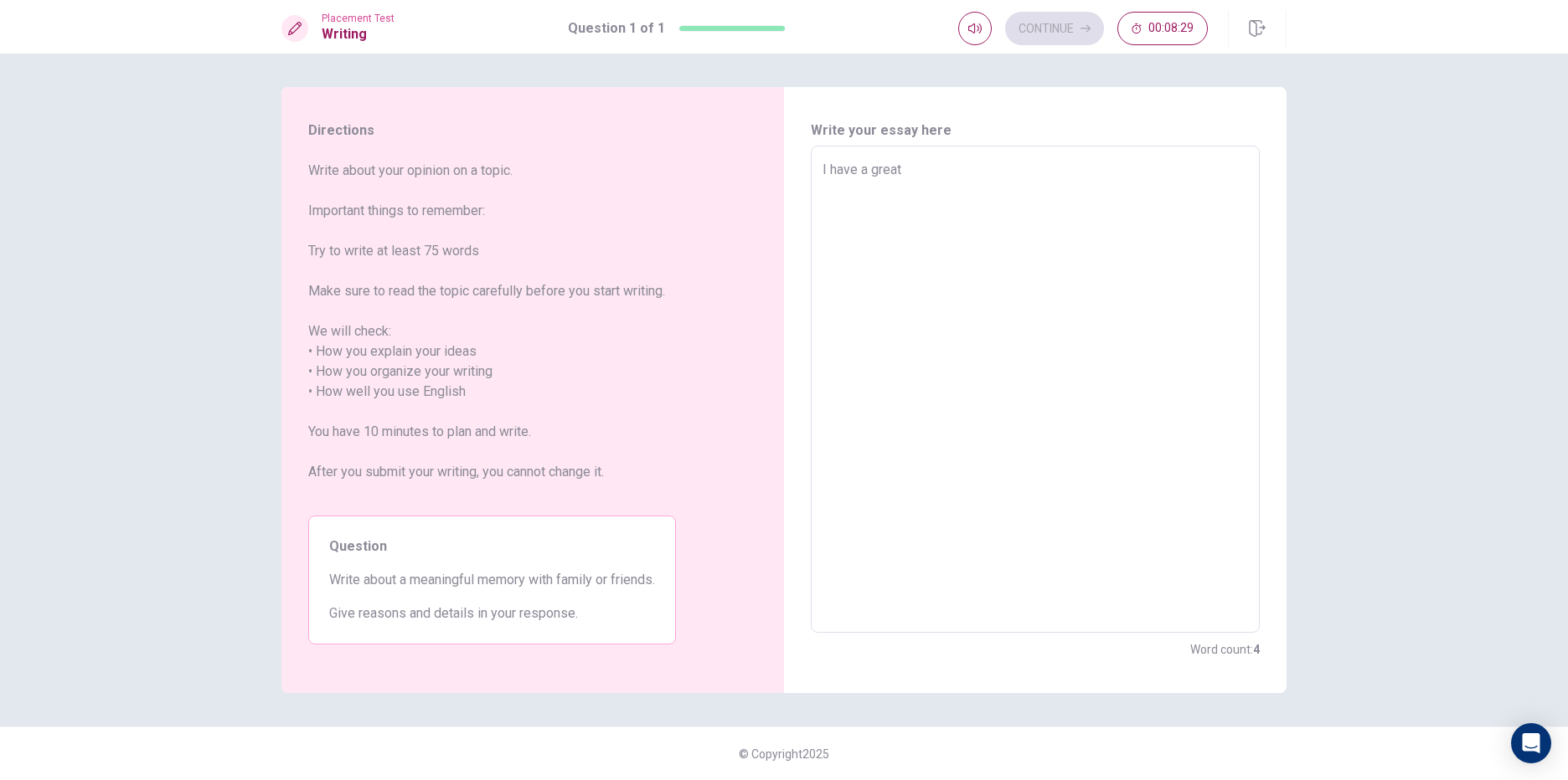
type textarea "I have a great f"
type textarea "x"
type textarea "I have a great fr"
type textarea "x"
type textarea "I have a great fri"
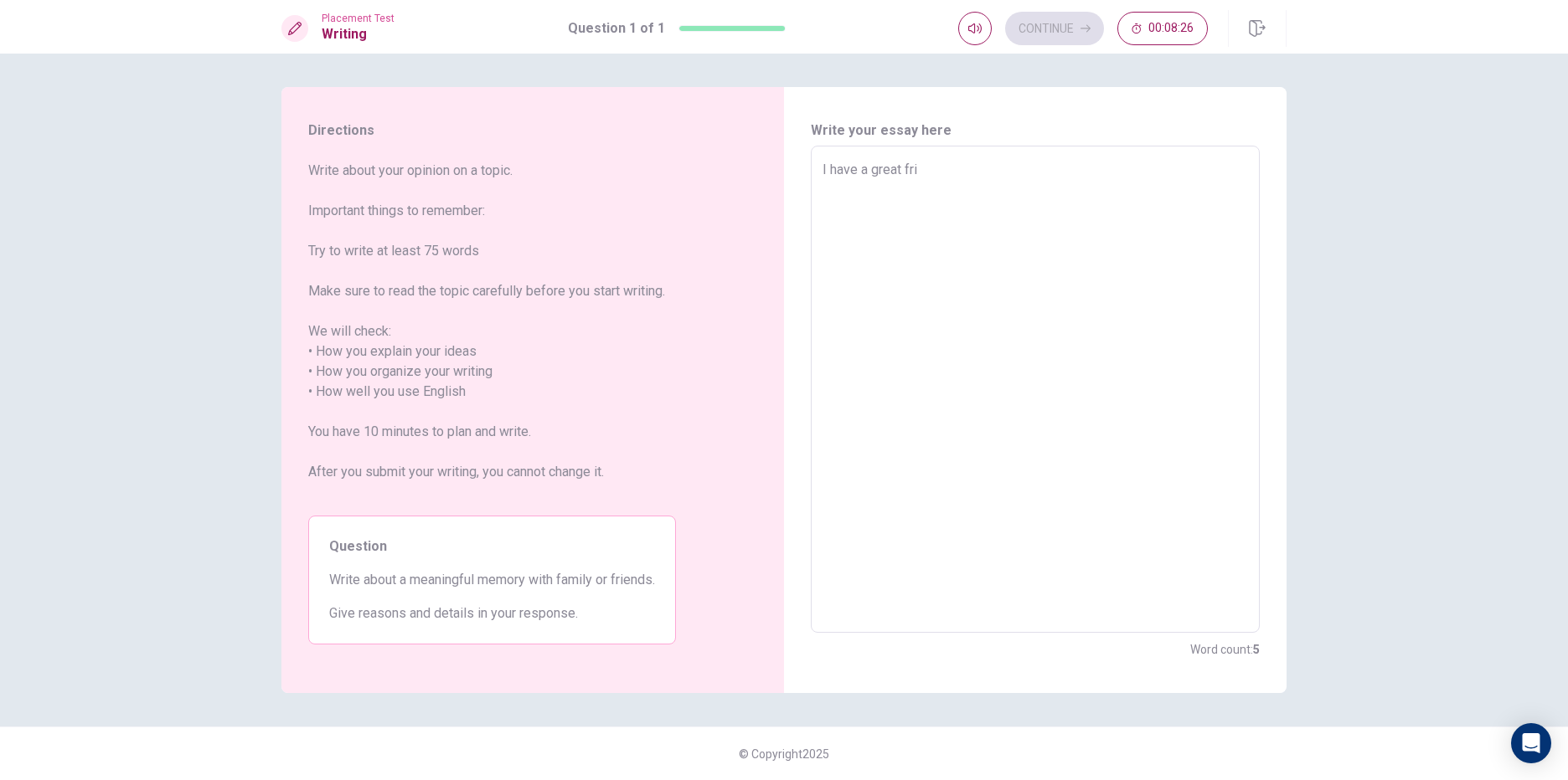
type textarea "x"
type textarea "I have a great frie"
type textarea "x"
type textarea "I have a great frien"
type textarea "x"
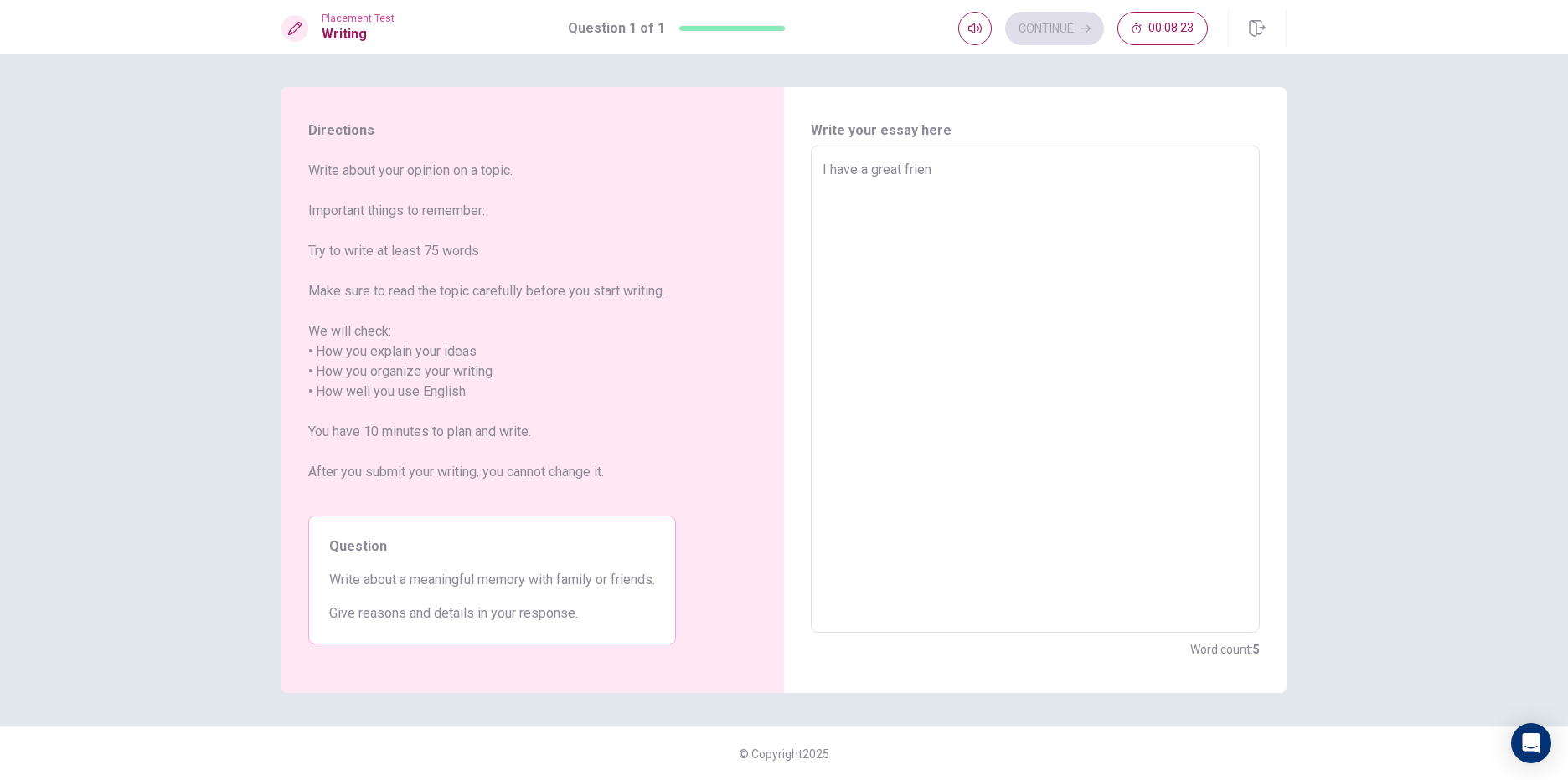
type textarea "I have a great friend"
type textarea "x"
type textarea "I have a great frien"
type textarea "x"
type textarea "I have a great frie"
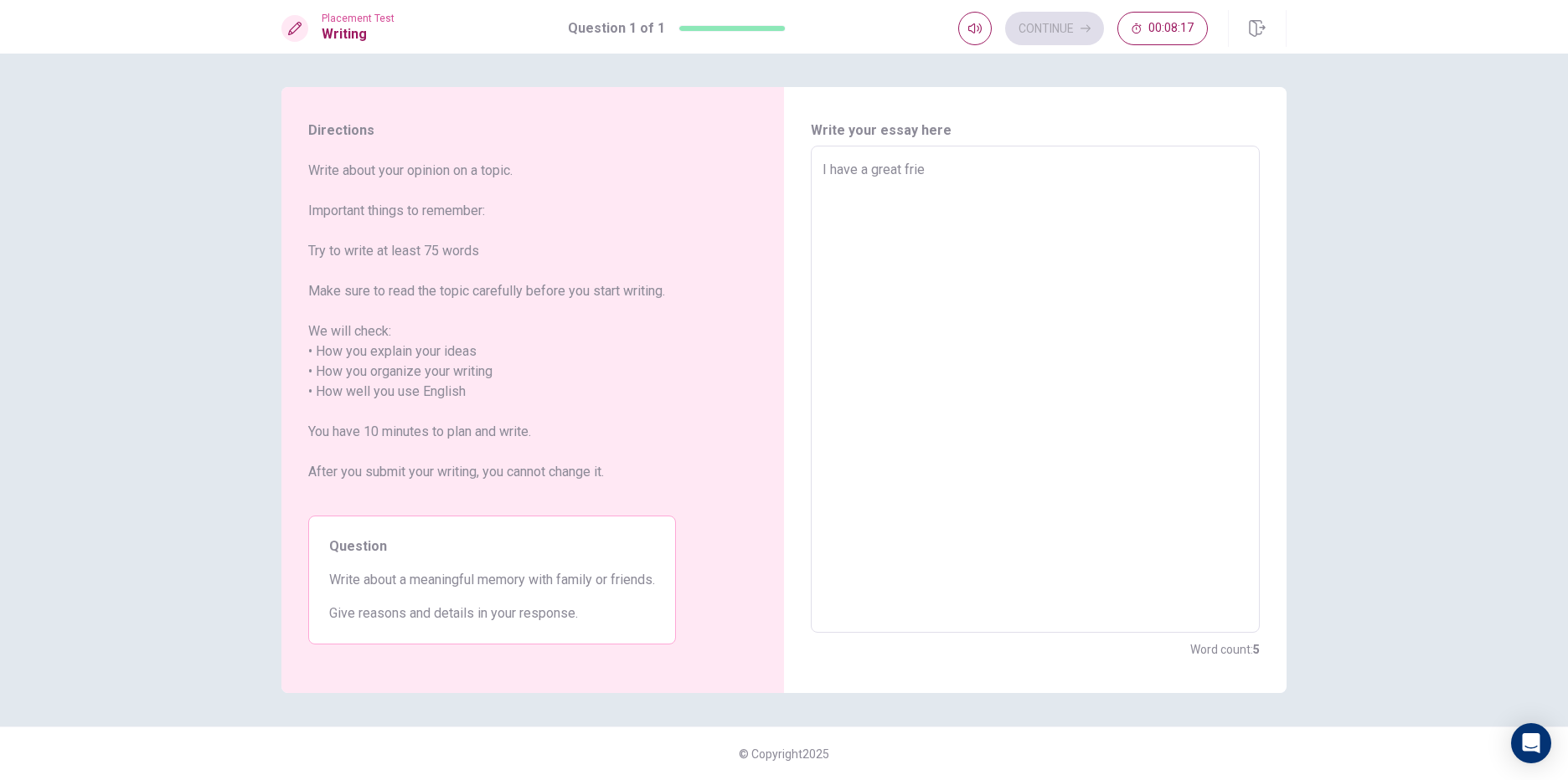
type textarea "x"
type textarea "I have a great fri"
type textarea "x"
type textarea "I have a great fr"
type textarea "x"
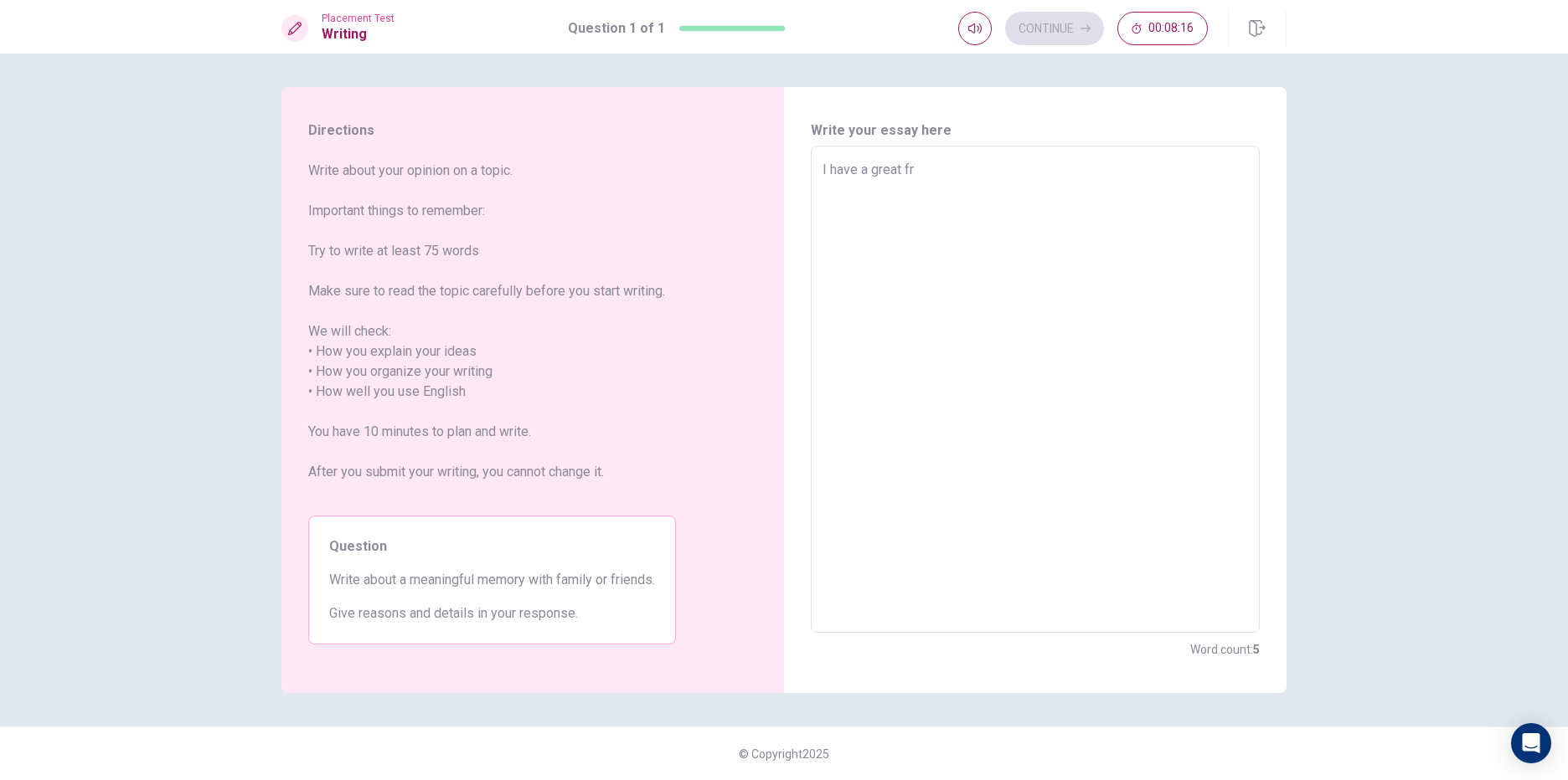
type textarea "I have a great f"
type textarea "x"
type textarea "I have a great"
type textarea "x"
type textarea "I have a great"
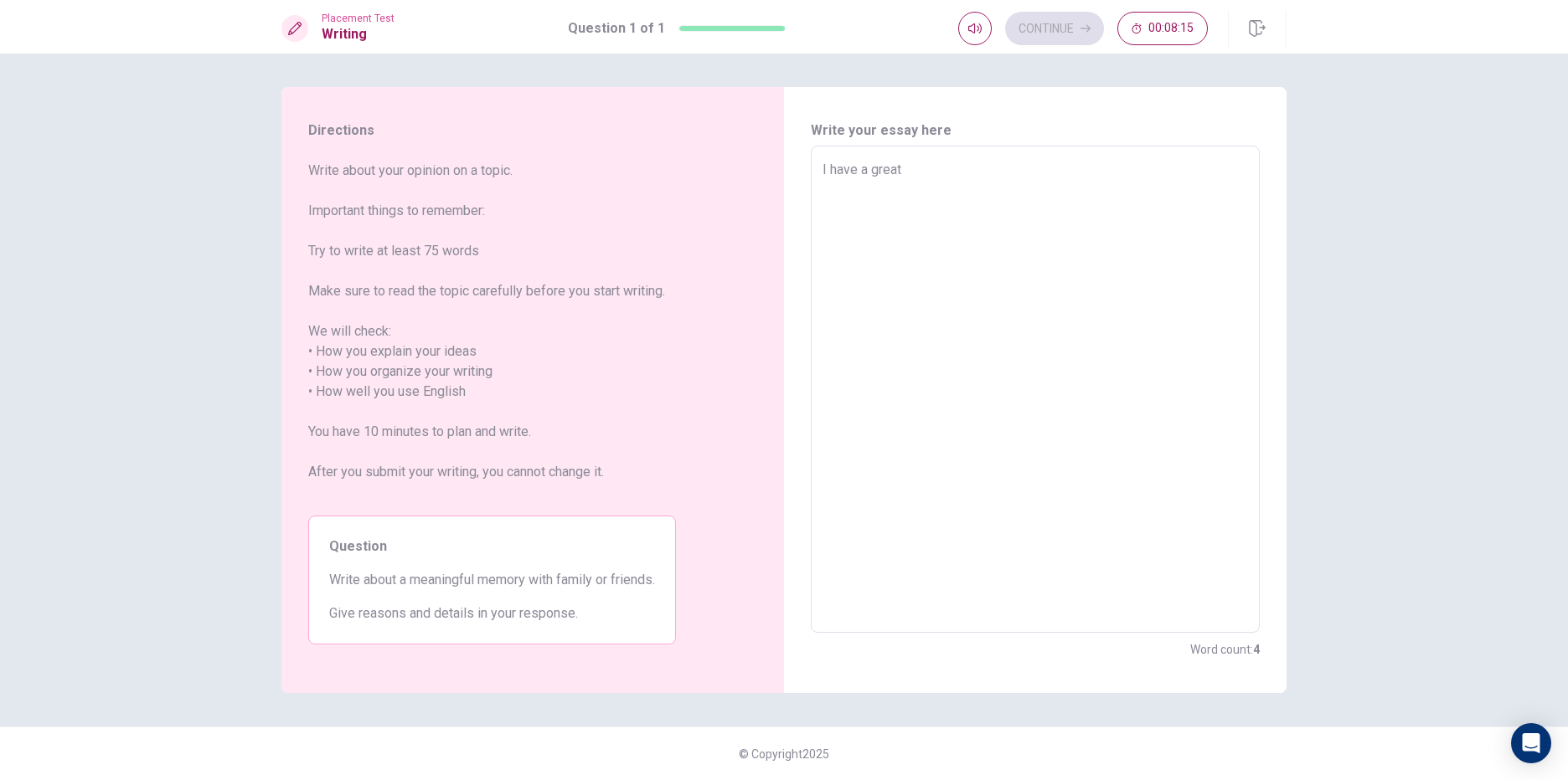
type textarea "x"
type textarea "I have a grea"
type textarea "x"
type textarea "I have a gre"
type textarea "x"
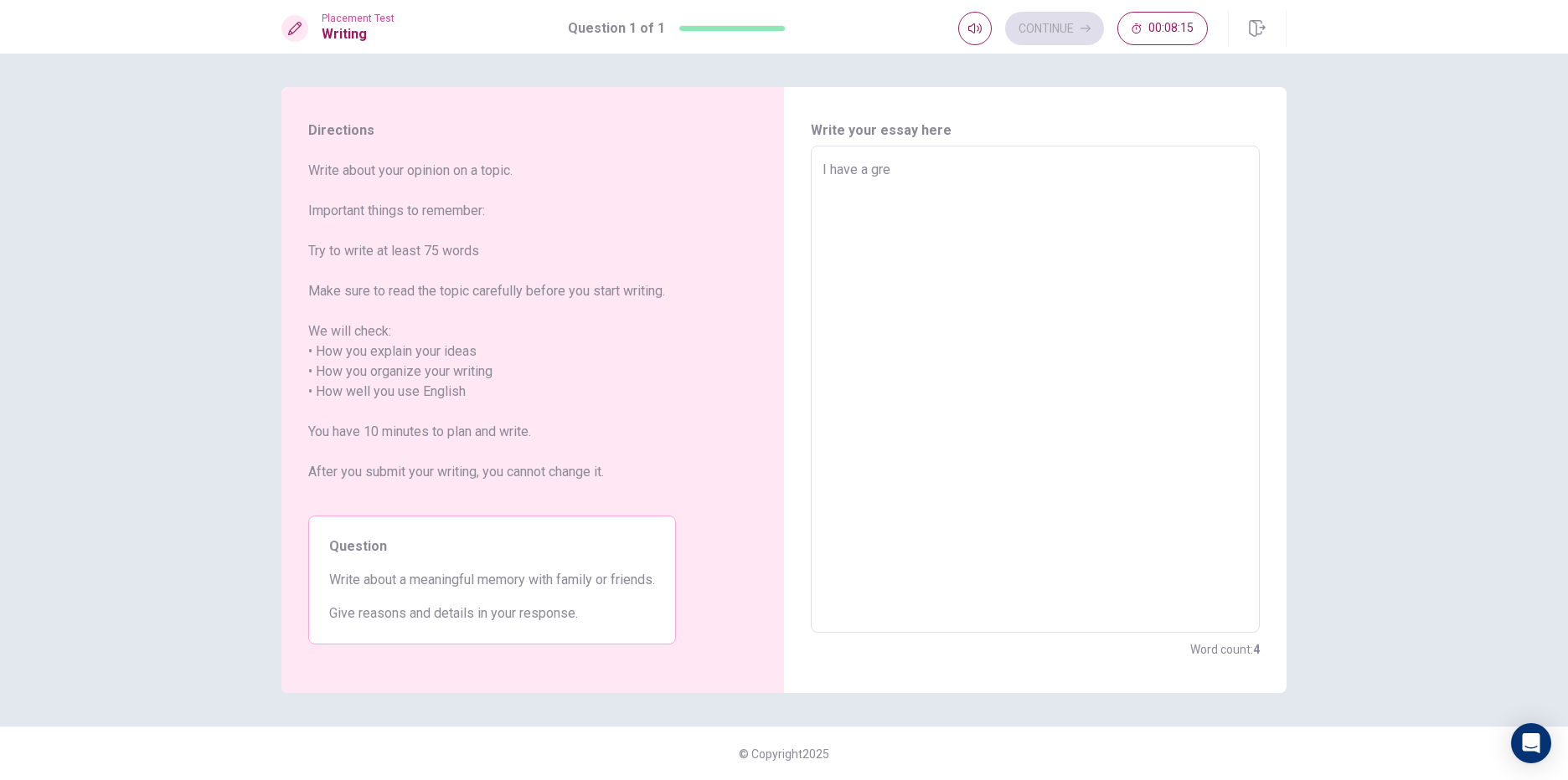
type textarea "I have a gr"
type textarea "x"
type textarea "I have a g"
type textarea "x"
type textarea "I have a"
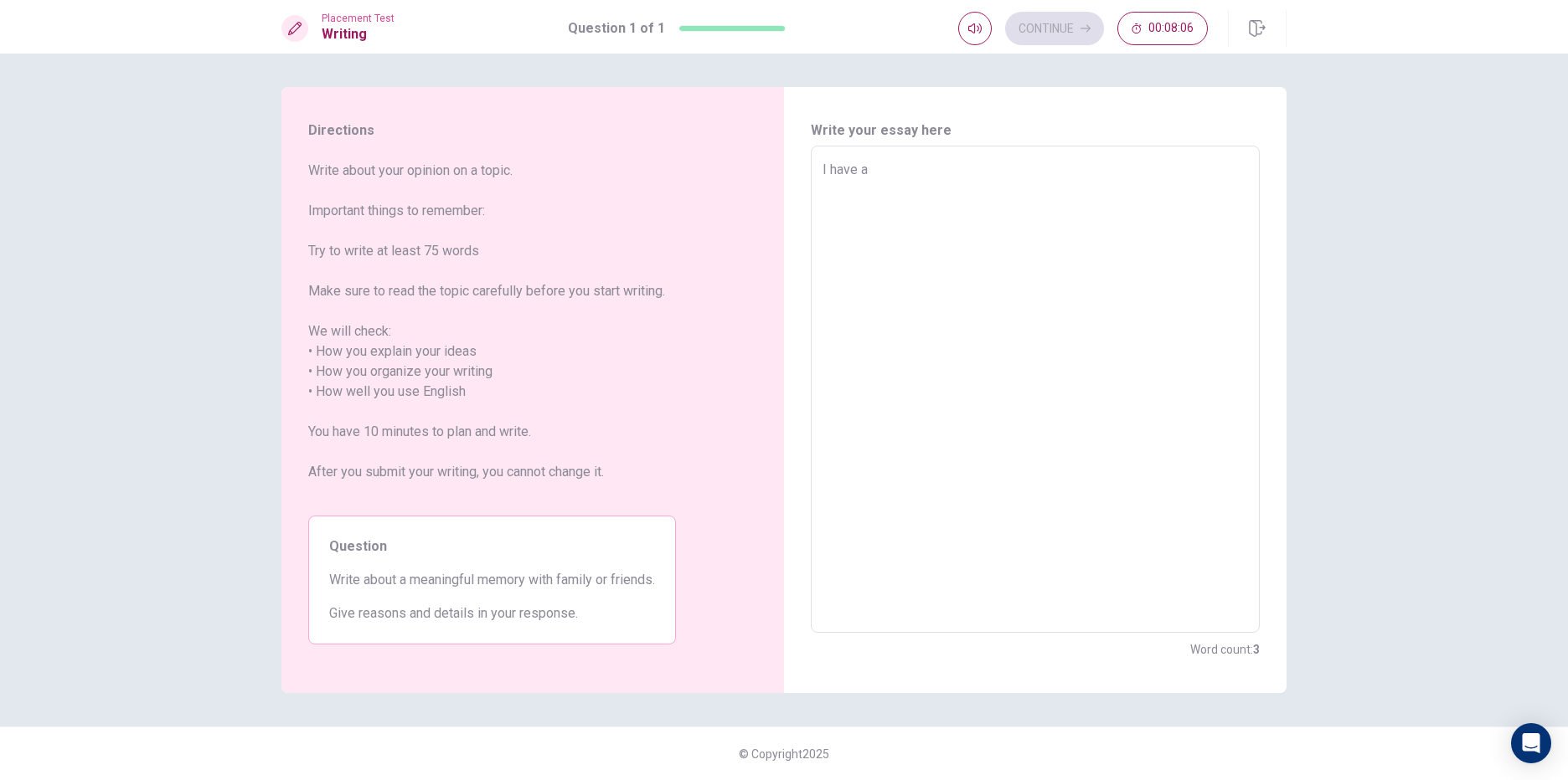
type textarea "x"
type textarea "I have a g"
type textarea "x"
type textarea "I have a gr"
type textarea "x"
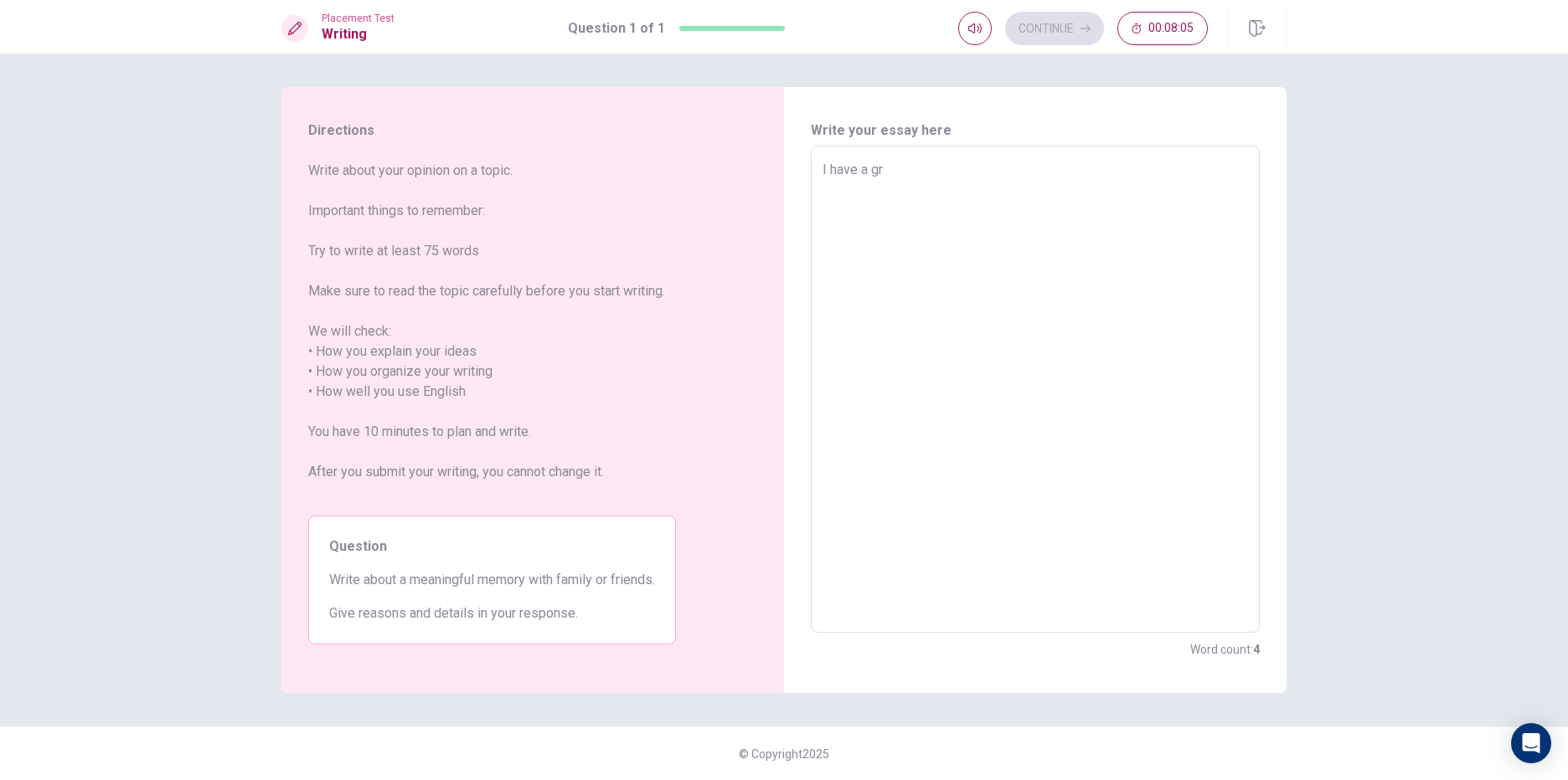
type textarea "I have a grr"
type textarea "x"
type textarea "I have a grre"
type textarea "x"
type textarea "I have a grrea"
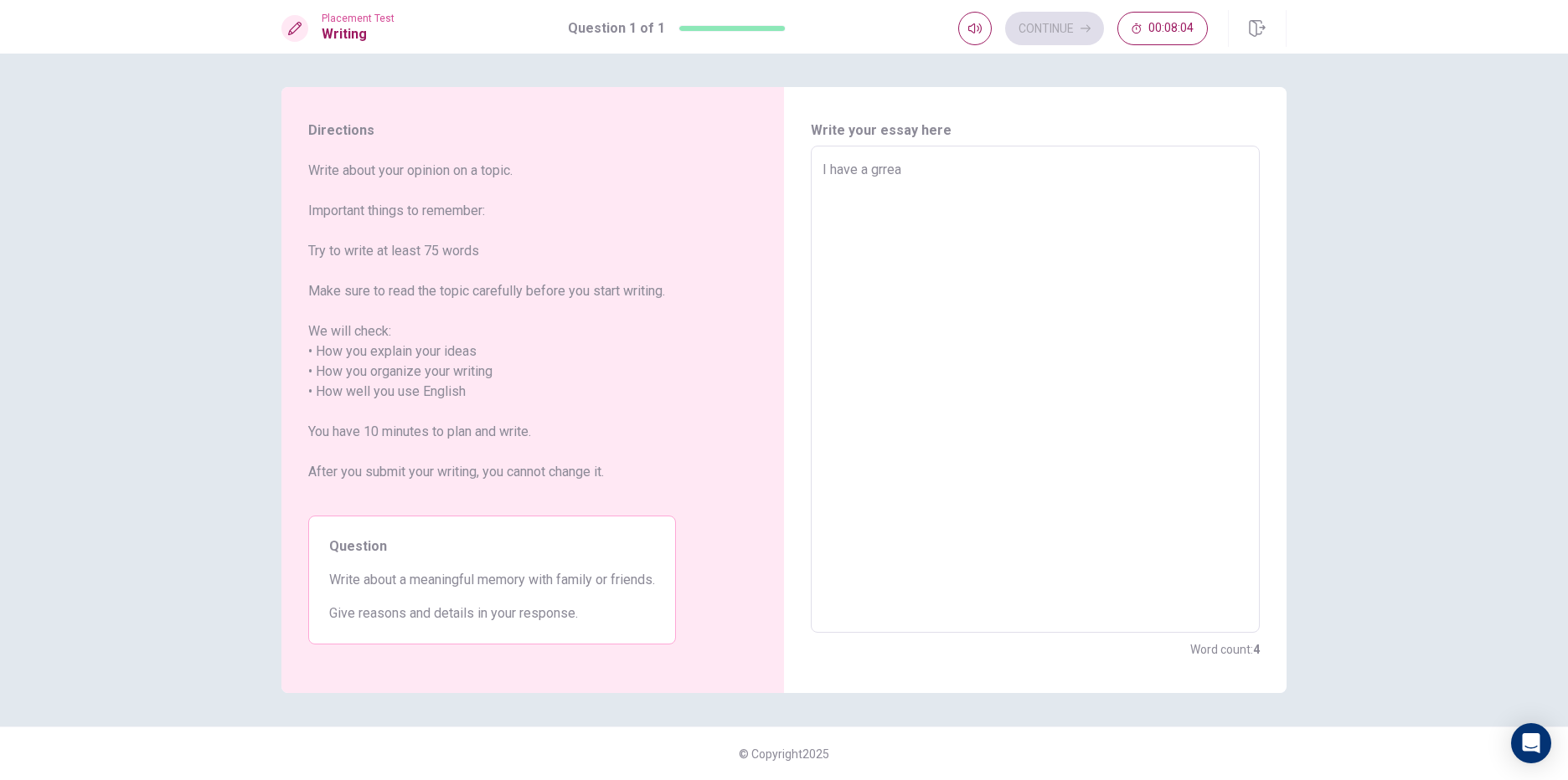
type textarea "x"
type textarea "I have a grreat"
type textarea "x"
type textarea "I have a grreat"
type textarea "x"
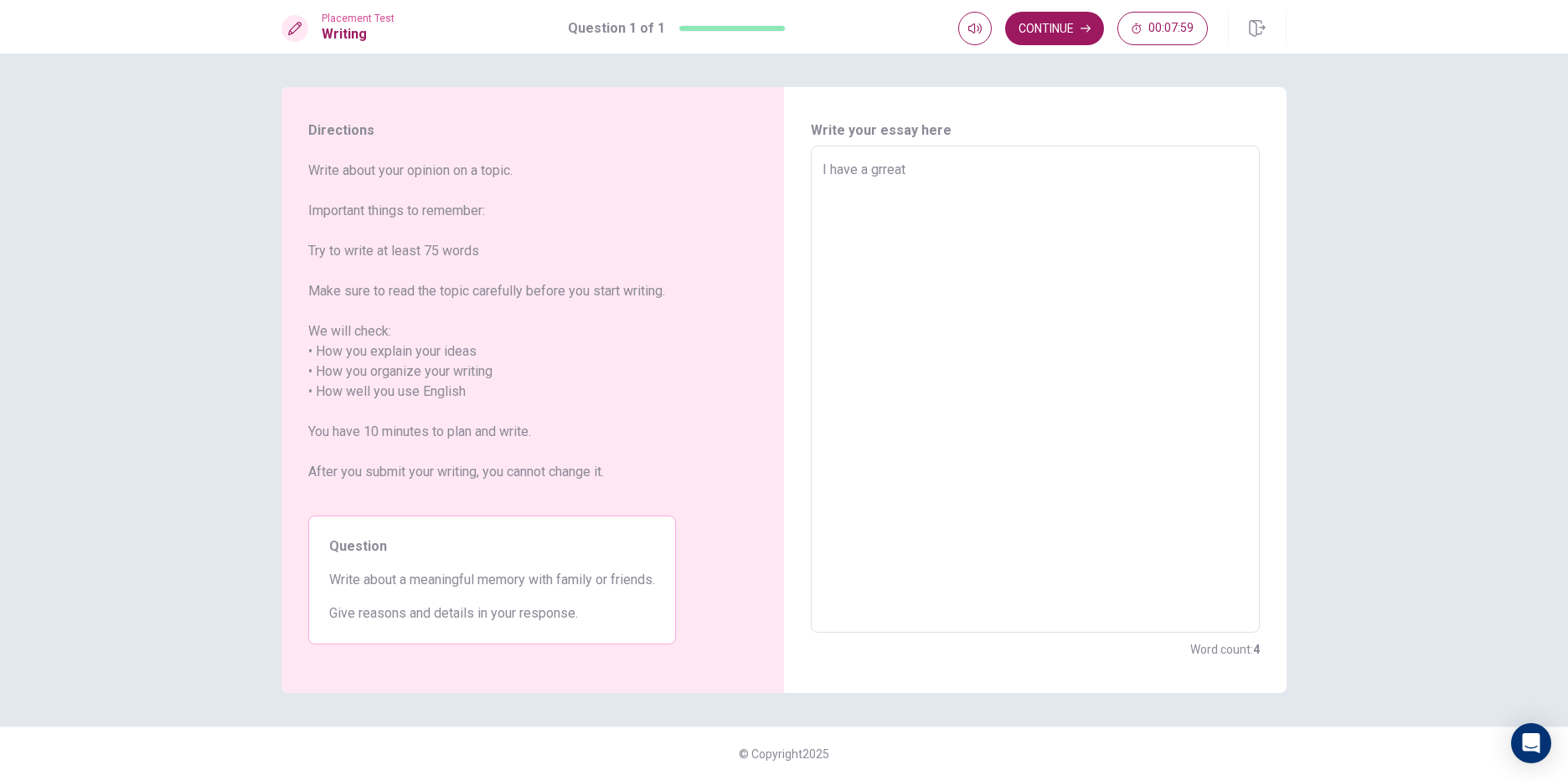
type textarea "I have a grreat f"
type textarea "x"
type textarea "I have a grreat fa"
type textarea "x"
type textarea "I have a grreat fam"
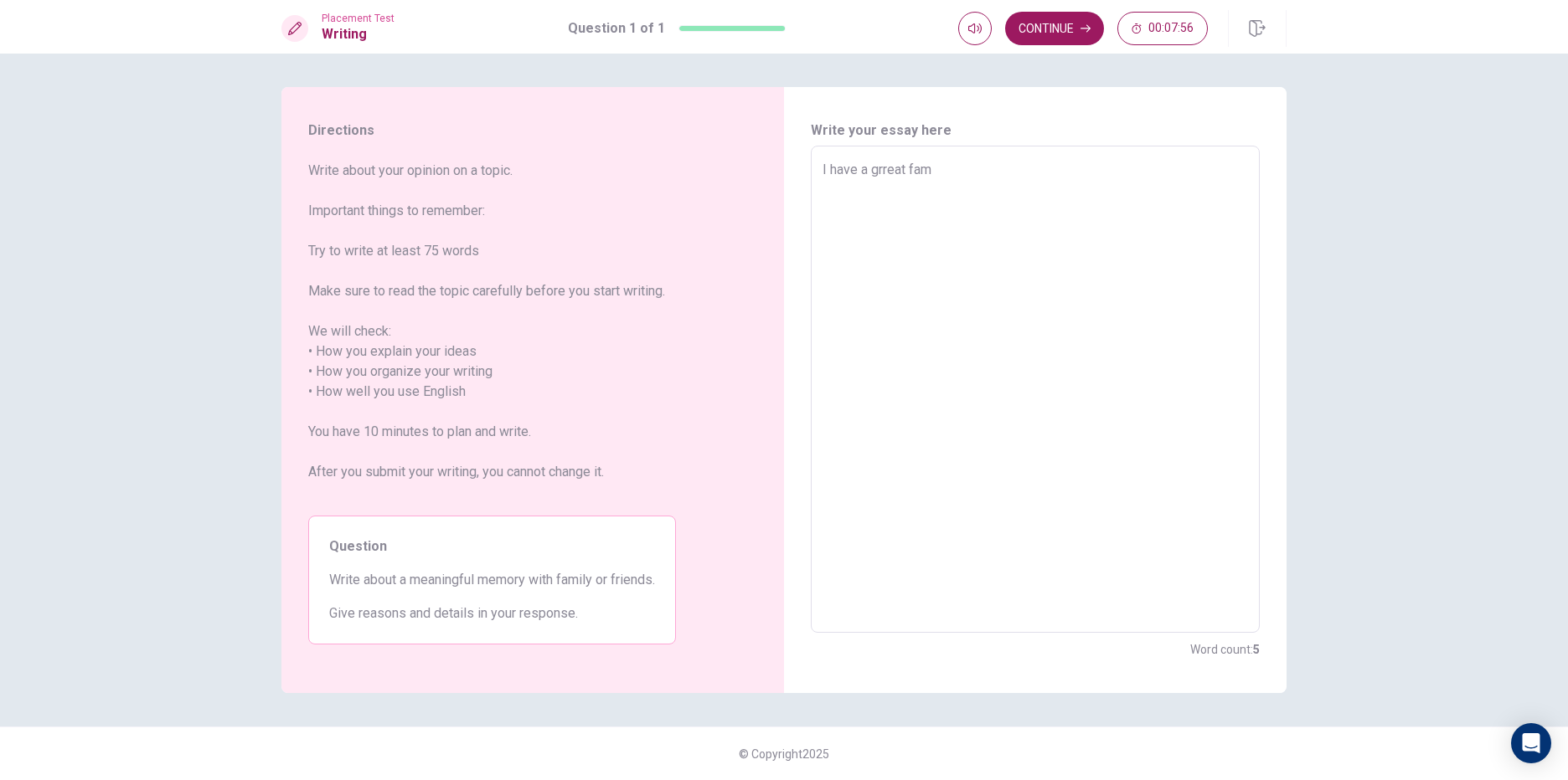
type textarea "x"
type textarea "I have a grreat fami"
type textarea "x"
type textarea "I have a grreat famil"
type textarea "x"
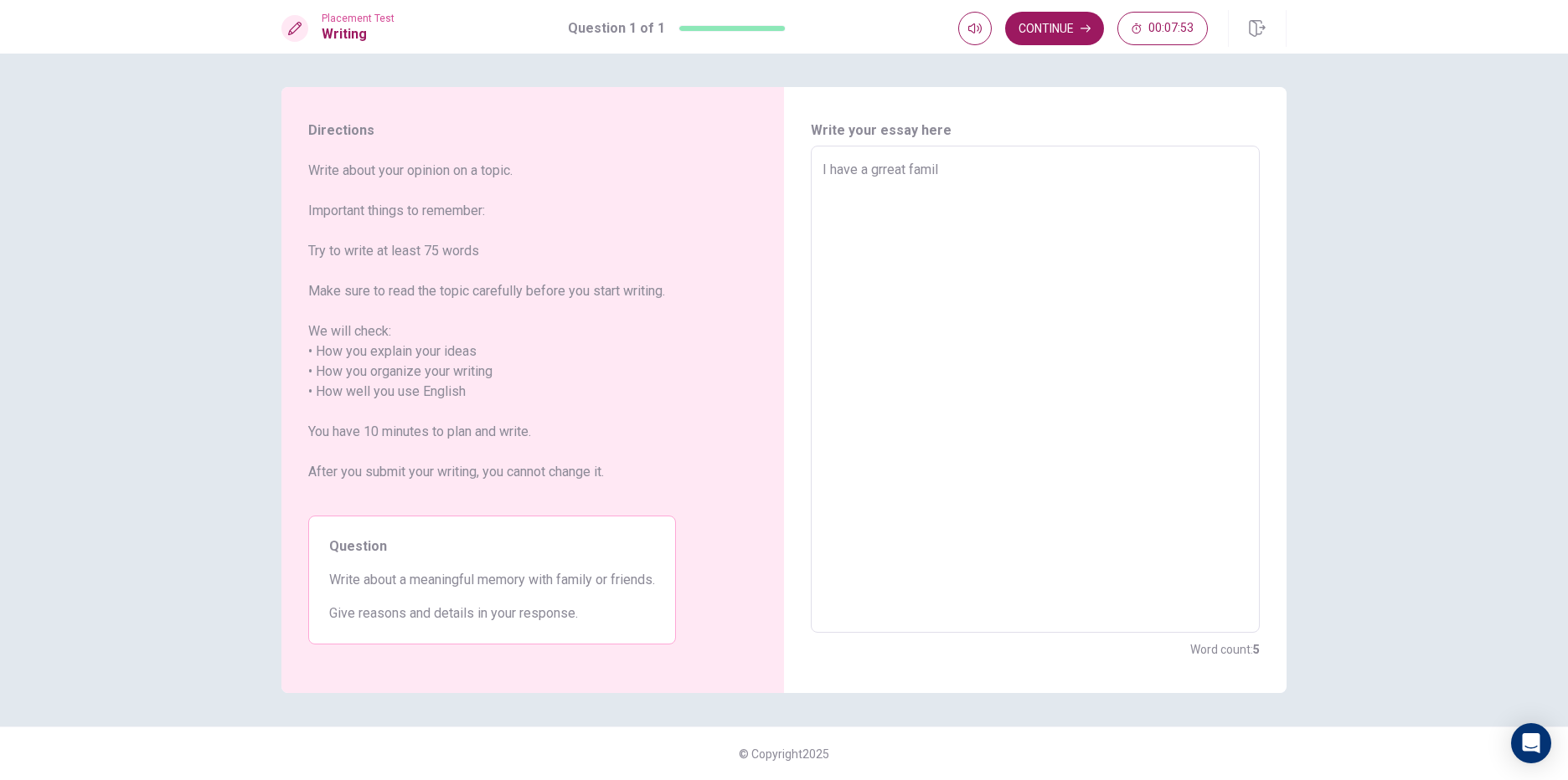
type textarea "I have a grreat family"
type textarea "x"
type textarea "I have a grreat family."
type textarea "x"
type textarea "I have a grreat family."
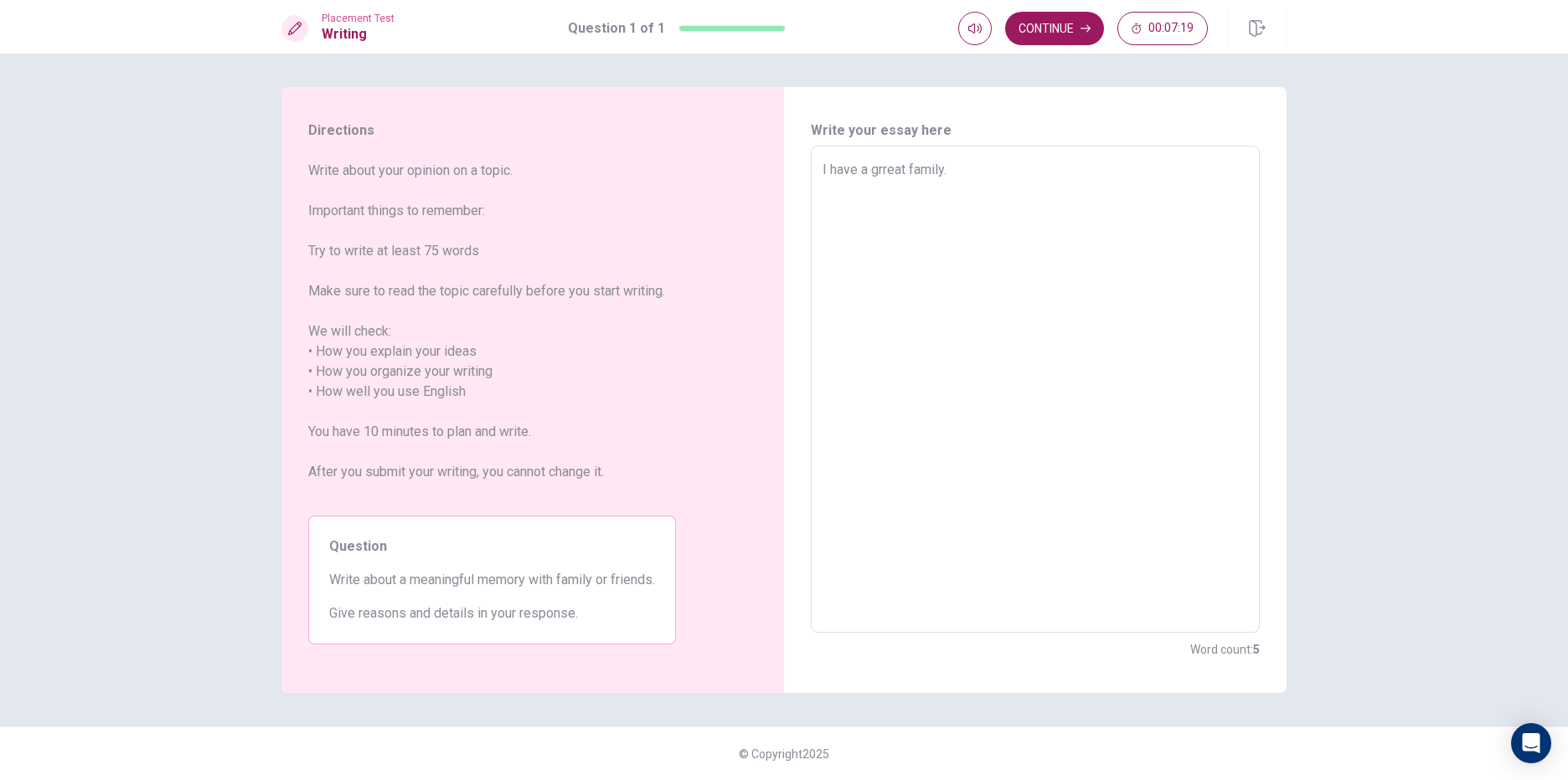
type textarea "x"
type textarea "I have a grreat family. i"
type textarea "x"
type textarea "I have a grreat family. in"
type textarea "x"
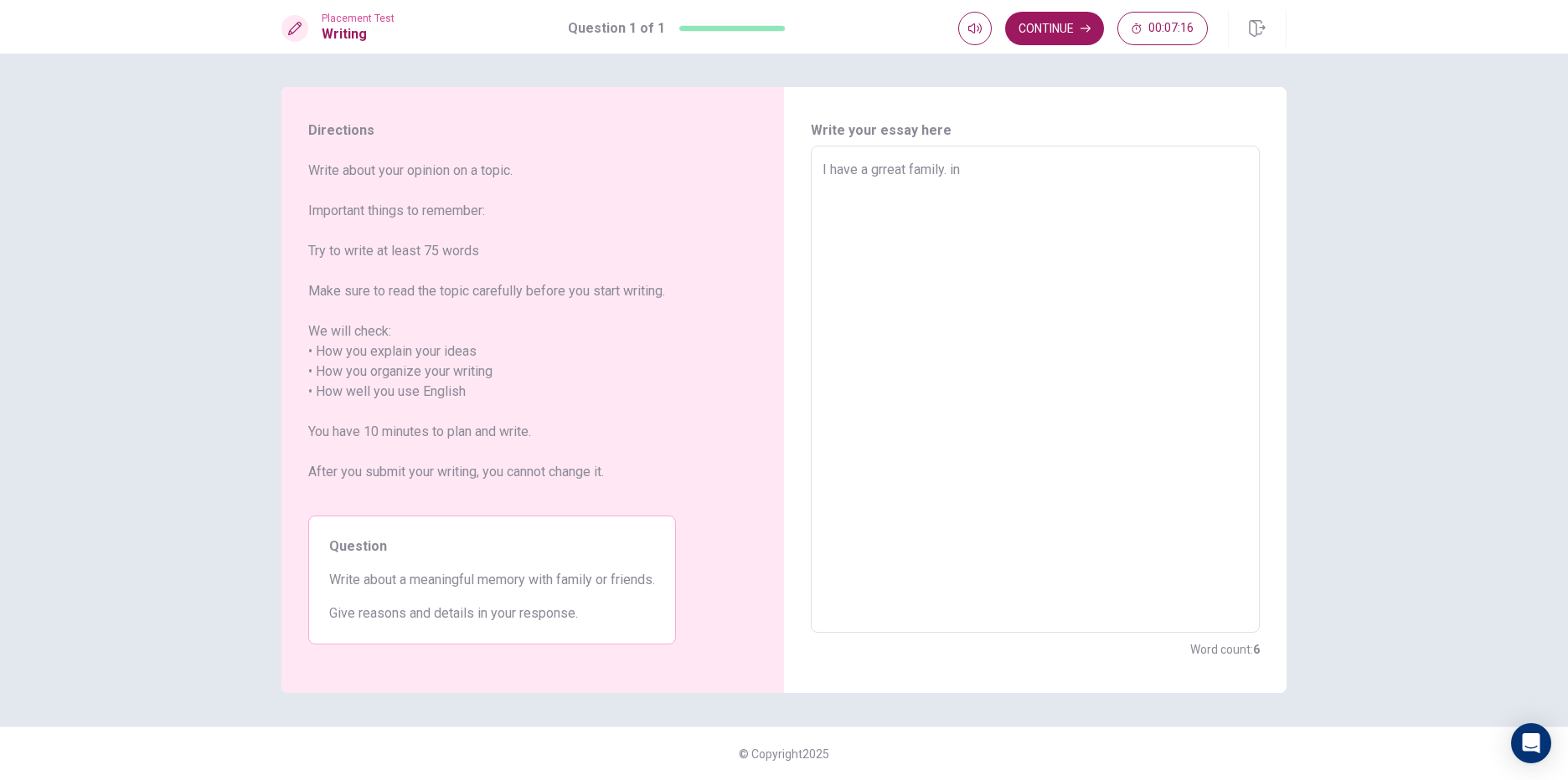
type textarea "I have a grreat family. i"
type textarea "x"
type textarea "I have a grreat family."
type textarea "x"
type textarea "I have a grreat family. I"
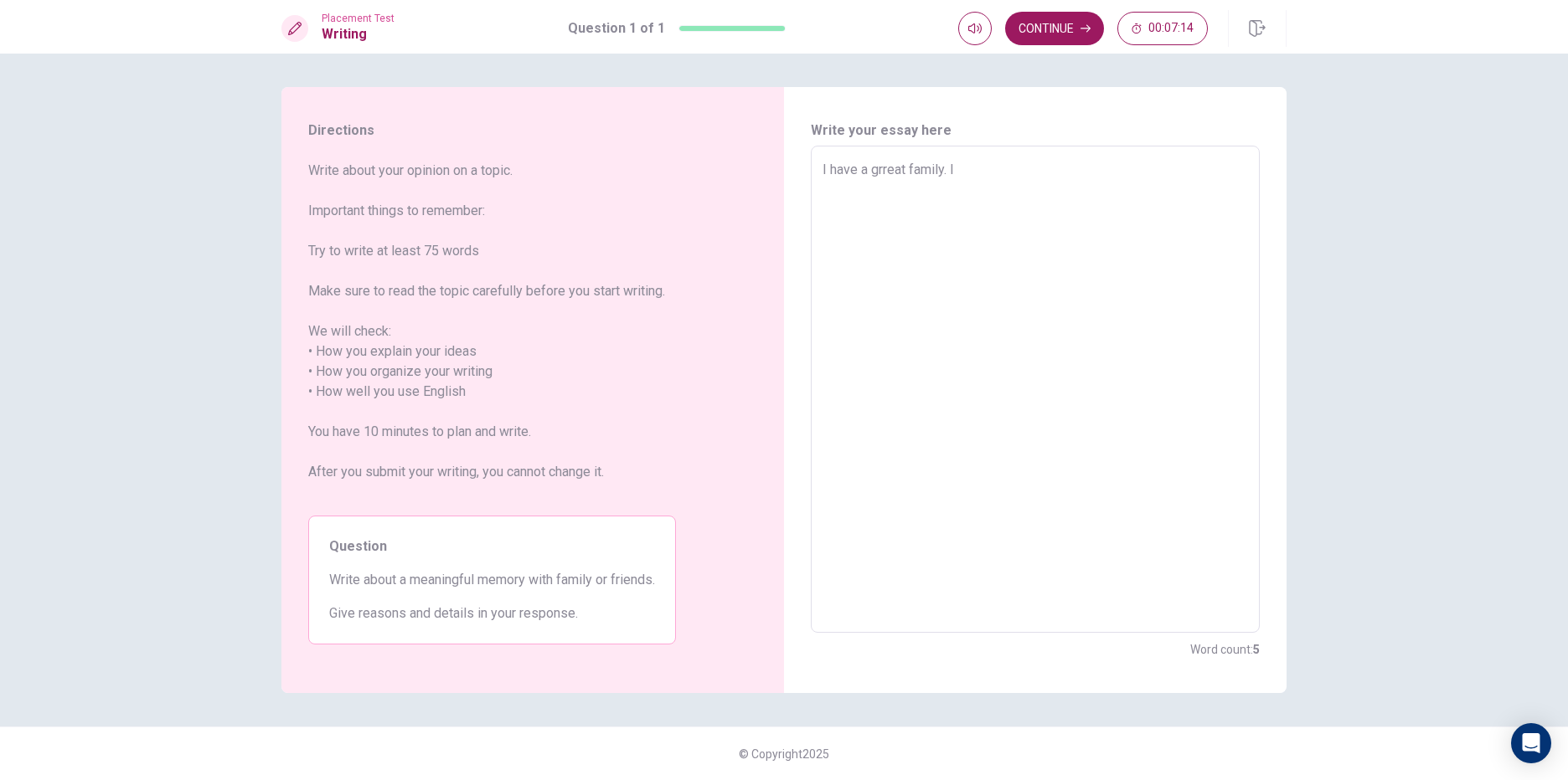
type textarea "x"
type textarea "I have a grreat family. In"
type textarea "x"
type textarea "I have a grreat family. In"
type textarea "x"
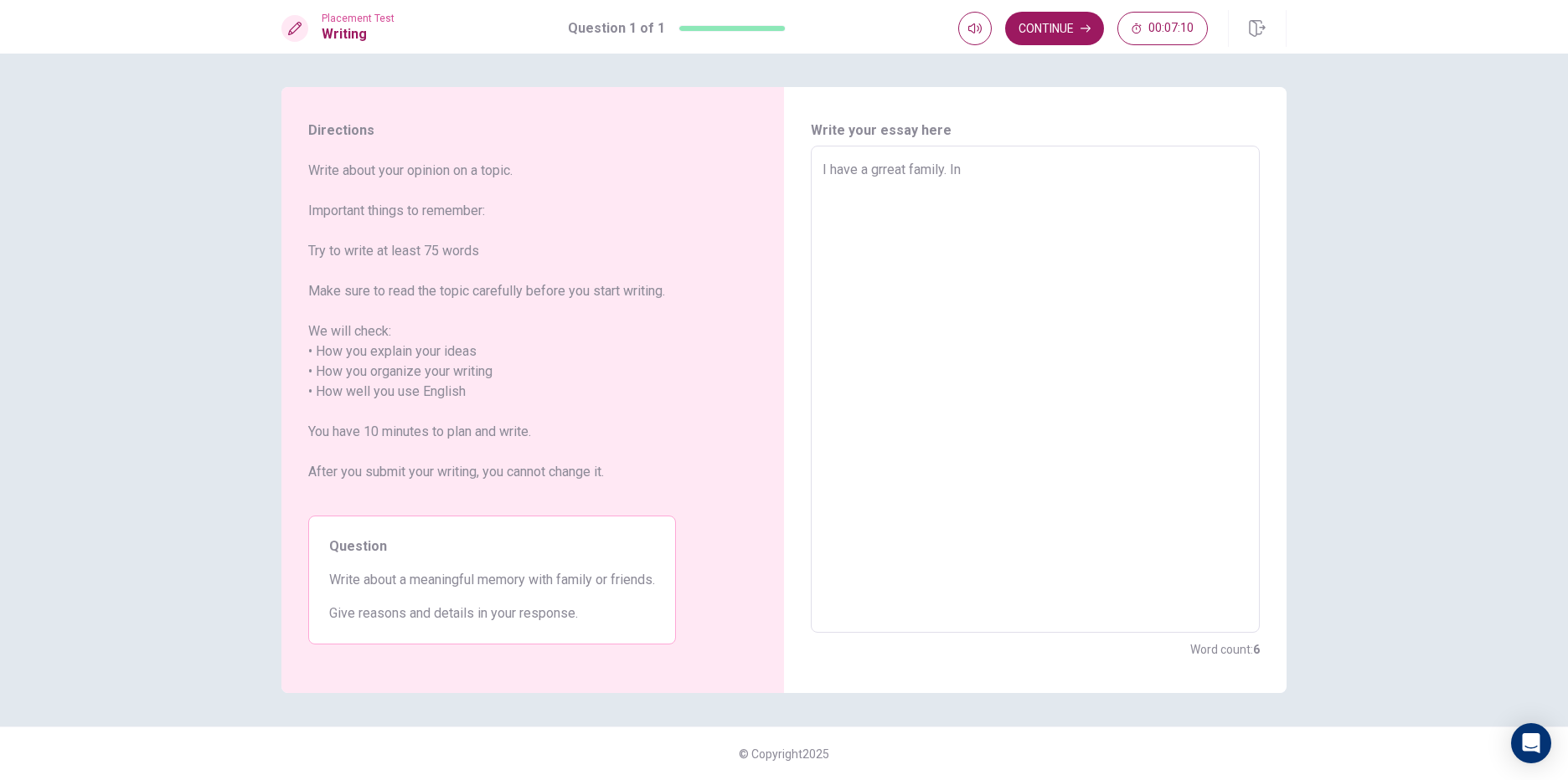
type textarea "I have a grreat family. In m"
type textarea "x"
type textarea "I have a grreat family. In my"
type textarea "x"
type textarea "I have a grreat family. In my"
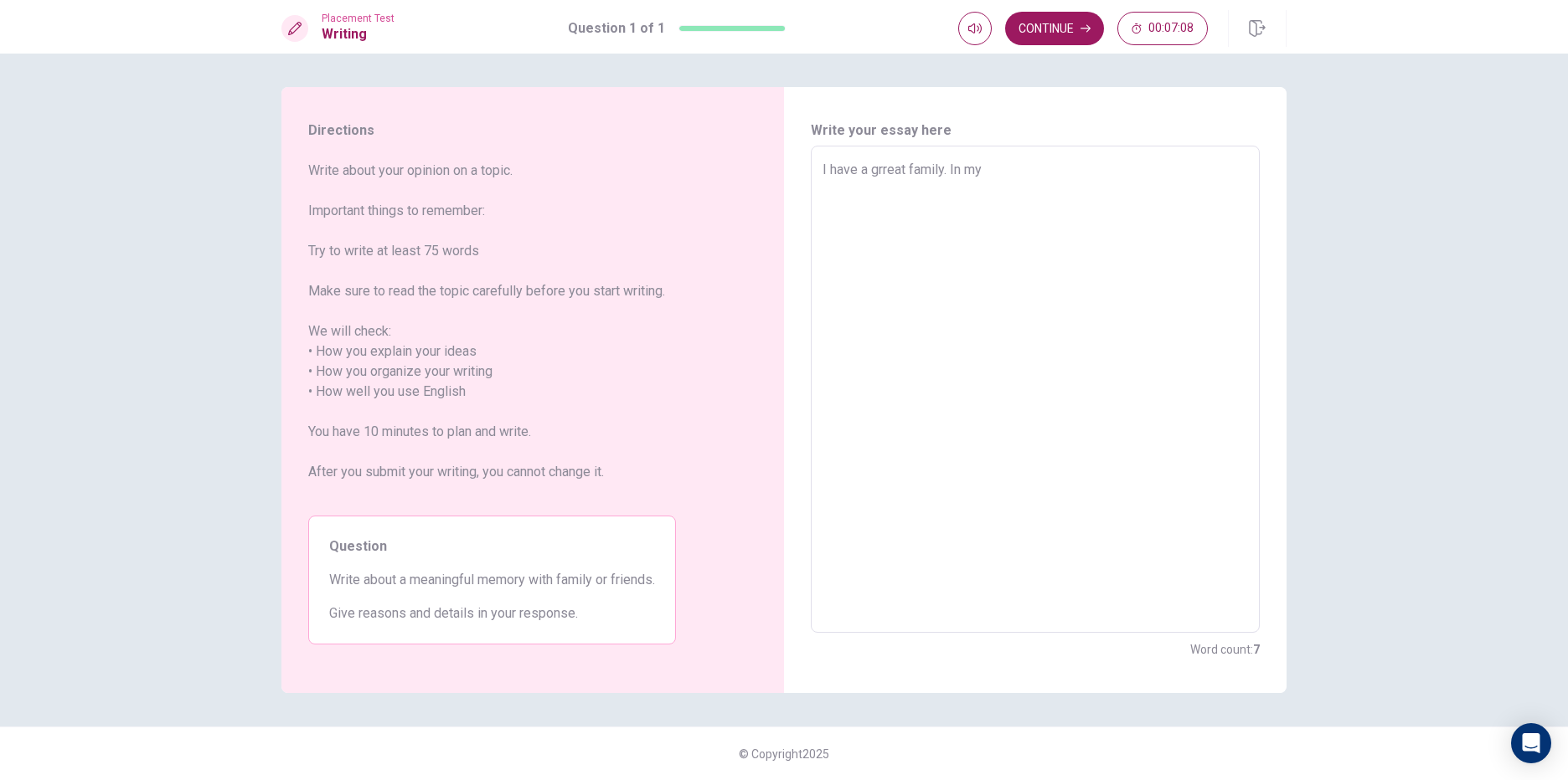
type textarea "x"
type textarea "I have a grreat family. In my f"
type textarea "x"
type textarea "I have a grreat family. In my fa"
type textarea "x"
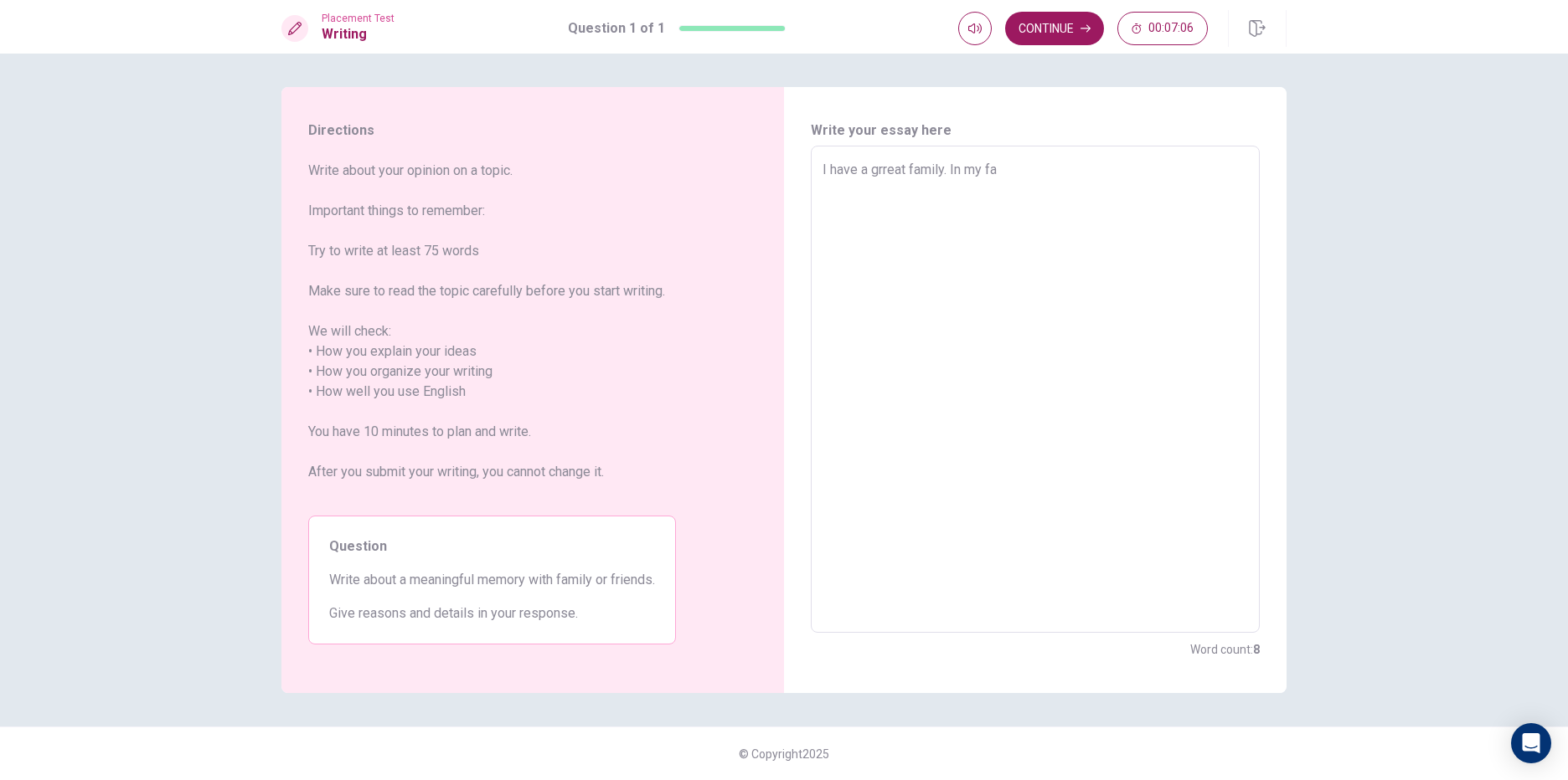
type textarea "I have a grreat family. In my fam"
type textarea "x"
type textarea "I have a grreat family. In my fami"
type textarea "x"
type textarea "I have a grreat family. In my famil"
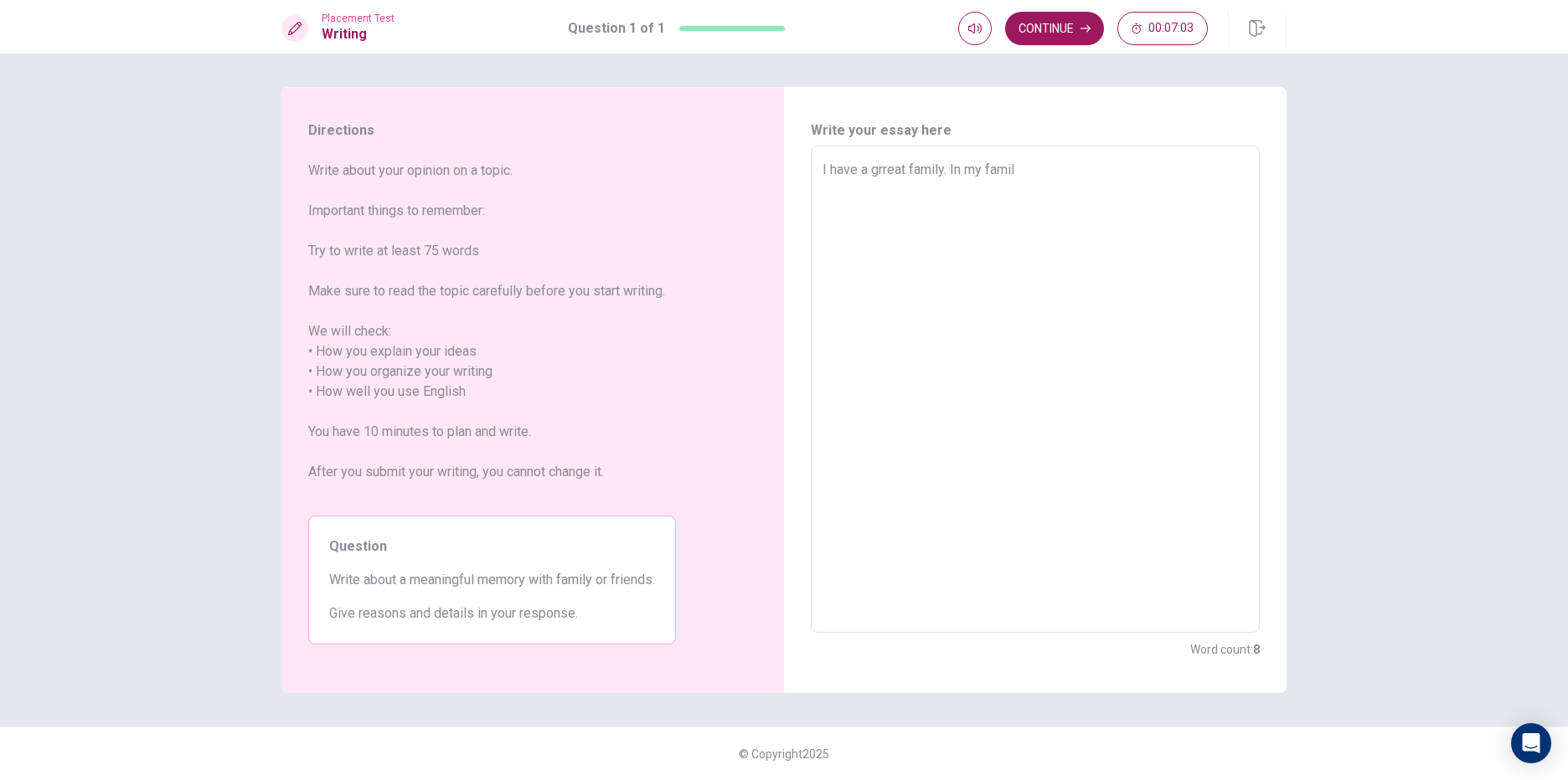
type textarea "x"
type textarea "I have a grreat family. In my family"
type textarea "x"
type textarea "I have a grreat family. In my family"
type textarea "x"
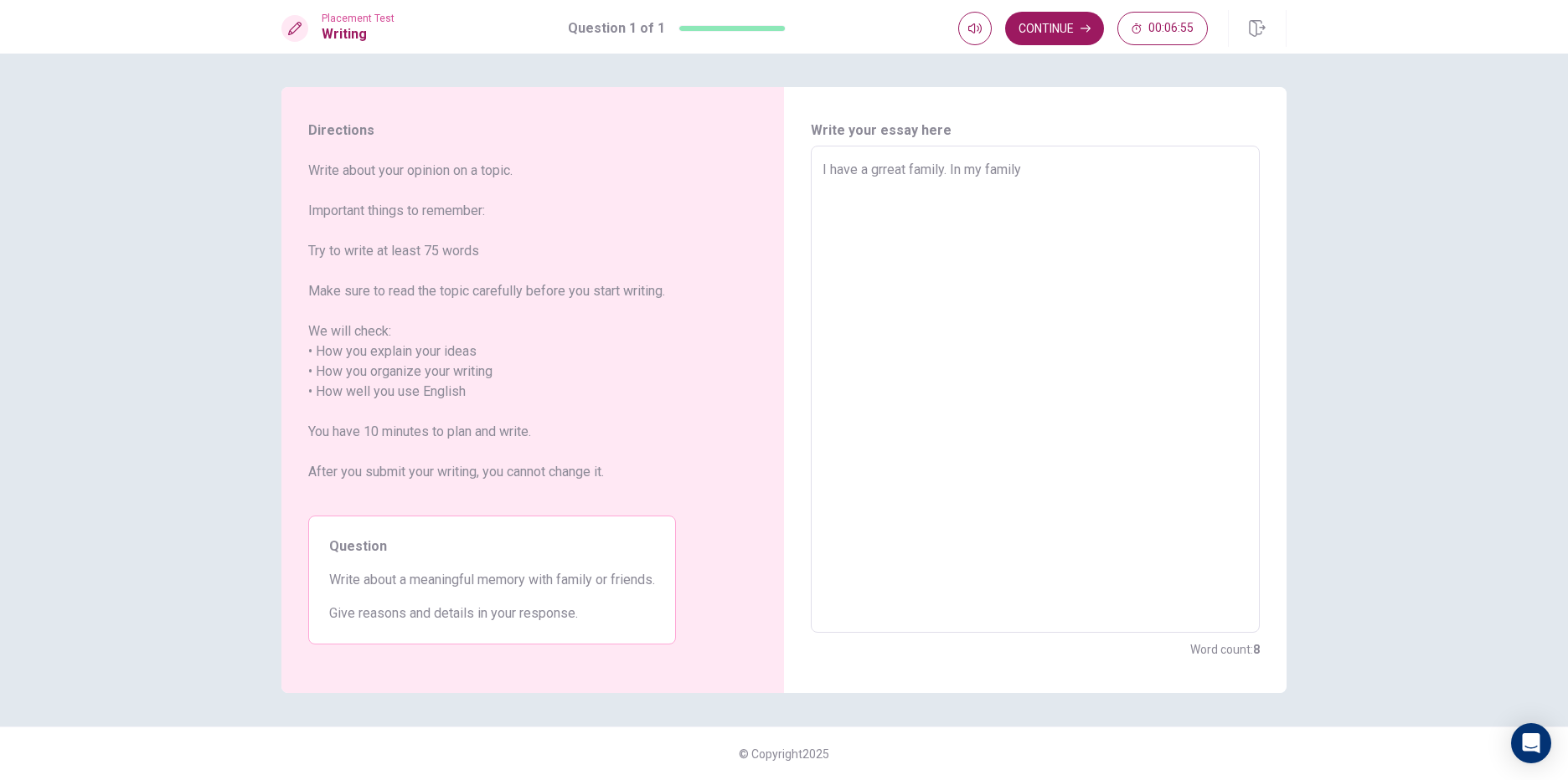
type textarea "I have a grreat family. In my family h"
type textarea "x"
type textarea "I have a grreat family. In my family ha"
type textarea "x"
type textarea "I have a grreat family. In my family hav"
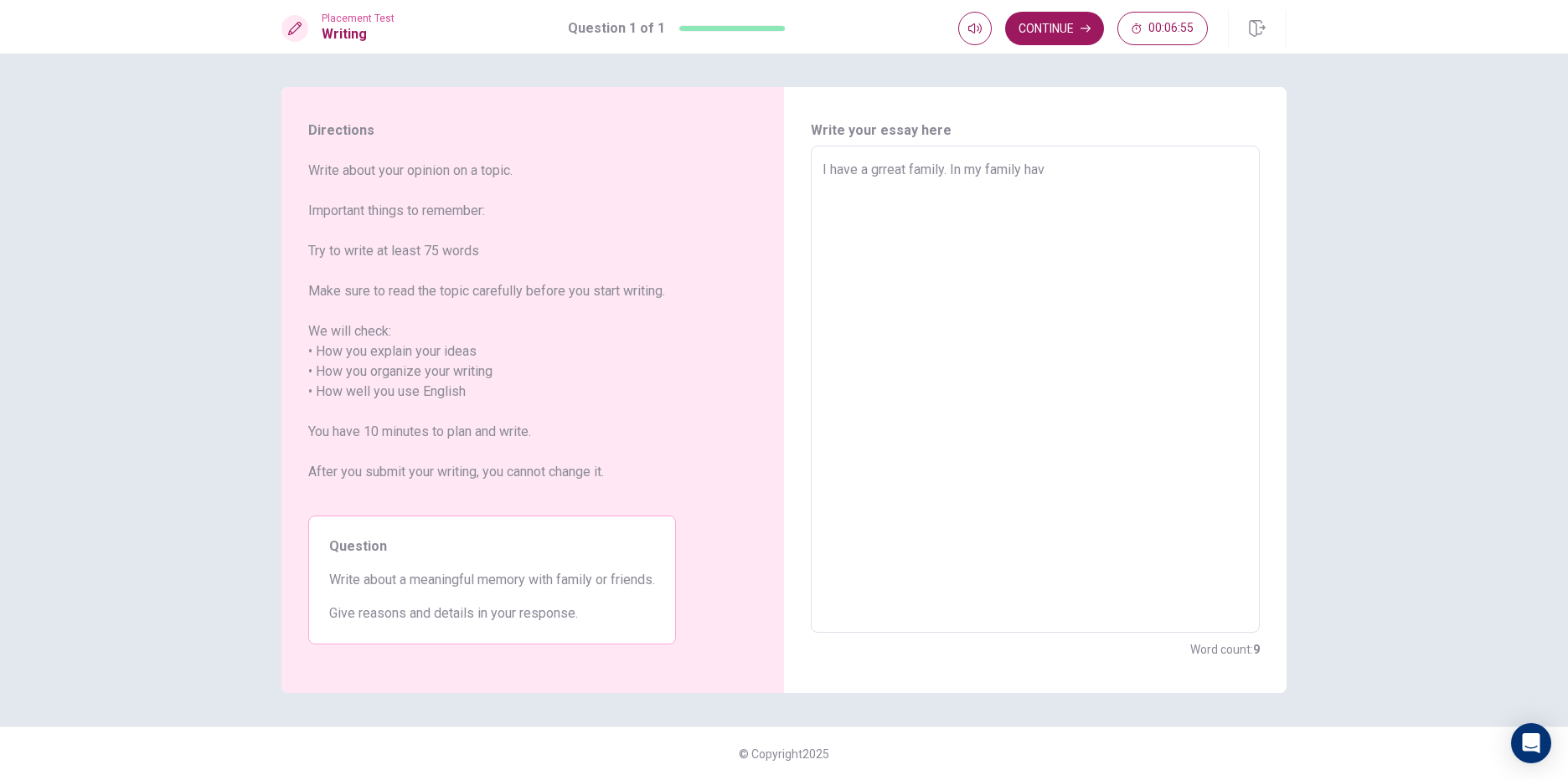
type textarea "x"
type textarea "I have a grreat family. In my family have"
type textarea "x"
type textarea "I have a grreat family. In my family have"
type textarea "x"
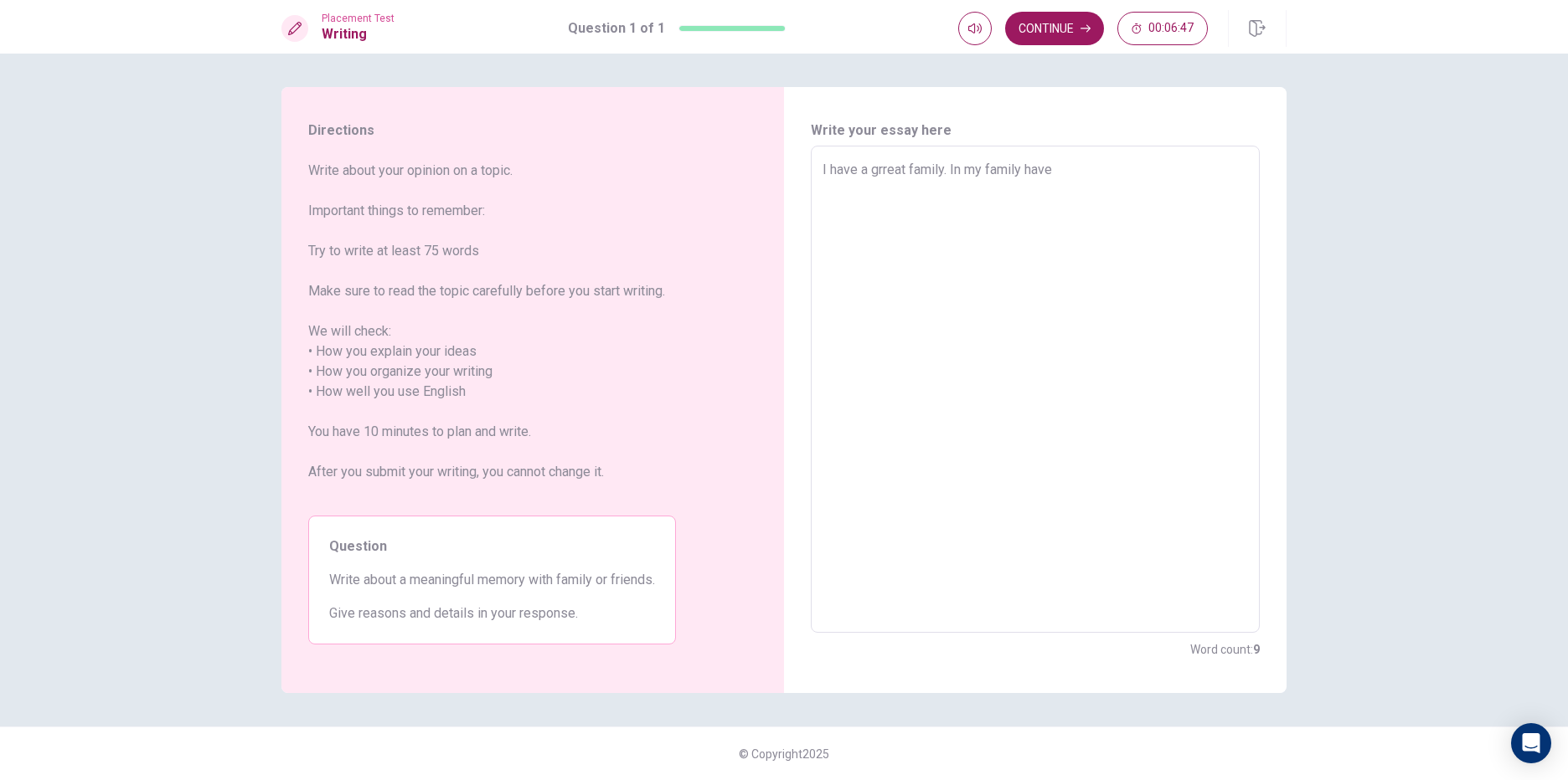
type textarea "I have a grreat family. In my family have f"
type textarea "x"
type textarea "I have a grreat family. In my family have fo"
type textarea "x"
type textarea "I have a grreat family. In my family have fou"
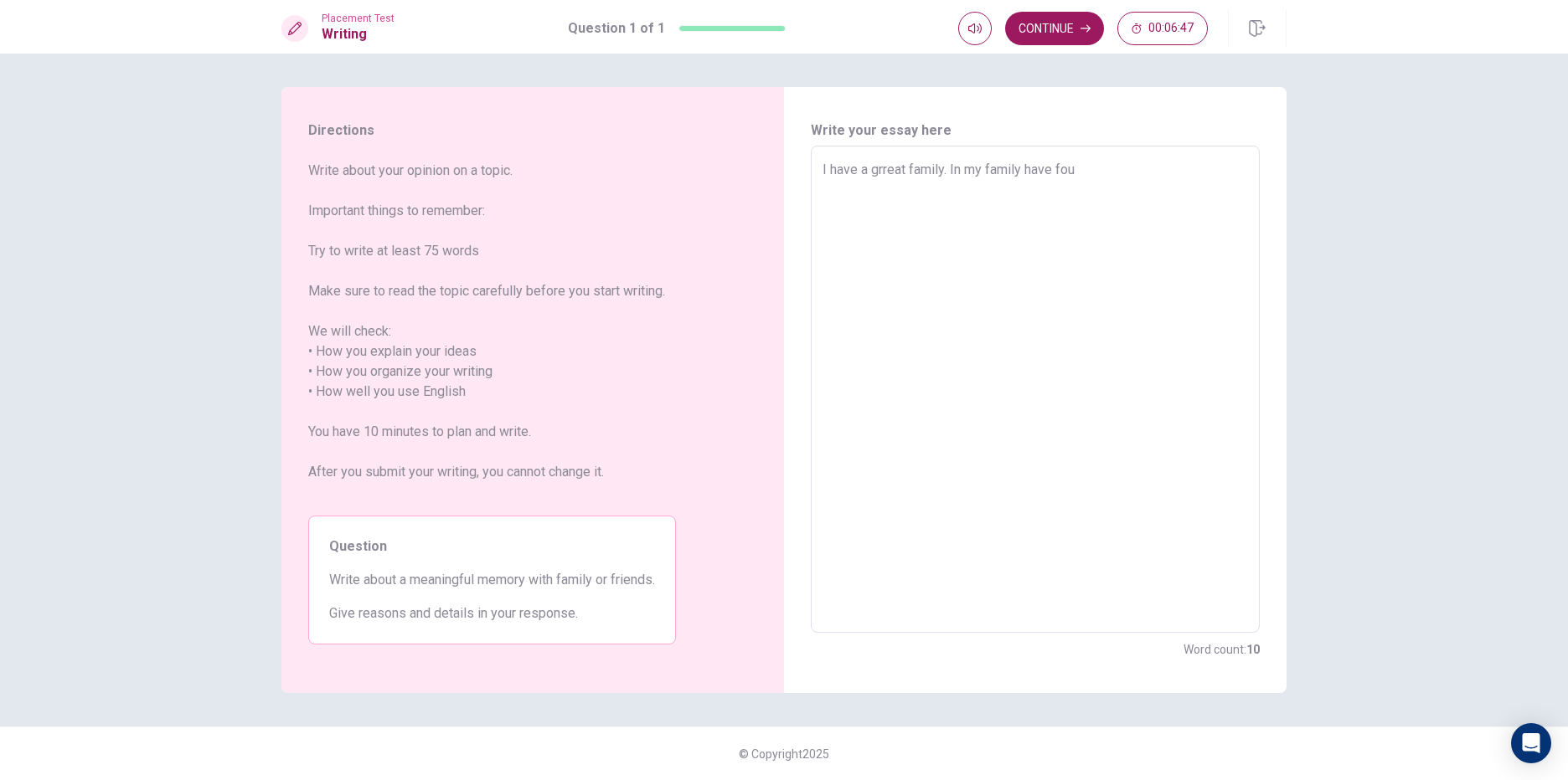
type textarea "x"
type textarea "I have a grreat family. In my family have four"
type textarea "x"
type textarea "I have a grreat family. In my family have four"
type textarea "x"
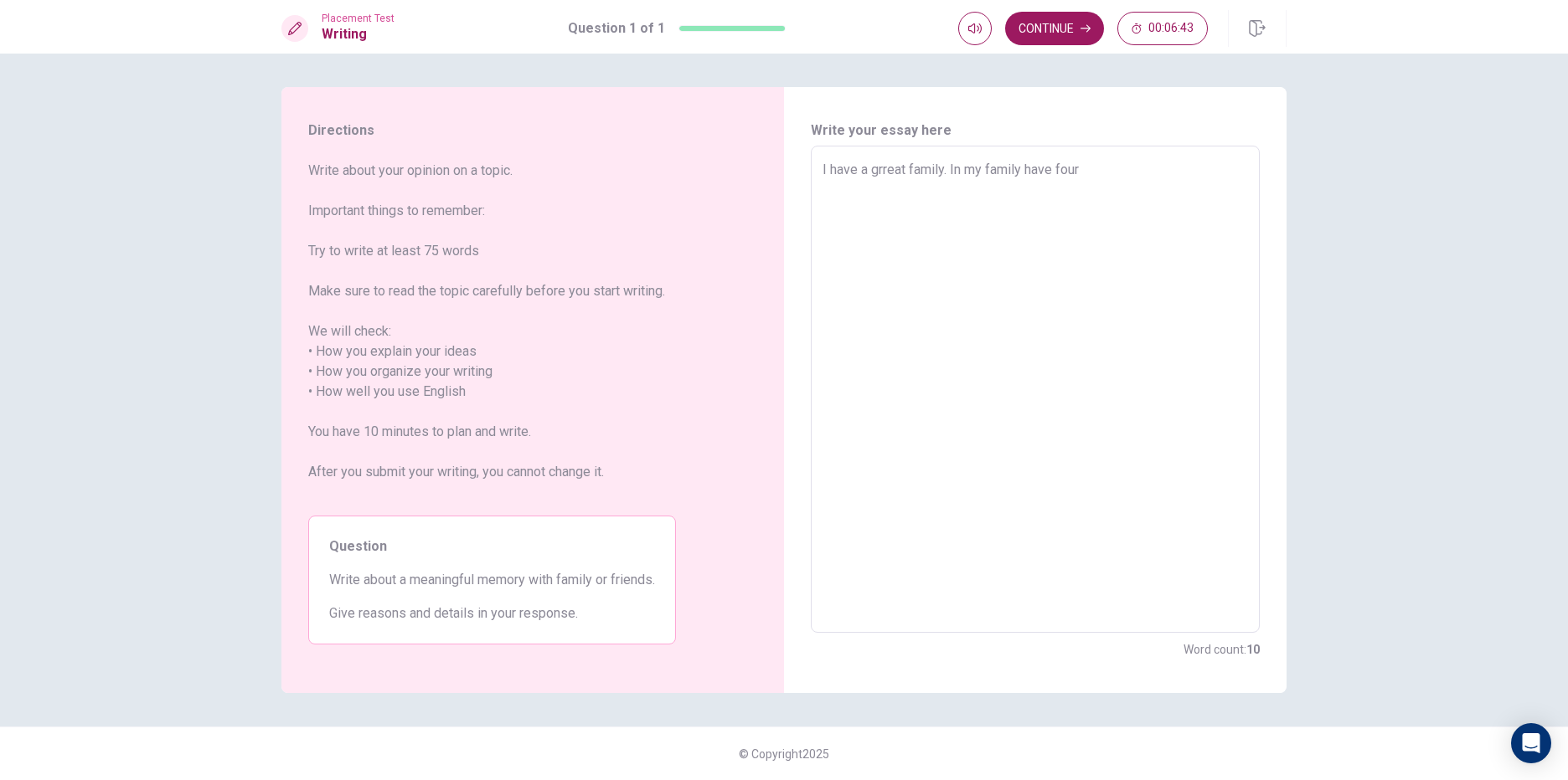
type textarea "I have a grreat family. In my family have four p"
type textarea "x"
type textarea "I have a grreat family. In my family have four pe"
type textarea "x"
type textarea "I have a grreat family. In my family have four peo"
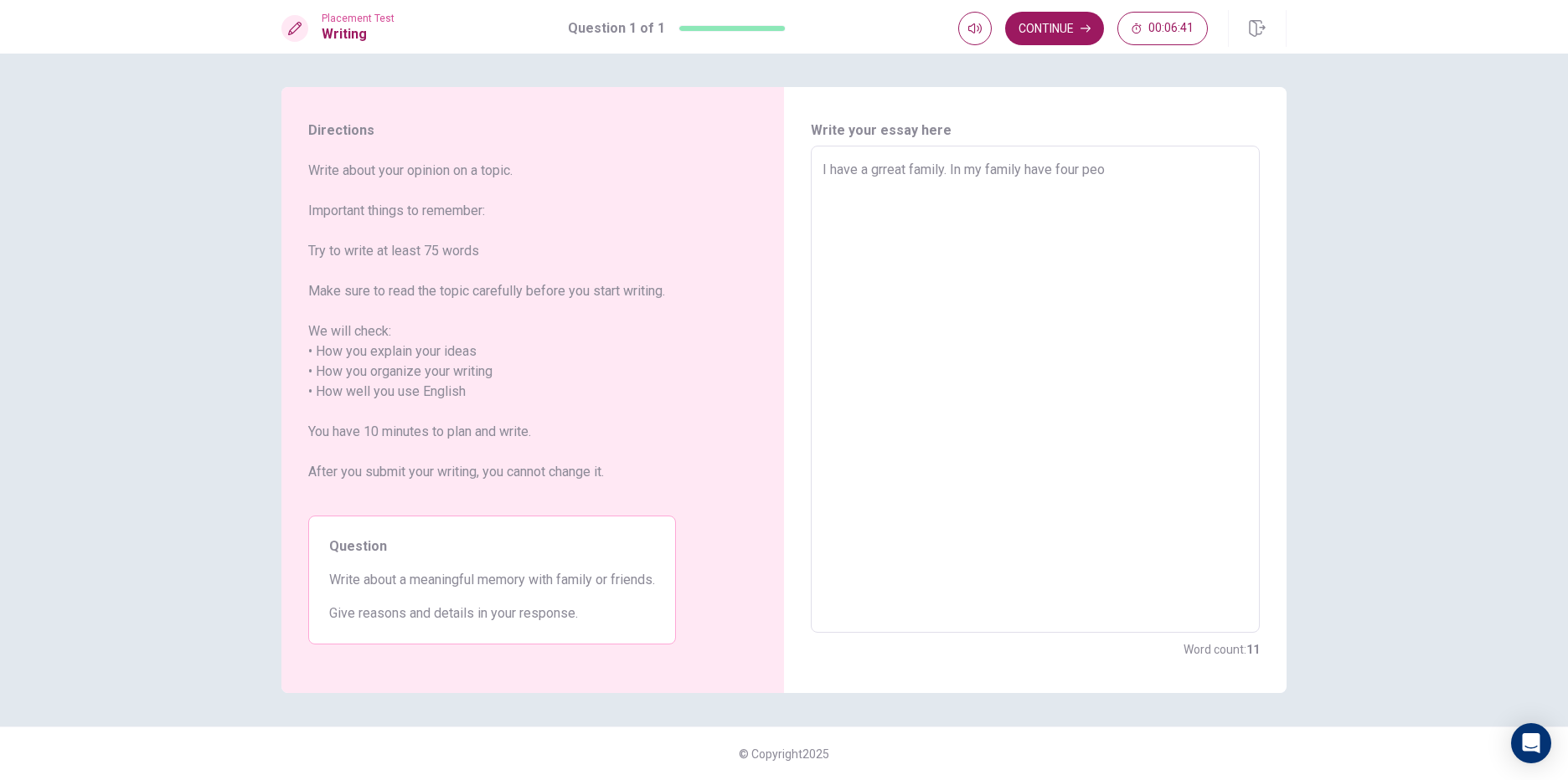
type textarea "x"
type textarea "I have a grreat family. In my family have four peop"
type textarea "x"
type textarea "I have a grreat family. In my family have four peopl"
type textarea "x"
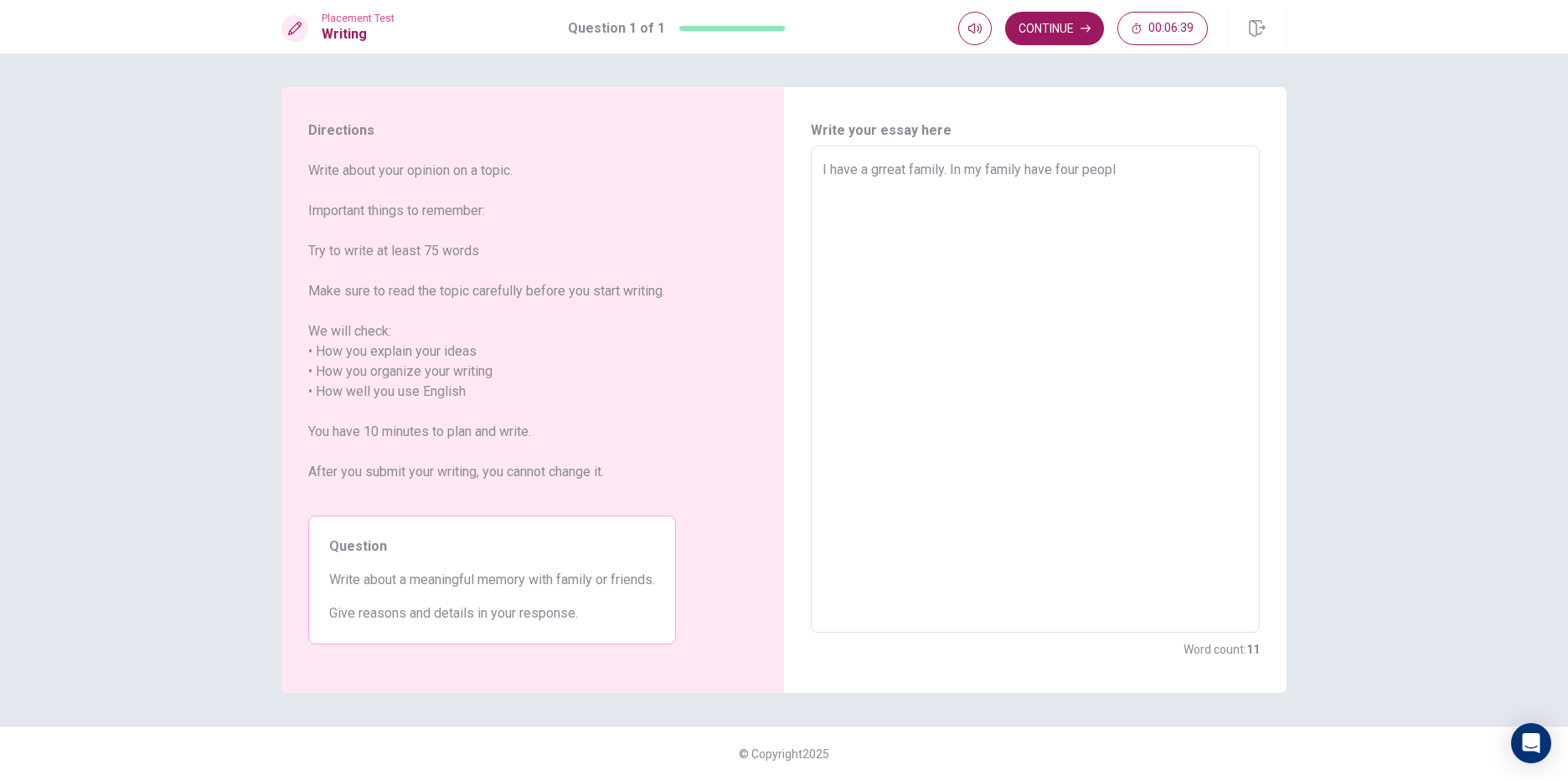
type textarea "I have a grreat family. In my family have four people"
type textarea "x"
type textarea "I have a grreat family. In my family have four people'"
type textarea "x"
type textarea "I have a grreat family. In my family have four people"
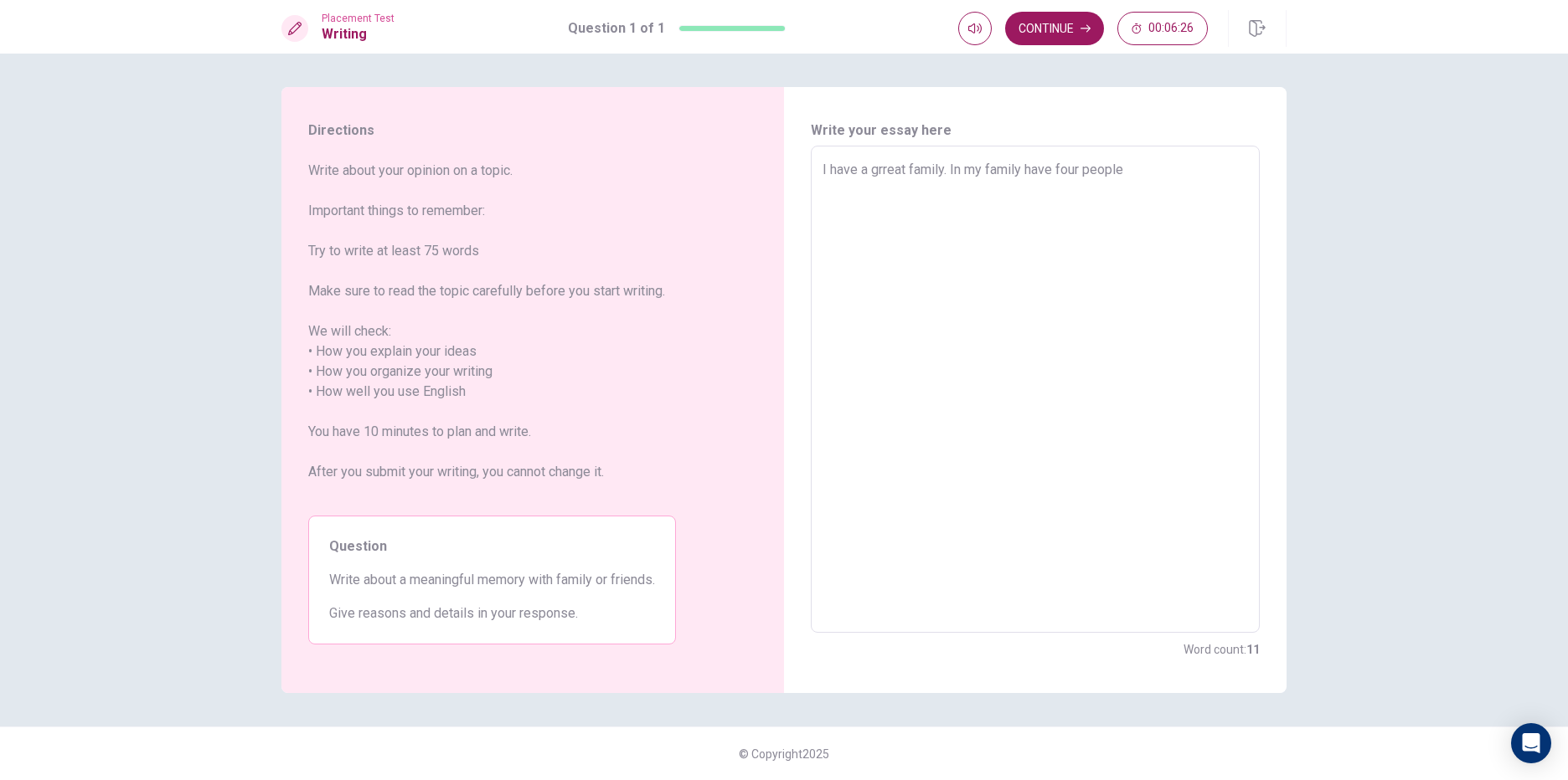
type textarea "x"
type textarea "I have a grreat family. In my family have four people,"
type textarea "x"
type textarea "I have a grreat family. In my family have four people,m"
type textarea "x"
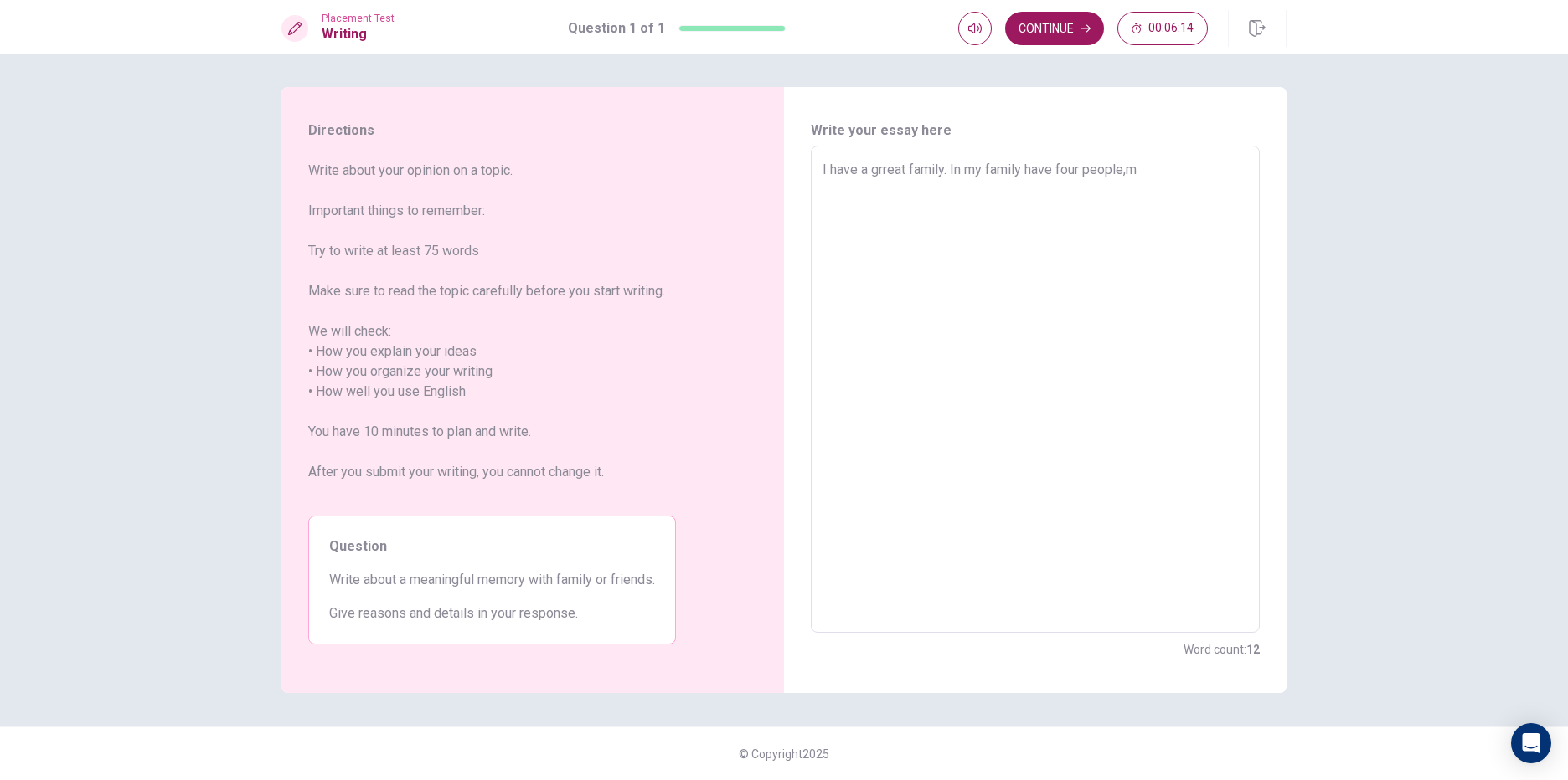
type textarea "I have a grreat family. In my family have four people,my"
type textarea "x"
type textarea "I have a grreat family. In my family have four people,my"
type textarea "x"
type textarea "I have a grreat family. In my family have four people,my m"
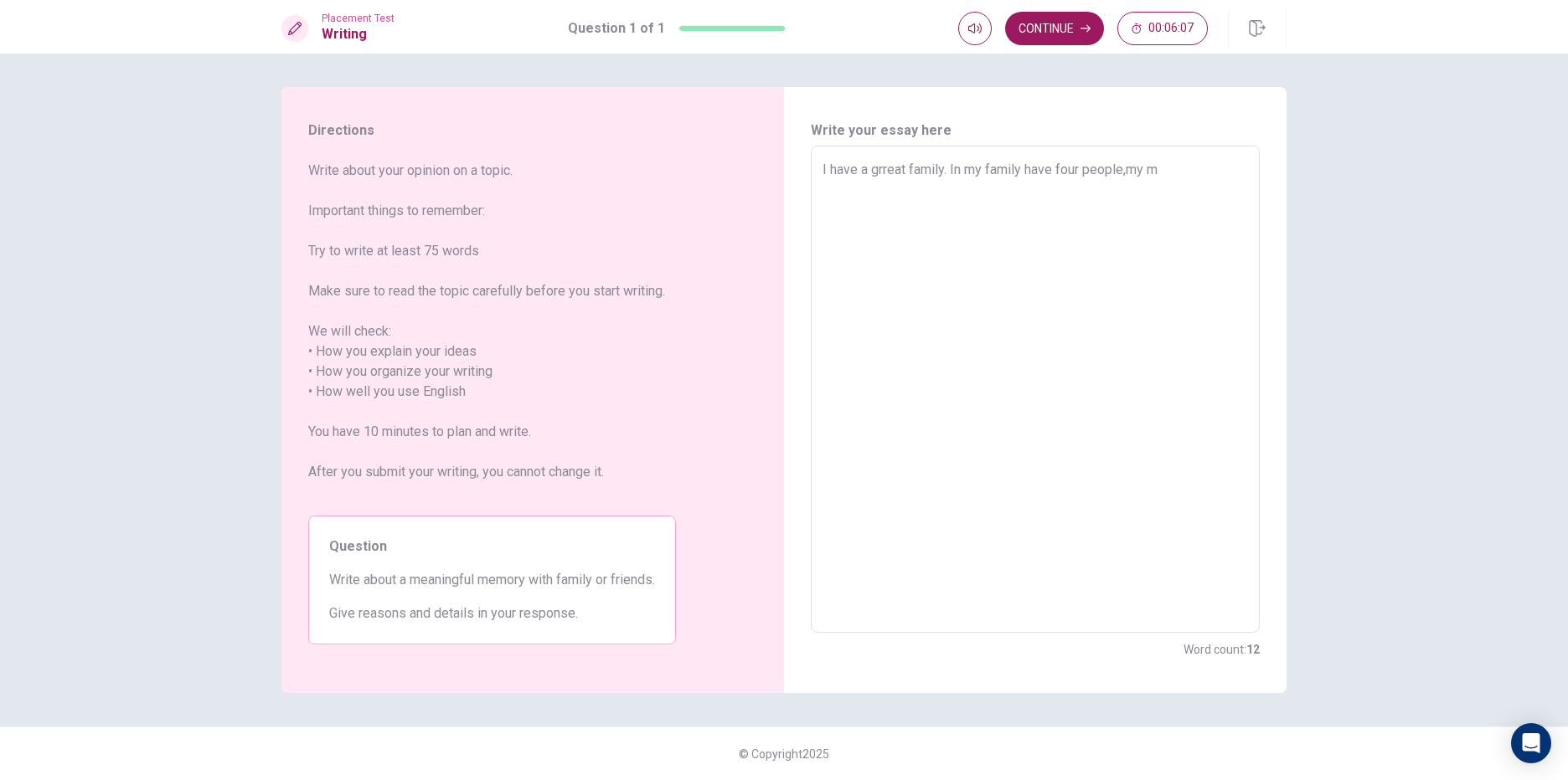
type textarea "x"
type textarea "I have a grreat family. In my family have four people,my mu"
type textarea "x"
type textarea "I have a grreat family. In my family have four people,my mum"
type textarea "x"
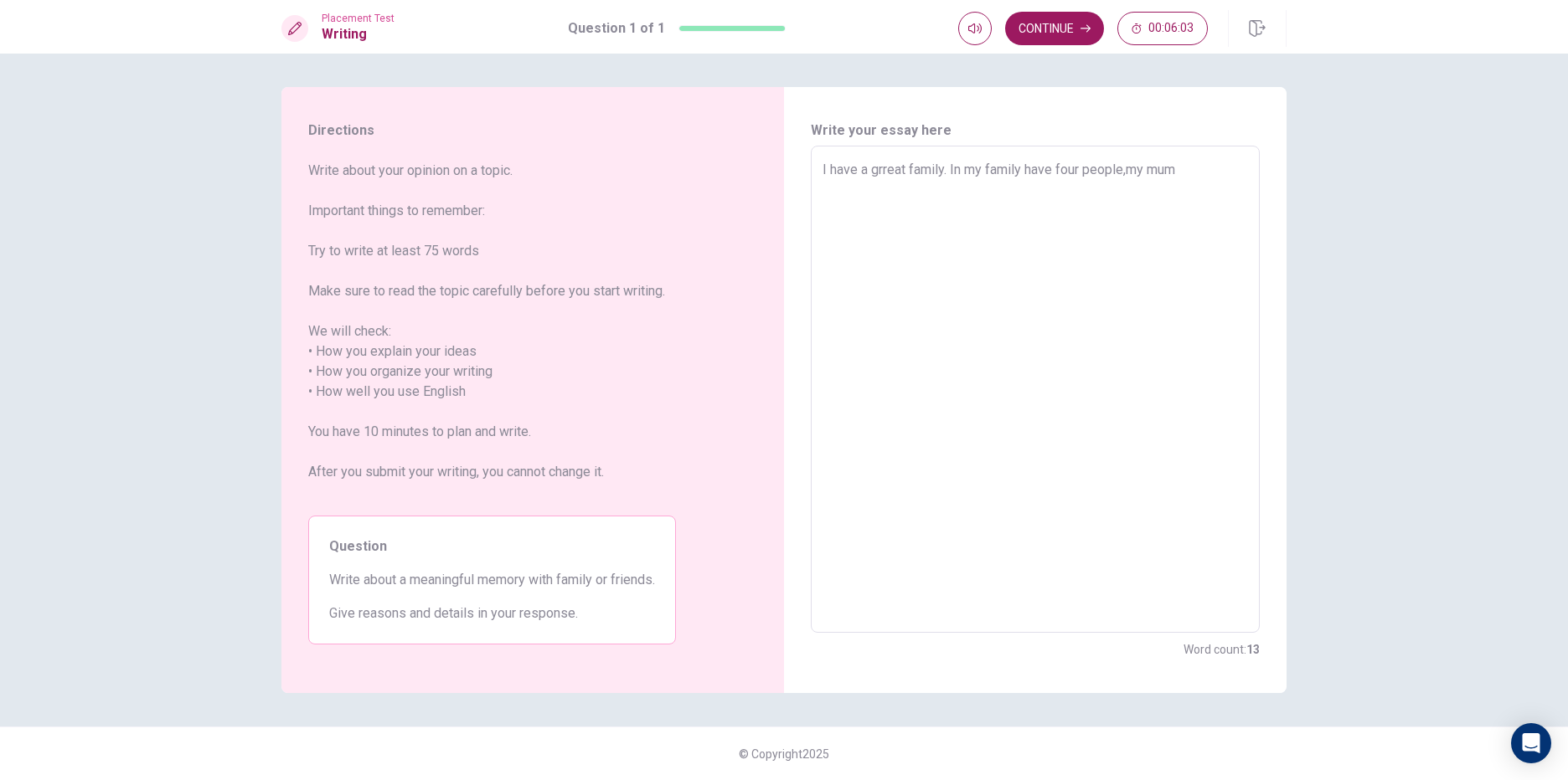
type textarea "I have a grreat family. In my family have four people,my mum,"
type textarea "x"
type textarea "I have a grreat family. In my family have four people,my mum,m"
type textarea "x"
type textarea "I have a grreat family. In my family have four people,my mum,my"
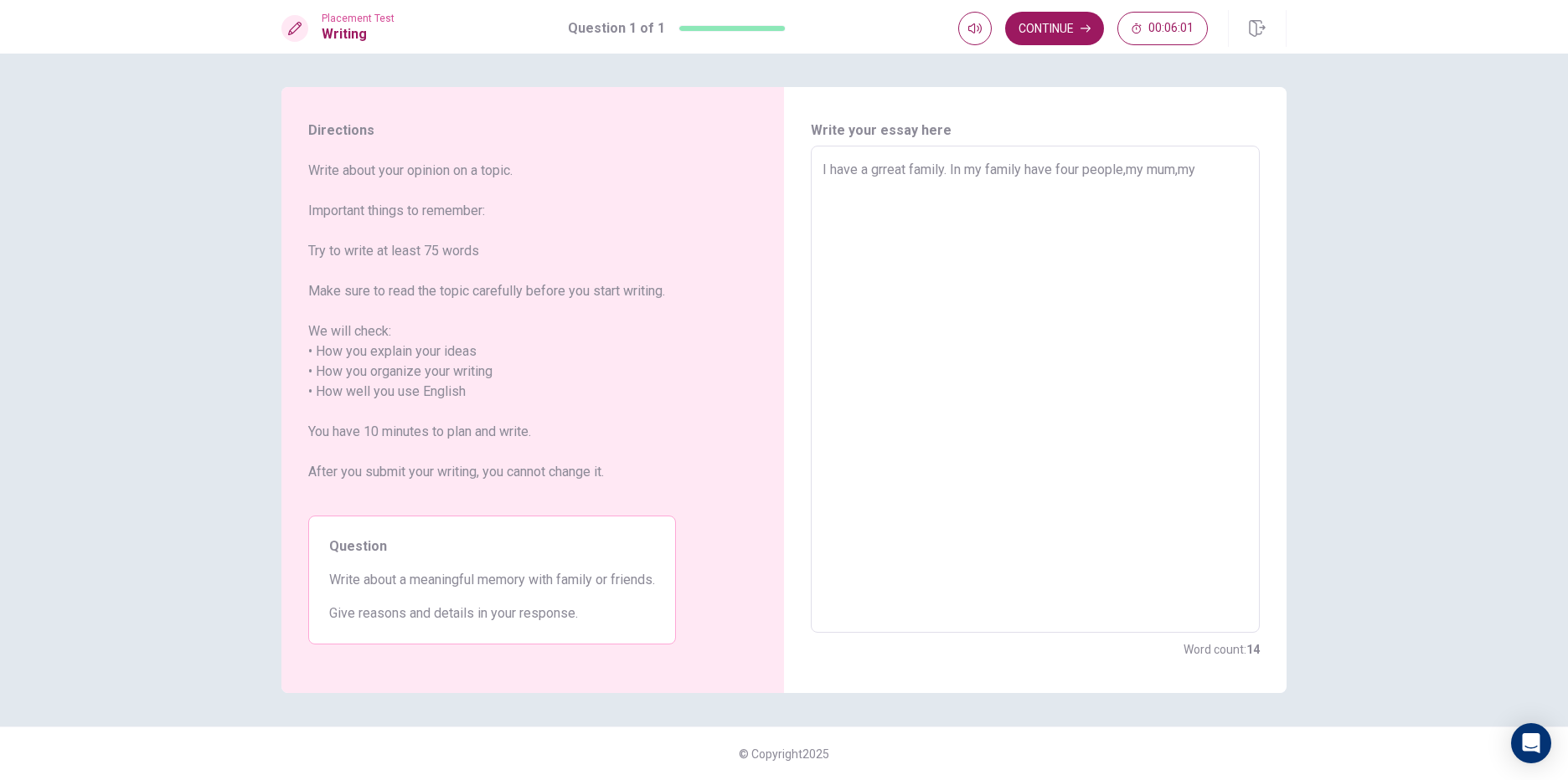
type textarea "x"
type textarea "I have a grreat family. In my family have four people,my mum,my"
type textarea "x"
type textarea "I have a grreat family. In my family have four people,my mum,my d"
type textarea "x"
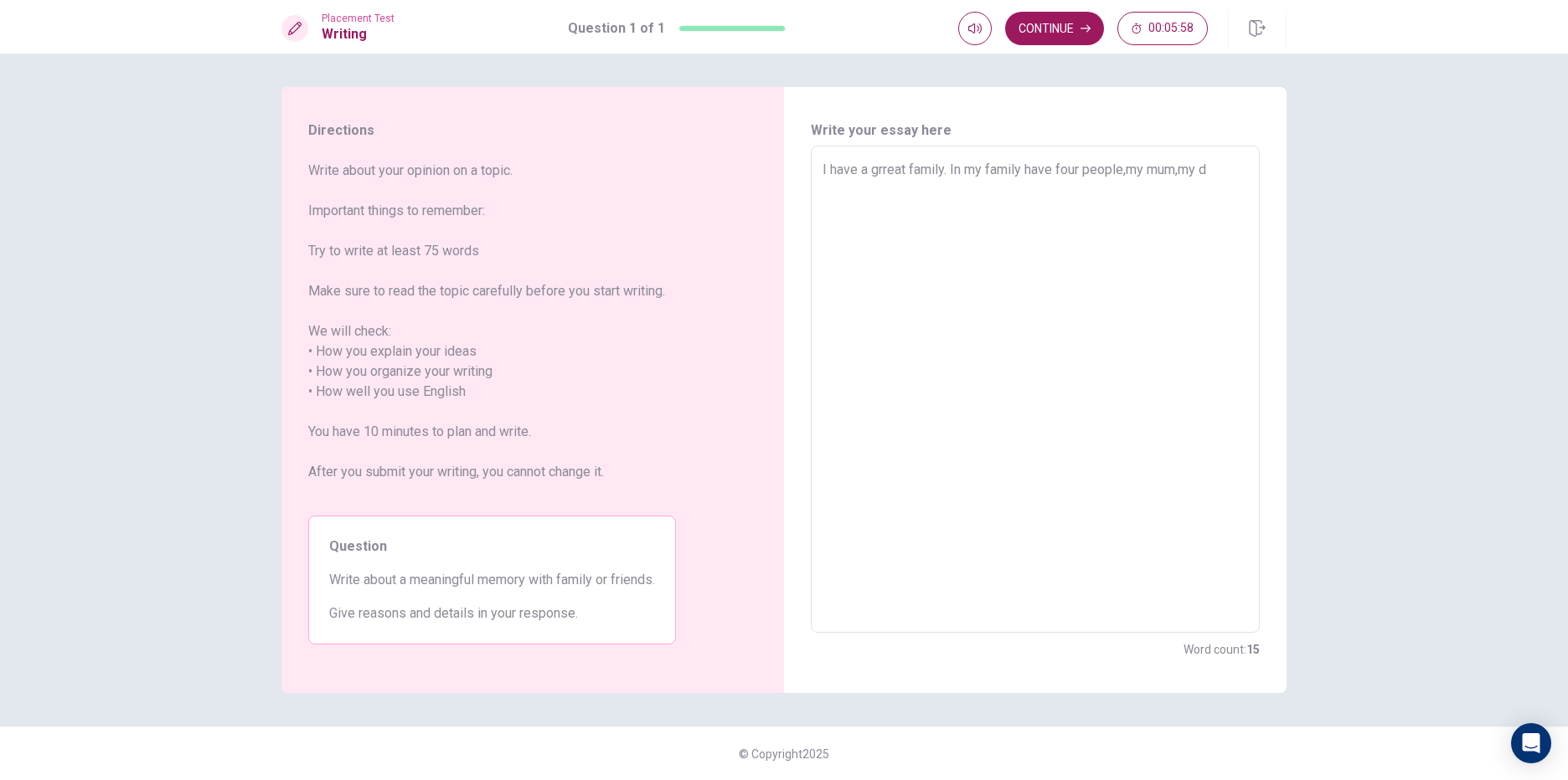
type textarea "I have a grreat family. In my family have four people,my mum,my da"
type textarea "x"
type textarea "I have a grreat family. In my family have four people,my mum,my dad"
click at [852, 226] on textarea "I have a grreat family. In my family have four people,my mum,my dad,my sister,a…" at bounding box center [1035, 390] width 425 height 460
click at [876, 227] on textarea "I have a grreat family. In my family have four people,my mum,my dad,my sister,a…" at bounding box center [1035, 390] width 425 height 460
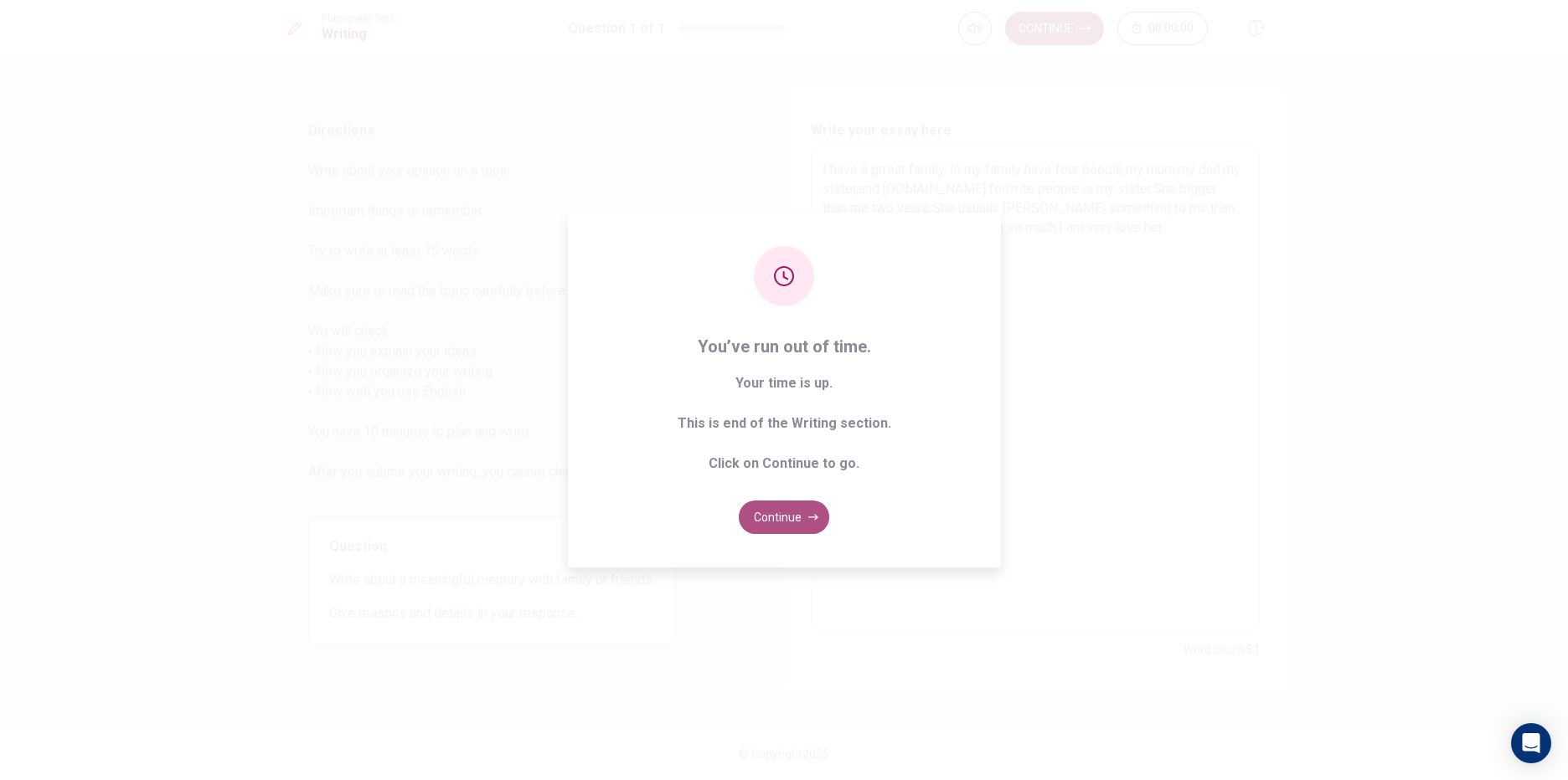
click at [809, 518] on icon "button" at bounding box center [814, 517] width 10 height 10
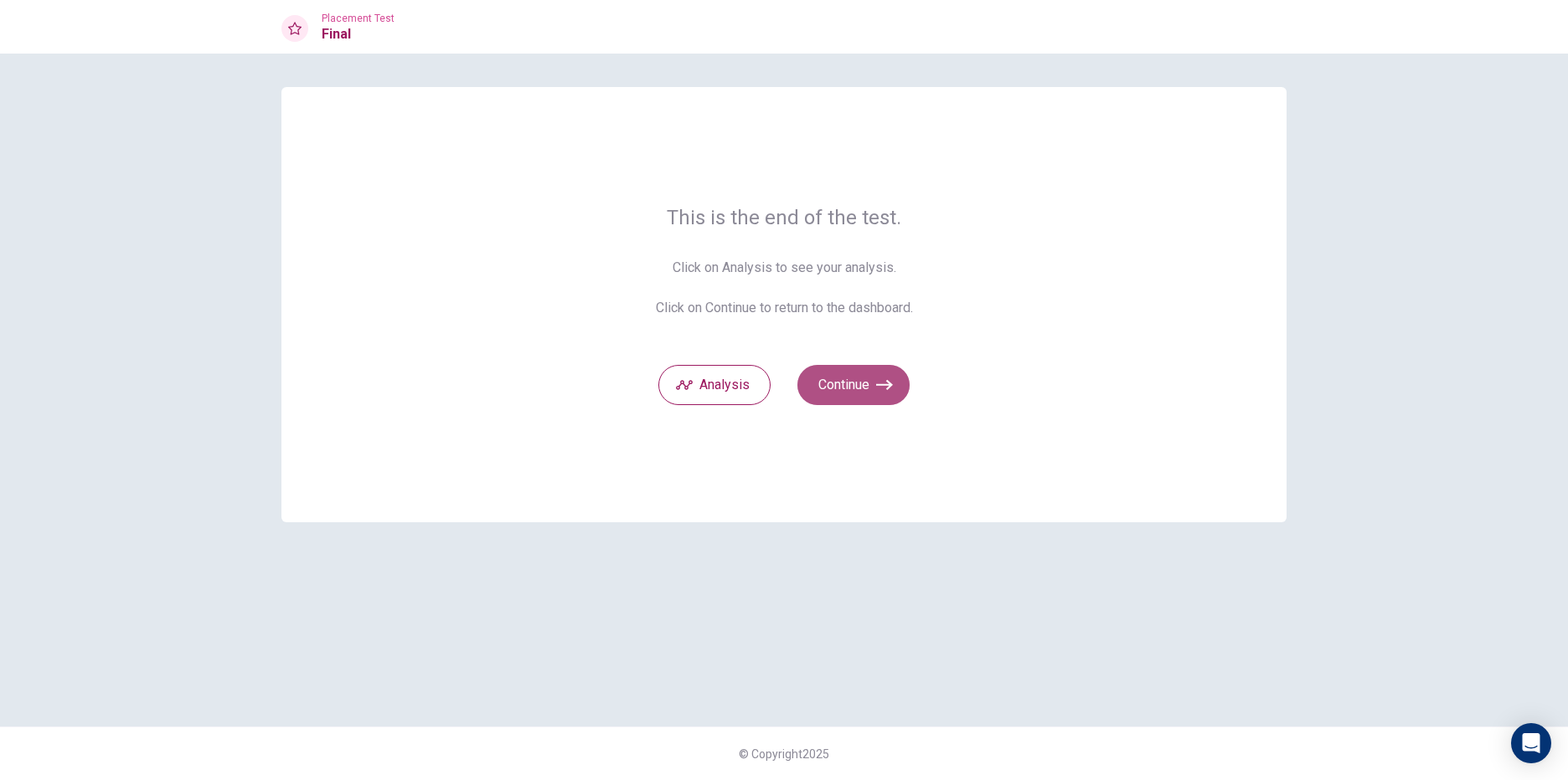
click at [840, 386] on button "Continue" at bounding box center [853, 385] width 112 height 40
